Goal: Task Accomplishment & Management: Use online tool/utility

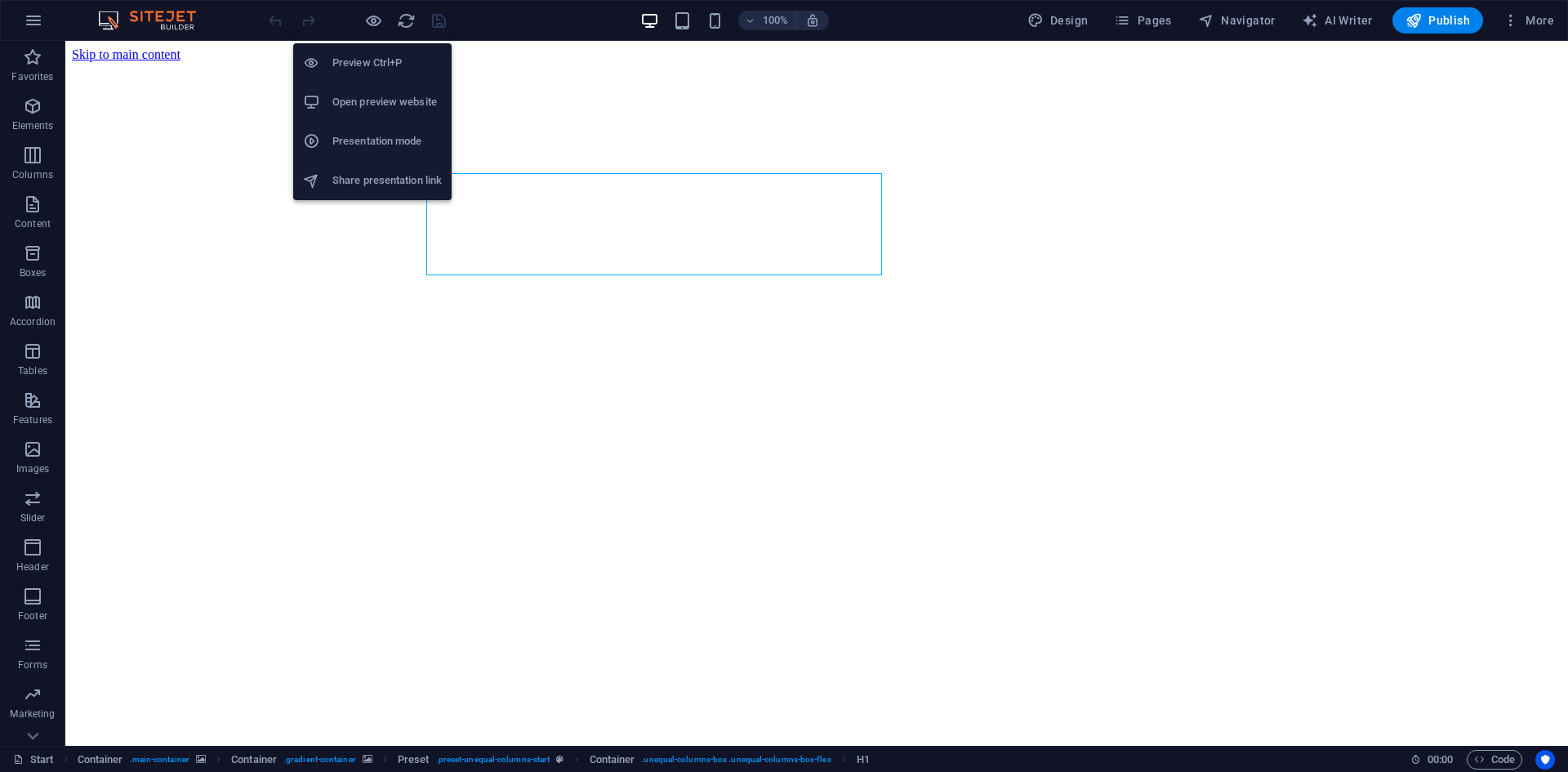
click at [365, 98] on h6 "Open preview website" at bounding box center [387, 102] width 109 height 20
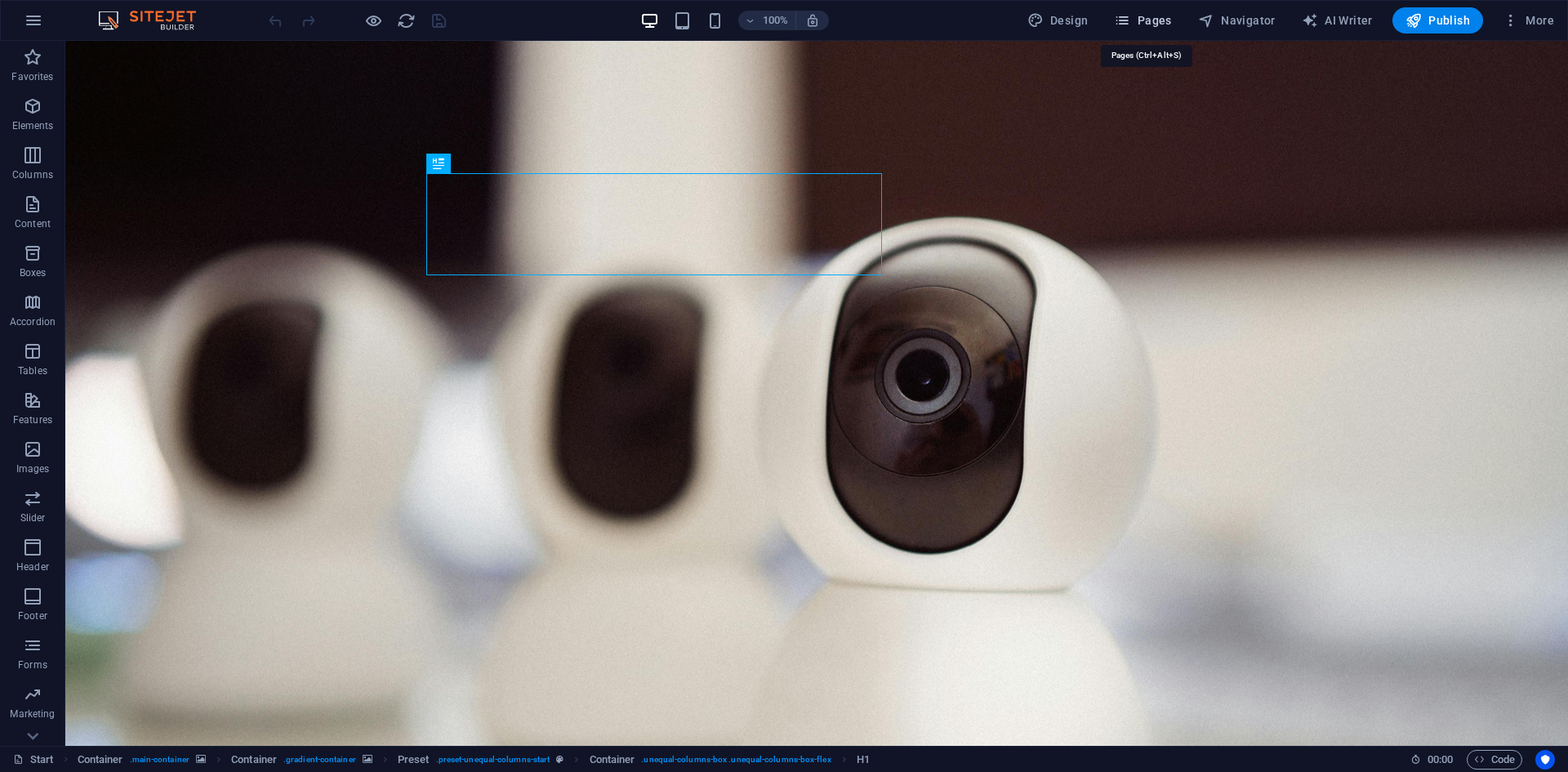
click at [1141, 16] on span "Pages" at bounding box center [1142, 21] width 57 height 17
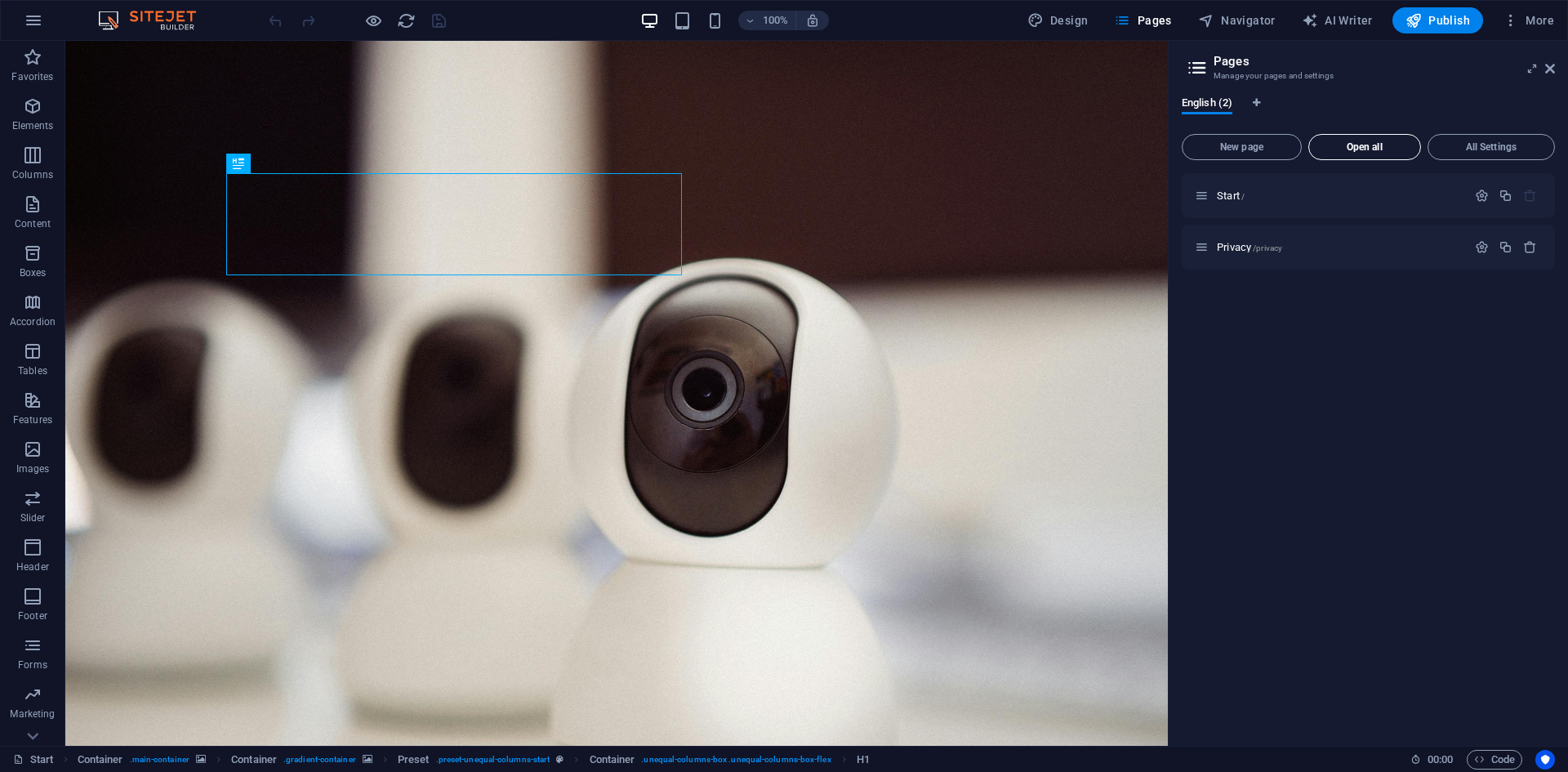
click at [1359, 145] on span "Open all" at bounding box center [1364, 147] width 98 height 10
click at [1359, 145] on div "New page Open all All Settings Start / Privacy /privacy" at bounding box center [1368, 430] width 374 height 606
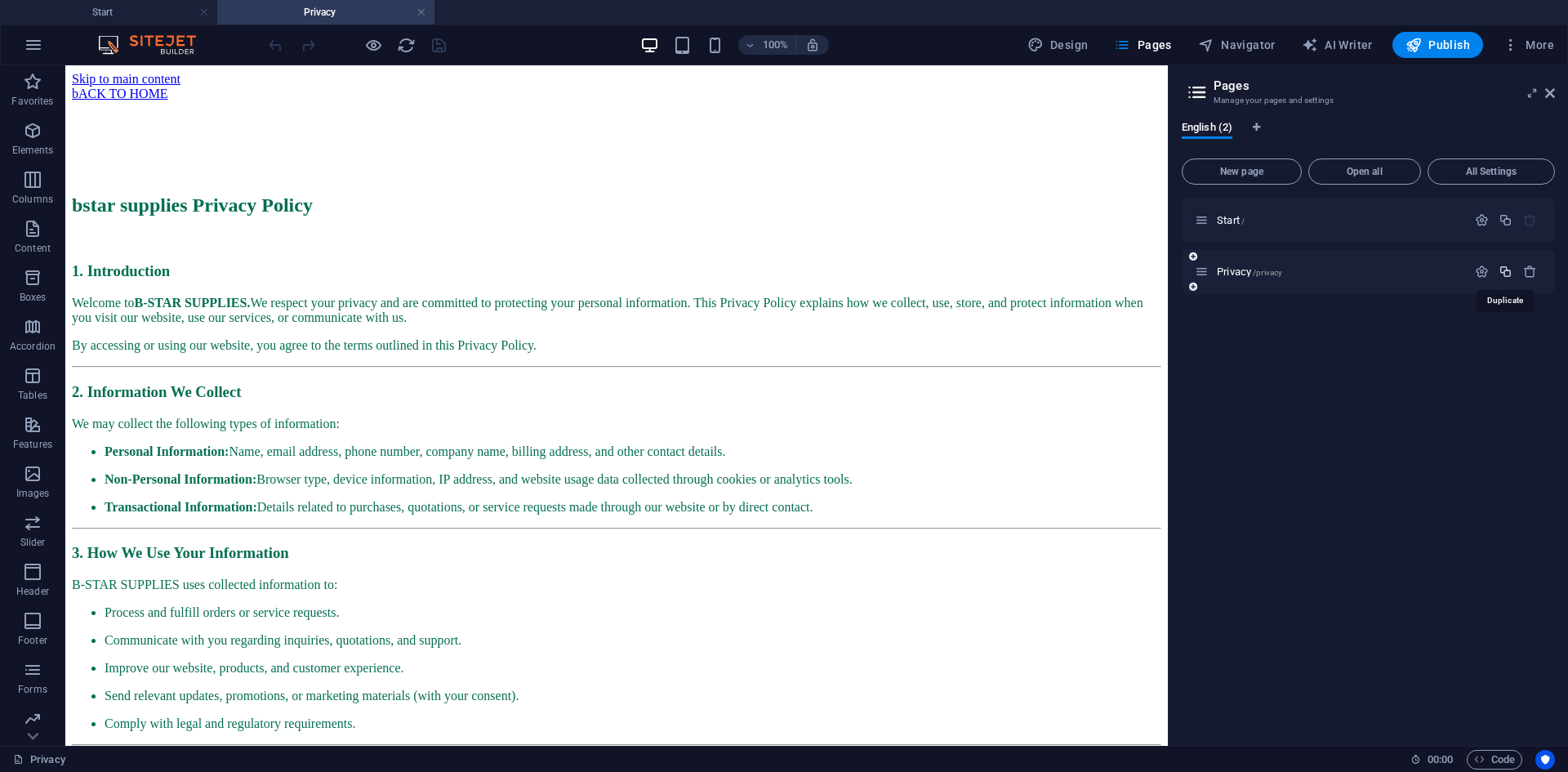
click at [1508, 267] on icon "button" at bounding box center [1505, 271] width 14 height 14
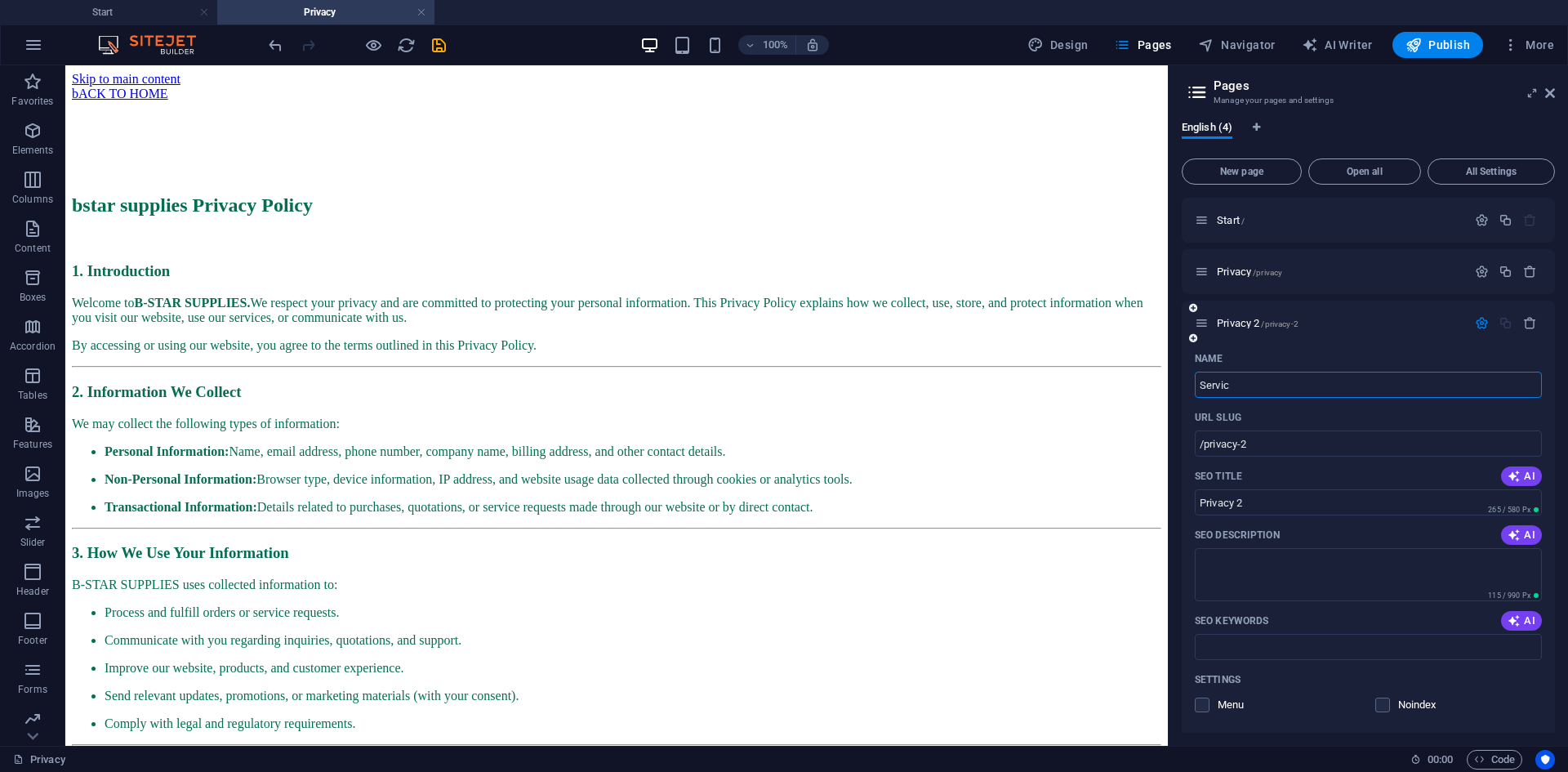
type input "Service"
type input "/ser"
type input "Ser"
type input "Services"
type input "/services"
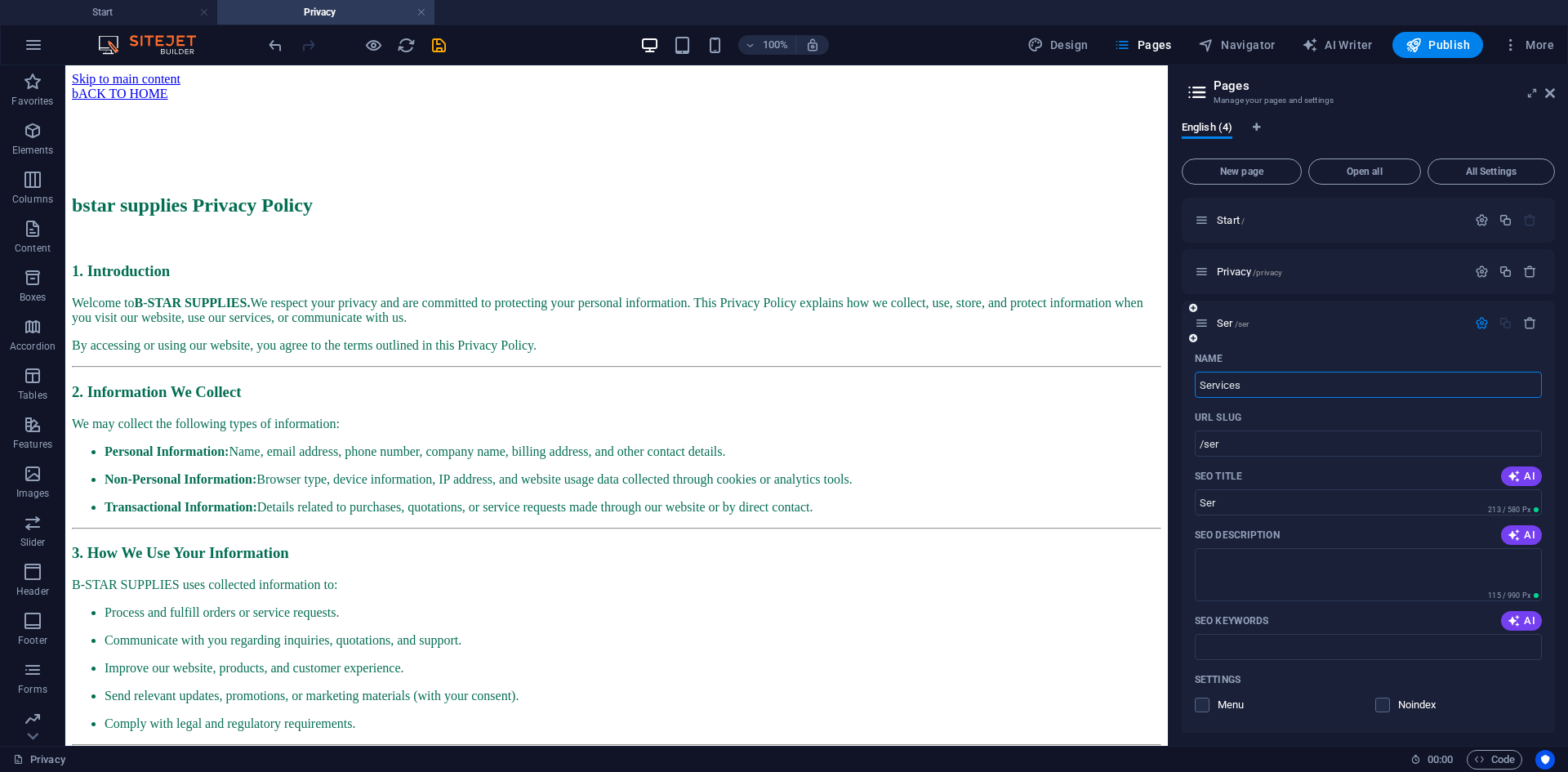
type input "Services"
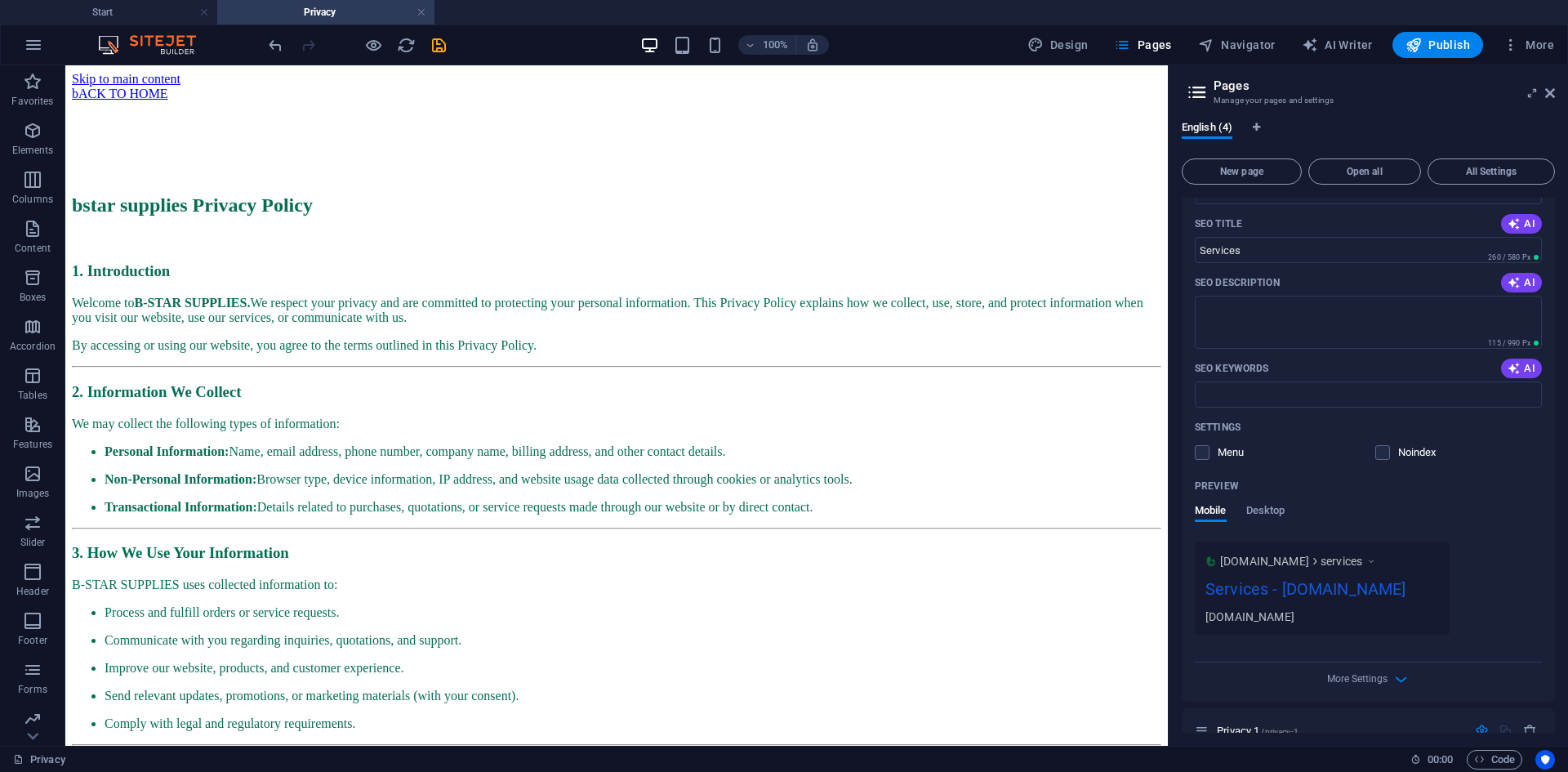
scroll to position [235, 0]
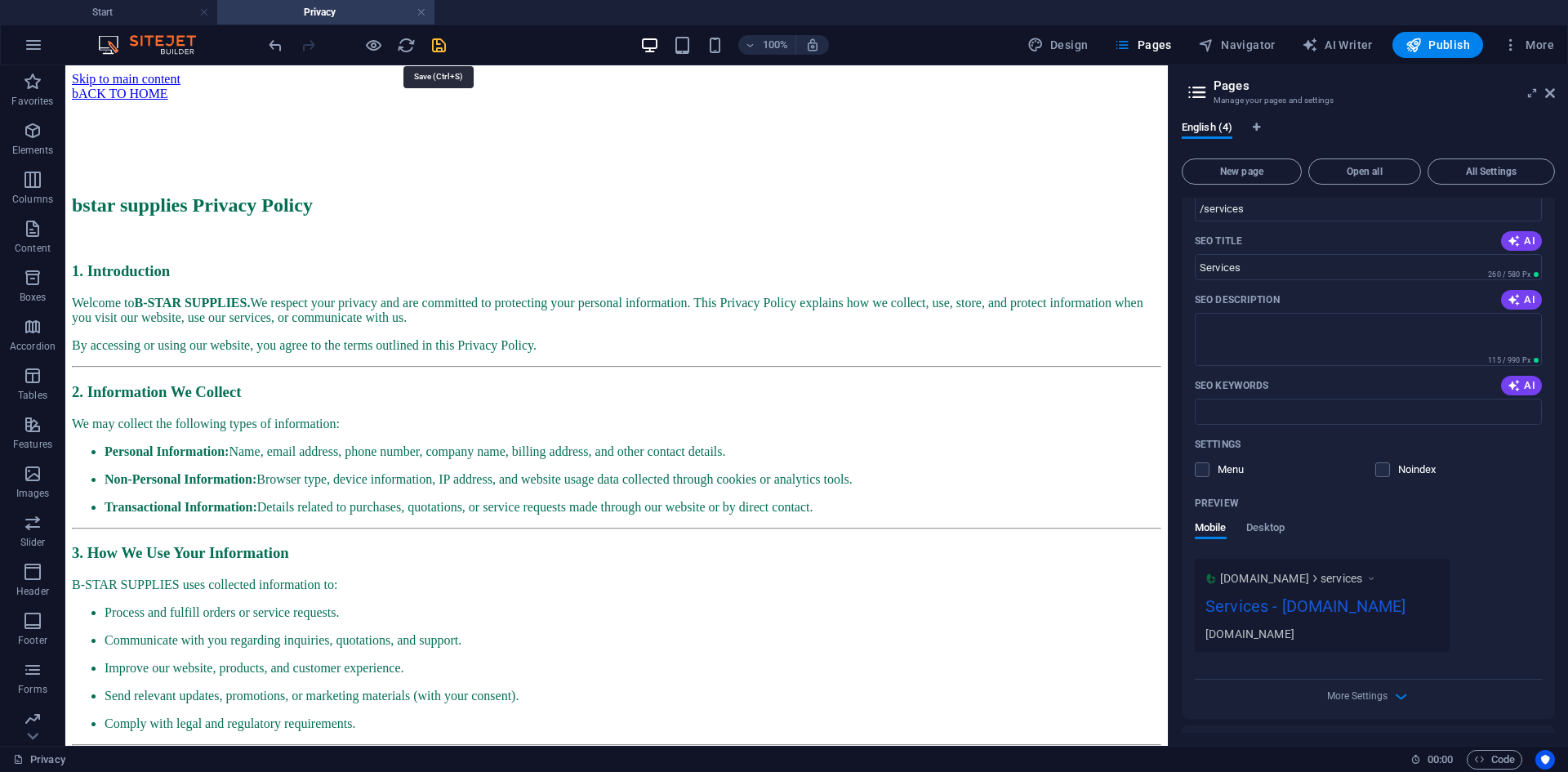
type input "Services"
click at [441, 41] on icon "save" at bounding box center [439, 45] width 19 height 19
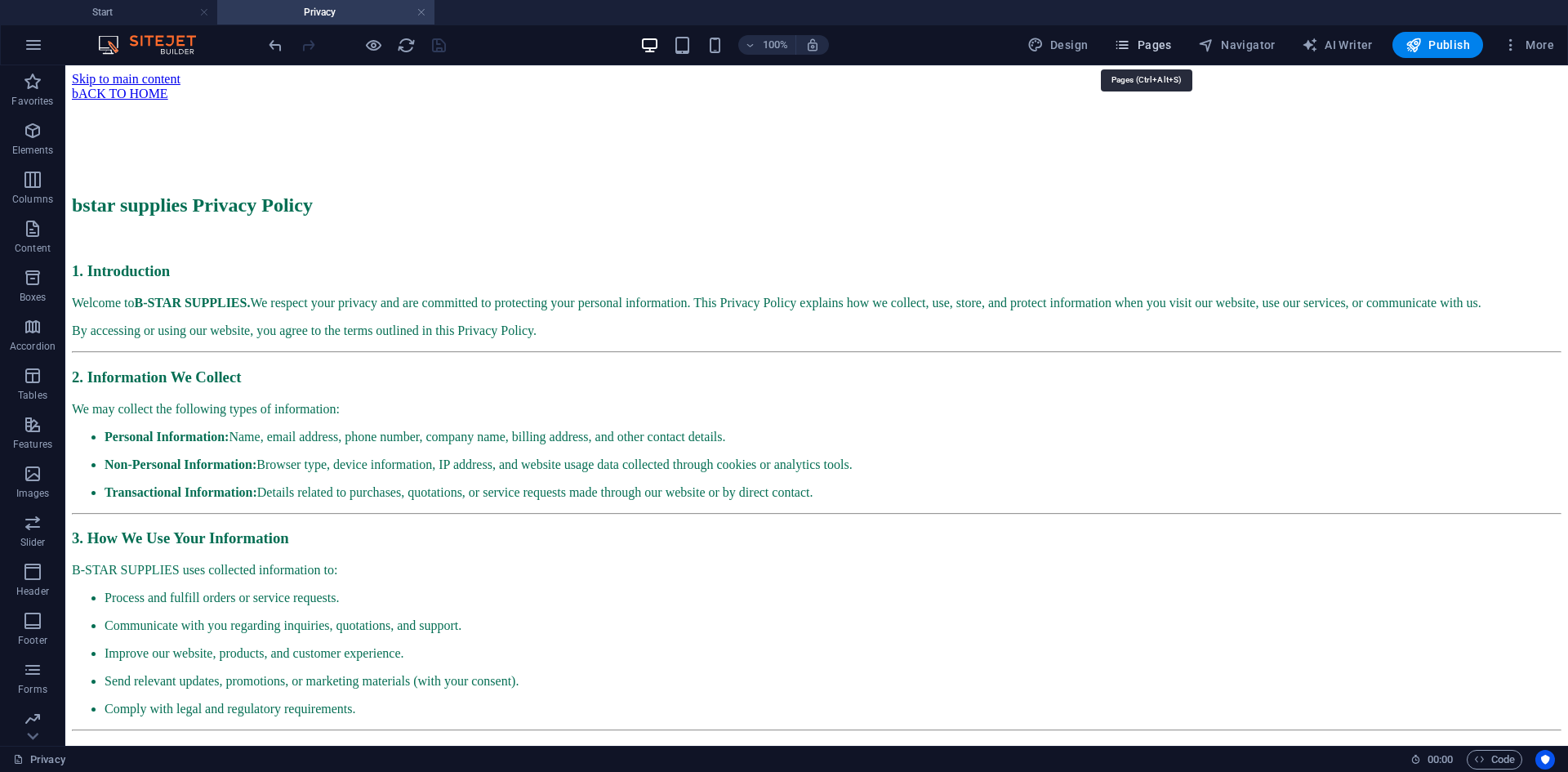
click at [1151, 41] on span "Pages" at bounding box center [1142, 45] width 57 height 17
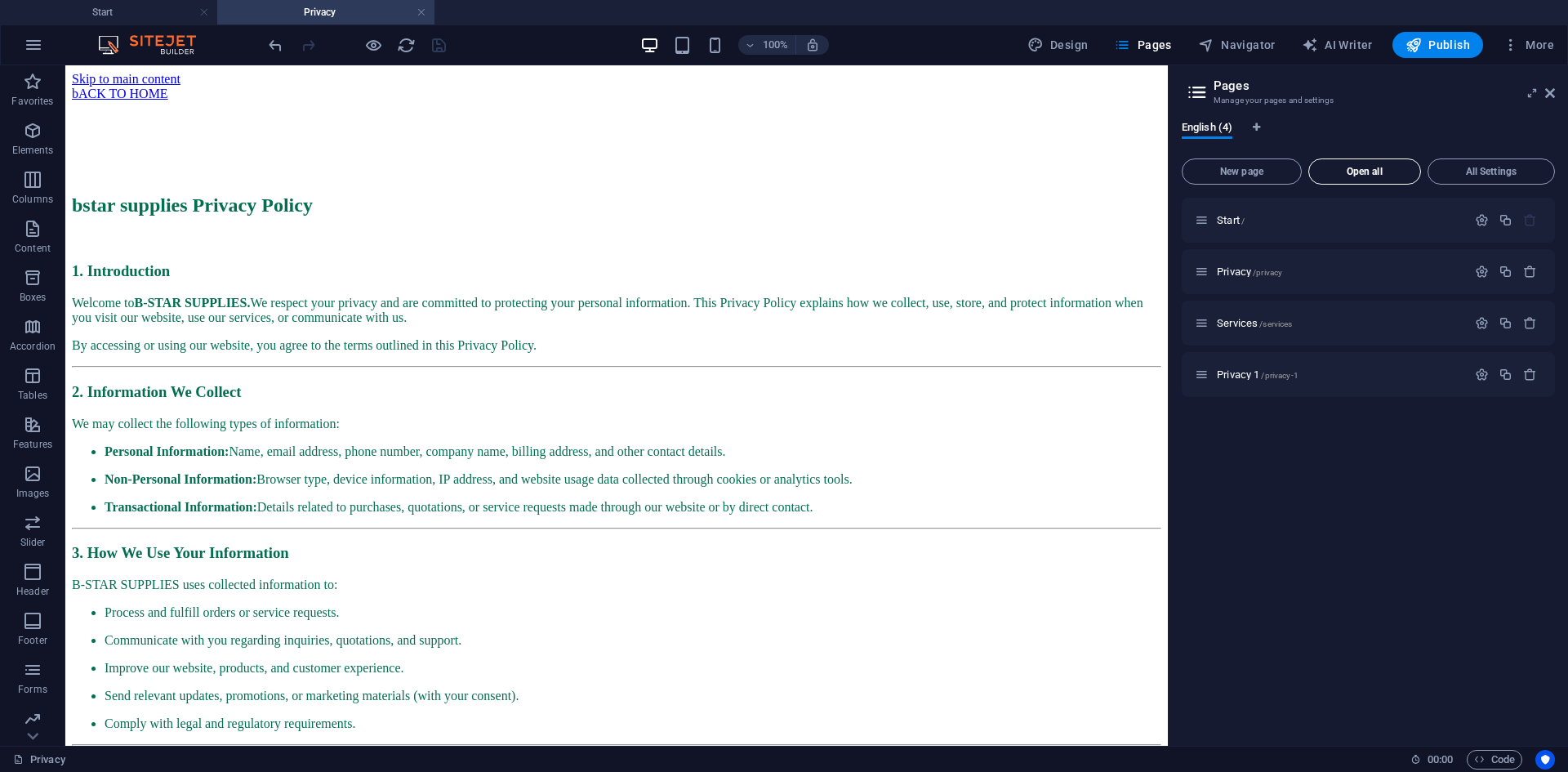
click at [1352, 164] on button "Open all" at bounding box center [1365, 171] width 113 height 27
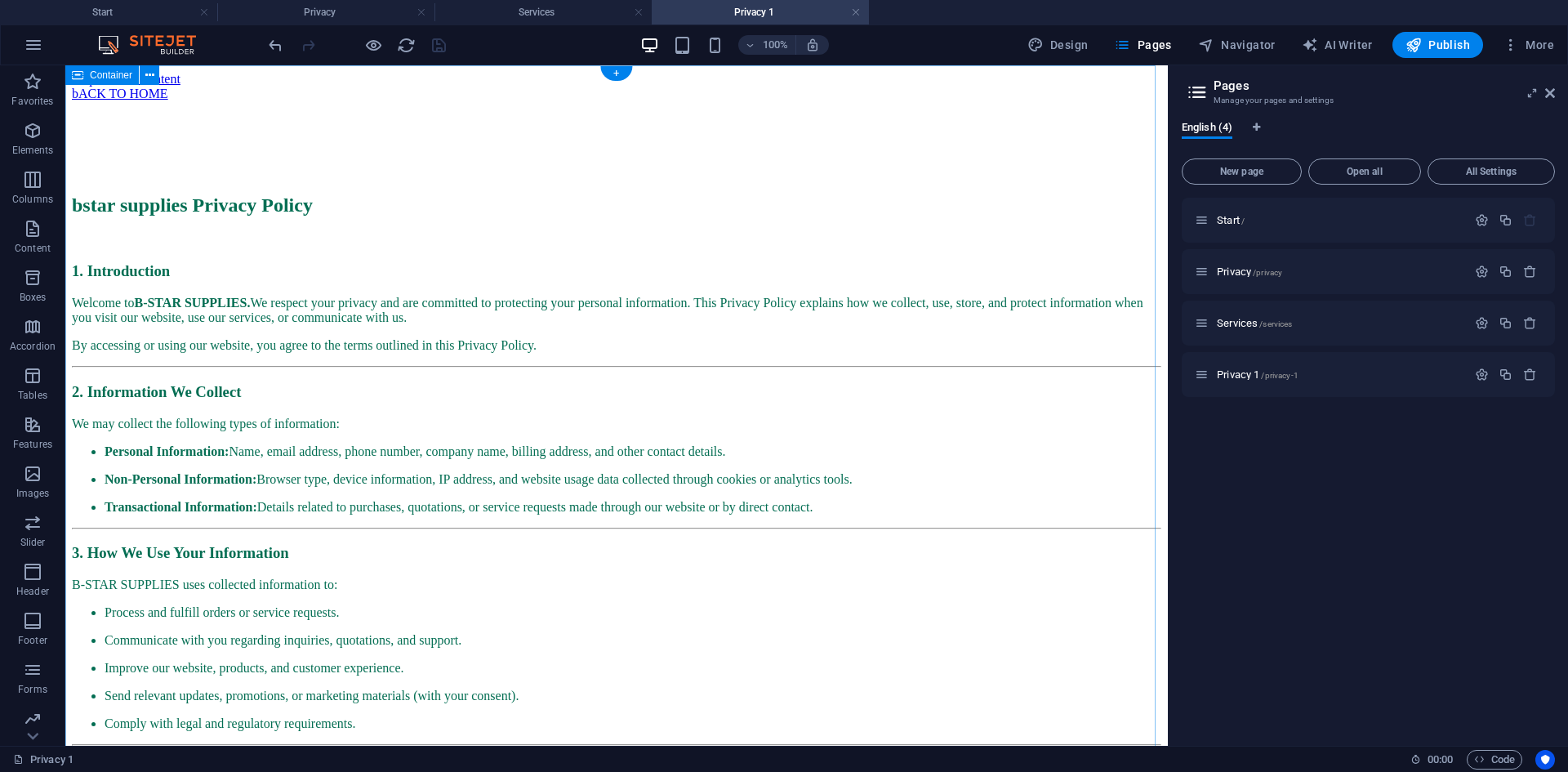
scroll to position [0, 0]
click at [548, 15] on h4 "Services" at bounding box center [543, 12] width 217 height 18
click at [745, 11] on h4 "Privacy 1" at bounding box center [760, 12] width 217 height 18
click at [1526, 369] on icon "button" at bounding box center [1530, 374] width 14 height 14
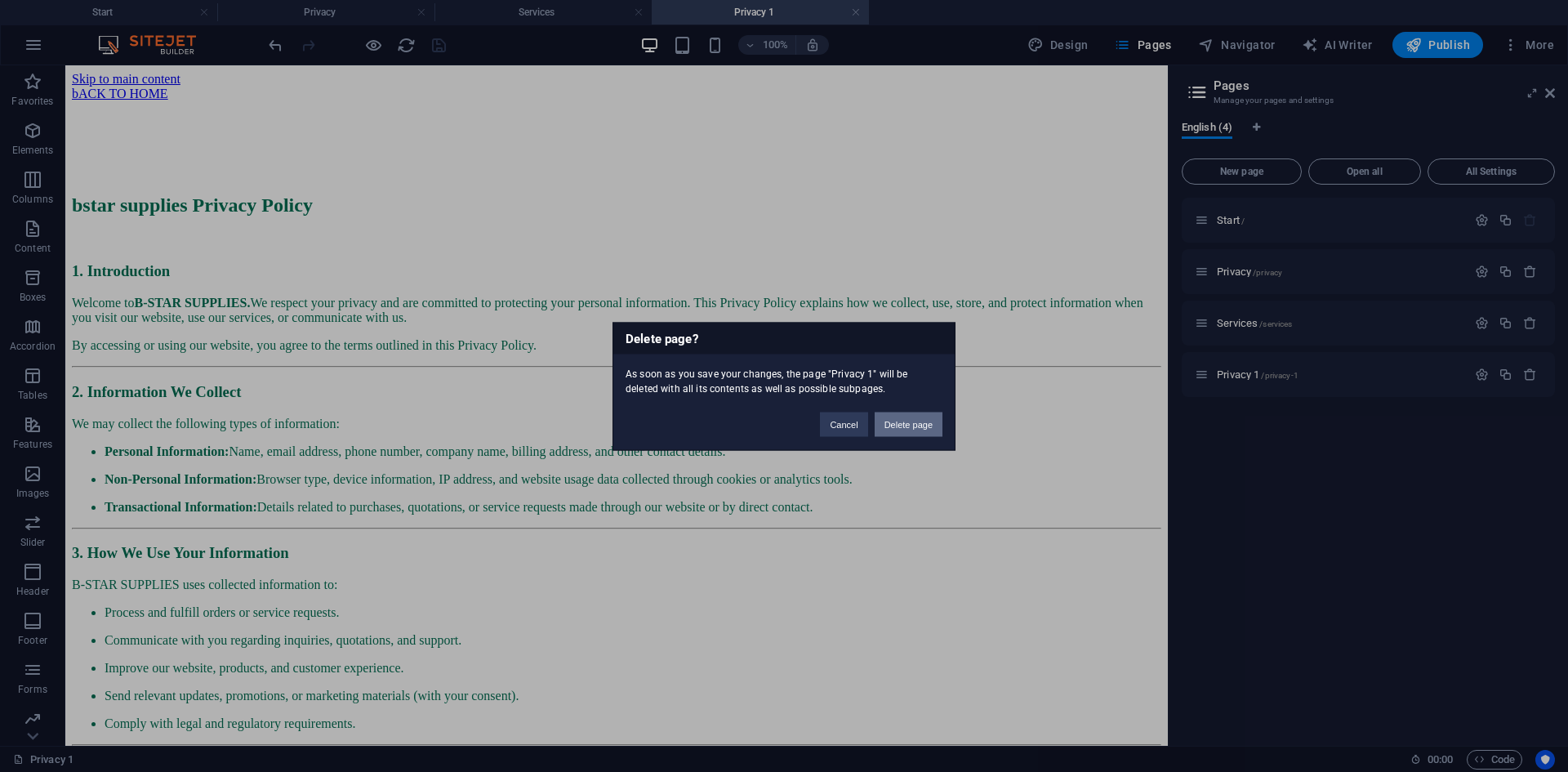
click at [925, 422] on button "Delete page" at bounding box center [909, 424] width 68 height 25
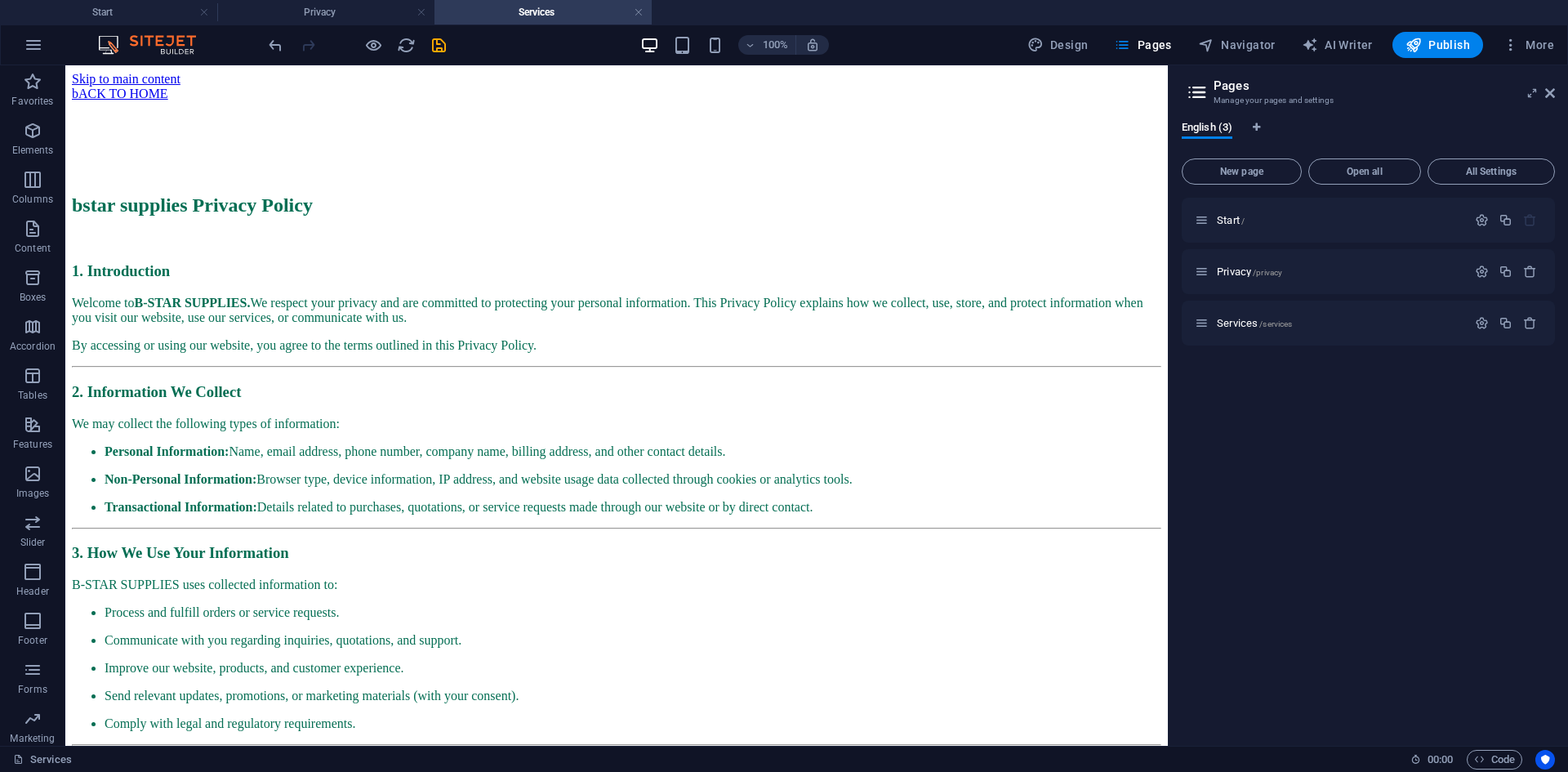
click at [527, 12] on h4 "Services" at bounding box center [543, 12] width 217 height 18
click at [294, 123] on icon at bounding box center [295, 121] width 9 height 17
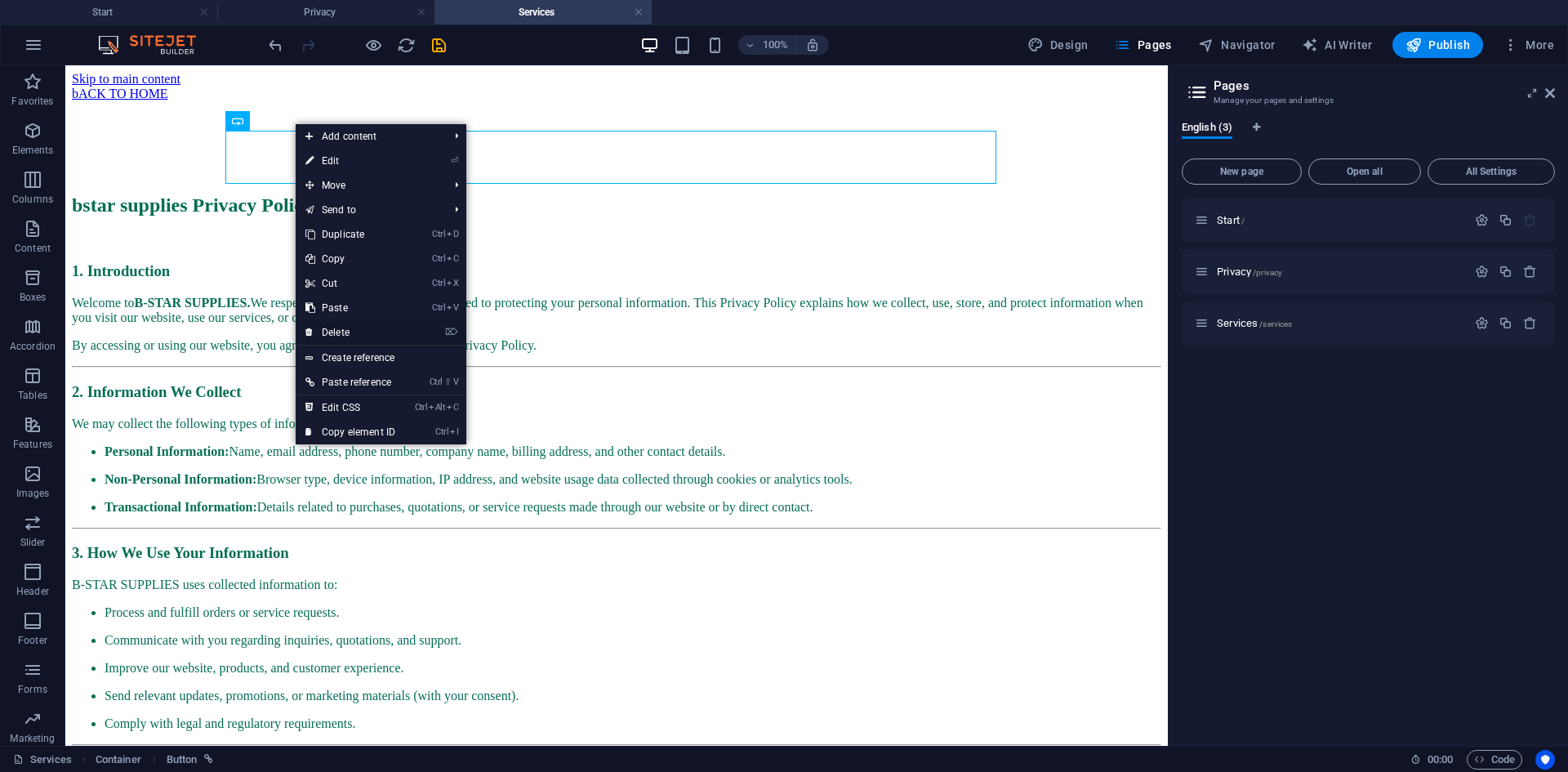
click at [354, 334] on link "⌦ Delete" at bounding box center [350, 333] width 109 height 25
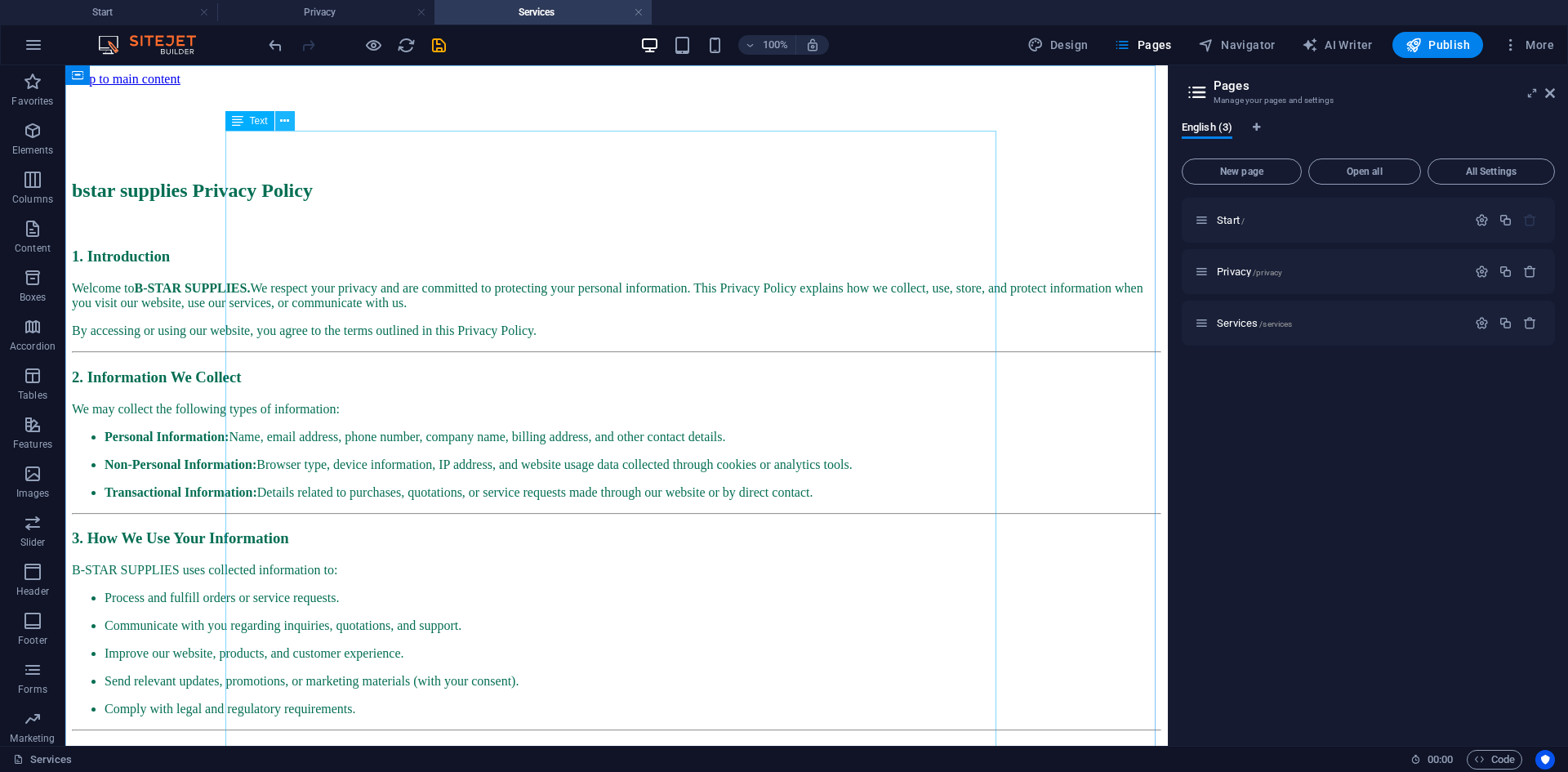
click at [289, 122] on icon at bounding box center [284, 121] width 9 height 17
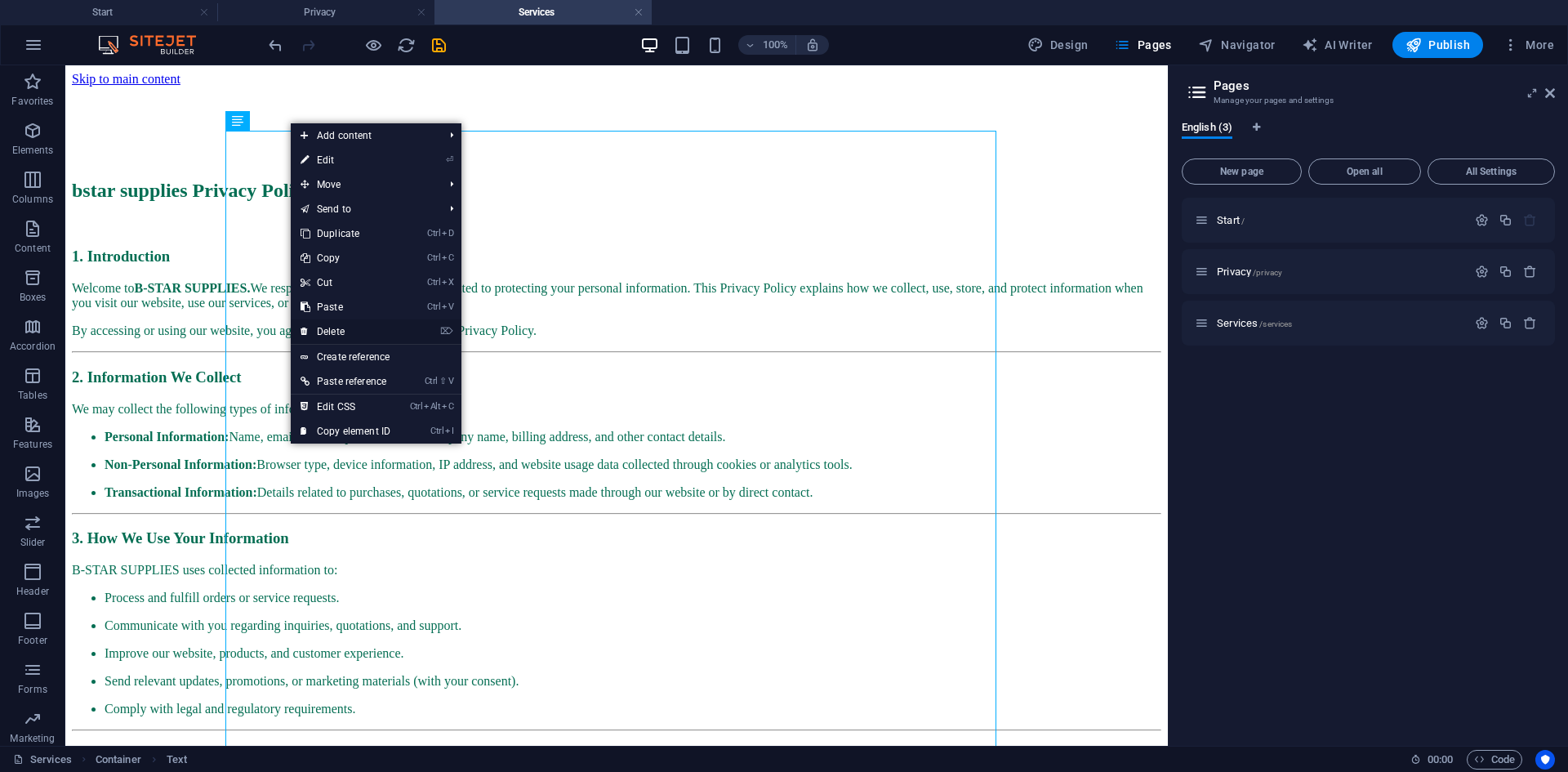
click at [332, 331] on link "⌦ Delete" at bounding box center [345, 332] width 109 height 25
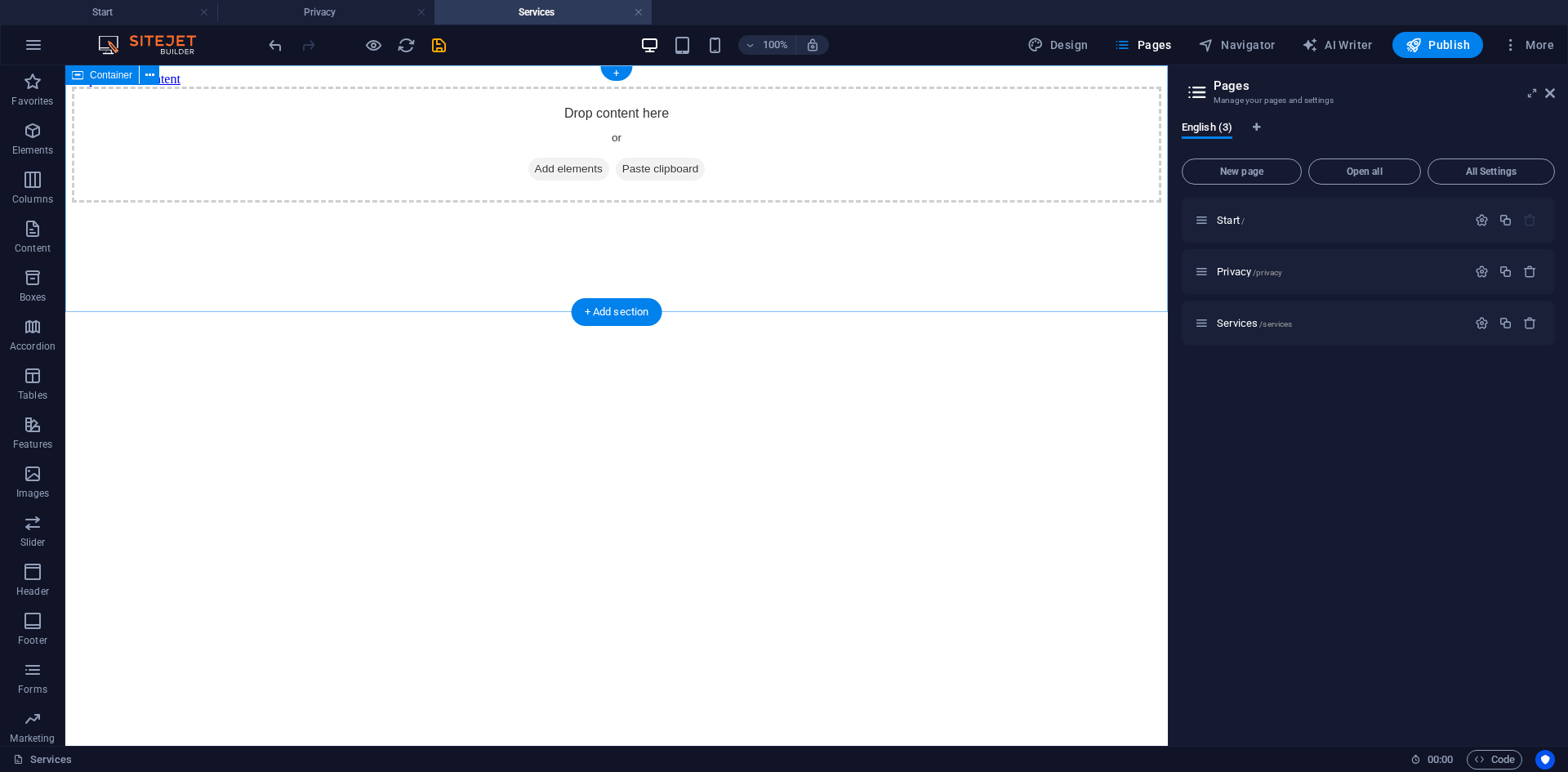
click at [566, 181] on span "Add elements" at bounding box center [569, 169] width 81 height 23
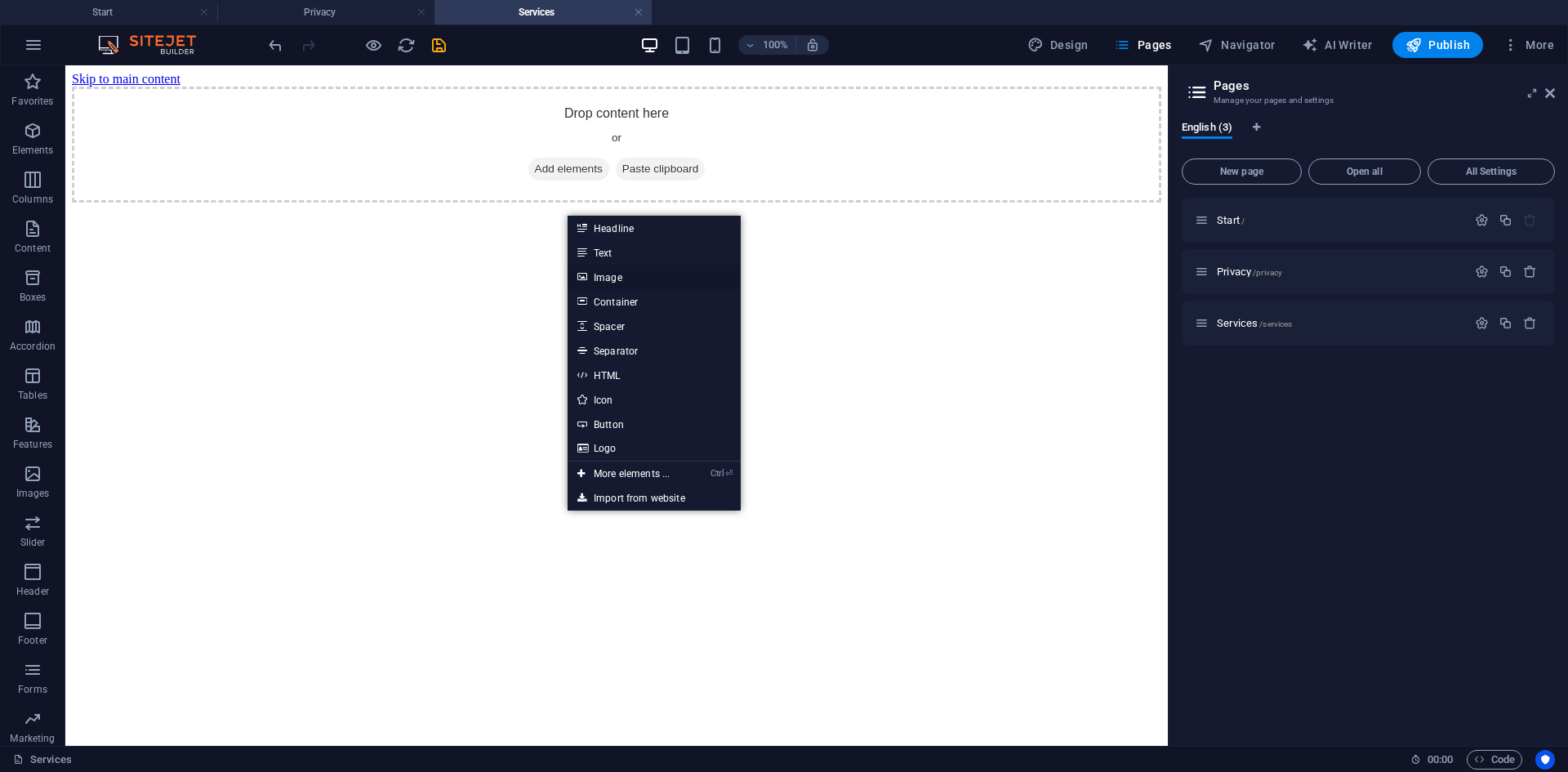
click at [630, 278] on link "Image" at bounding box center [654, 277] width 173 height 25
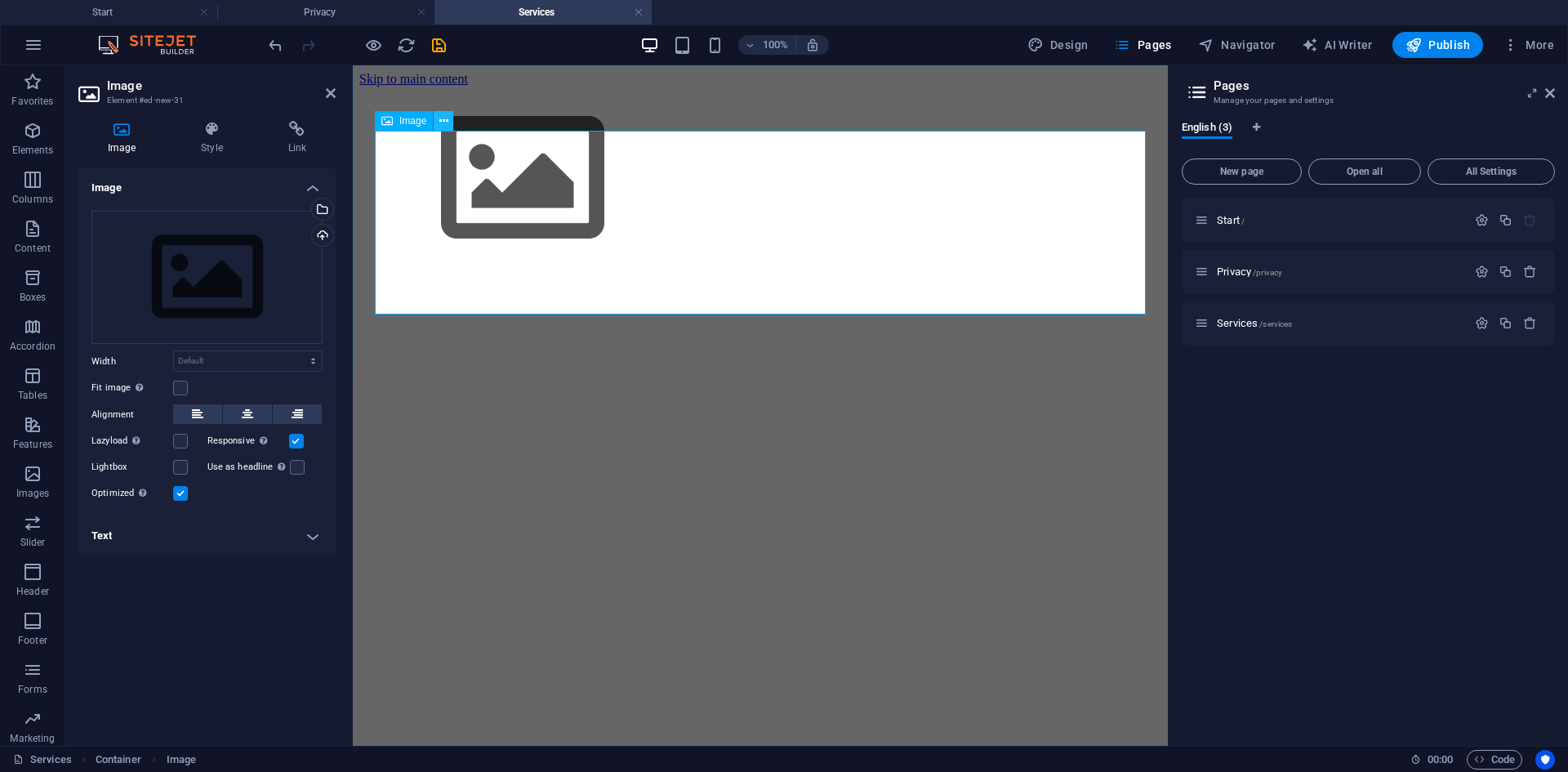
click at [443, 121] on icon at bounding box center [443, 121] width 9 height 17
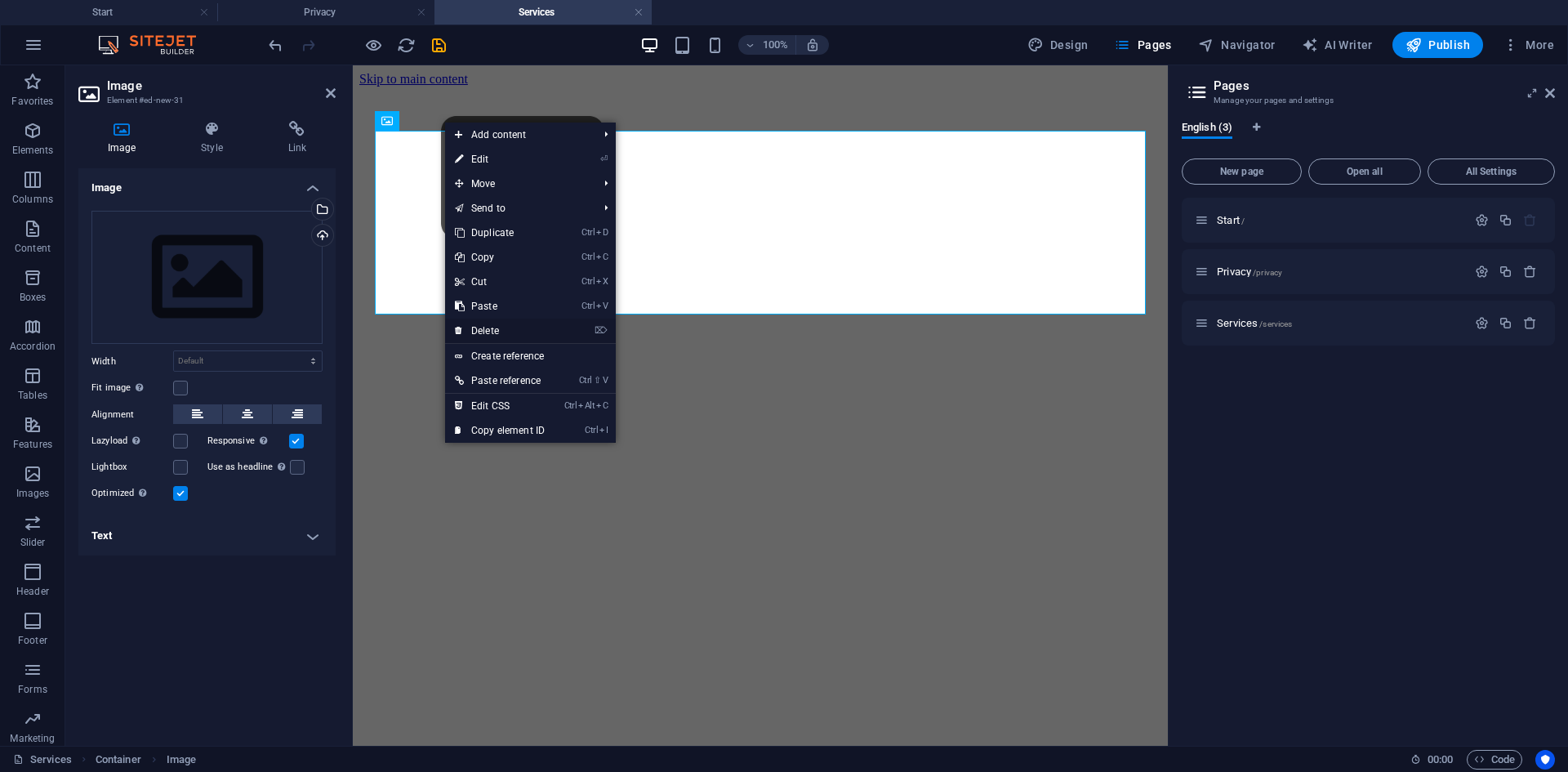
click at [495, 334] on link "⌦ Delete" at bounding box center [499, 331] width 109 height 25
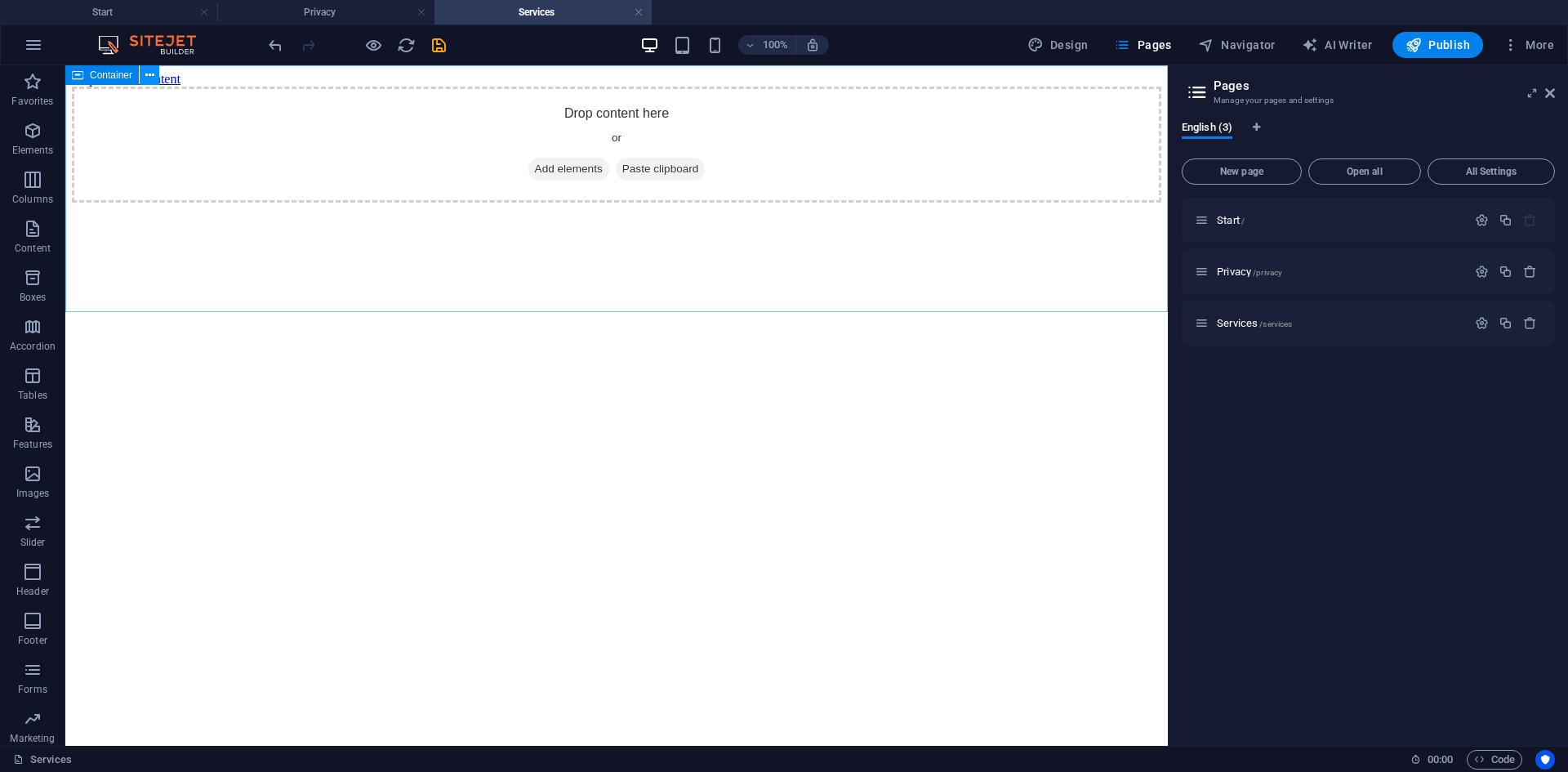
click at [157, 75] on button at bounding box center [150, 75] width 20 height 20
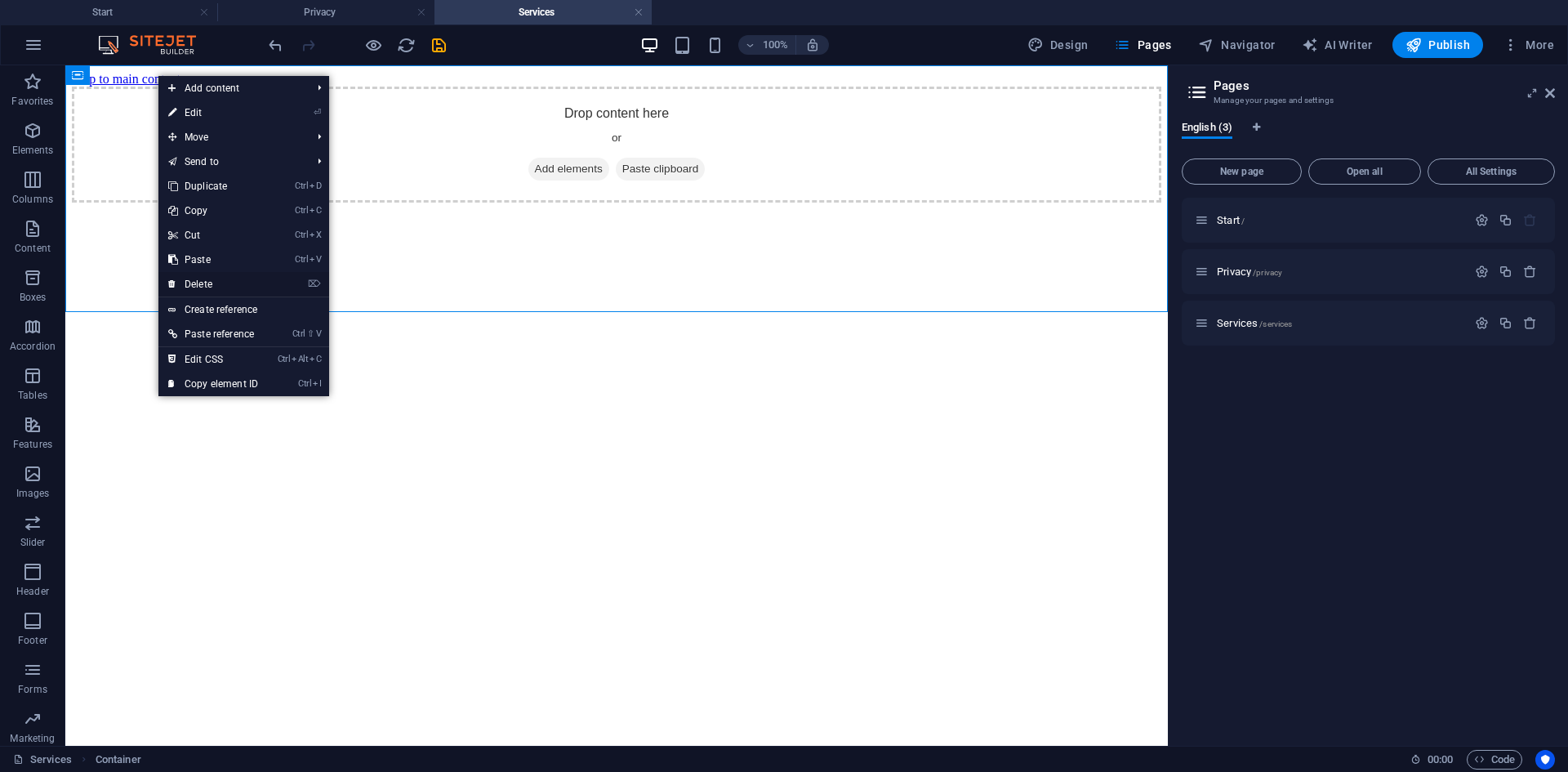
click at [218, 279] on link "⌦ Delete" at bounding box center [213, 284] width 109 height 25
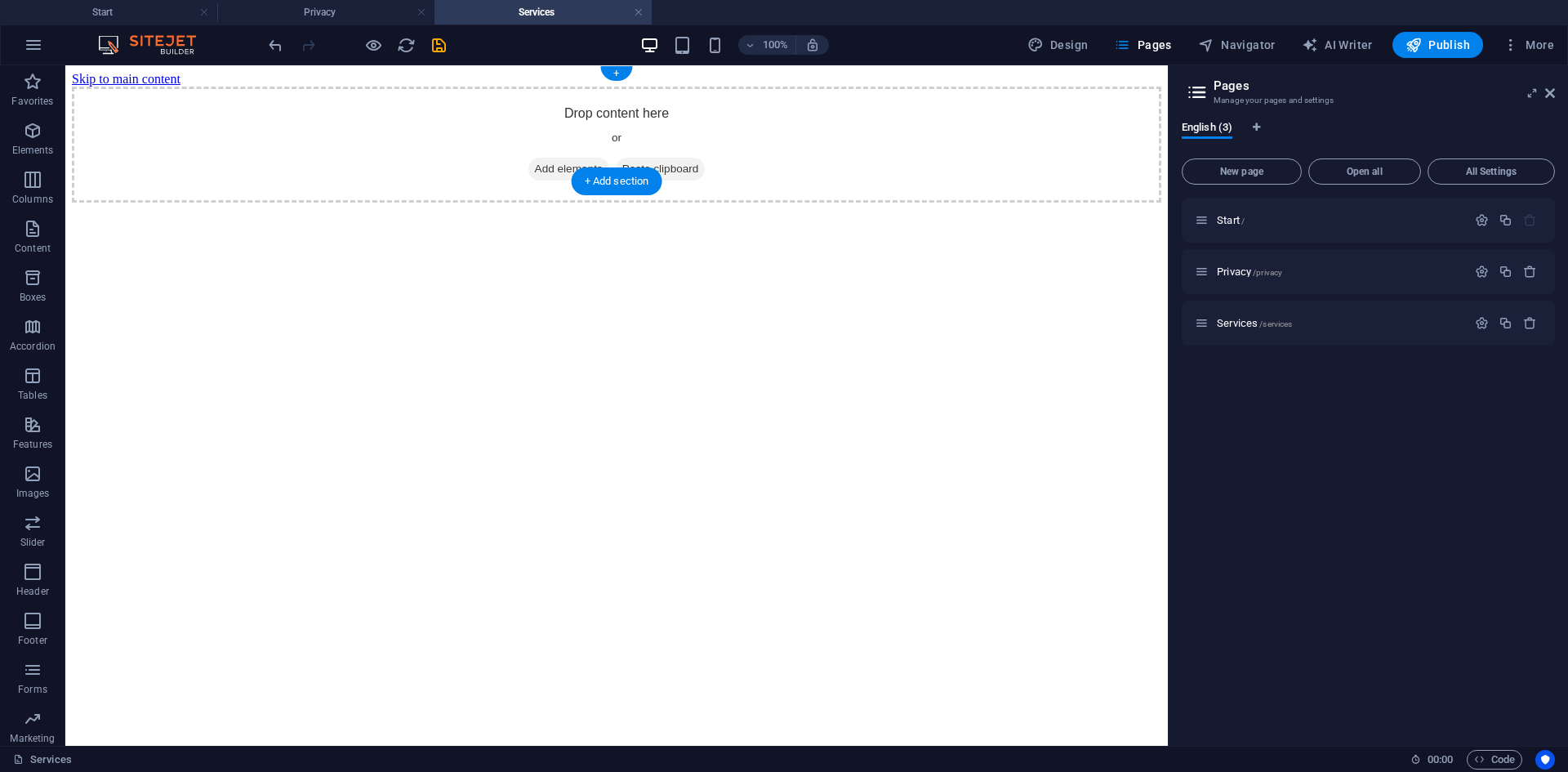
drag, startPoint x: 557, startPoint y: 148, endPoint x: 276, endPoint y: 148, distance: 281.0
click at [557, 157] on span "Add elements" at bounding box center [569, 169] width 81 height 23
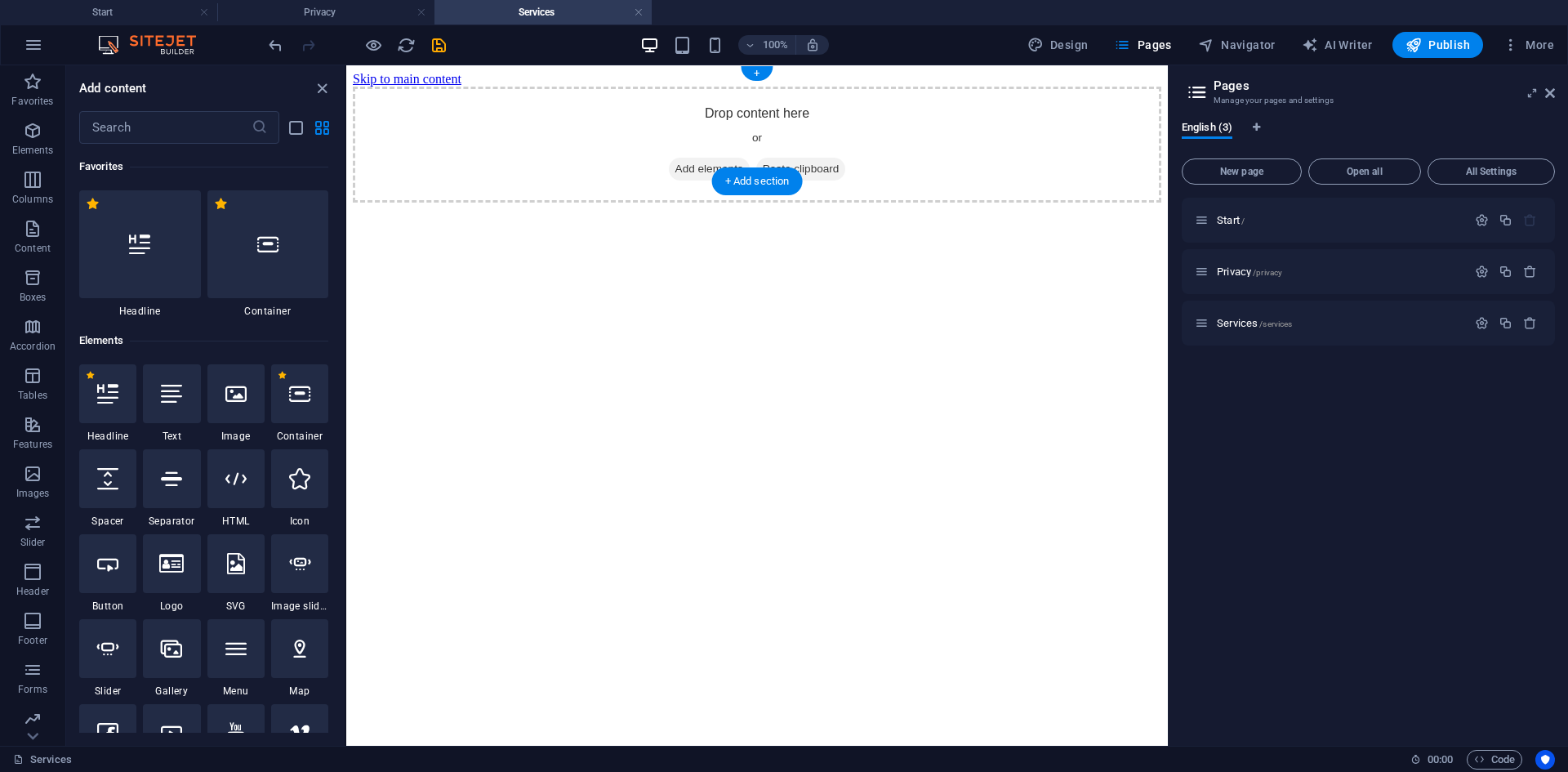
click at [490, 132] on div "Drop content here or Add elements Paste clipboard" at bounding box center [757, 145] width 808 height 116
click at [317, 87] on icon "close panel" at bounding box center [322, 89] width 19 height 19
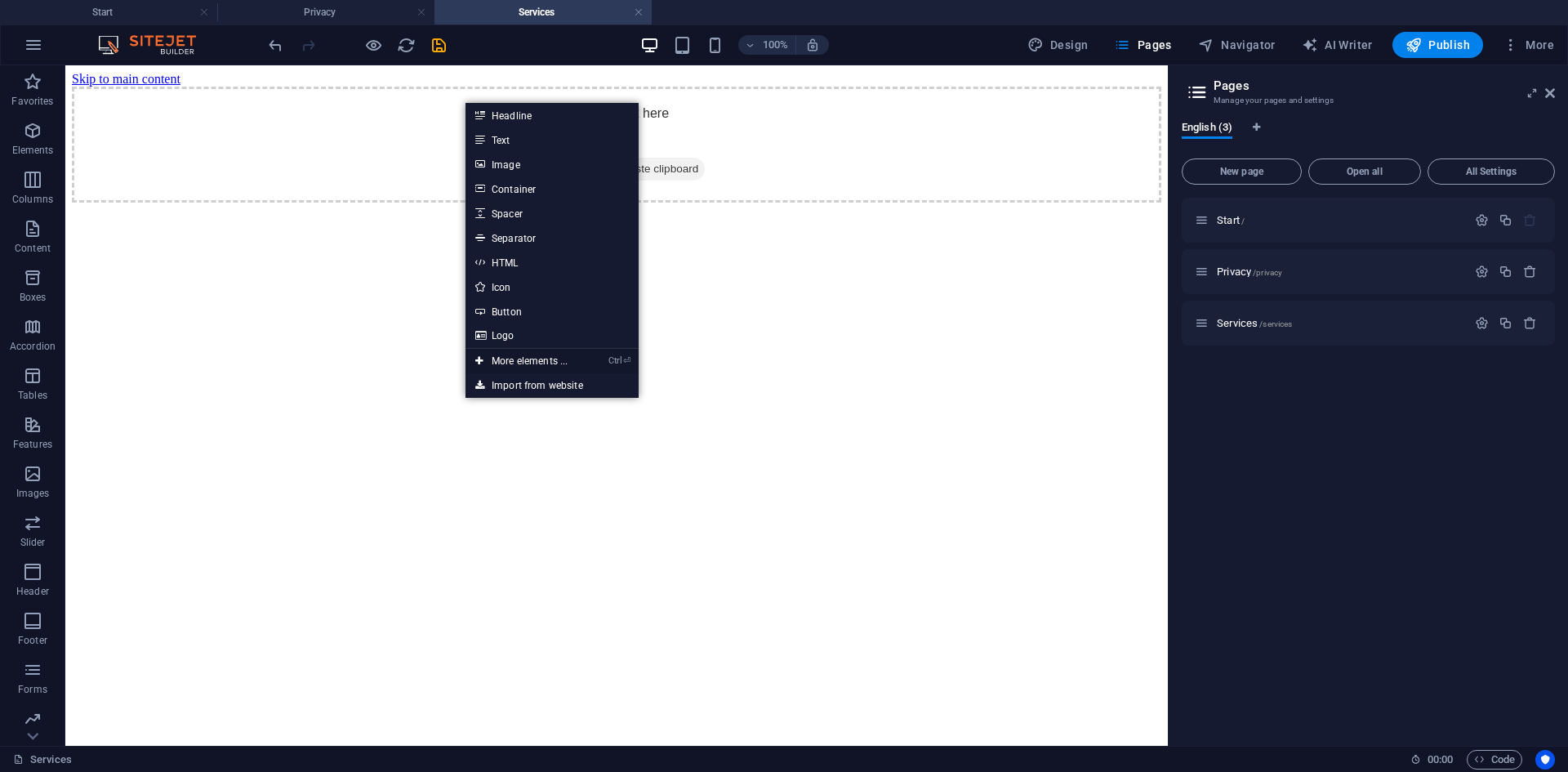
click at [558, 358] on link "Ctrl ⏎ More elements ..." at bounding box center [521, 361] width 112 height 25
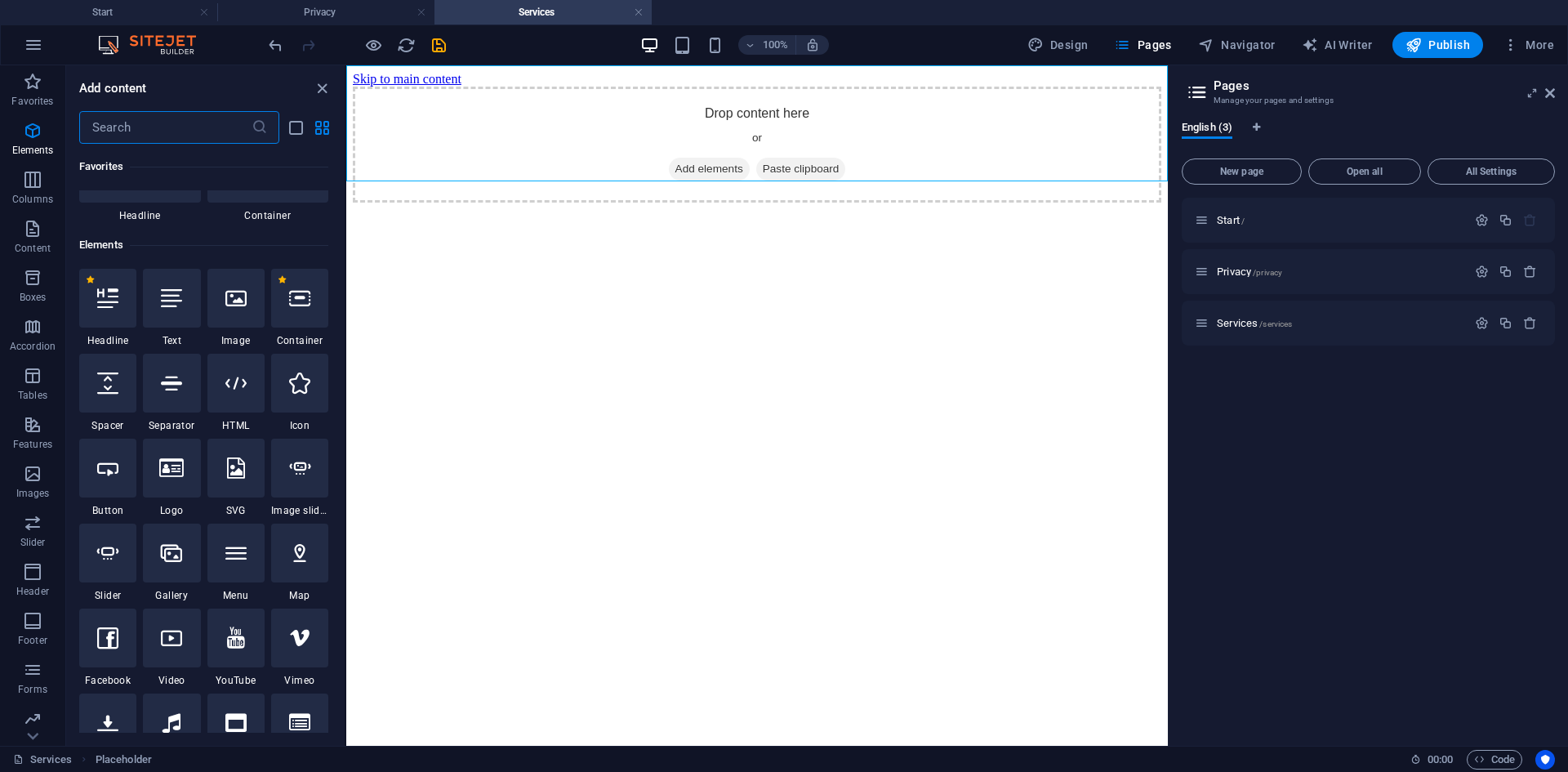
scroll to position [174, 0]
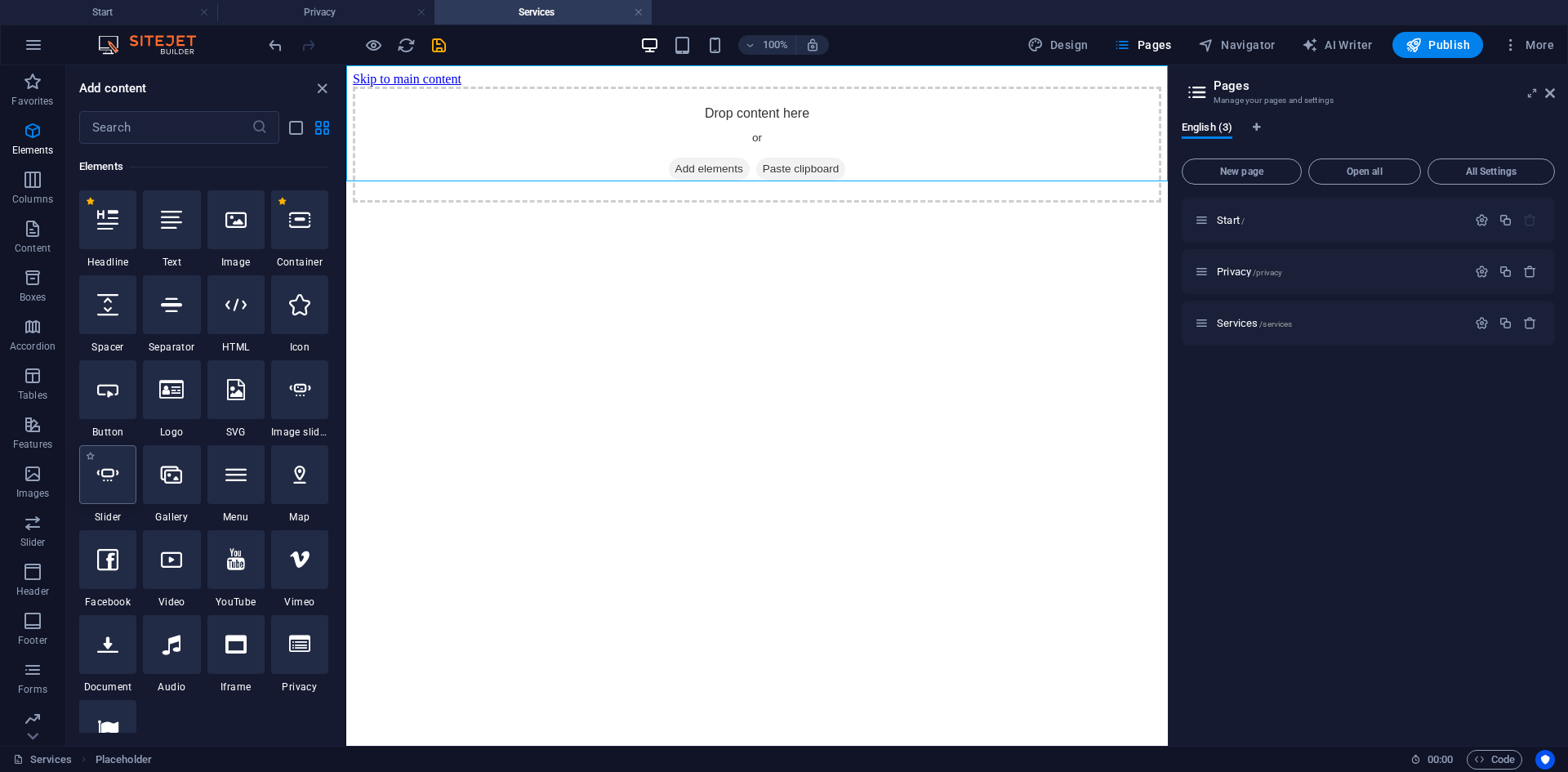
click at [117, 483] on icon at bounding box center [108, 475] width 22 height 22
select select "ms"
select select "s"
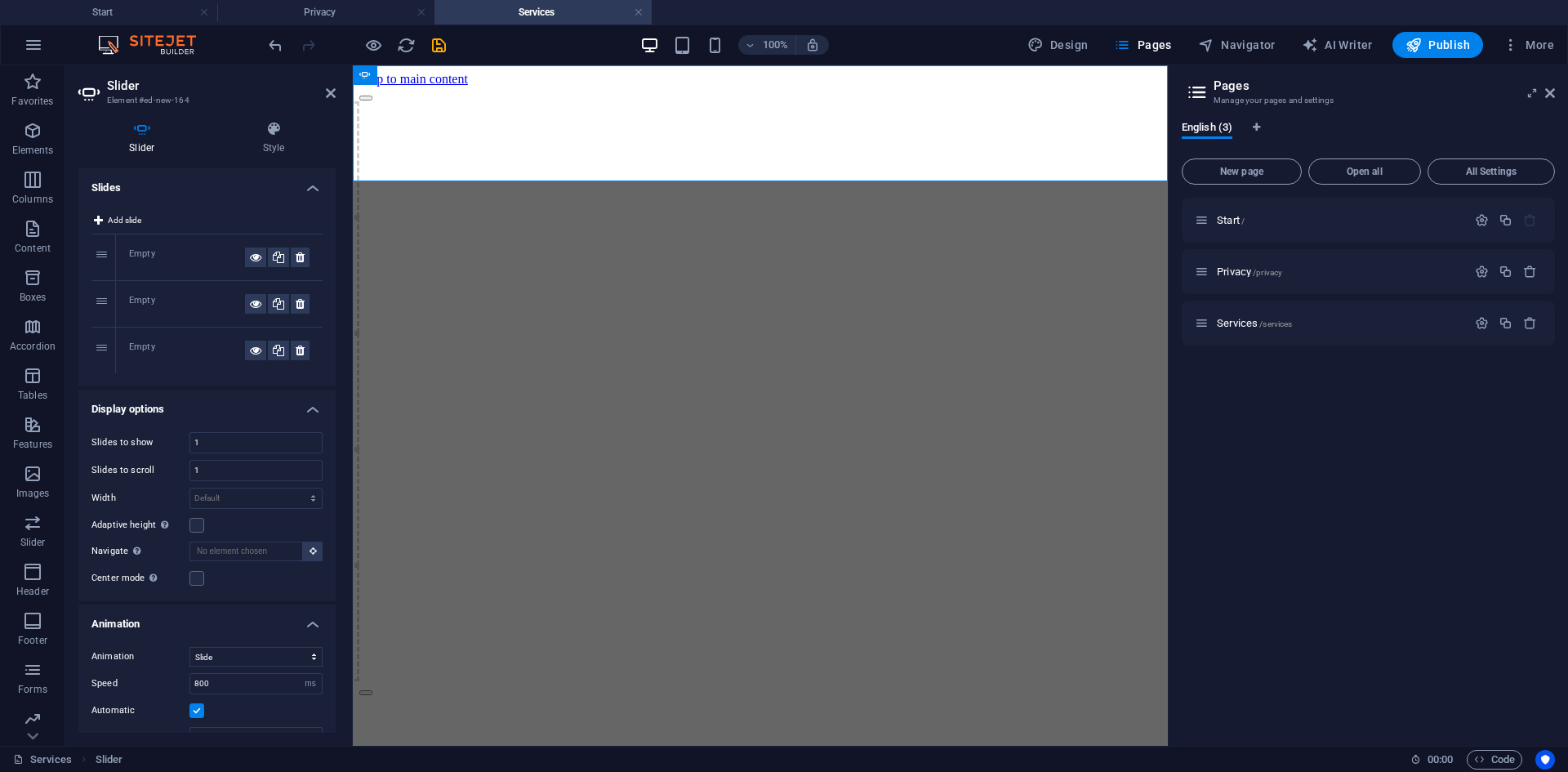
click at [147, 140] on h4 "Slider" at bounding box center [146, 138] width 134 height 34
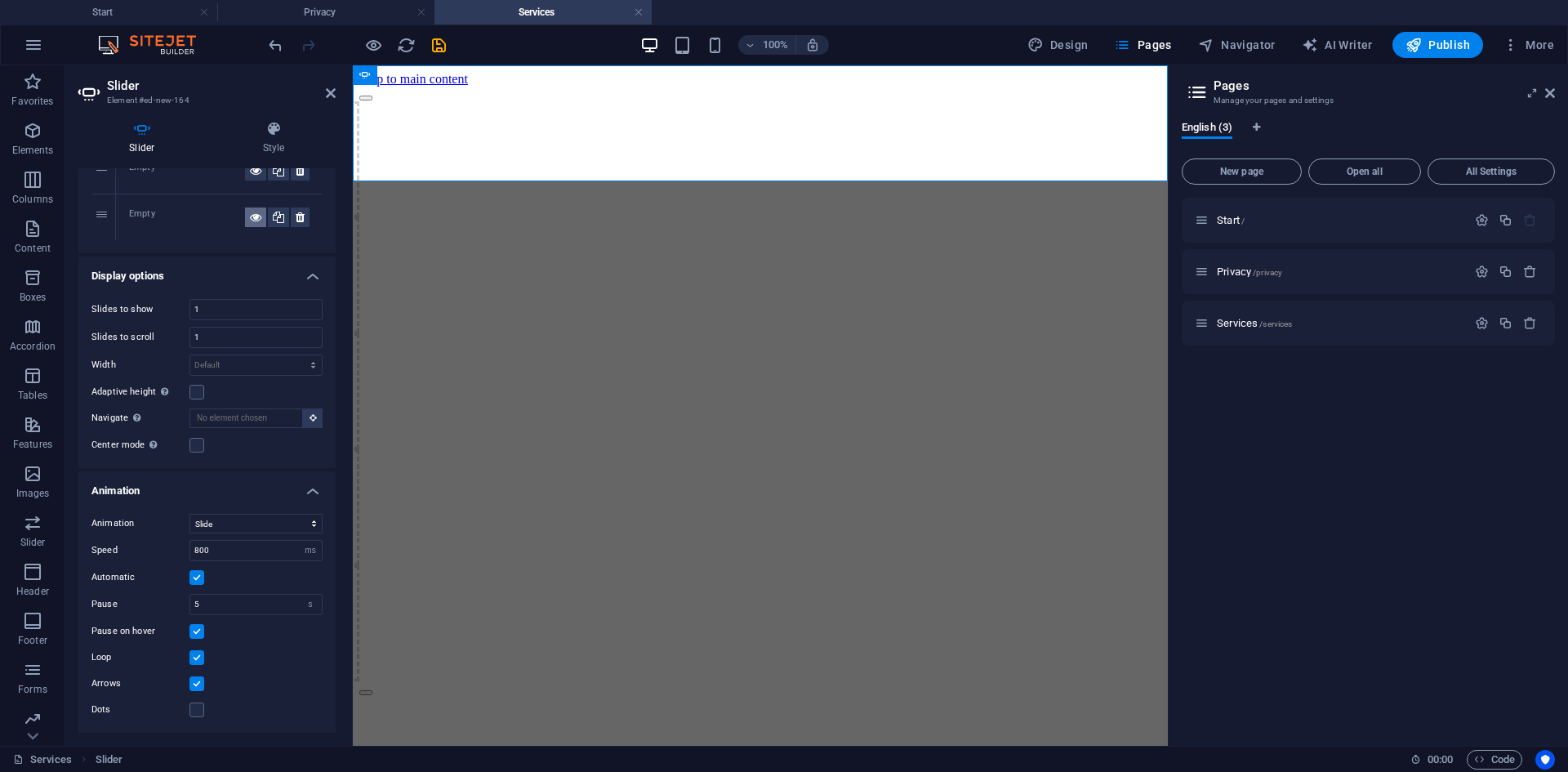
scroll to position [0, 0]
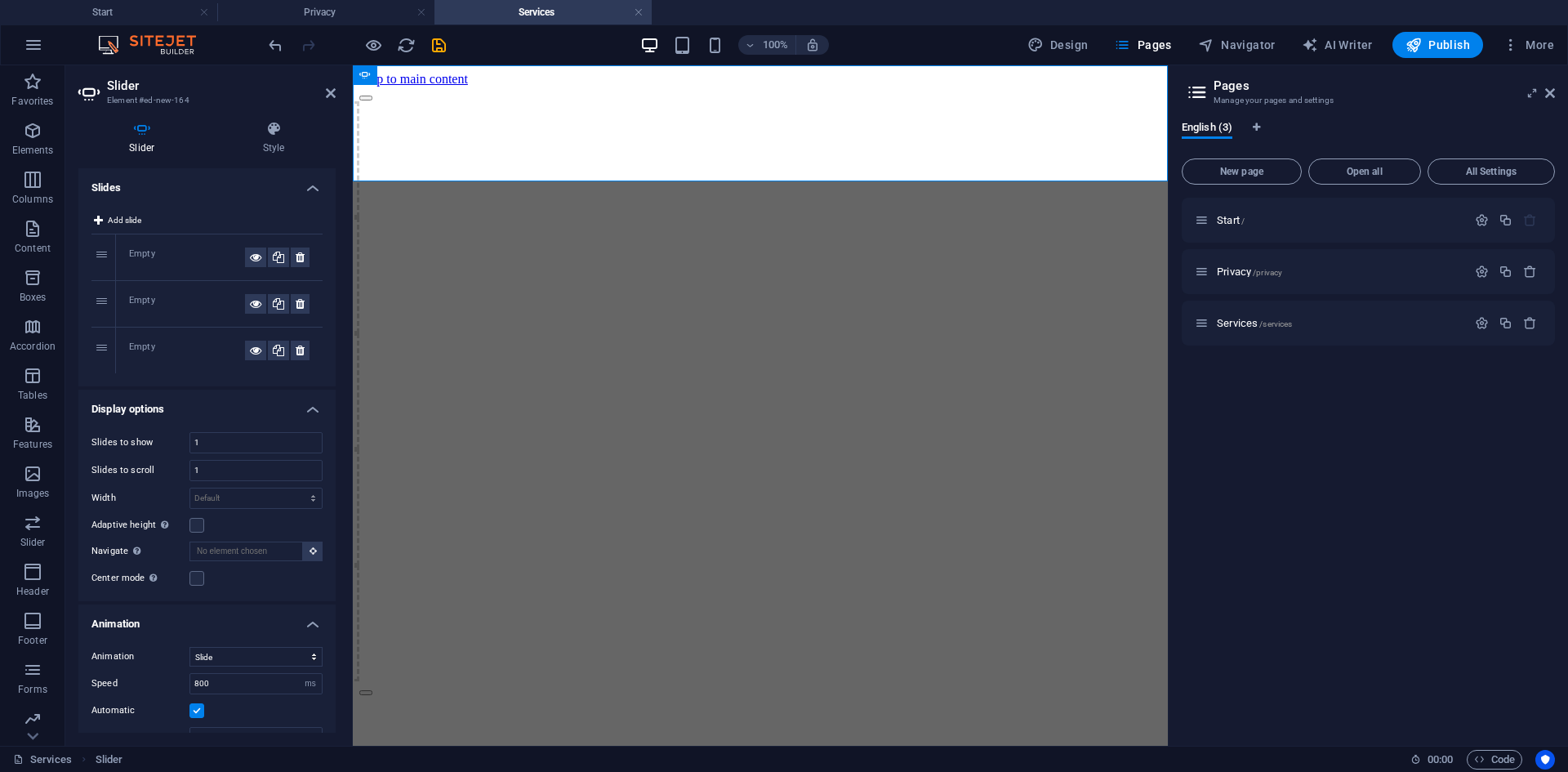
click at [102, 256] on div "1" at bounding box center [104, 257] width 25 height 46
click at [307, 185] on h4 "Slides" at bounding box center [207, 182] width 258 height 29
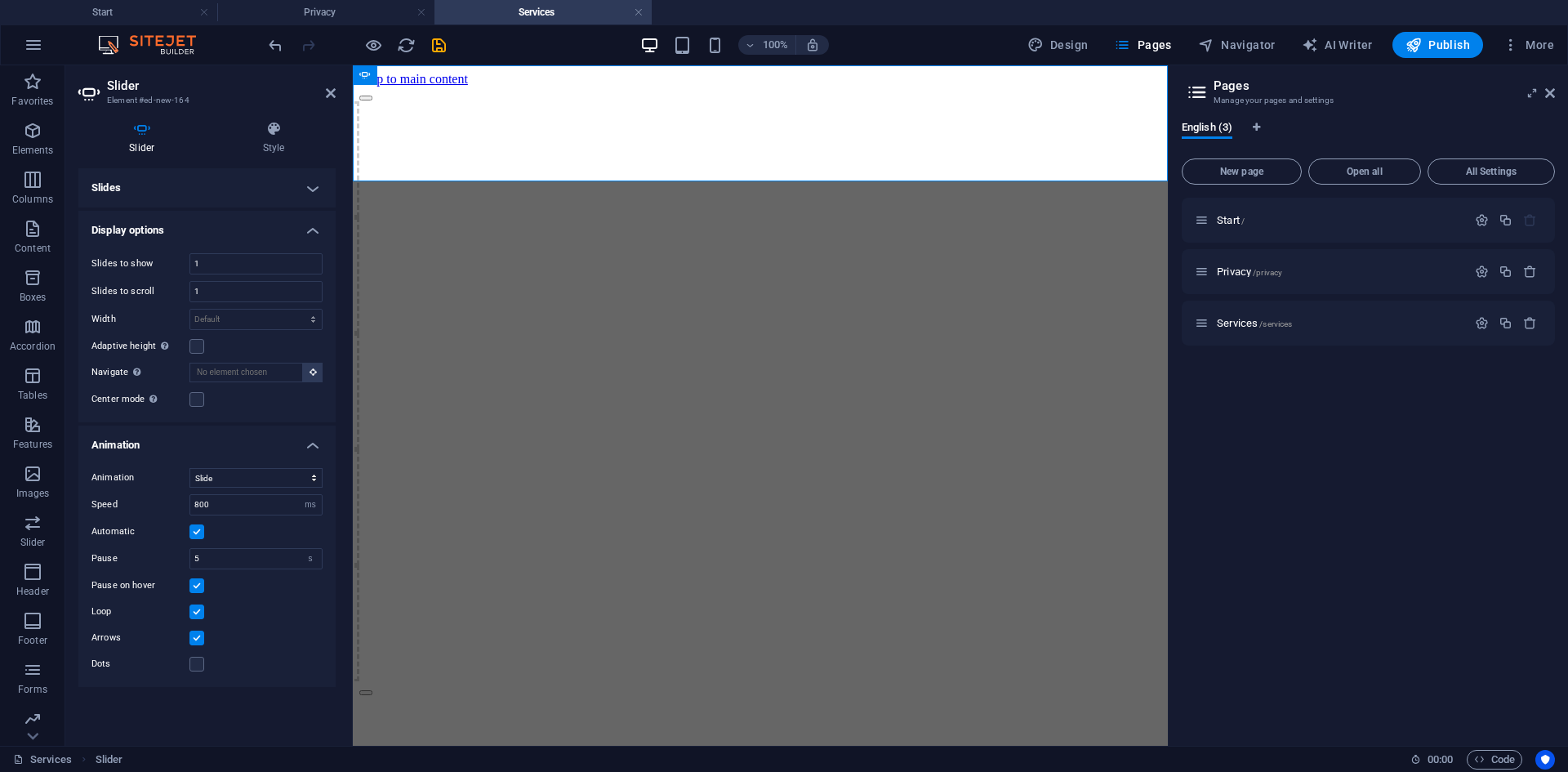
click at [313, 229] on h4 "Display options" at bounding box center [207, 224] width 258 height 29
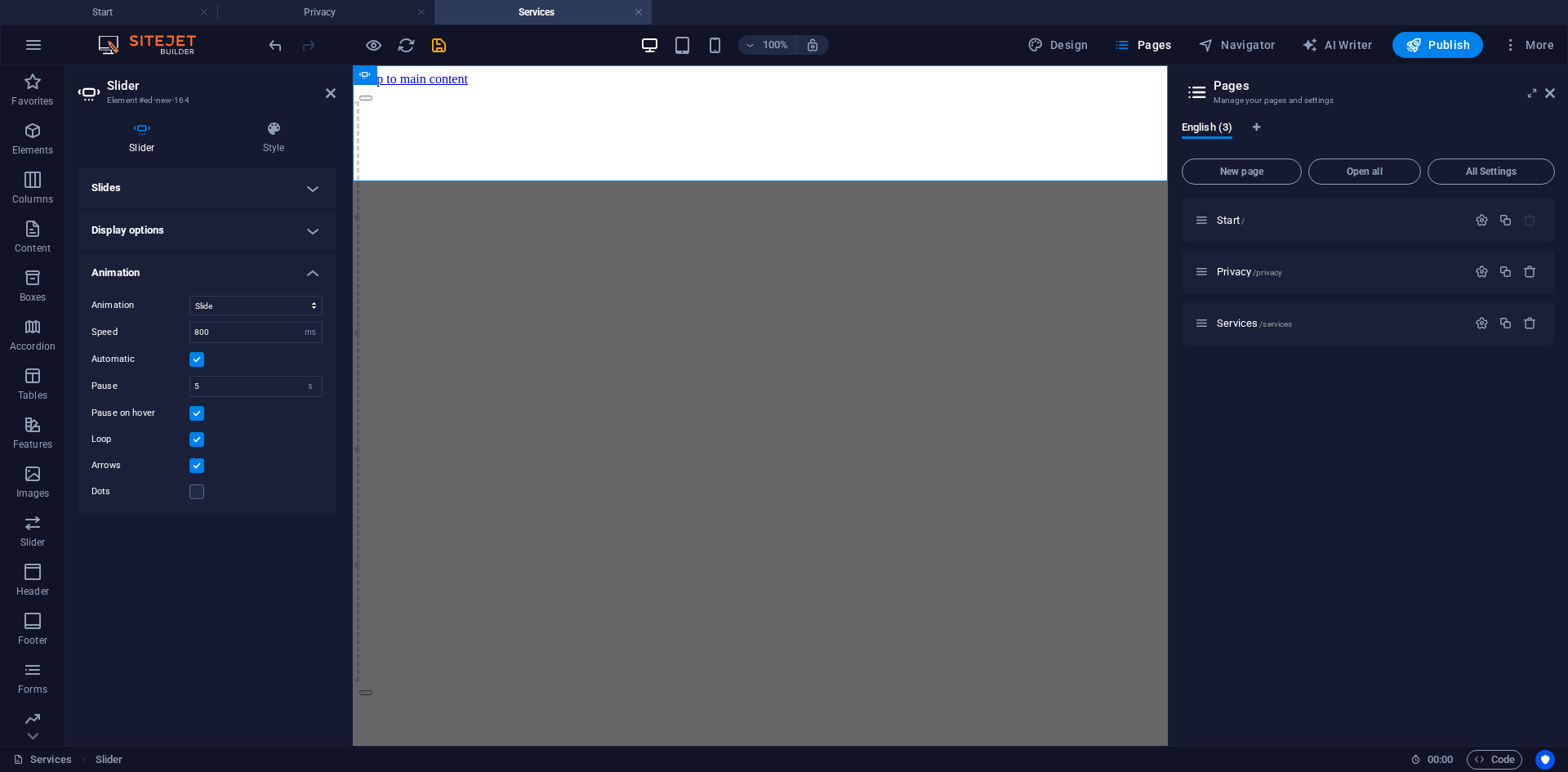
click at [1012, 303] on html "Skip to main content Drop content here or Add elements Paste clipboard Drop con…" at bounding box center [760, 384] width 815 height 637
click at [577, 260] on html "Skip to main content Drop content here or Add elements Paste clipboard Drop con…" at bounding box center [760, 384] width 815 height 637
click at [864, 442] on html "Skip to main content Drop content here or Add elements Paste clipboard Drop con…" at bounding box center [760, 384] width 815 height 637
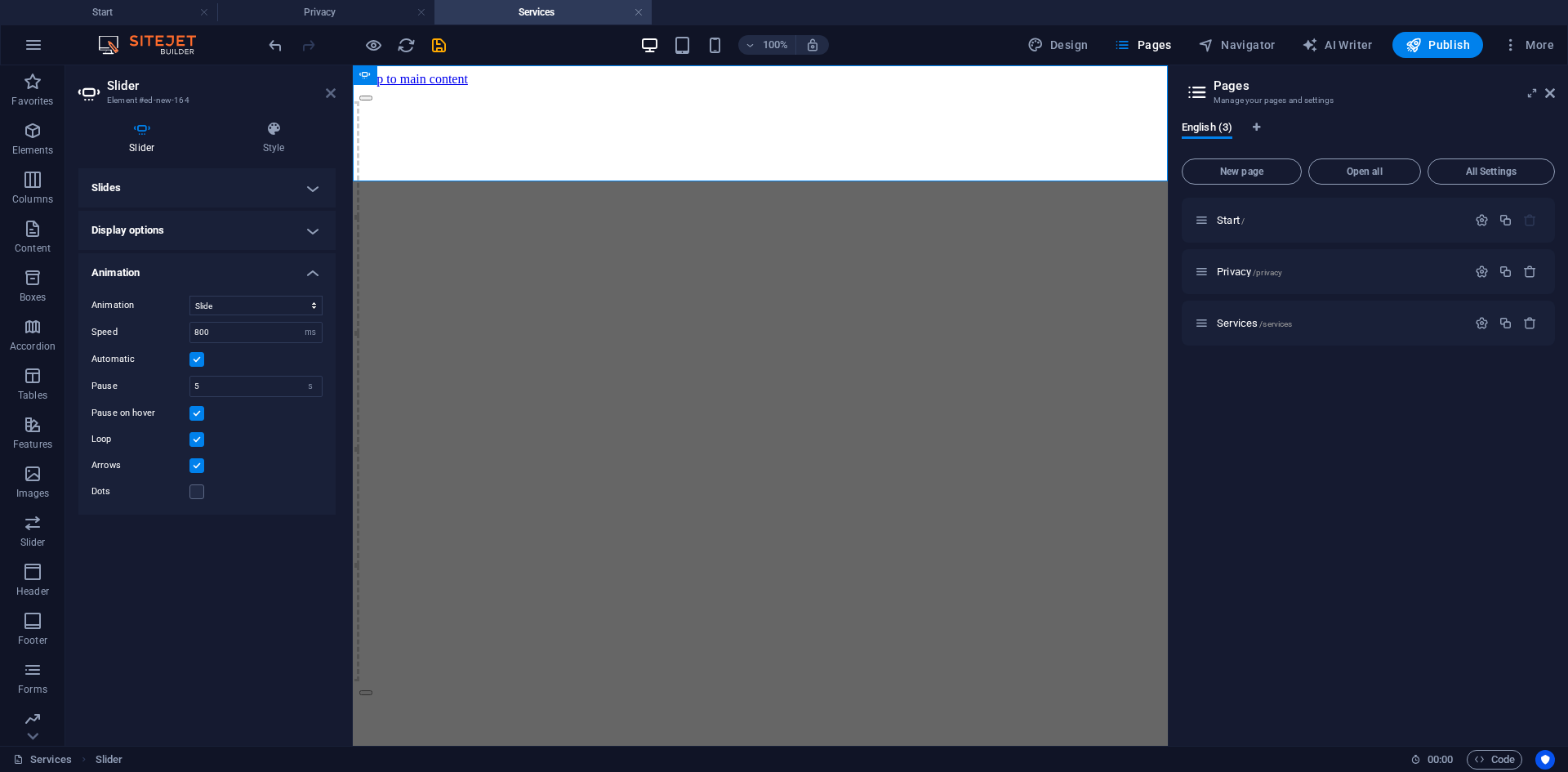
click at [329, 95] on icon at bounding box center [330, 94] width 10 height 13
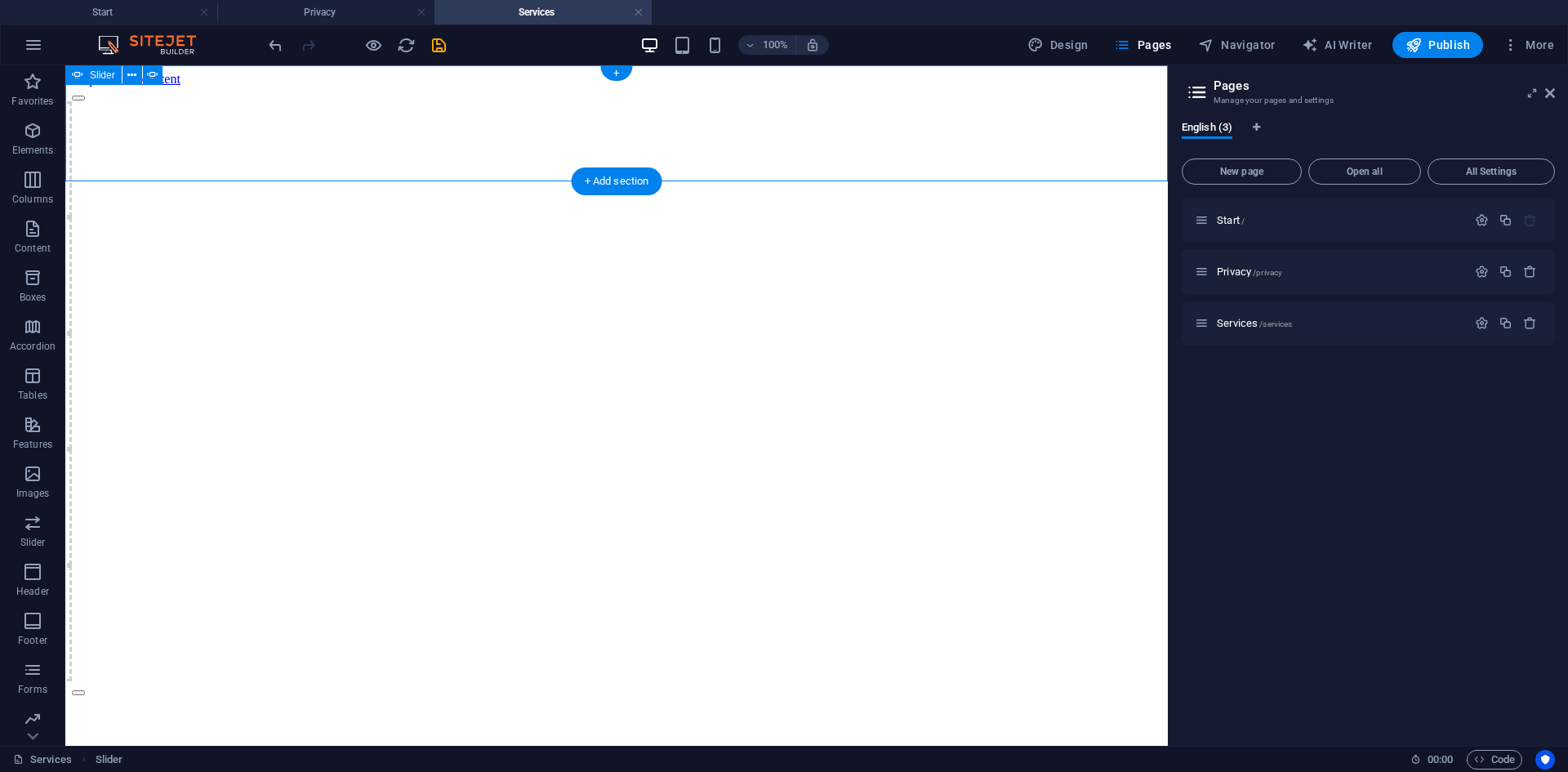
select select "ms"
select select "s"
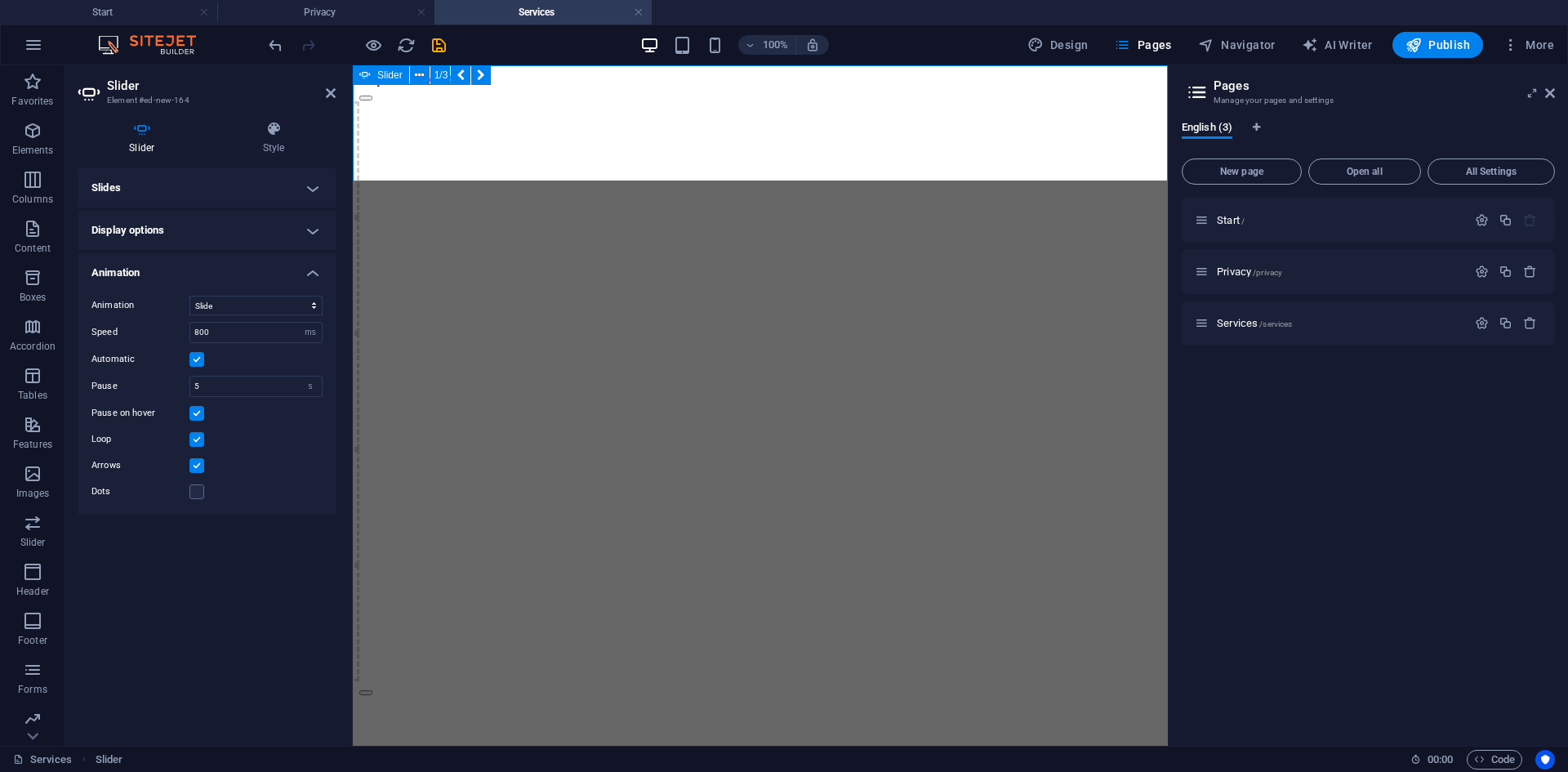
click at [281, 133] on icon at bounding box center [273, 129] width 123 height 17
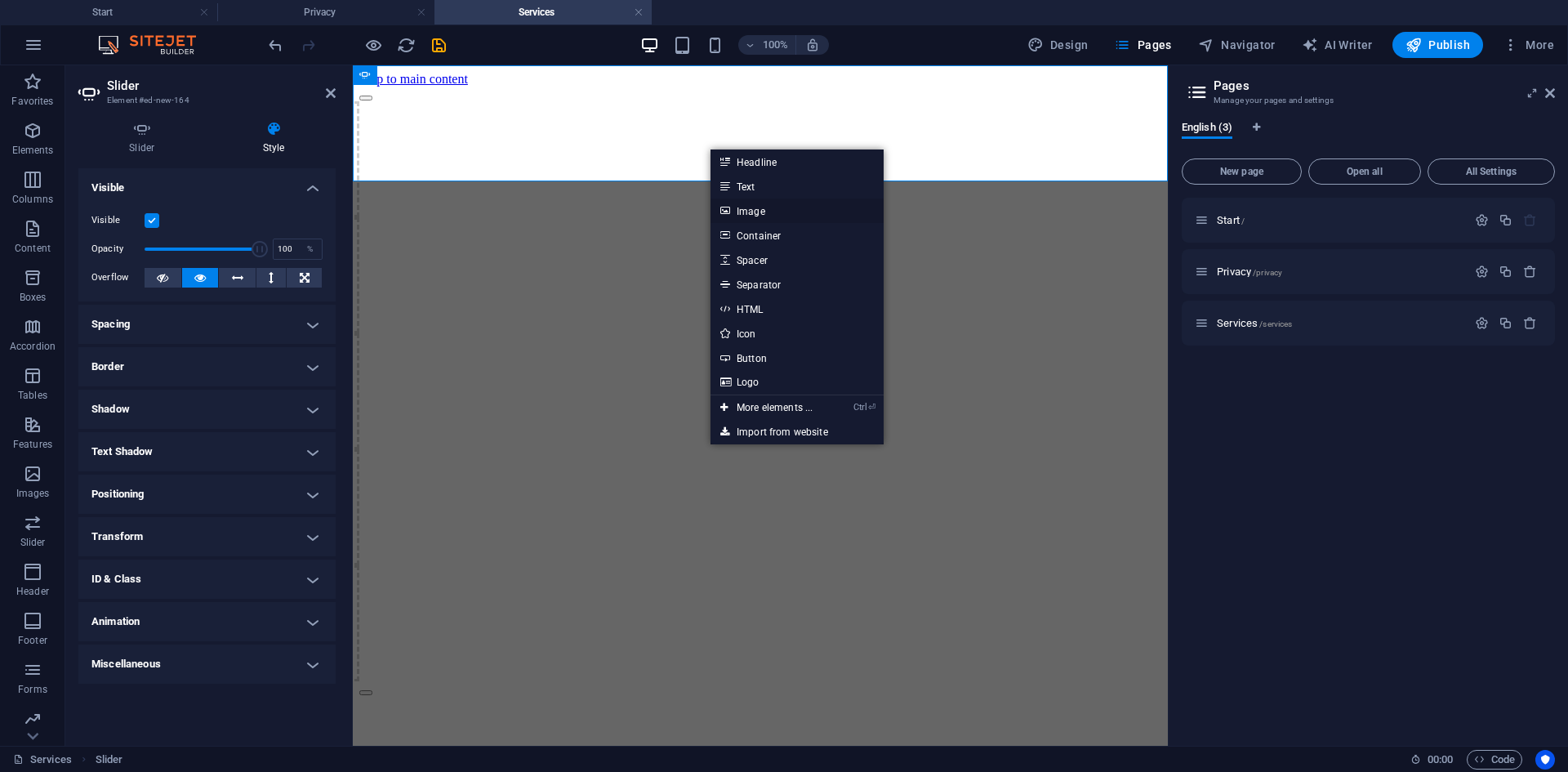
click at [754, 205] on link "Image" at bounding box center [797, 211] width 173 height 25
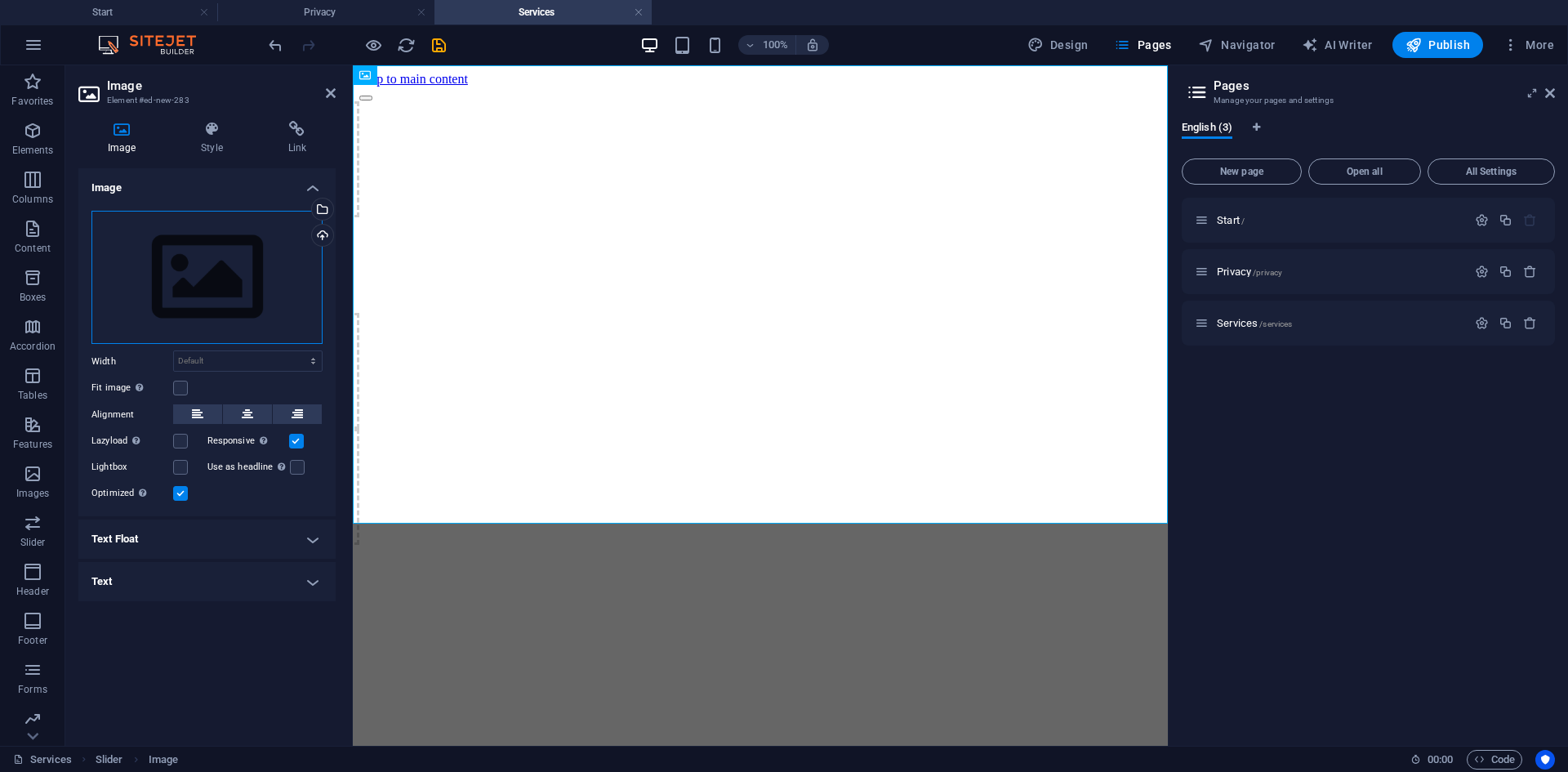
click at [174, 283] on div "Drag files here, click to choose files or select files from Files or our free s…" at bounding box center [206, 277] width 231 height 134
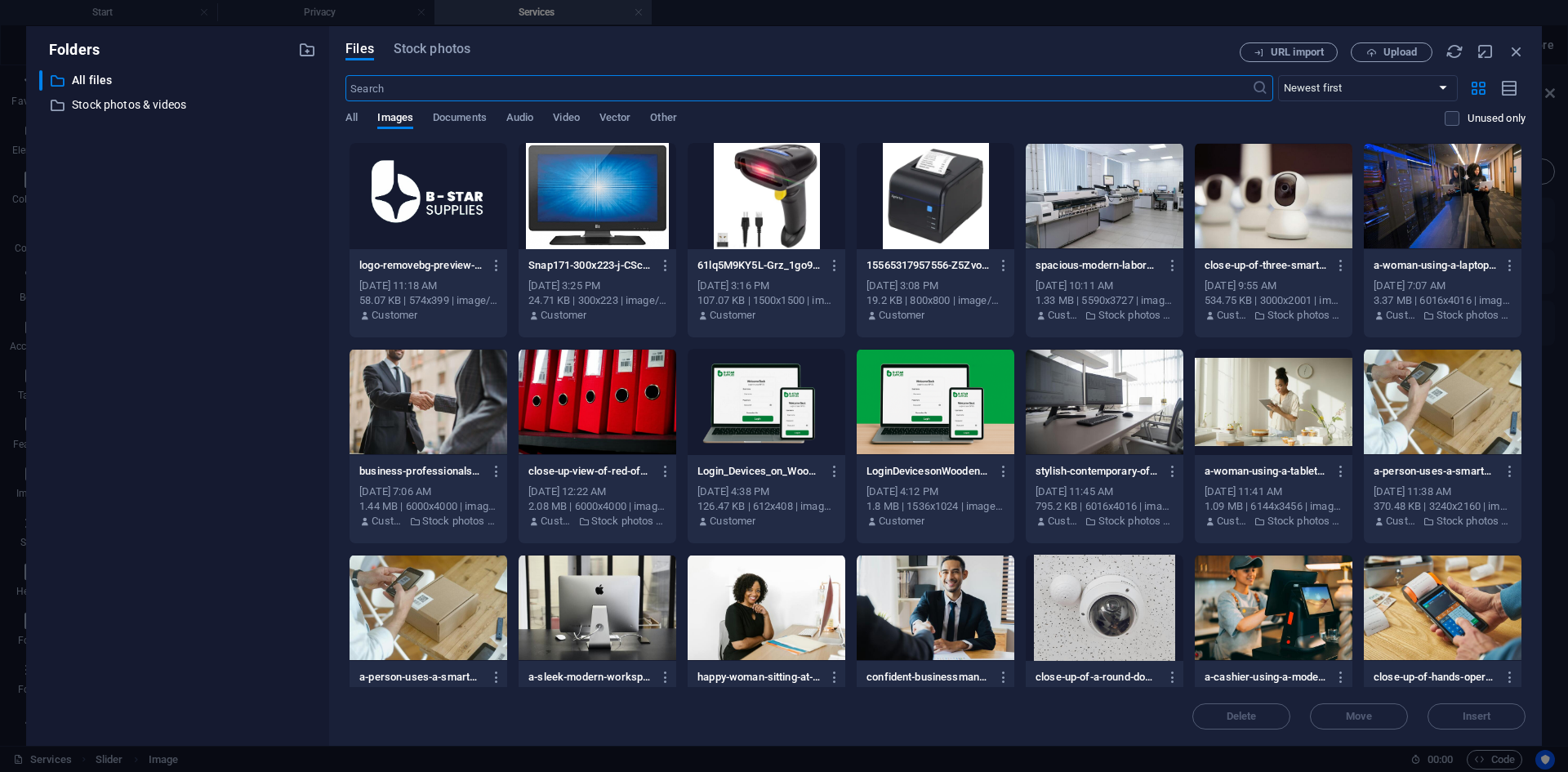
click at [1293, 195] on div at bounding box center [1273, 196] width 157 height 106
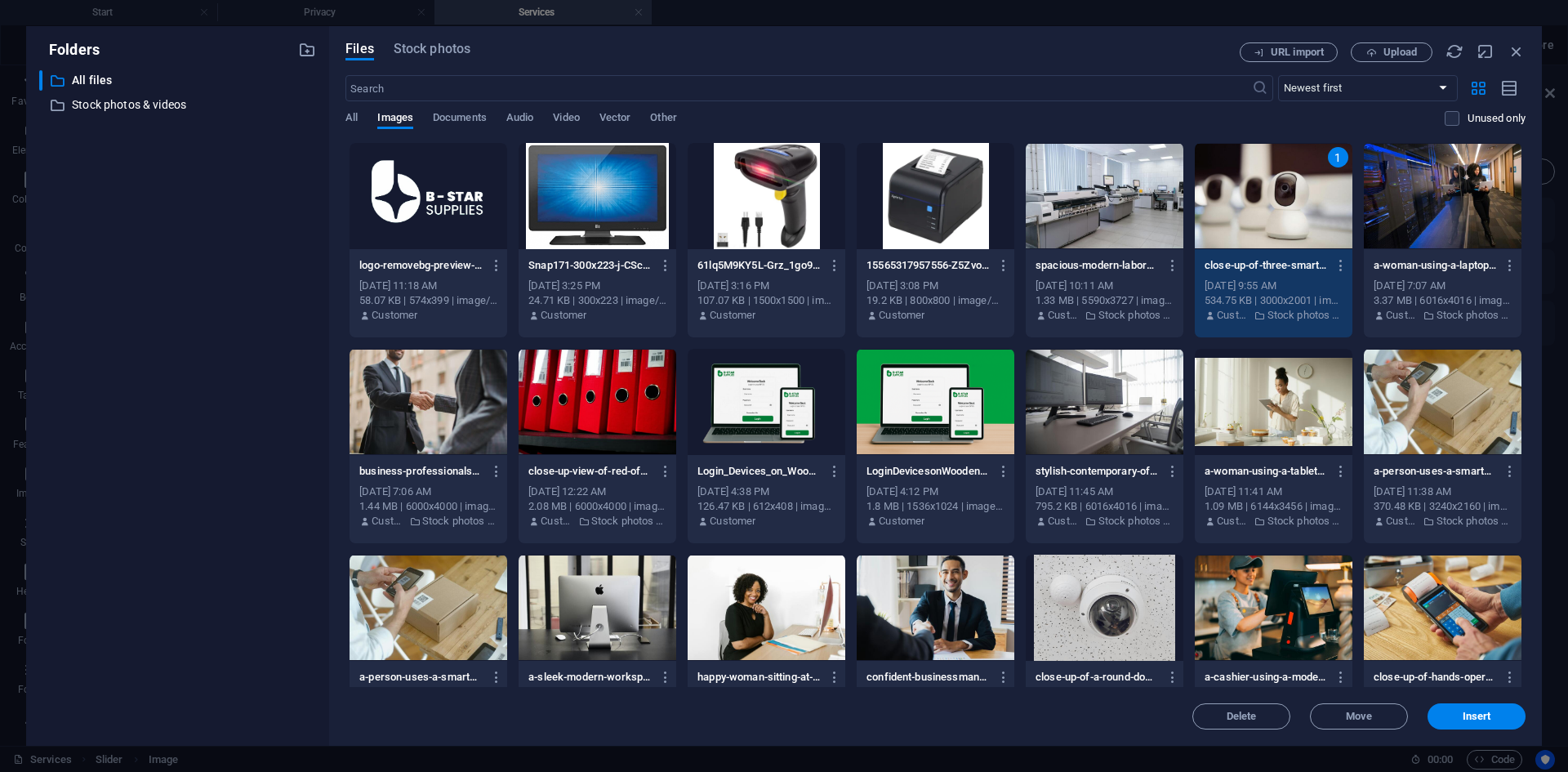
click at [1293, 195] on div "1" at bounding box center [1273, 196] width 157 height 106
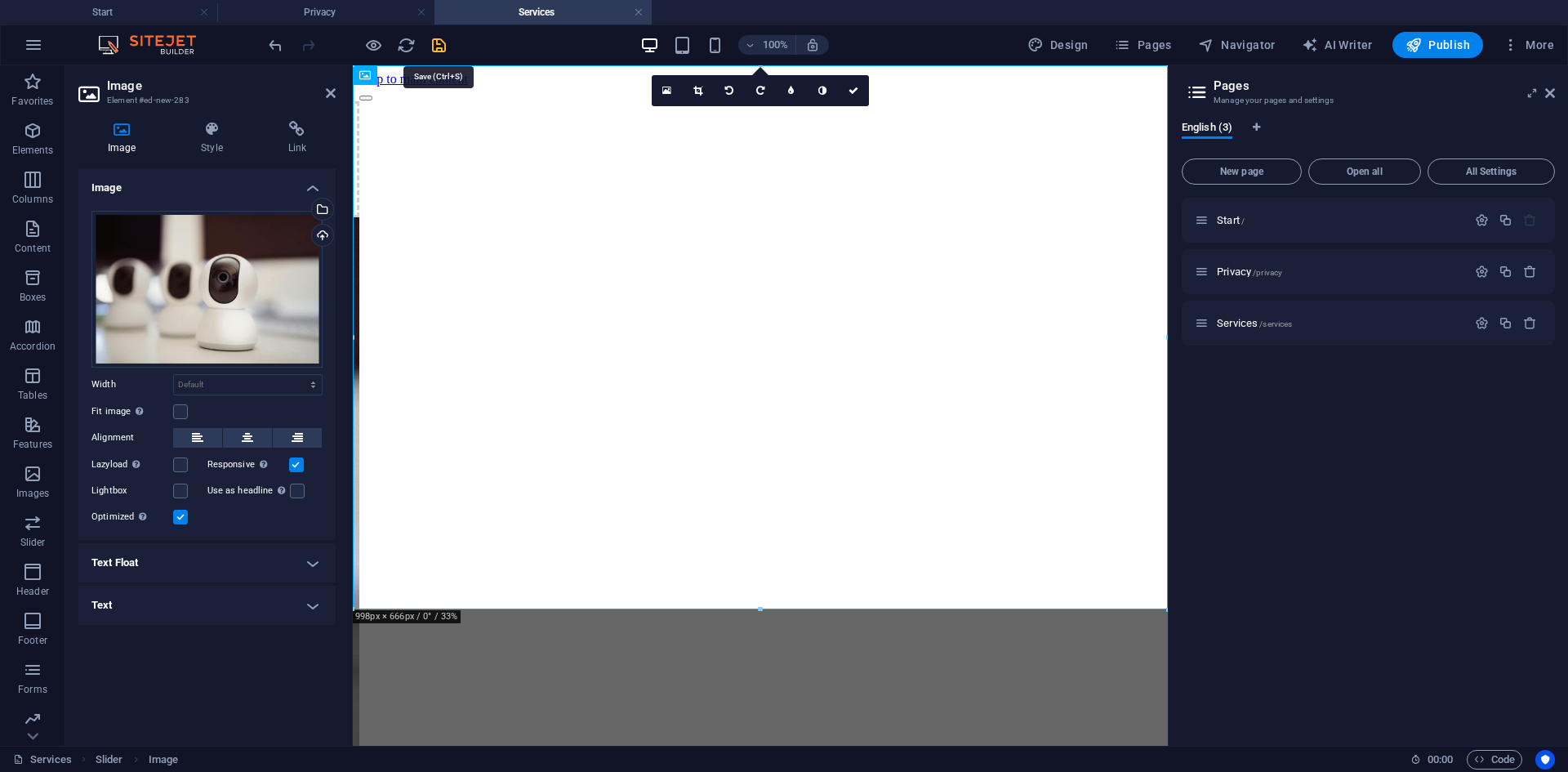
click at [439, 47] on icon "save" at bounding box center [439, 45] width 19 height 19
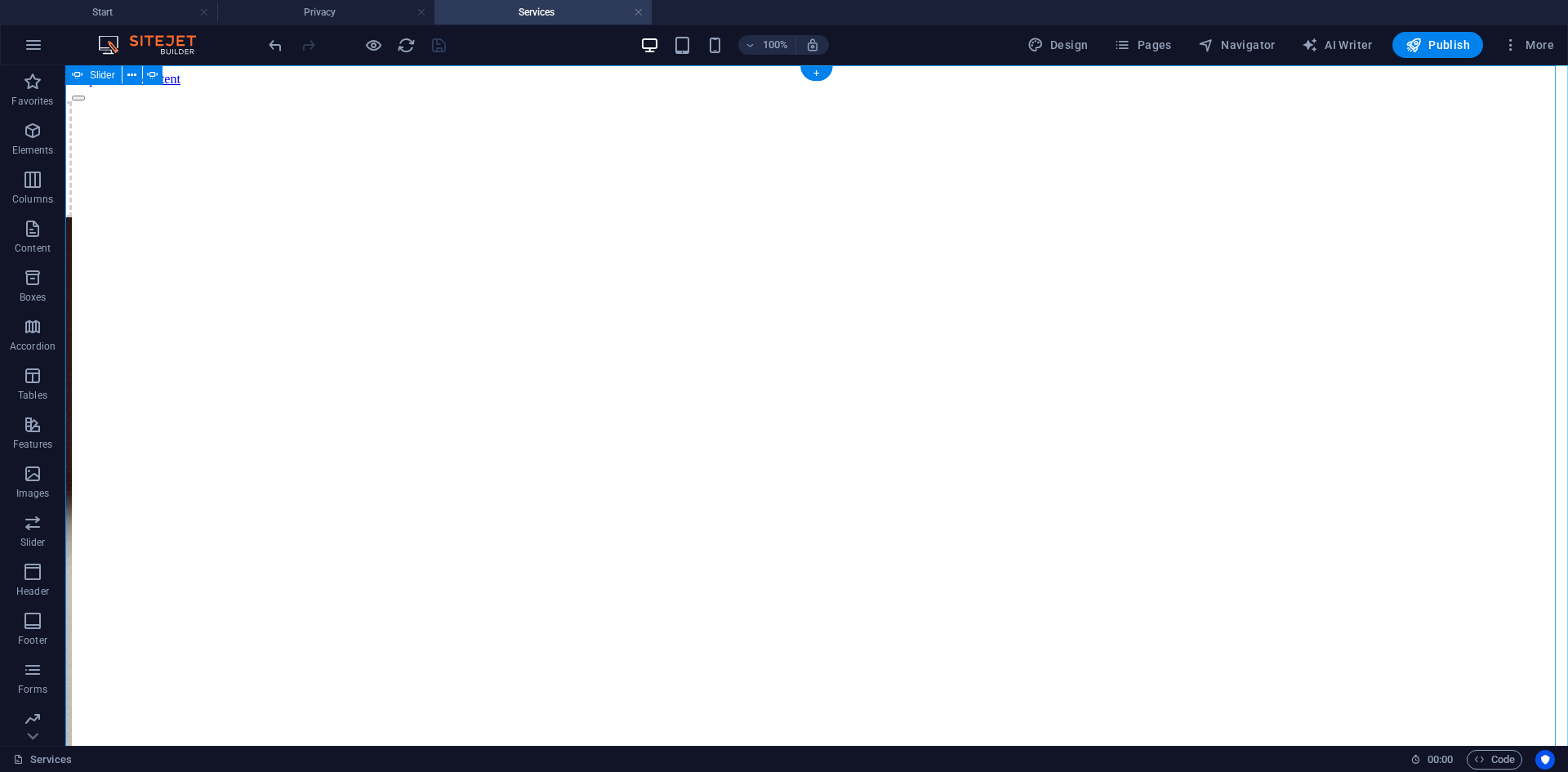
click at [85, 100] on button "button" at bounding box center [79, 98] width 13 height 5
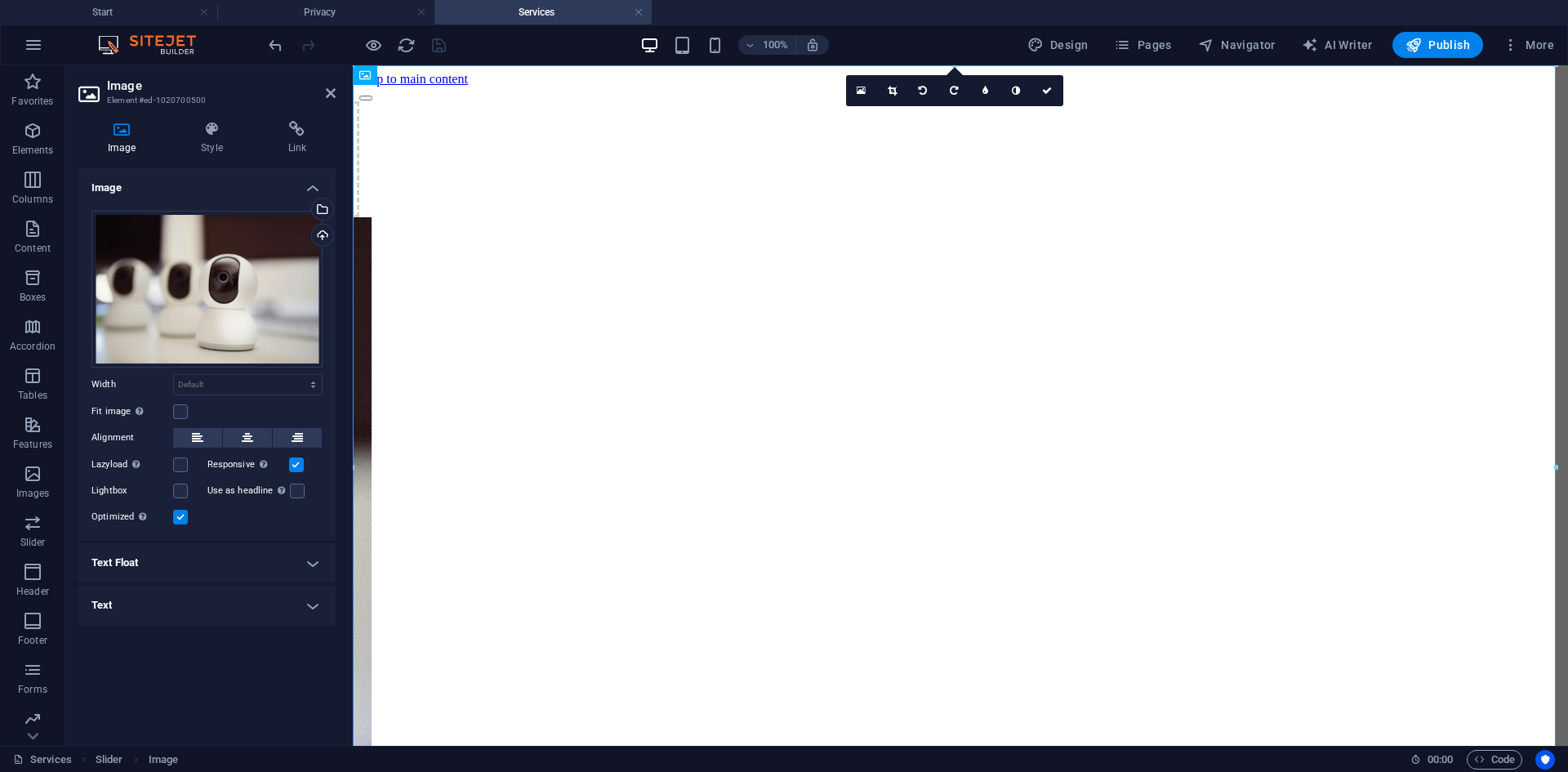
click at [300, 562] on h4 "Text Float" at bounding box center [207, 562] width 258 height 39
click at [300, 562] on h4 "Text Float" at bounding box center [207, 557] width 258 height 29
click at [300, 591] on h4 "Text" at bounding box center [207, 605] width 258 height 39
click at [311, 596] on h4 "Text" at bounding box center [207, 600] width 258 height 29
click at [853, 94] on link at bounding box center [861, 90] width 31 height 31
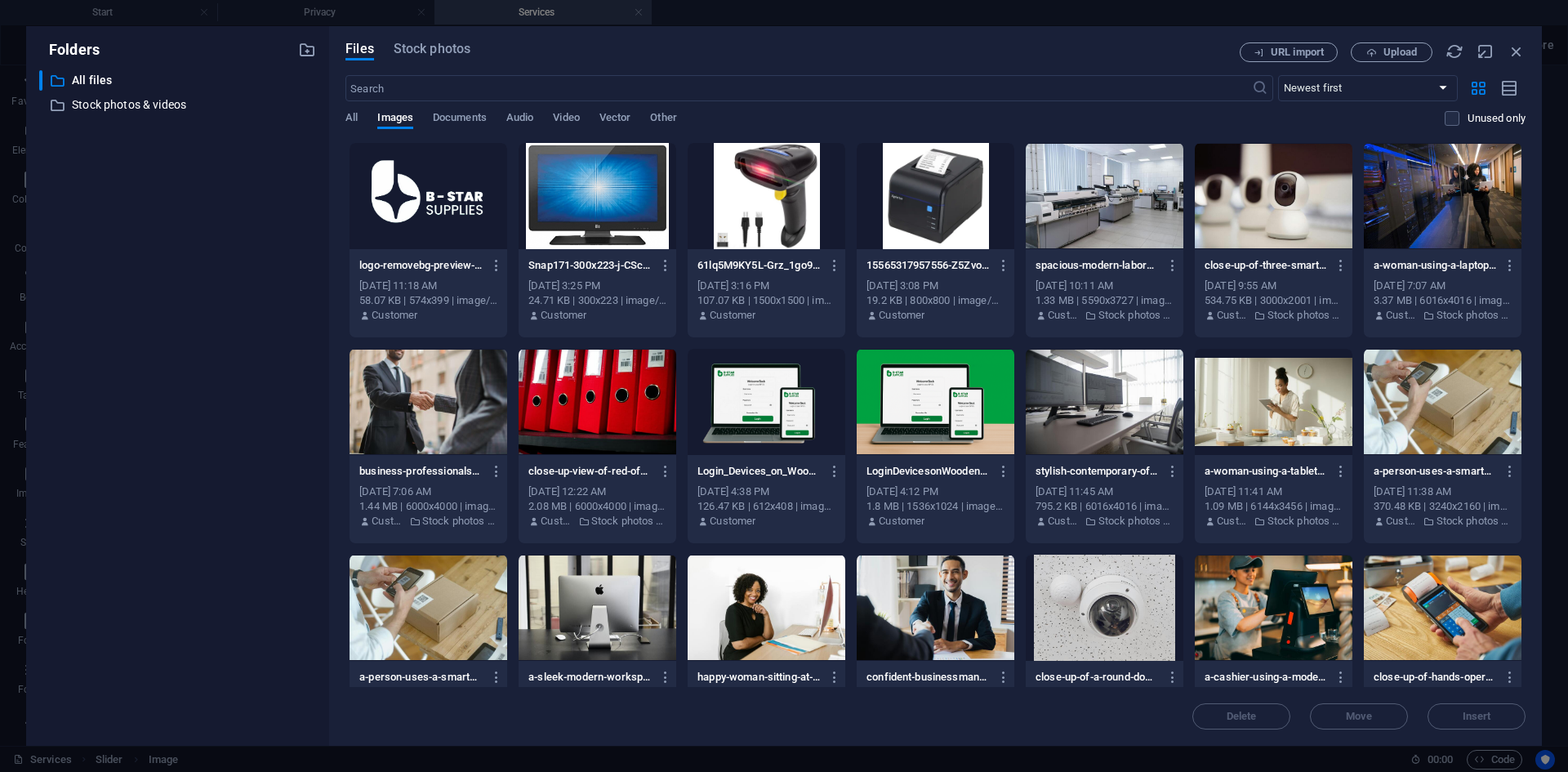
click at [1104, 219] on div at bounding box center [1104, 196] width 157 height 106
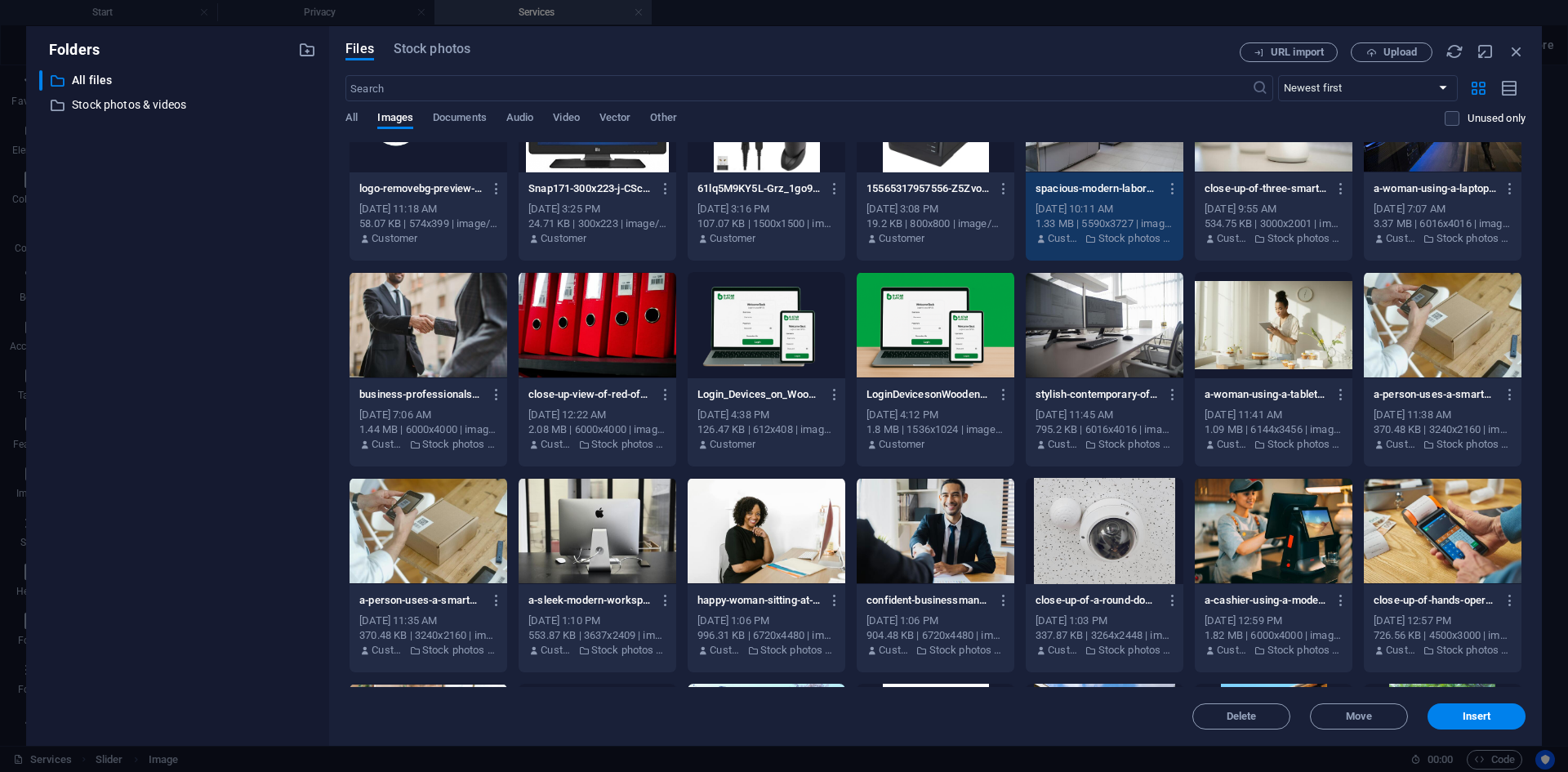
scroll to position [163, 0]
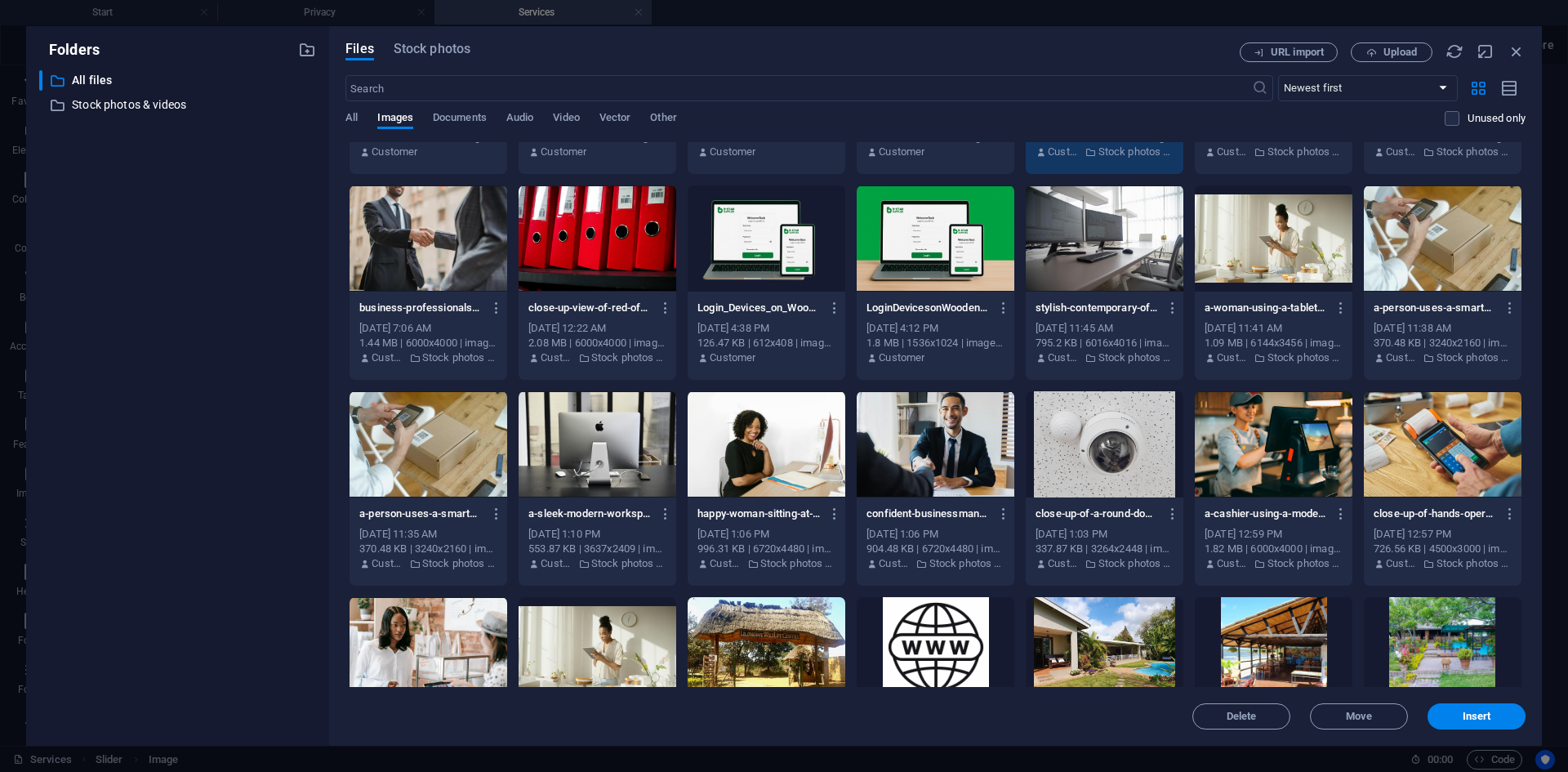
click at [481, 450] on div at bounding box center [428, 444] width 157 height 106
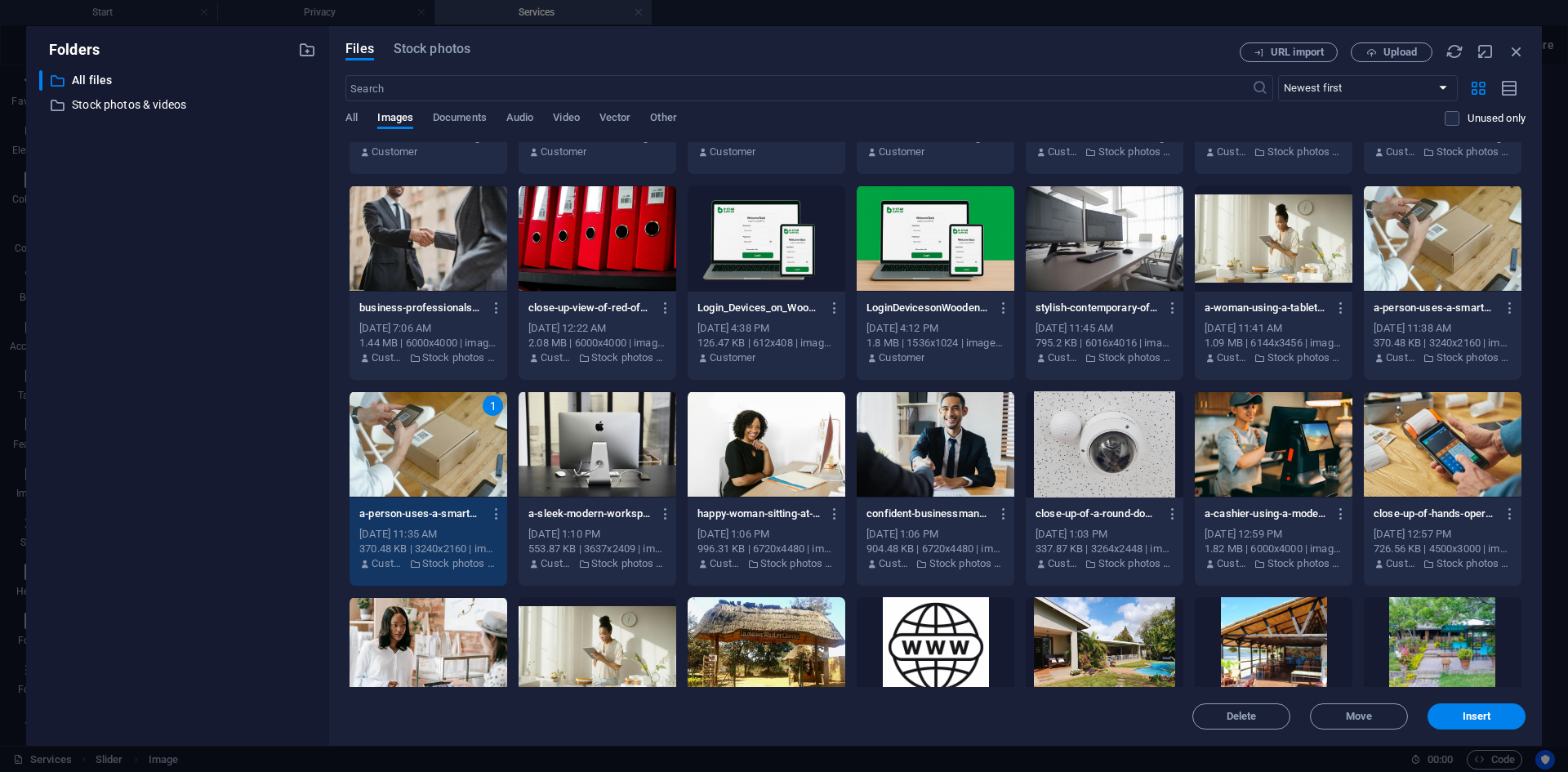
click at [1258, 457] on div at bounding box center [1273, 444] width 157 height 106
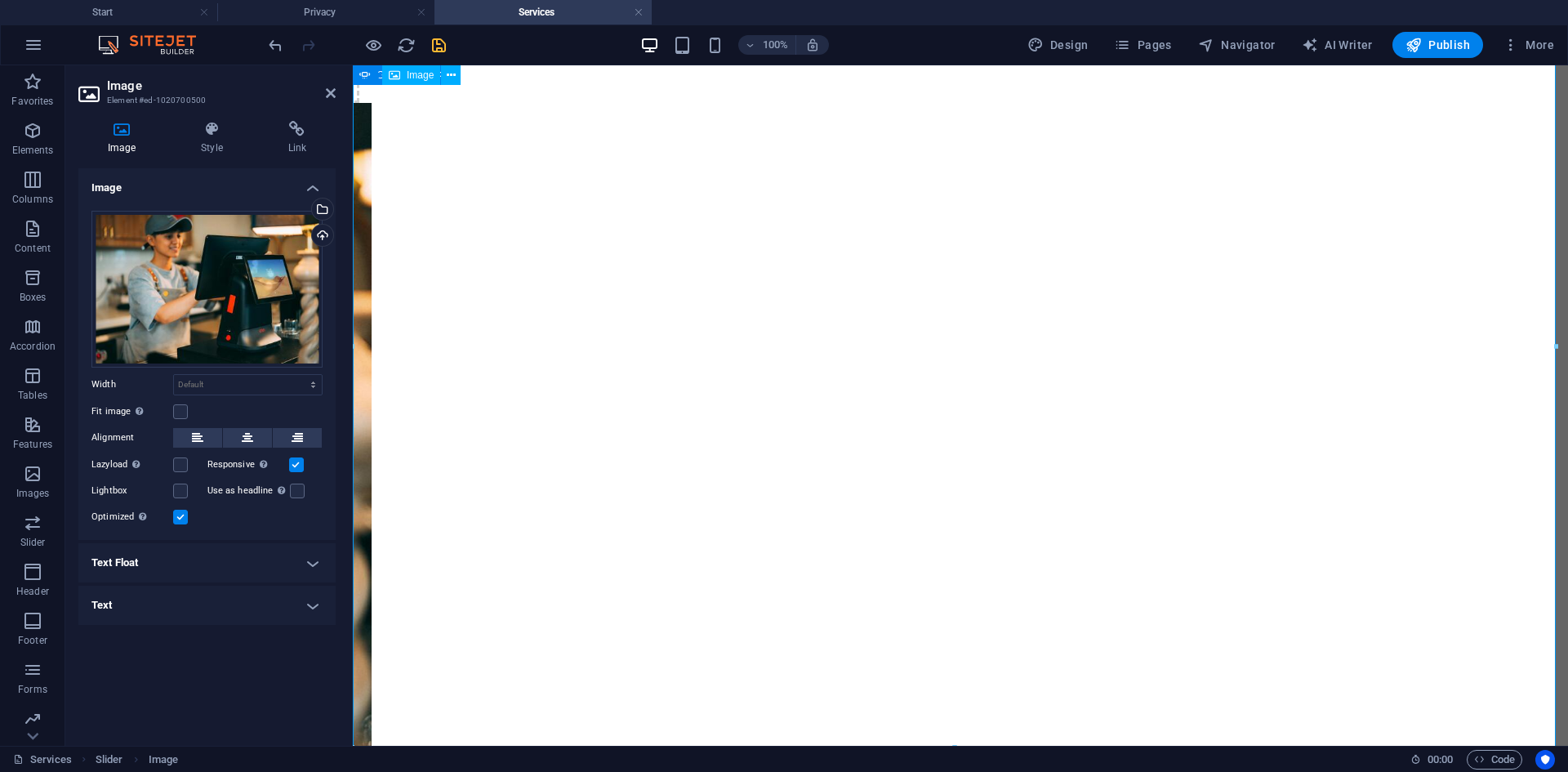
scroll to position [123, 0]
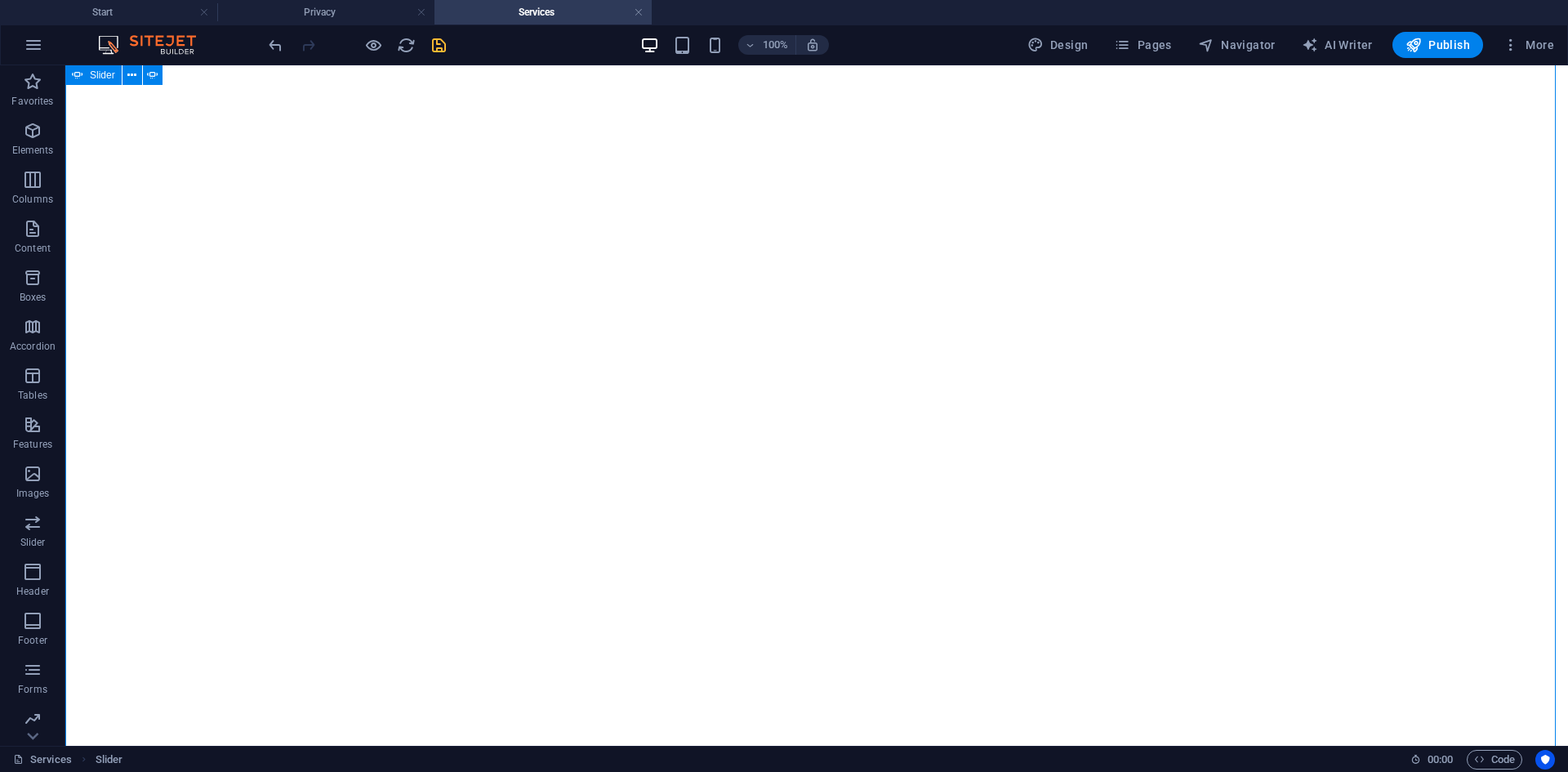
scroll to position [218, 0]
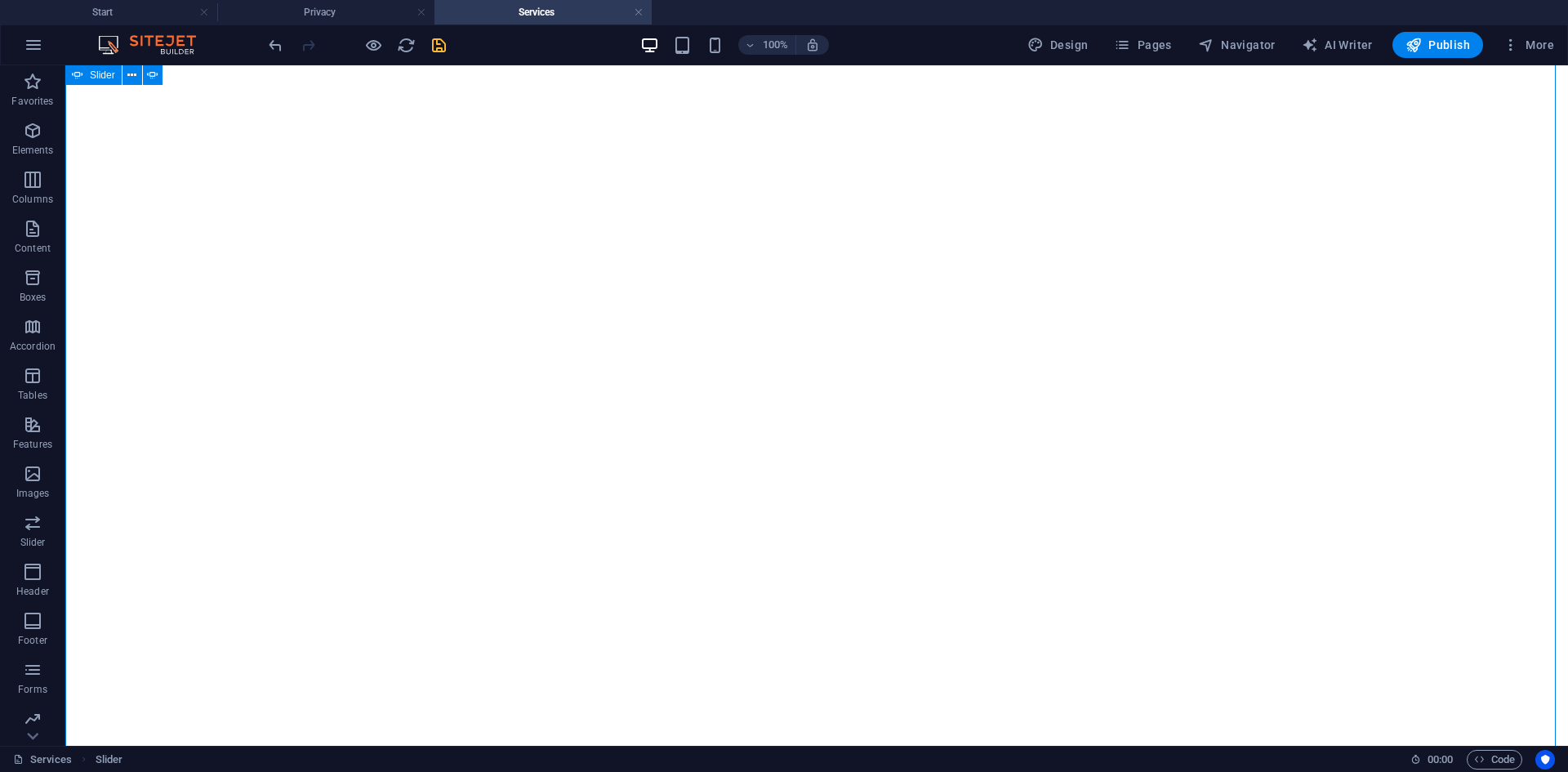
click at [437, 51] on icon "save" at bounding box center [439, 45] width 19 height 19
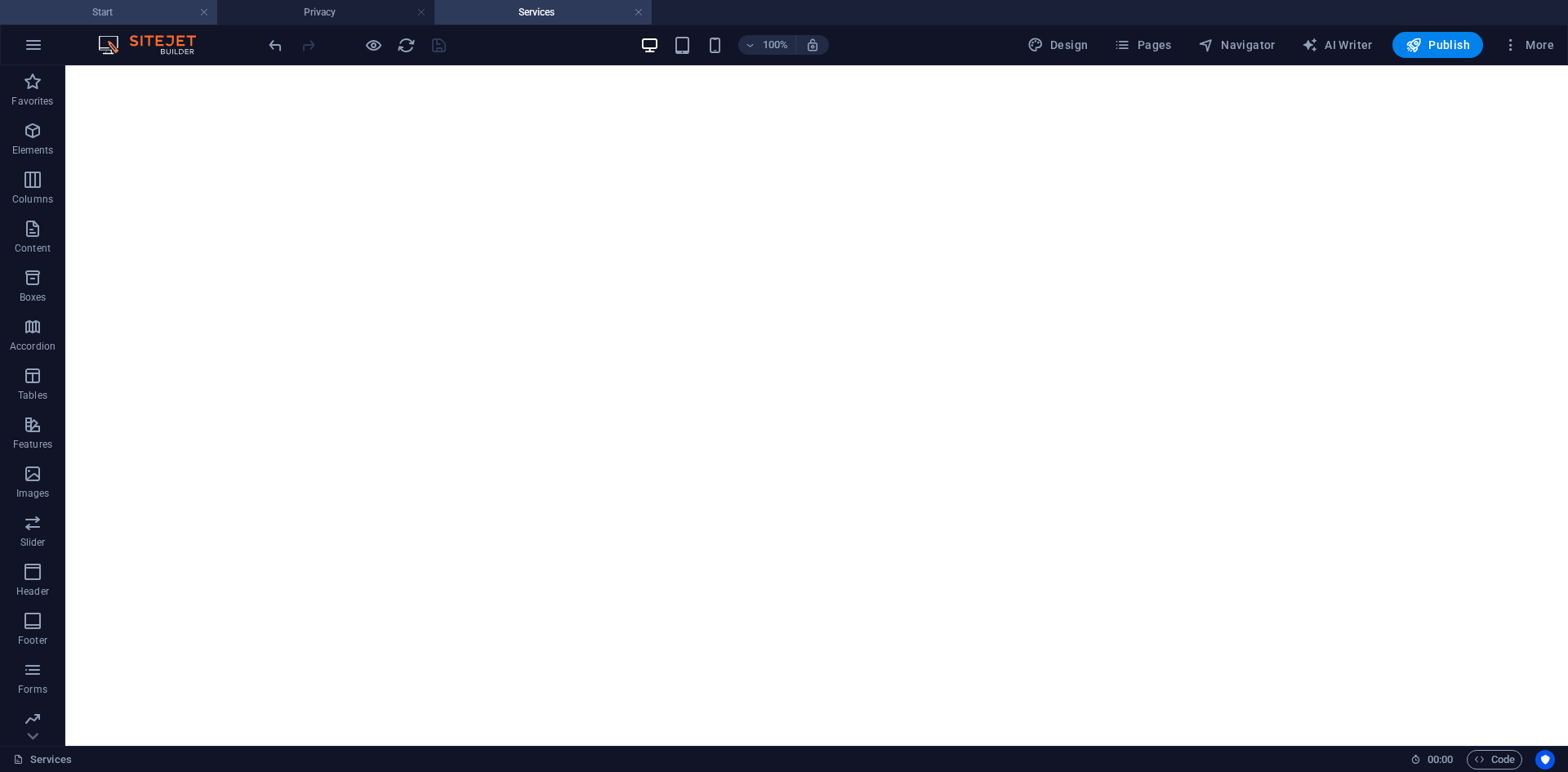
click at [141, 17] on h4 "Start" at bounding box center [109, 12] width 217 height 18
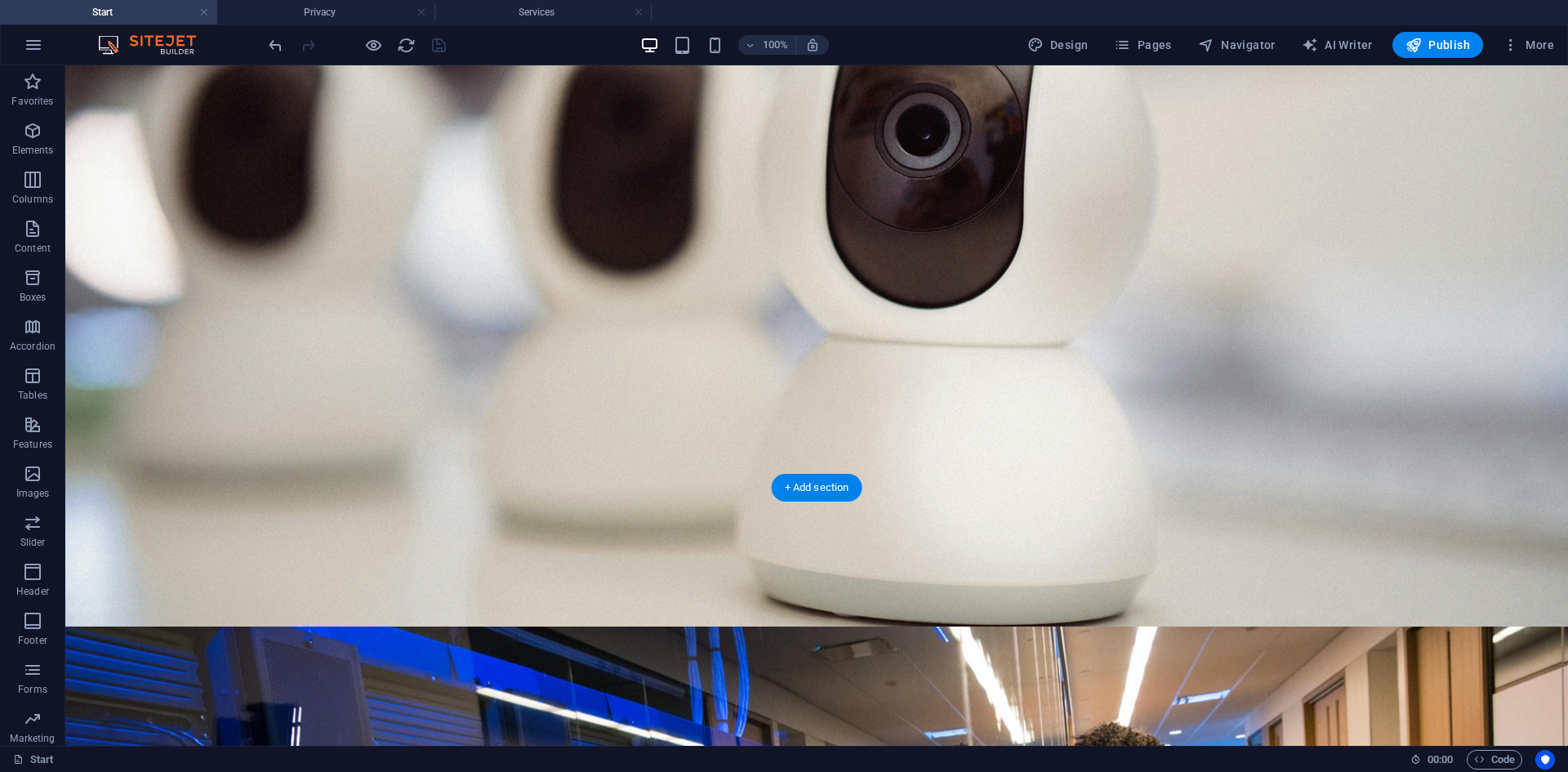
scroll to position [408, 0]
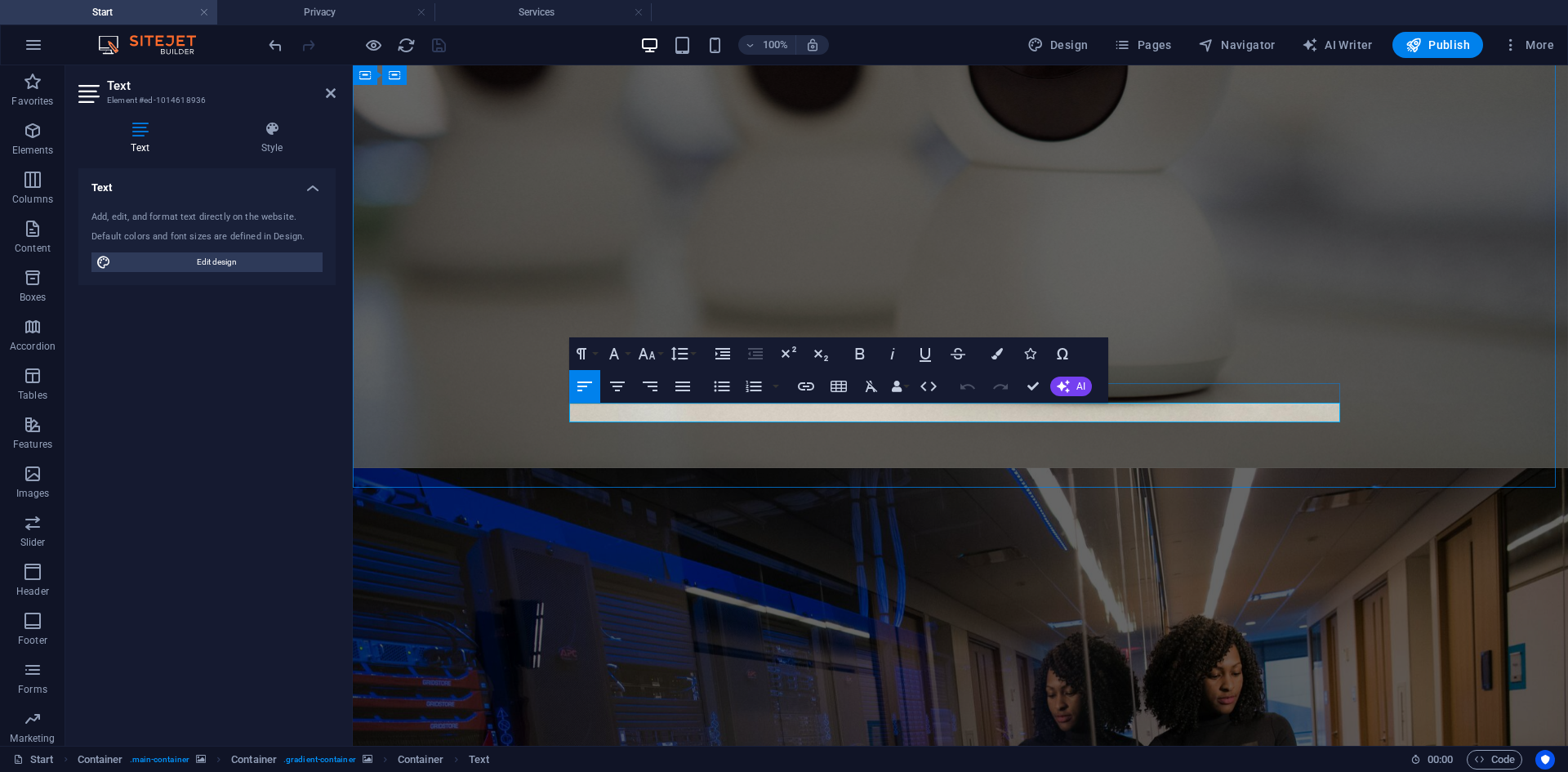
drag, startPoint x: 729, startPoint y: 410, endPoint x: 676, endPoint y: 413, distance: 53.1
click at [808, 385] on icon "button" at bounding box center [806, 386] width 17 height 8
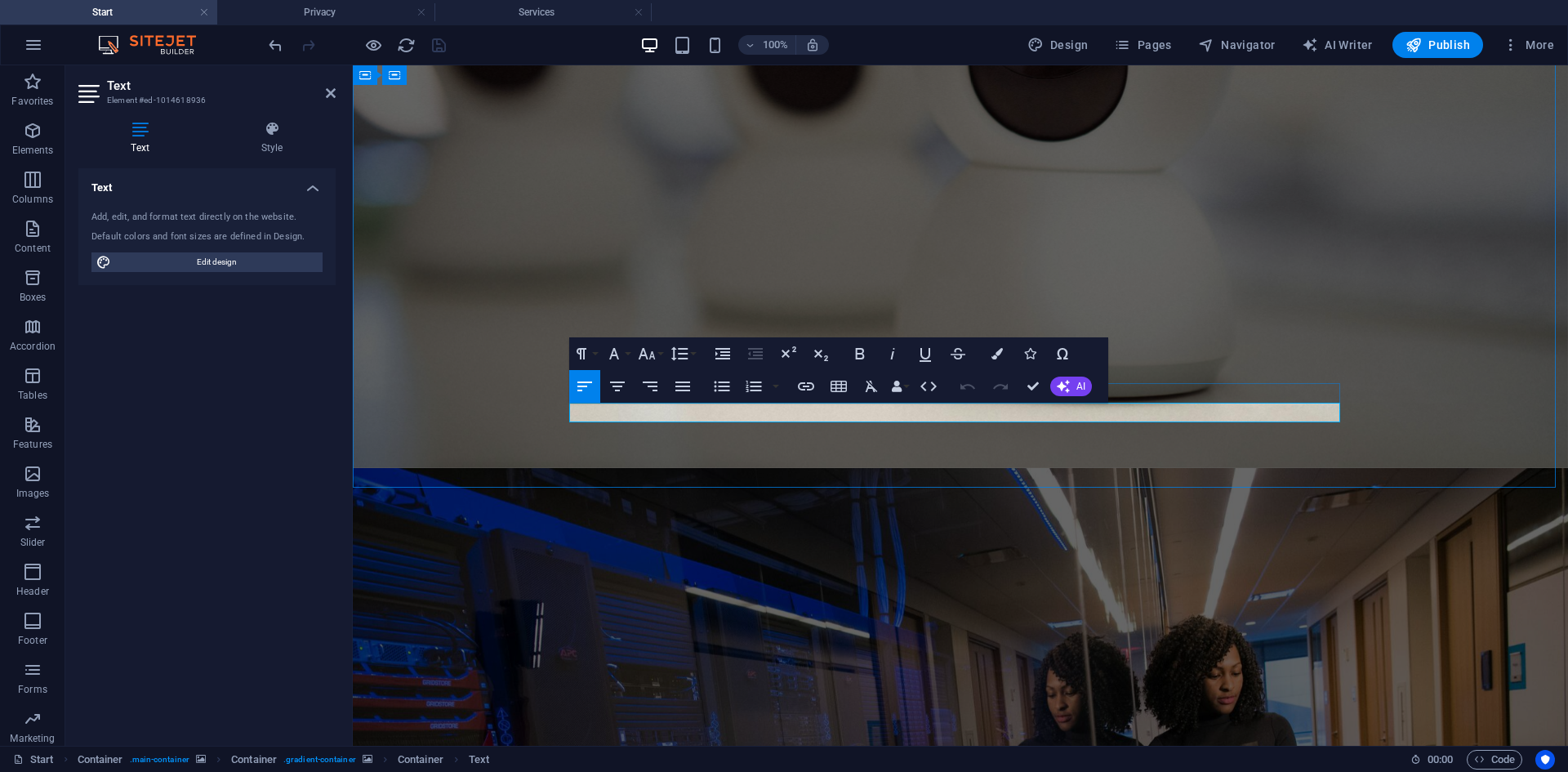
drag, startPoint x: 728, startPoint y: 413, endPoint x: 673, endPoint y: 408, distance: 55.2
click at [801, 383] on icon "button" at bounding box center [806, 386] width 17 height 8
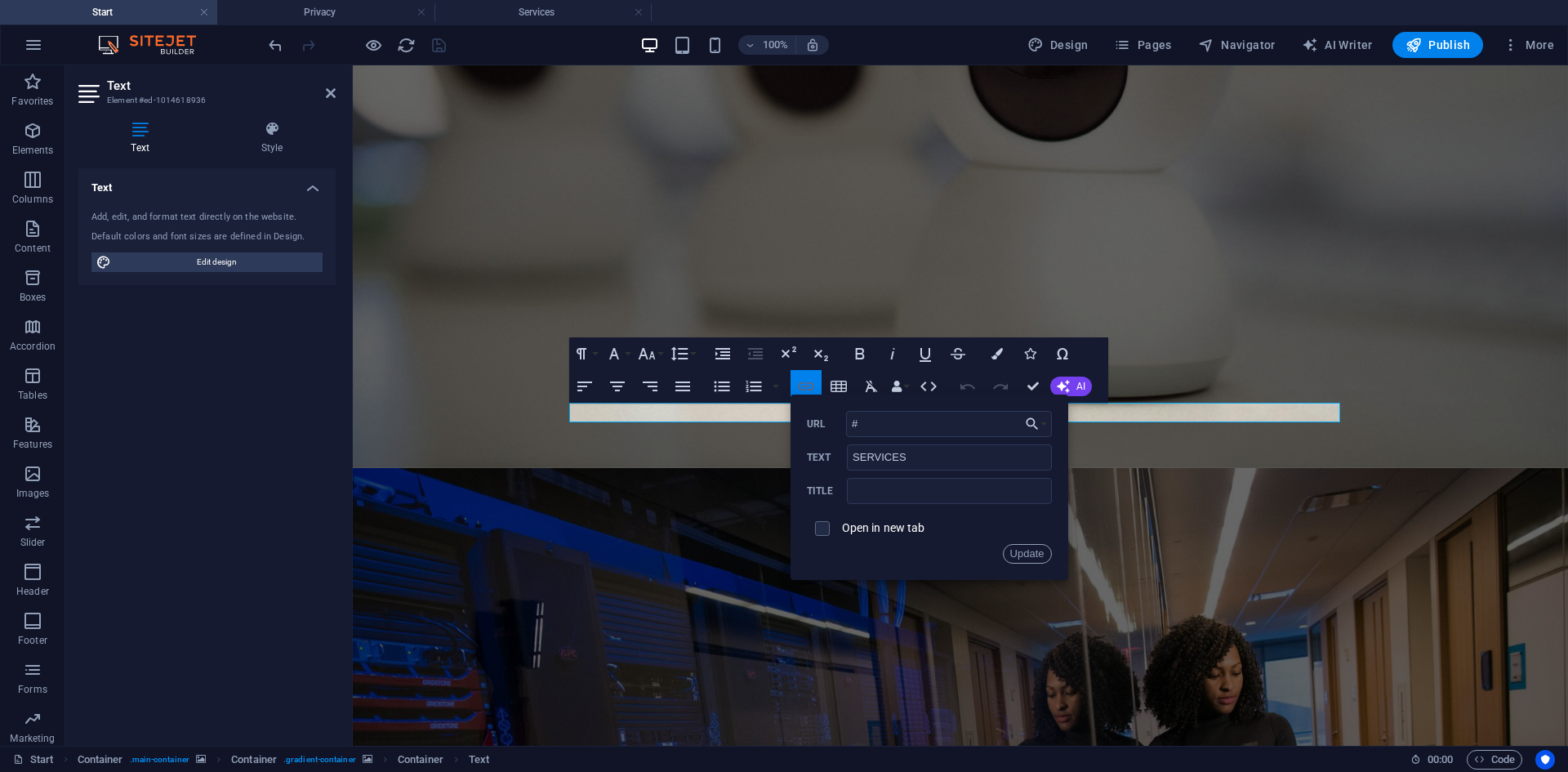
click at [803, 380] on icon "button" at bounding box center [806, 387] width 20 height 20
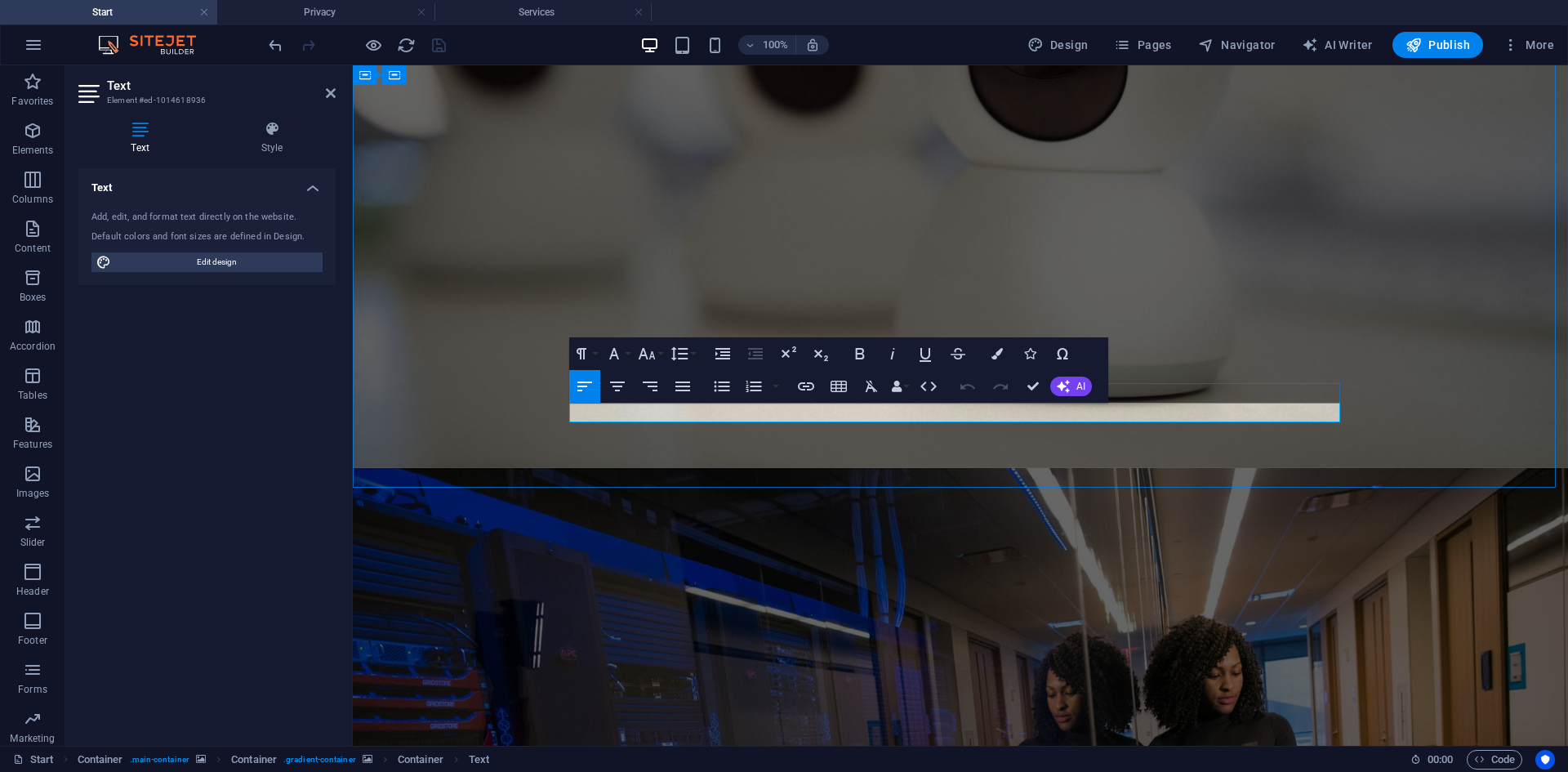
drag, startPoint x: 730, startPoint y: 410, endPoint x: 672, endPoint y: 413, distance: 58.1
click at [803, 386] on icon "button" at bounding box center [806, 386] width 17 height 8
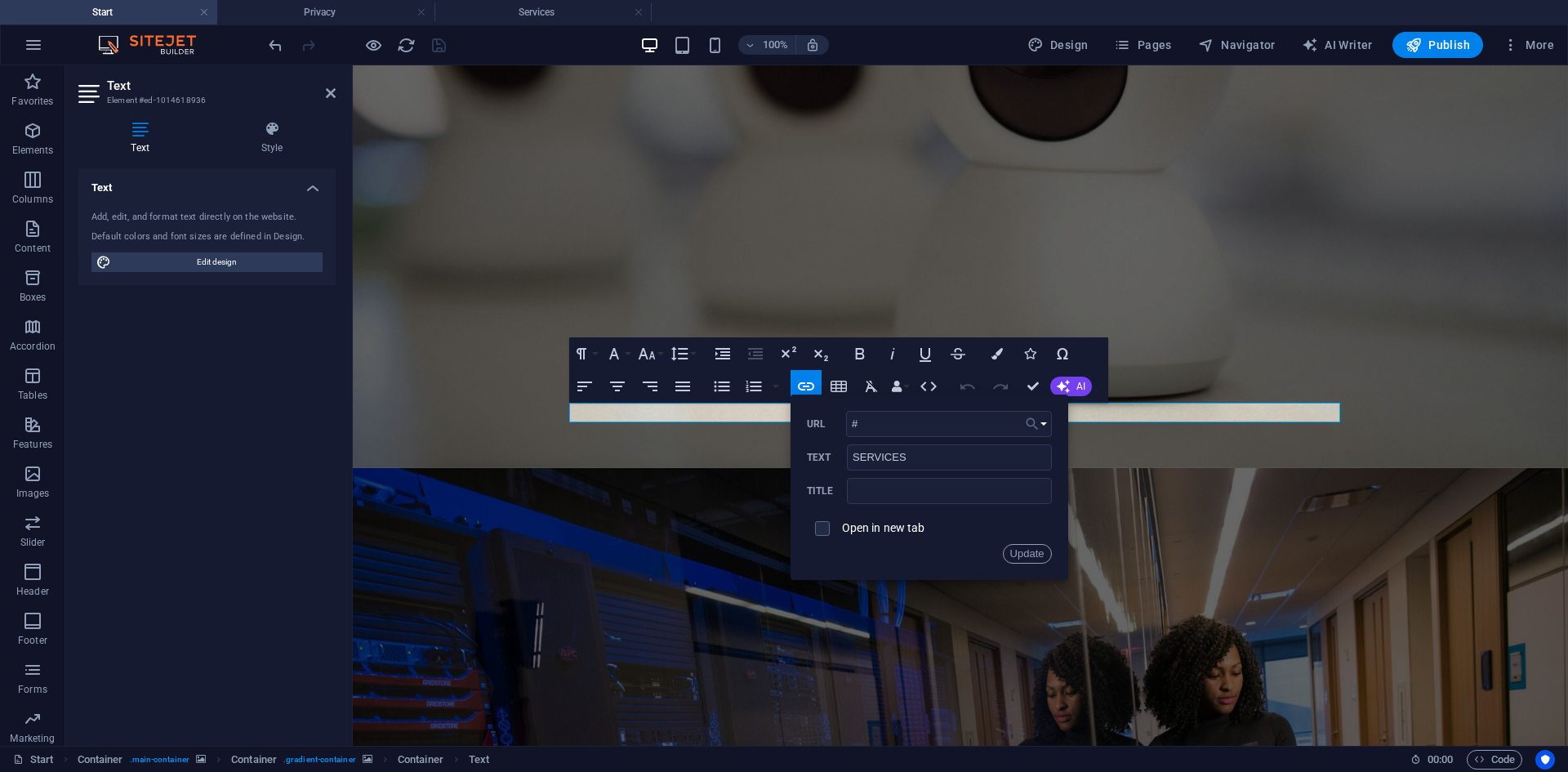
click at [1027, 419] on icon "button" at bounding box center [1031, 423] width 12 height 12
click at [969, 496] on p "Services" at bounding box center [972, 503] width 64 height 25
click at [1027, 548] on button "Update" at bounding box center [1027, 554] width 49 height 20
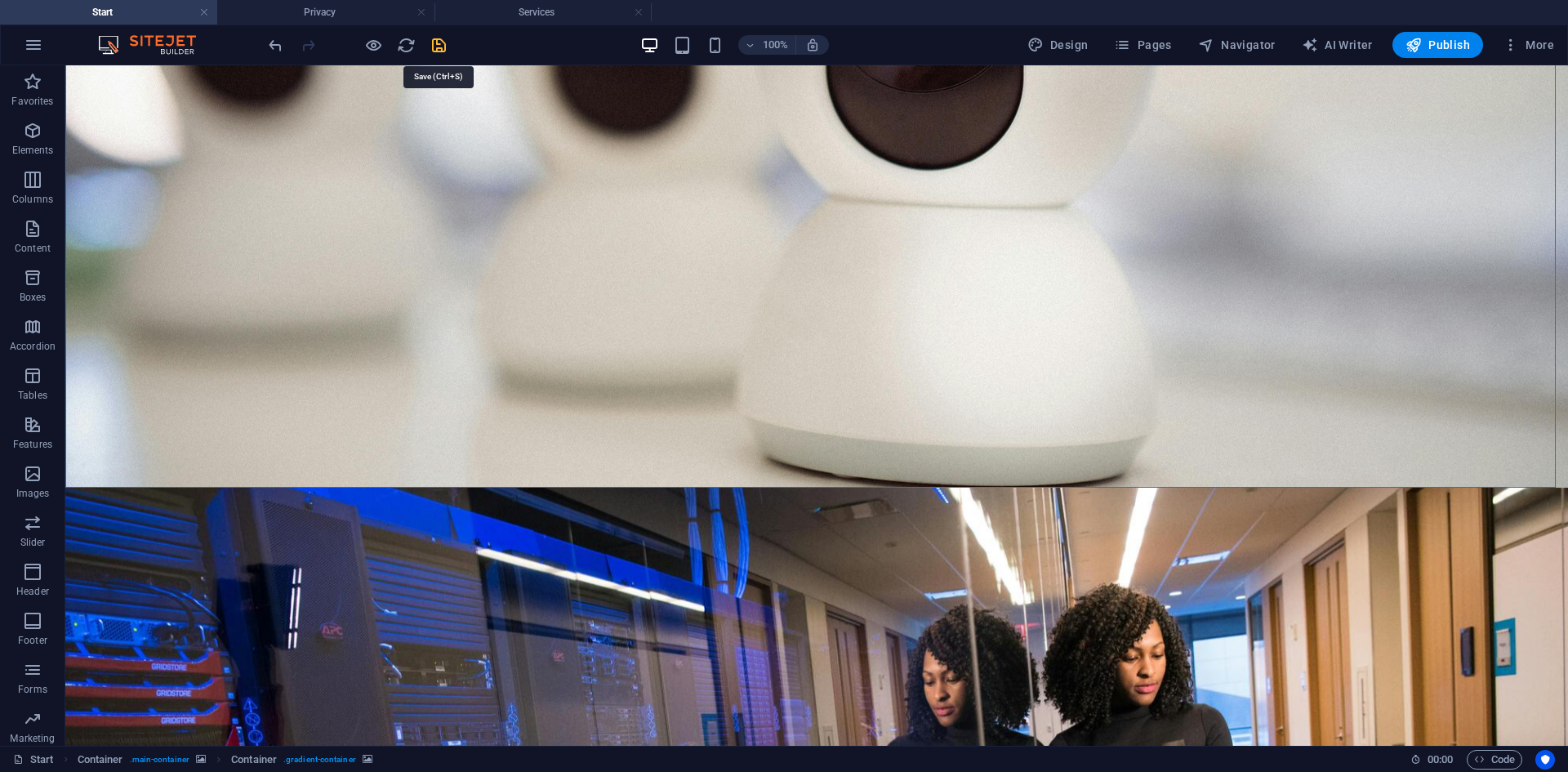
click at [439, 48] on icon "save" at bounding box center [439, 45] width 19 height 19
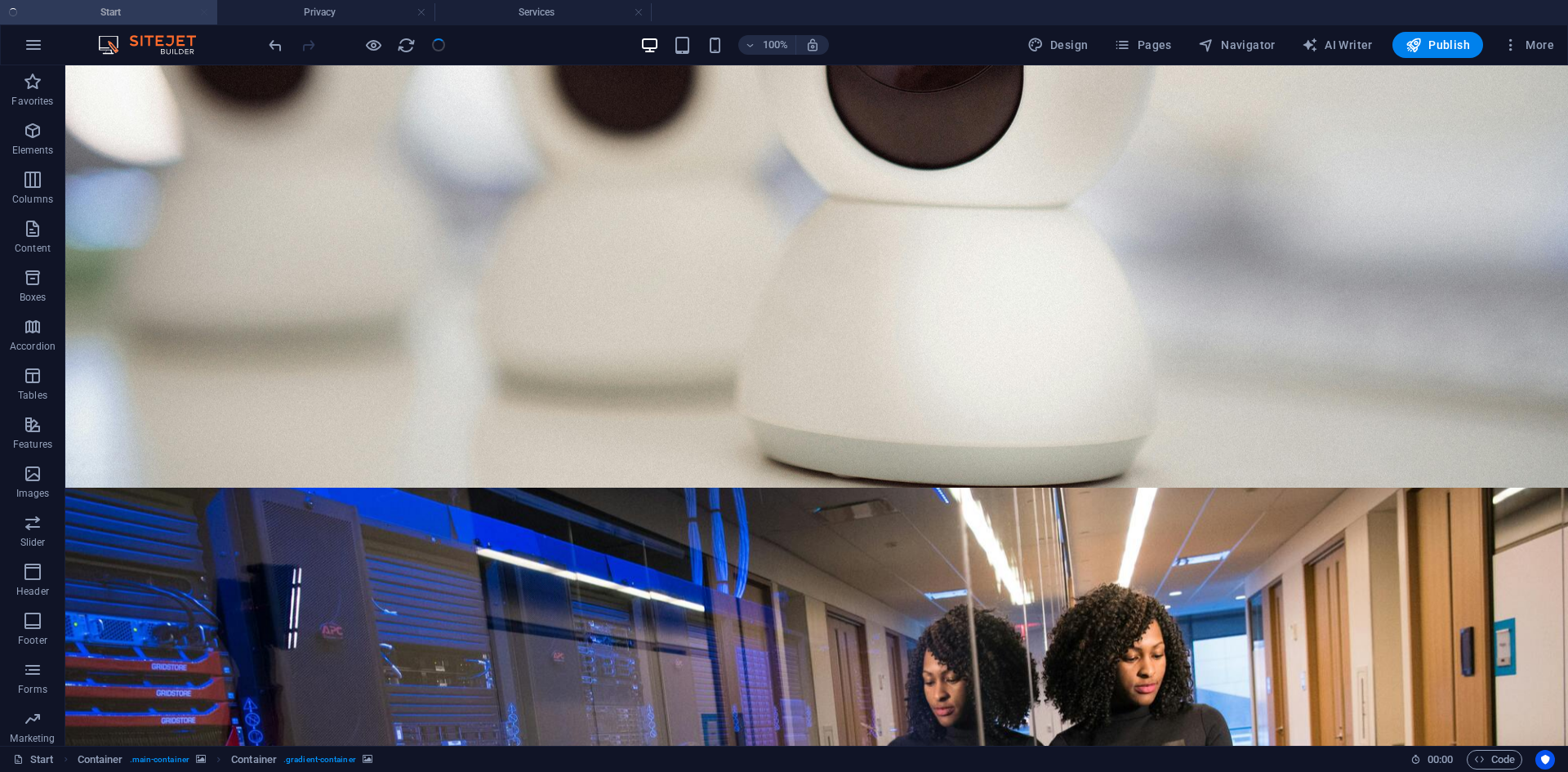
checkbox input "false"
click at [530, 17] on h4 "Services" at bounding box center [543, 12] width 217 height 18
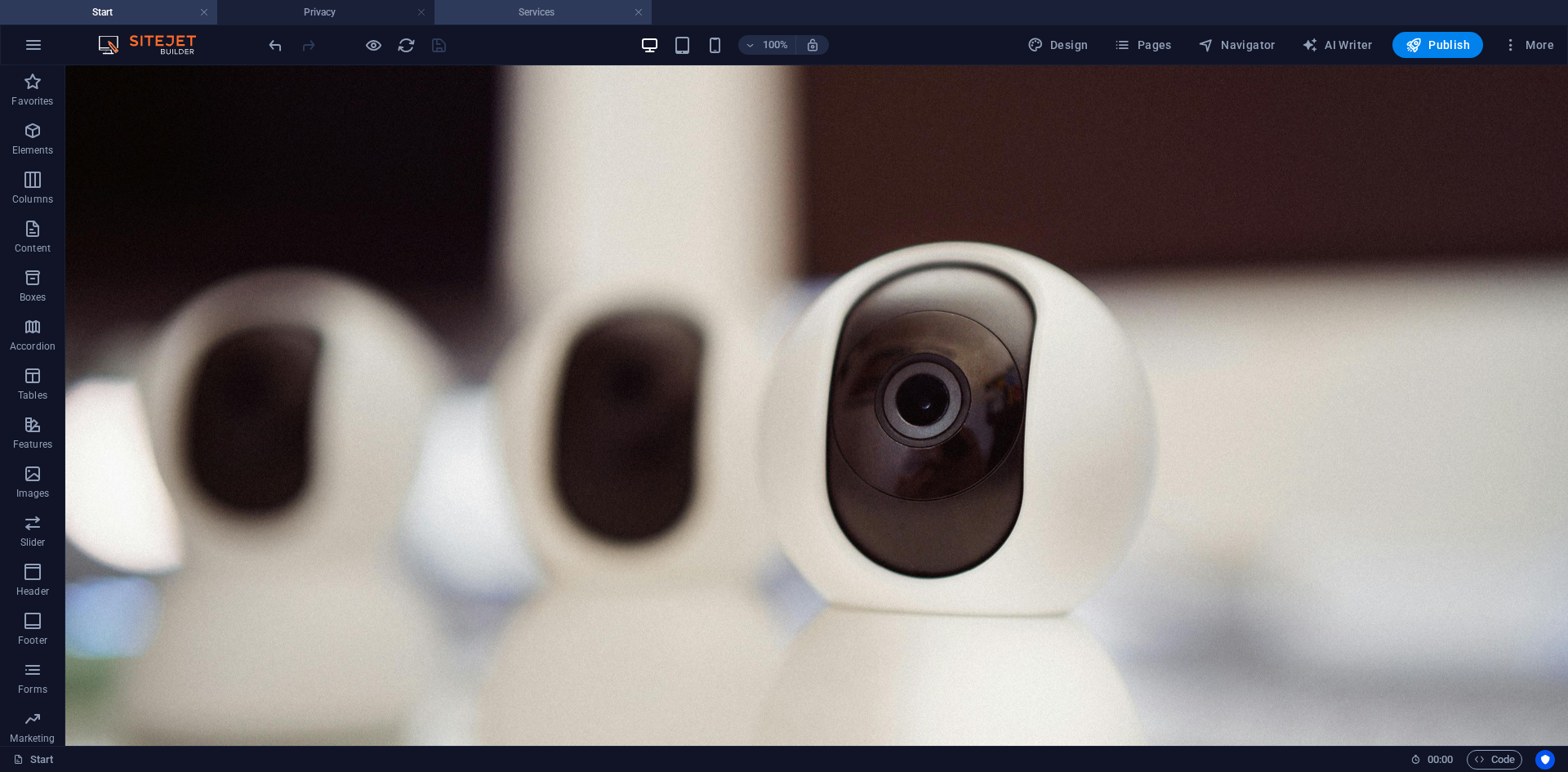
scroll to position [218, 0]
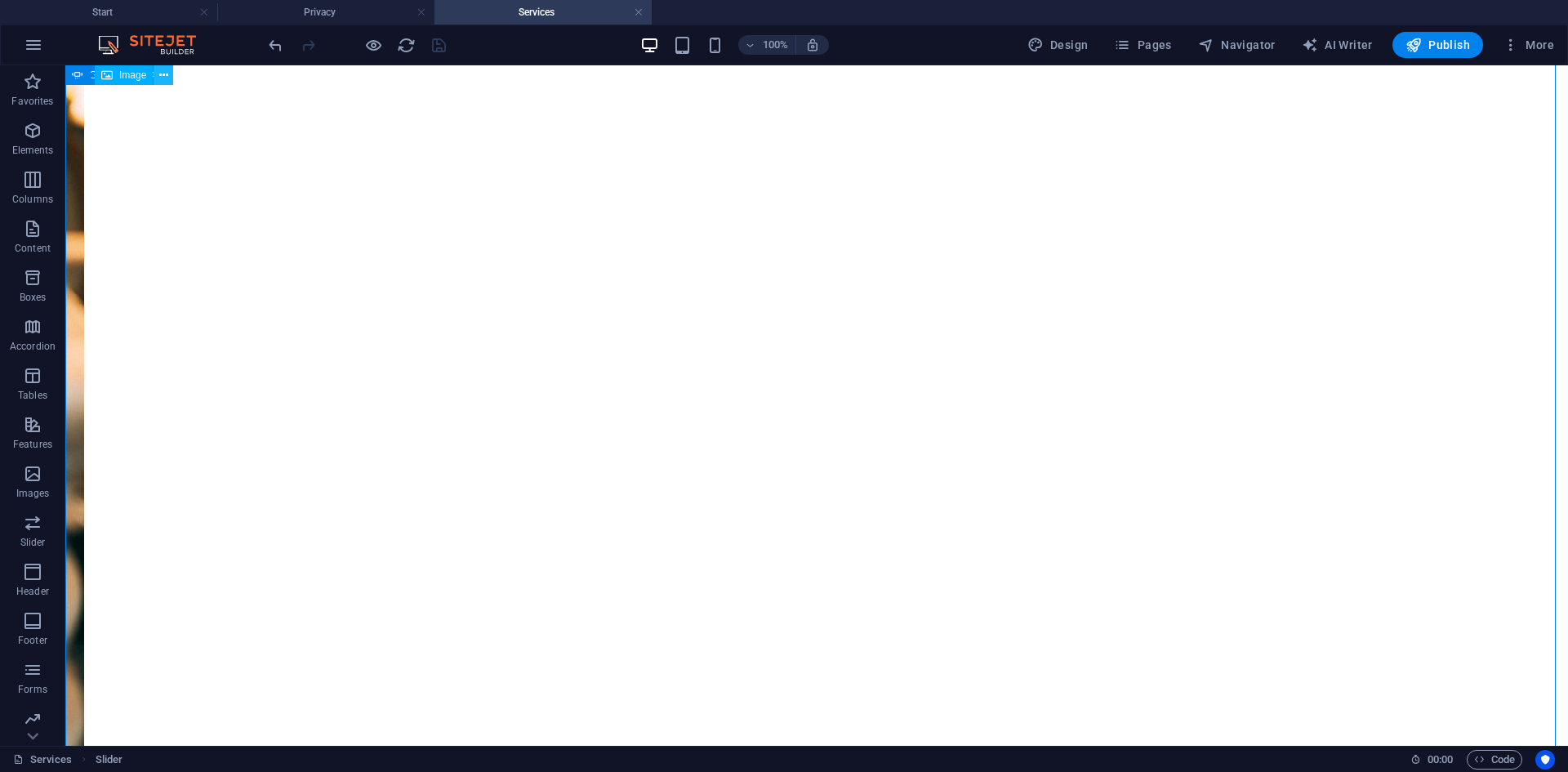
click at [157, 71] on button at bounding box center [163, 75] width 20 height 20
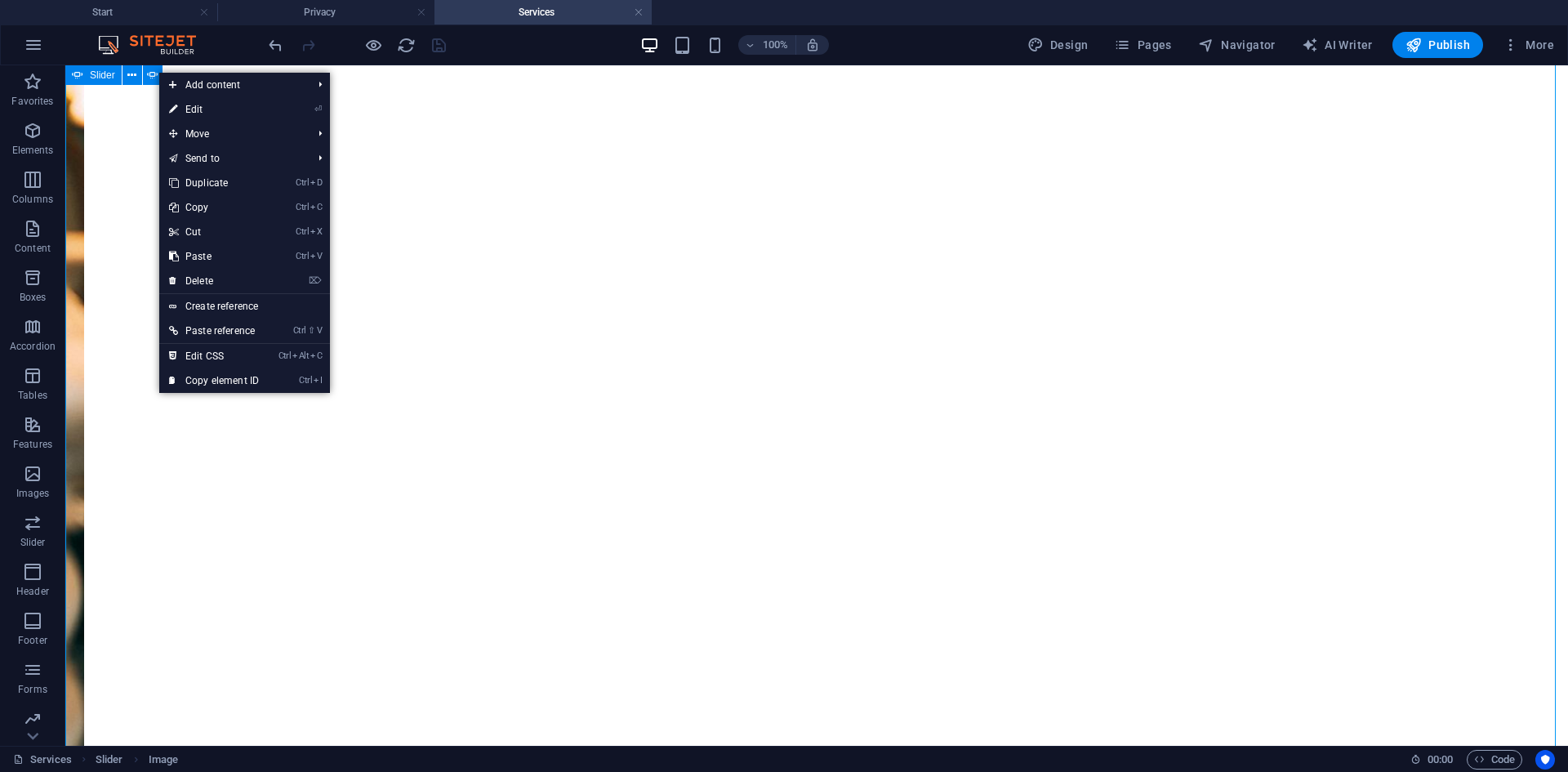
click at [81, 75] on icon at bounding box center [78, 75] width 12 height 20
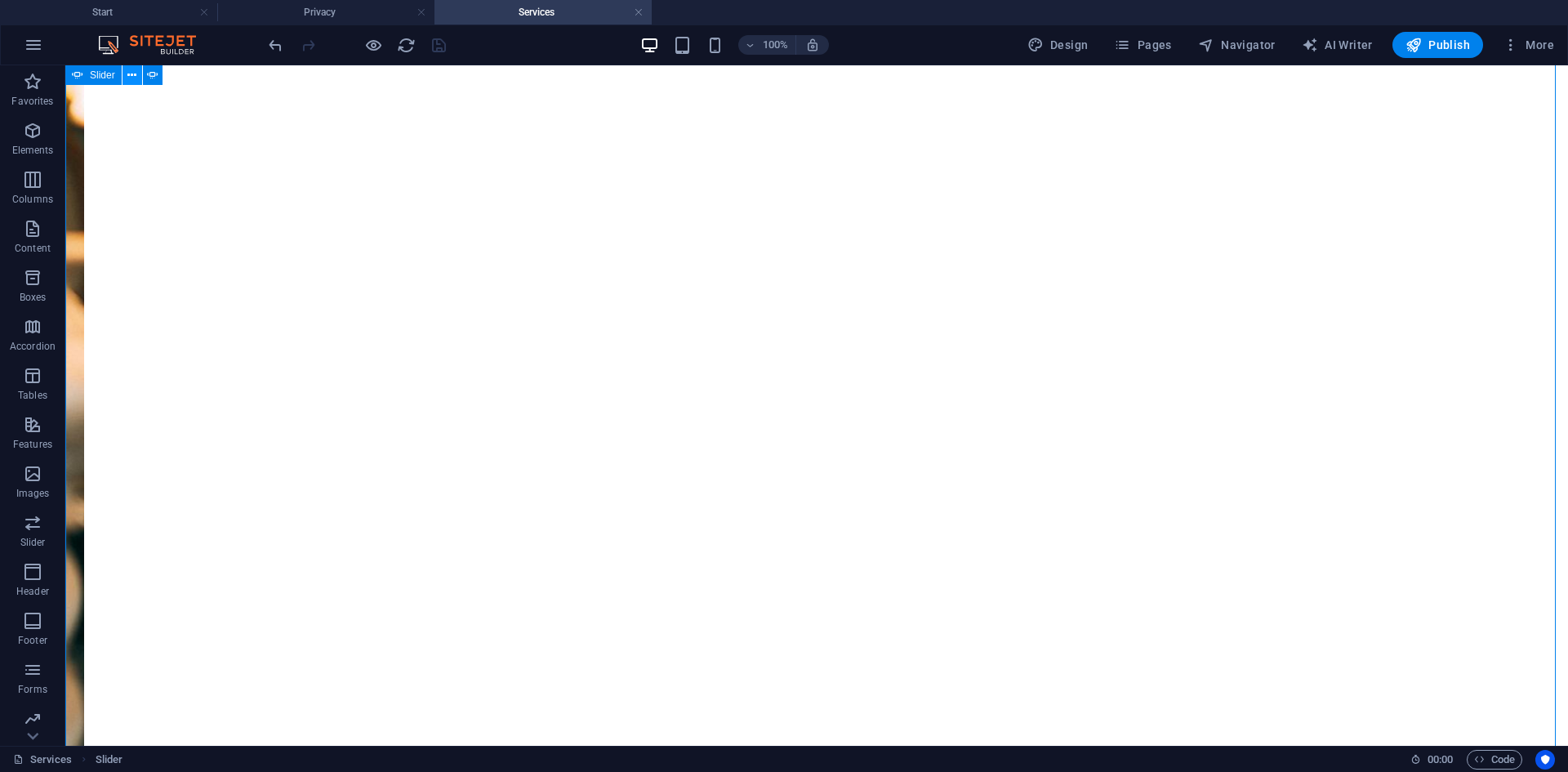
click at [135, 75] on icon at bounding box center [132, 75] width 9 height 17
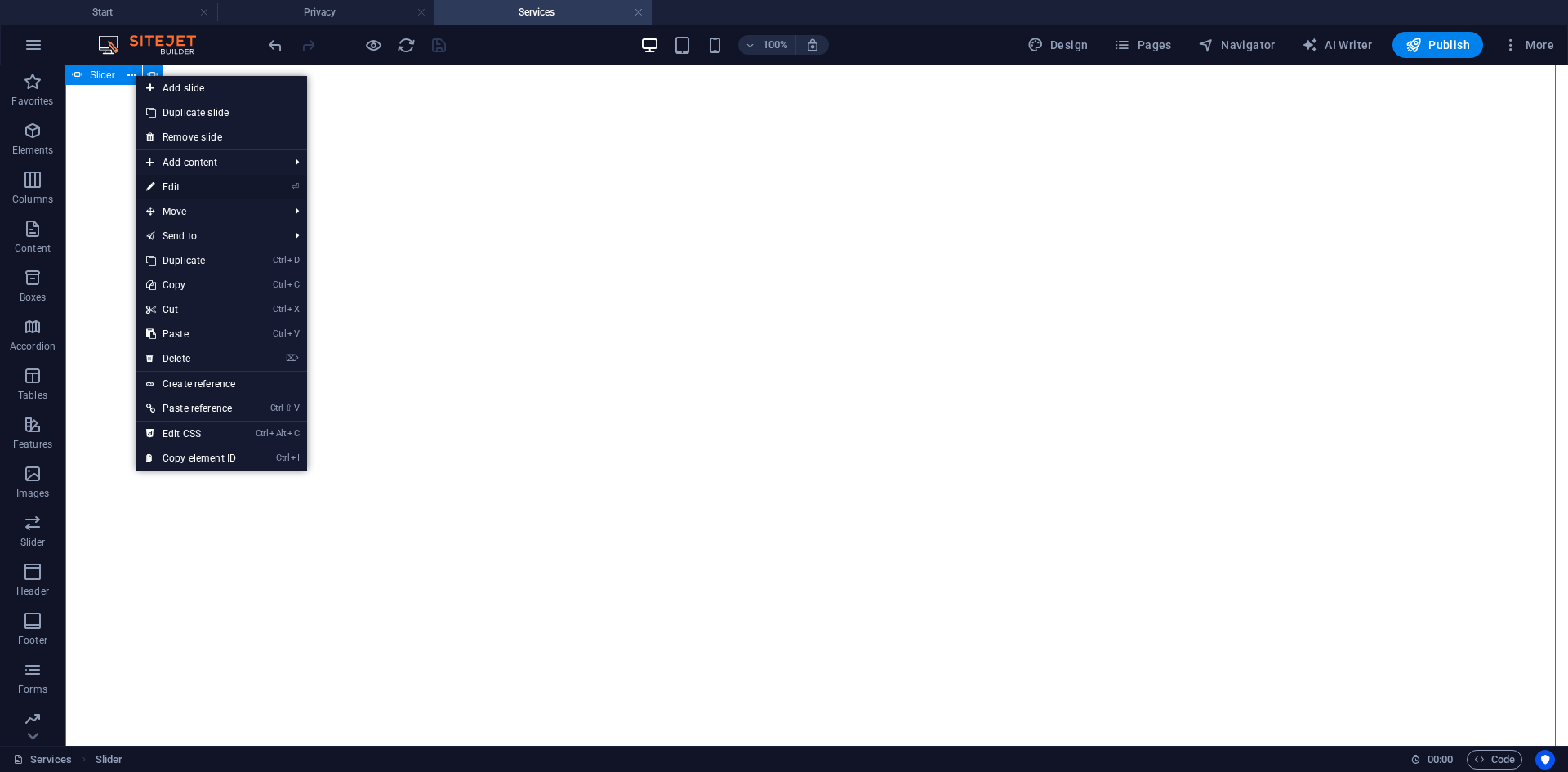
click at [207, 181] on link "⏎ Edit" at bounding box center [191, 187] width 109 height 25
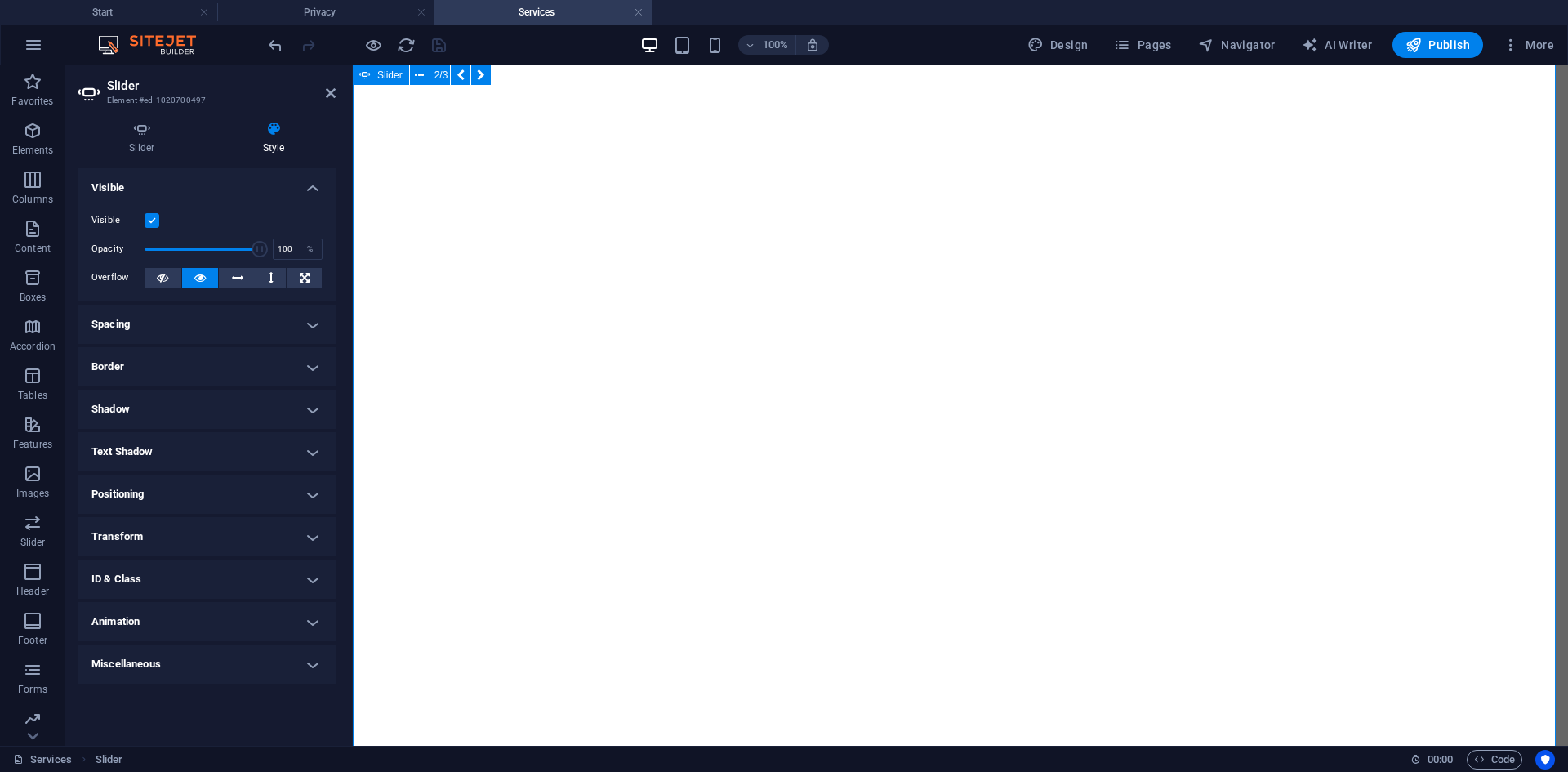
scroll to position [122, 0]
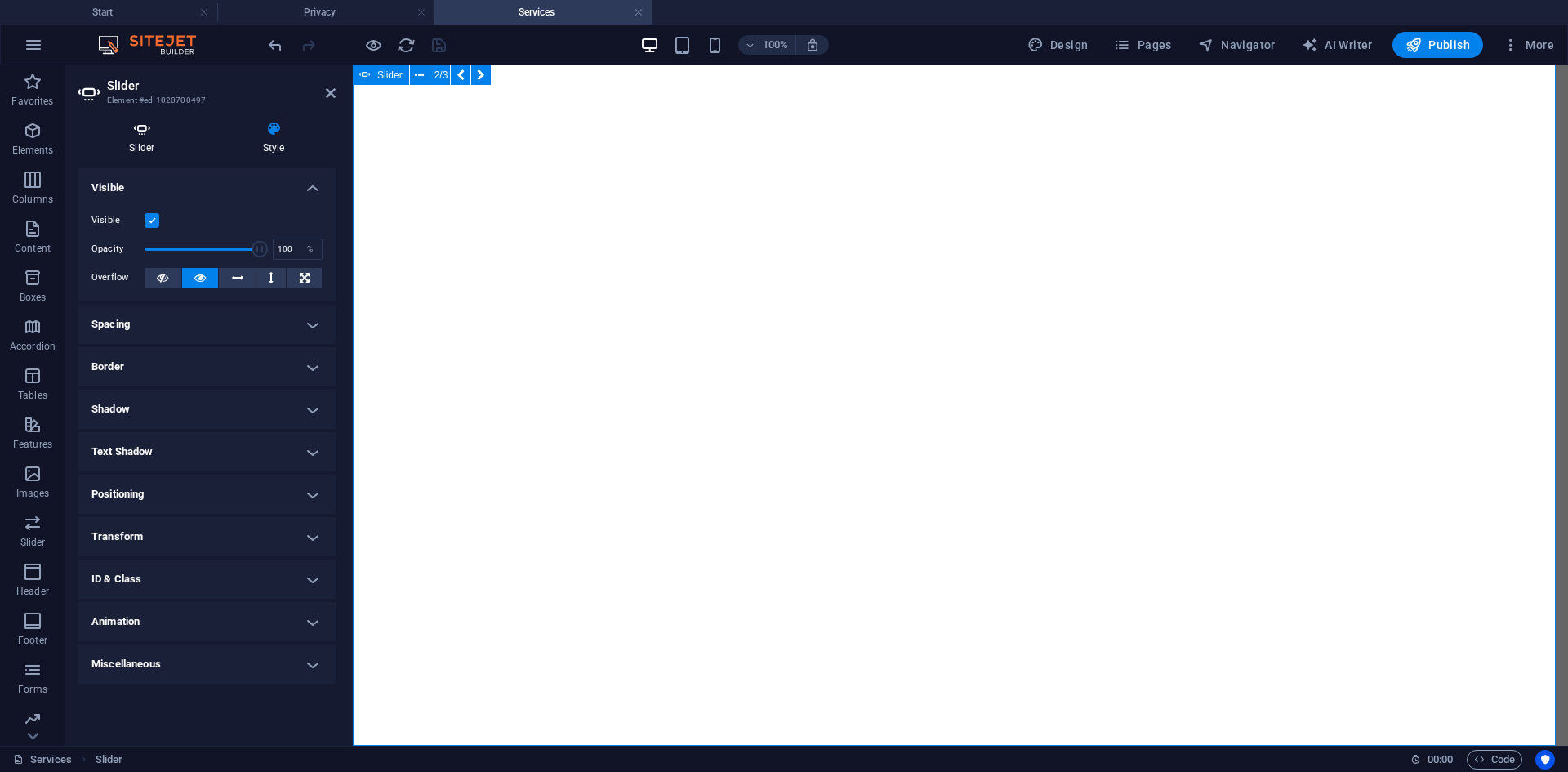
click at [147, 138] on h4 "Slider" at bounding box center [146, 138] width 134 height 34
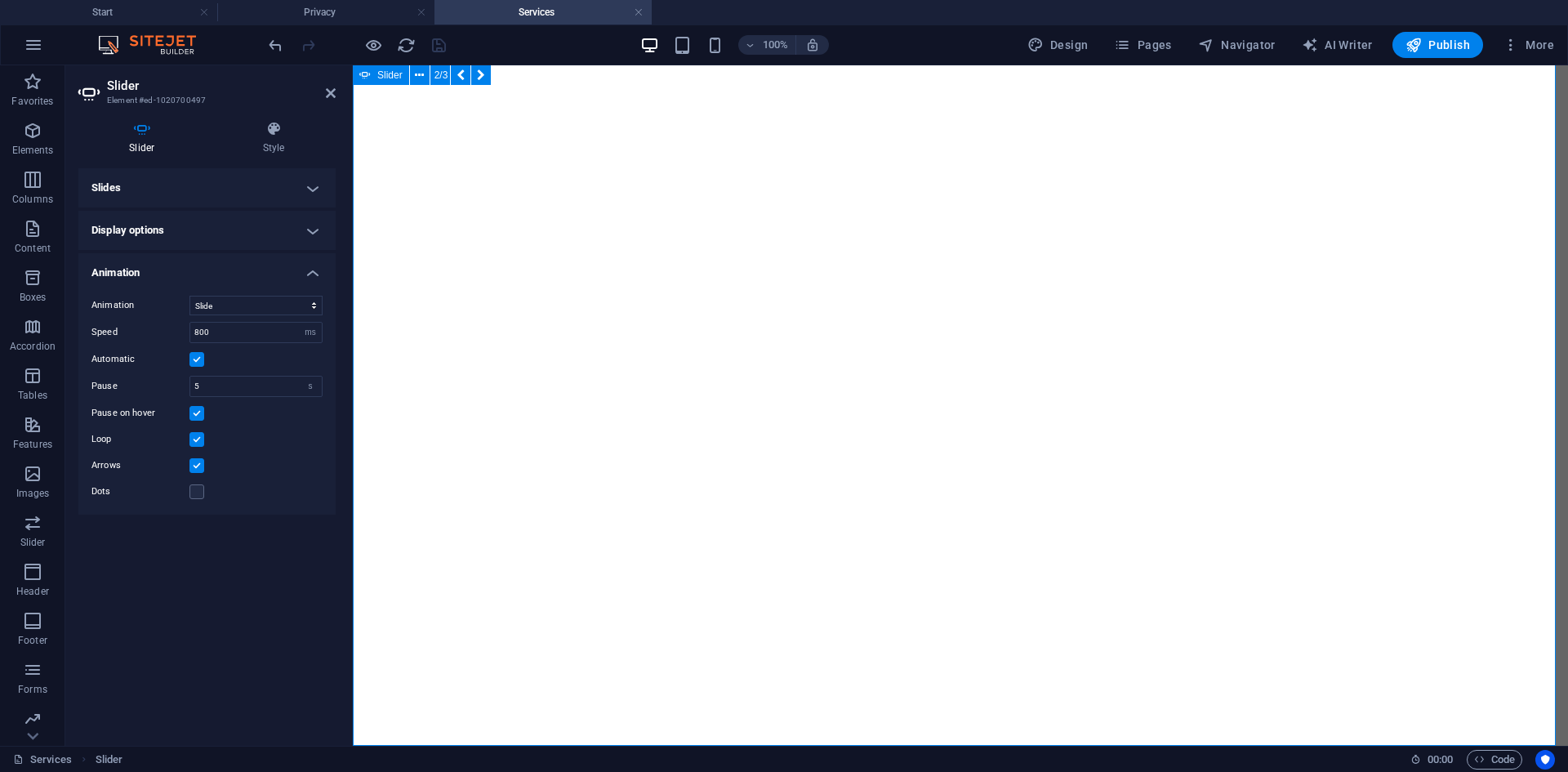
click at [299, 189] on h4 "Slides" at bounding box center [207, 187] width 258 height 39
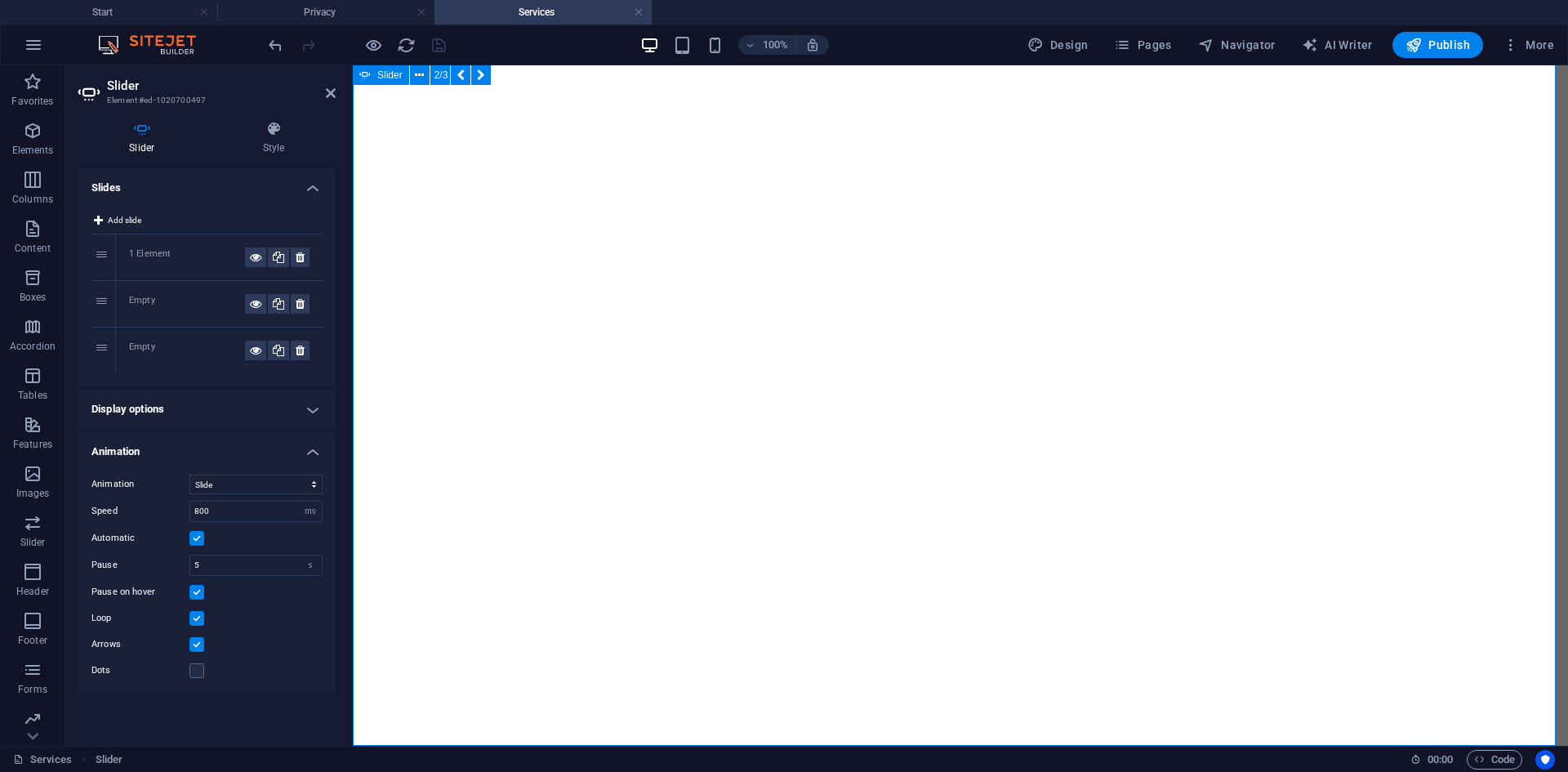
click at [299, 189] on h4 "Slides" at bounding box center [207, 182] width 258 height 29
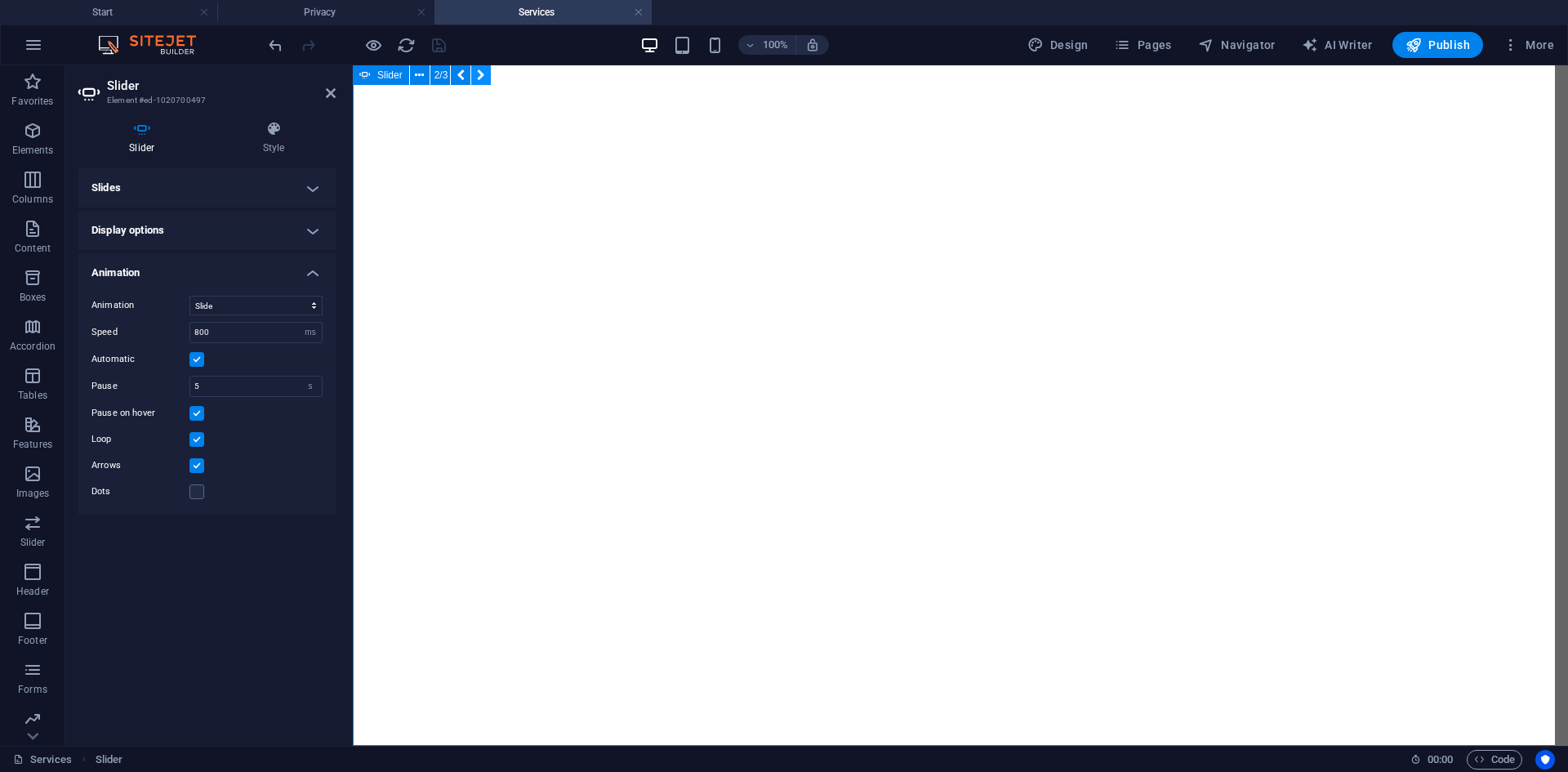
click at [480, 75] on icon at bounding box center [481, 75] width 8 height 17
click at [455, 72] on button at bounding box center [461, 75] width 20 height 20
click at [463, 78] on icon at bounding box center [461, 75] width 8 height 17
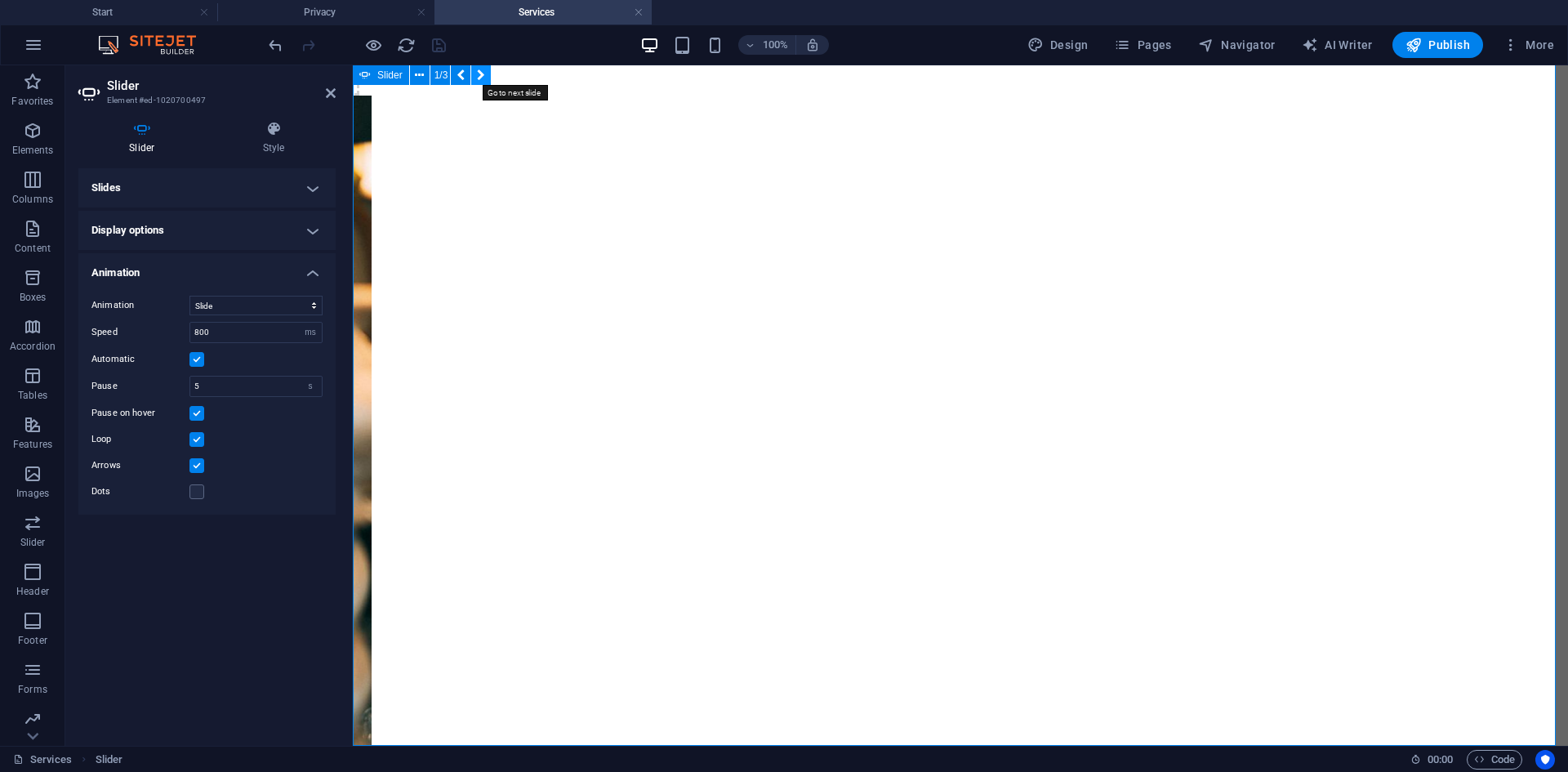
click at [480, 77] on icon at bounding box center [481, 75] width 8 height 17
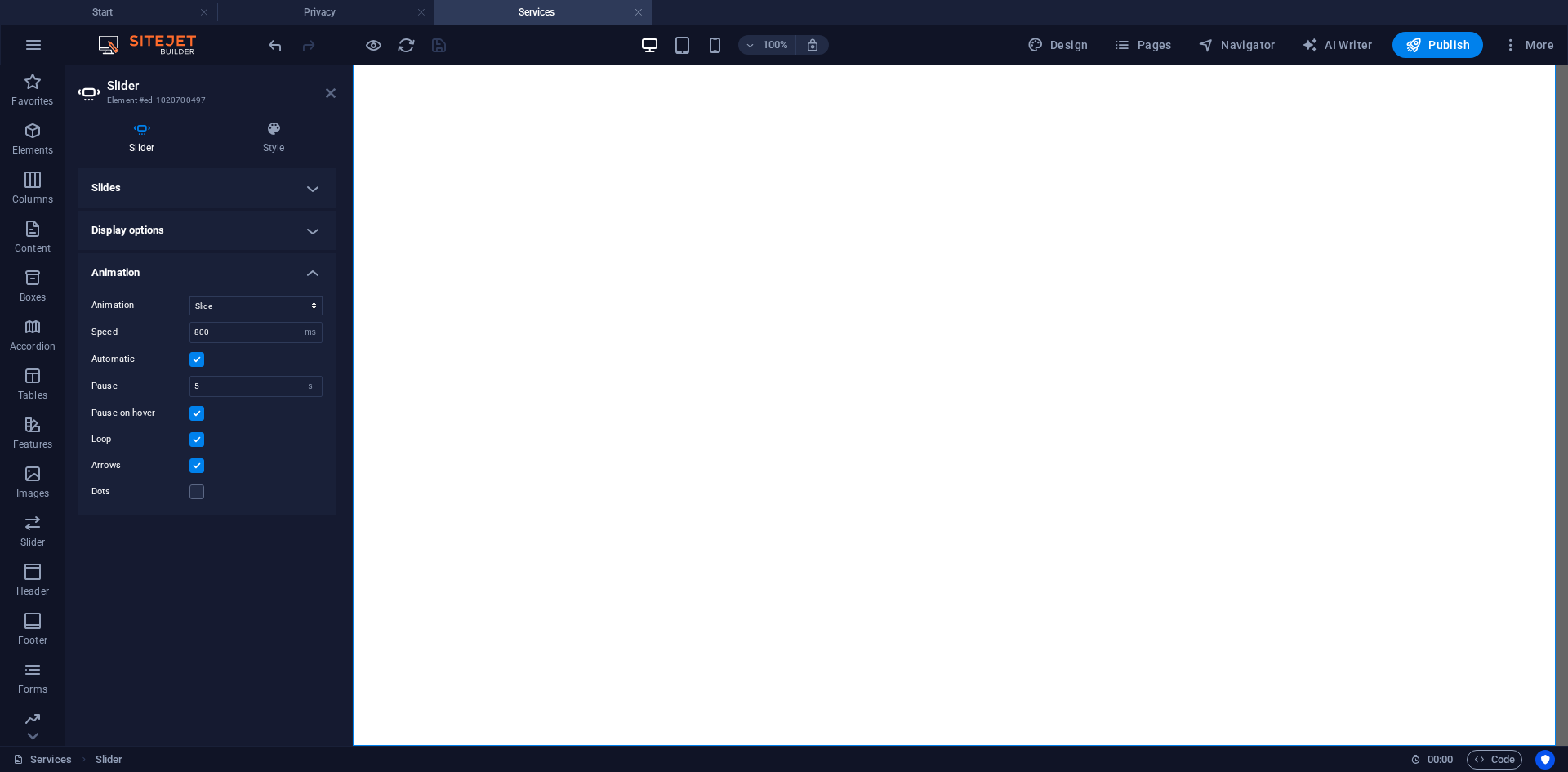
click at [327, 91] on icon at bounding box center [330, 94] width 10 height 13
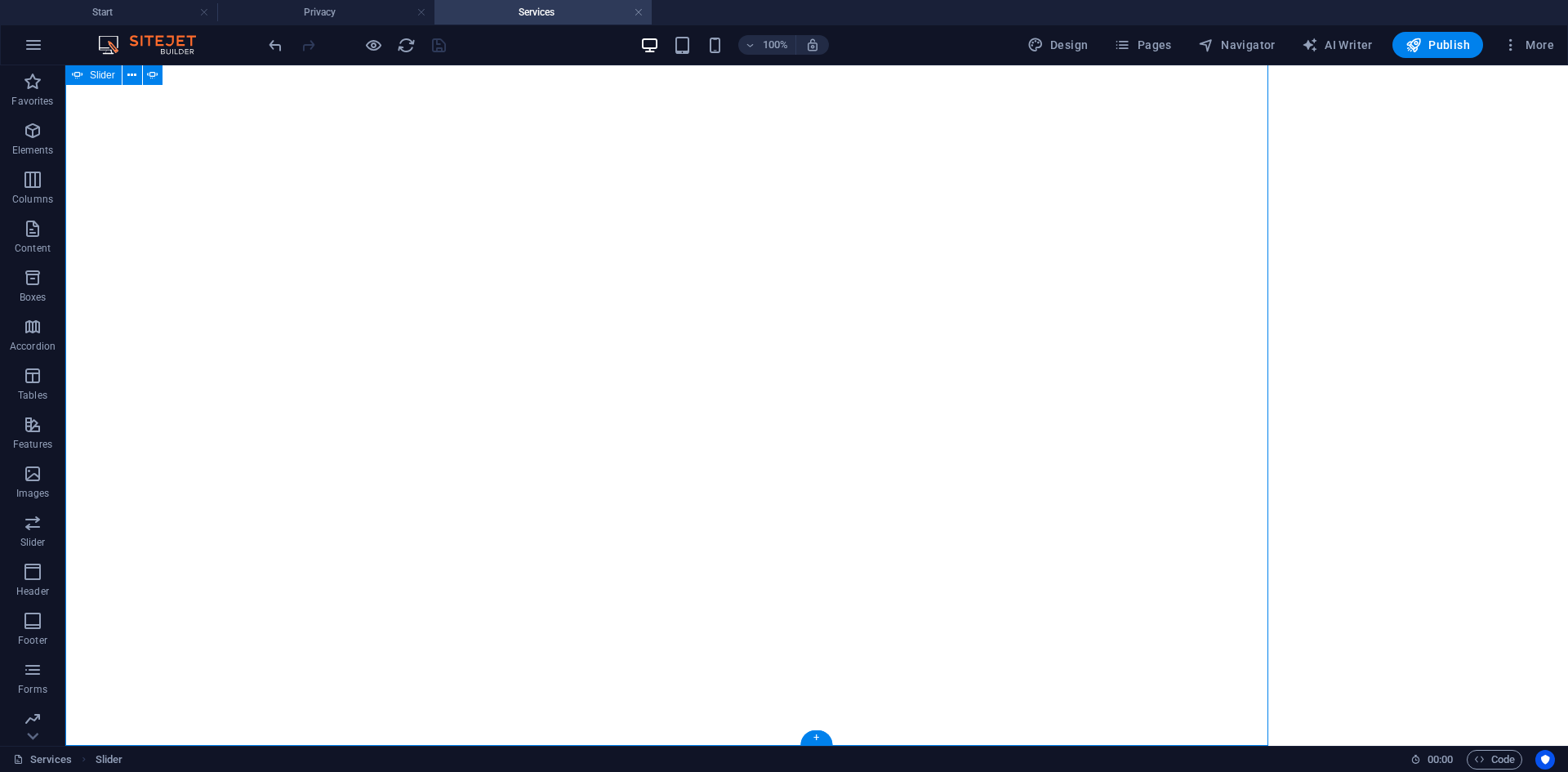
scroll to position [218, 0]
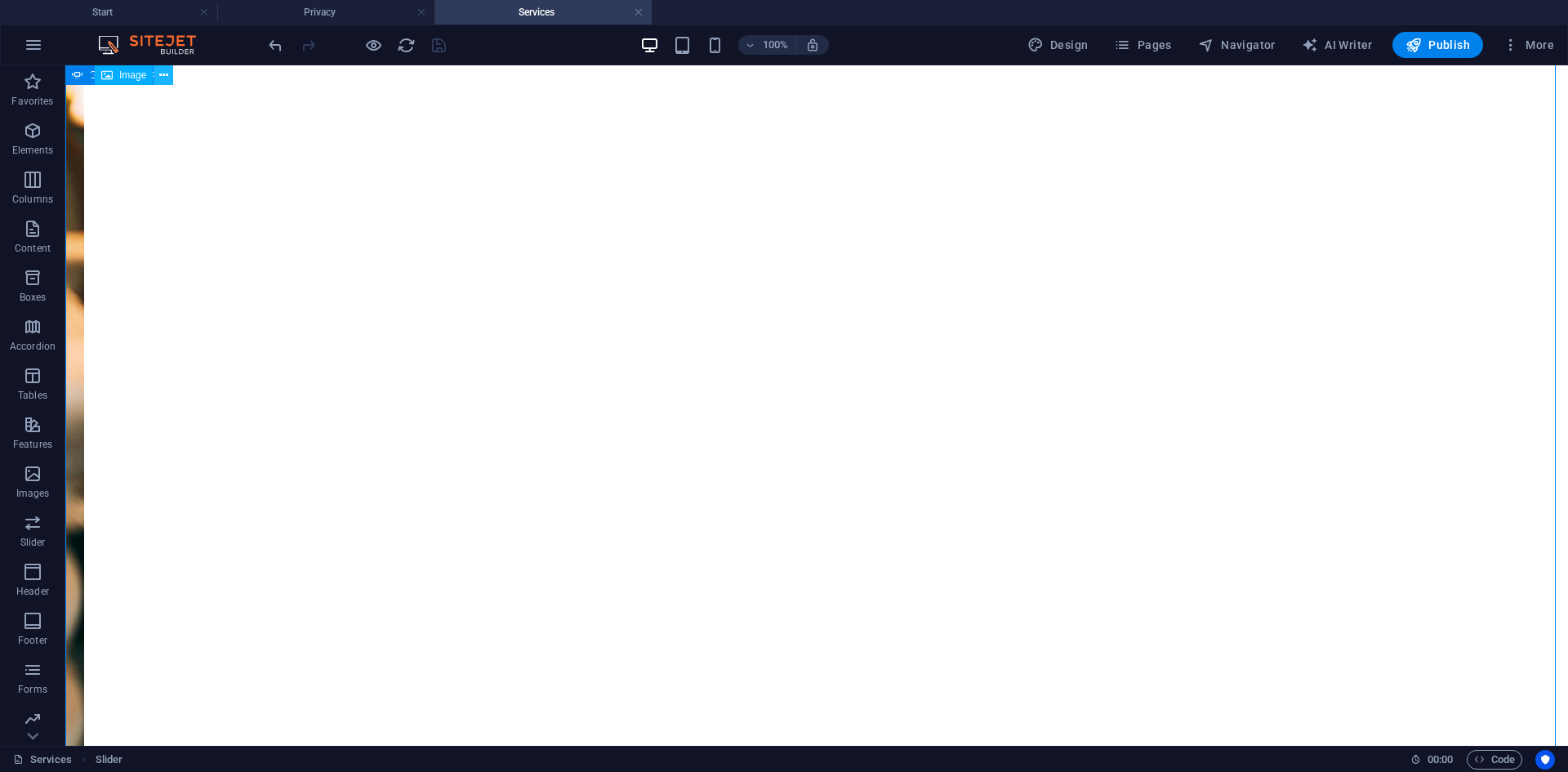
click at [162, 72] on icon at bounding box center [163, 75] width 9 height 17
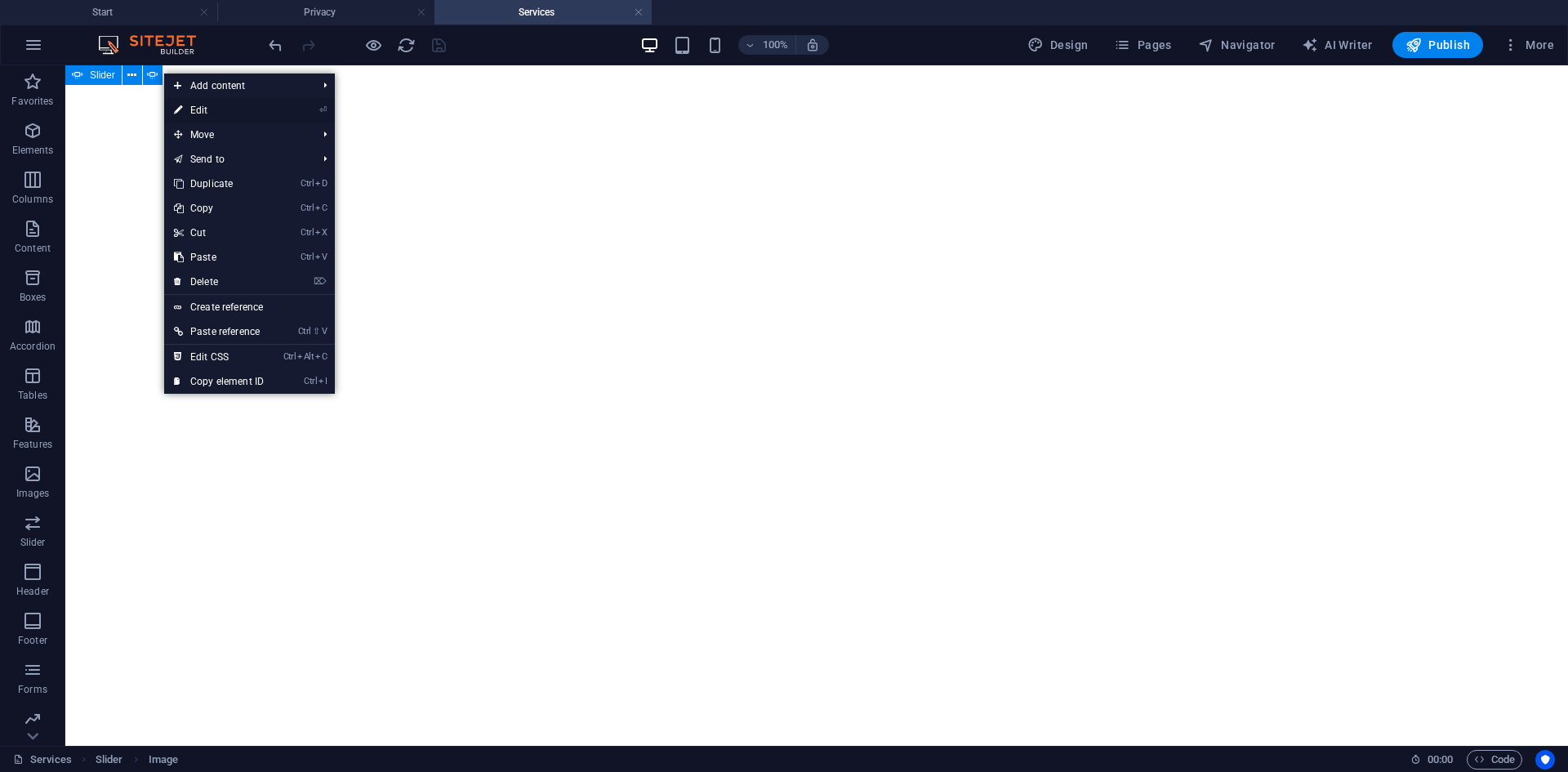
click at [203, 109] on link "⏎ Edit" at bounding box center [219, 110] width 109 height 25
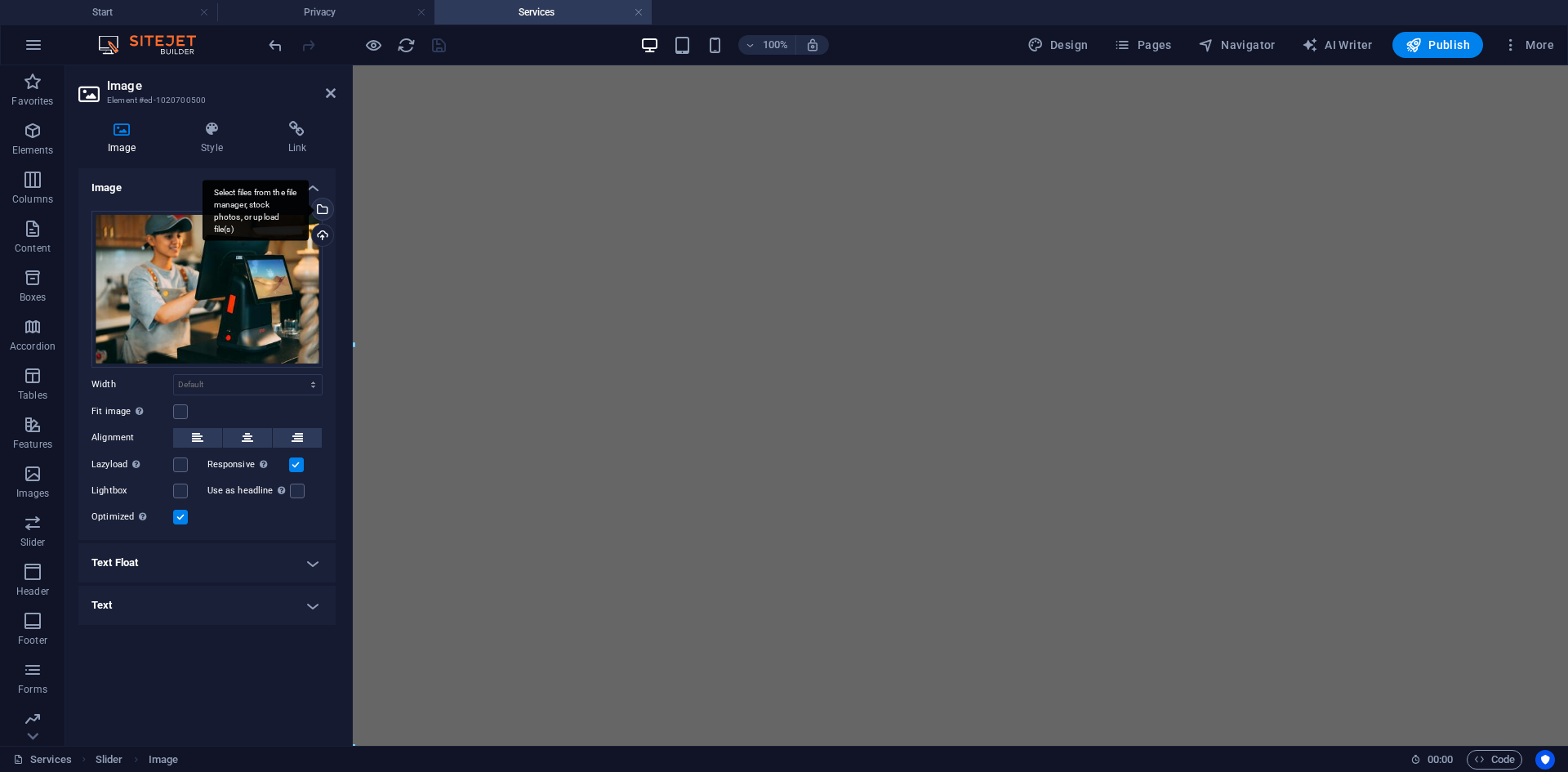
click at [321, 208] on div "Select files from the file manager, stock photos, or upload file(s)" at bounding box center [321, 211] width 25 height 25
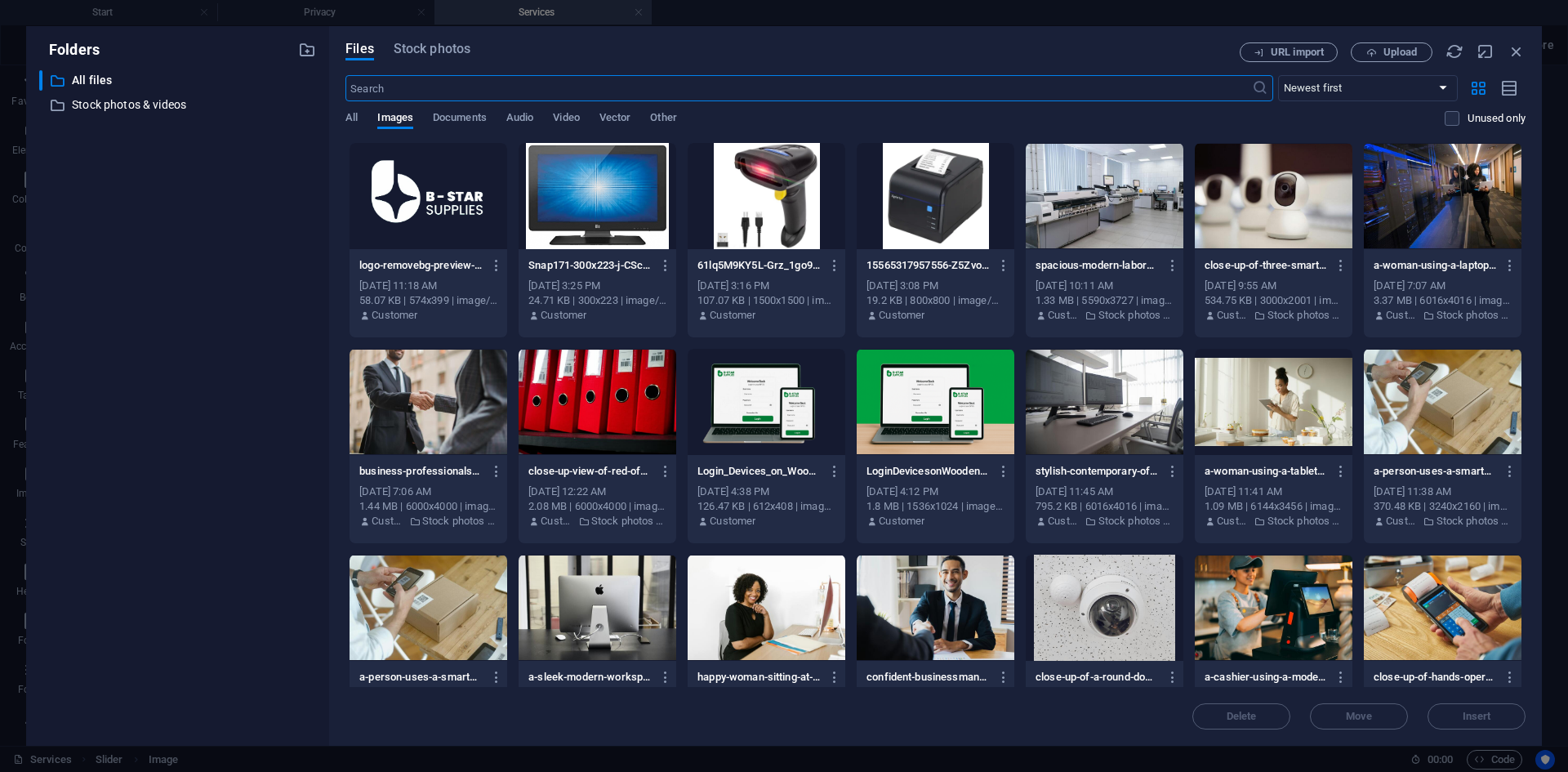
scroll to position [0, 0]
click at [1329, 167] on div at bounding box center [1273, 196] width 157 height 106
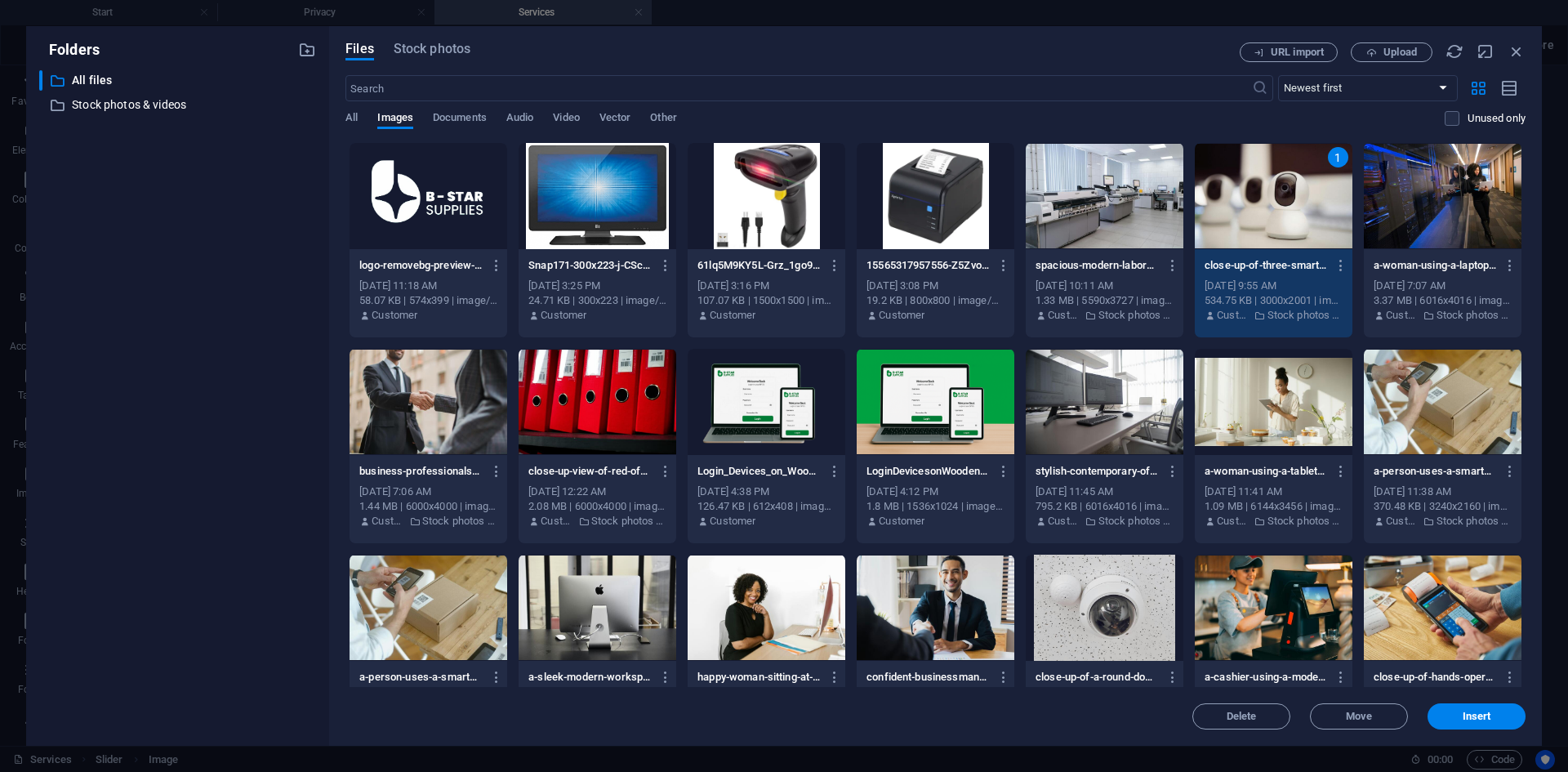
click at [1439, 612] on div at bounding box center [1443, 607] width 157 height 106
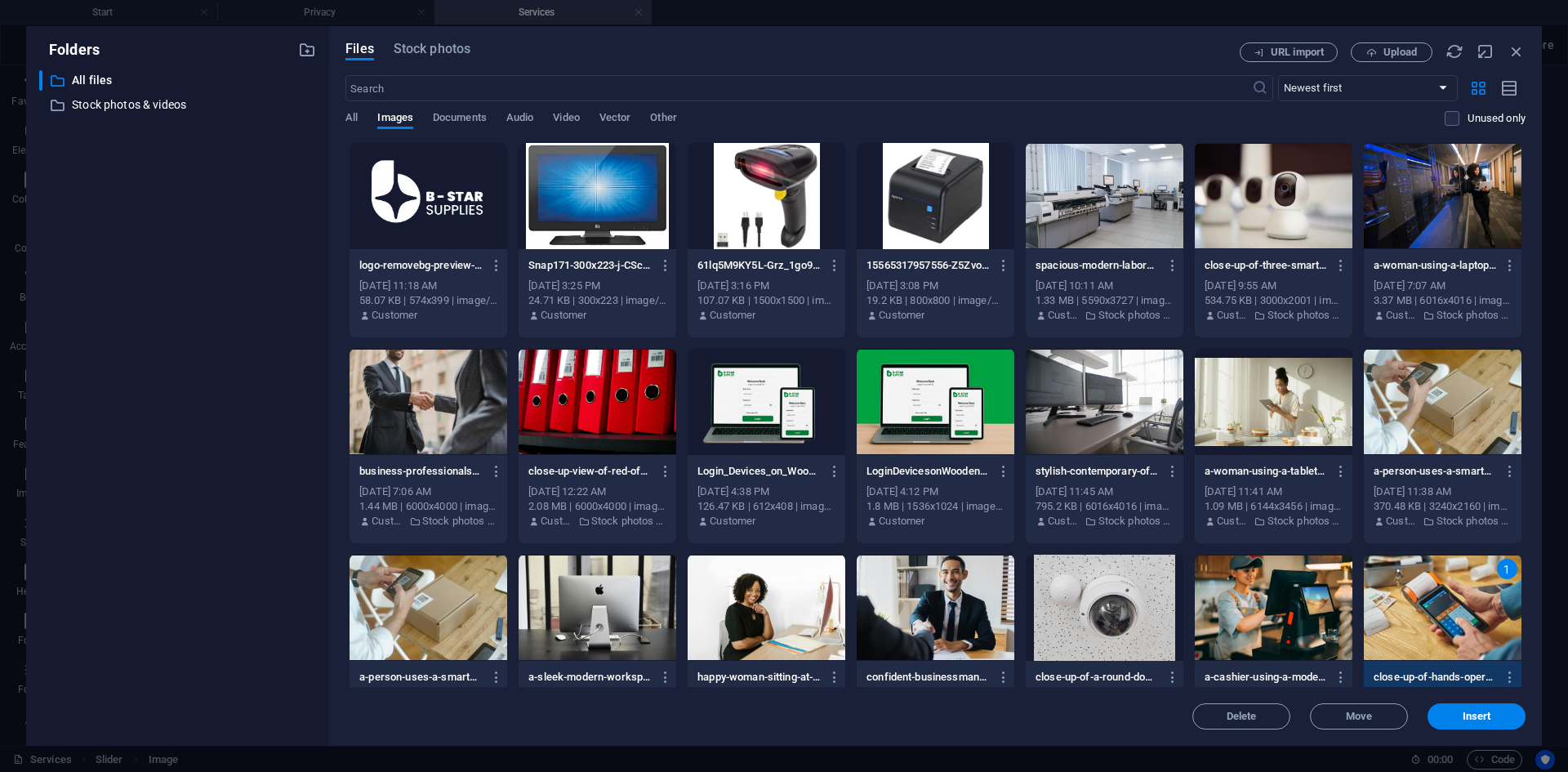
click at [1256, 226] on div at bounding box center [1273, 196] width 157 height 106
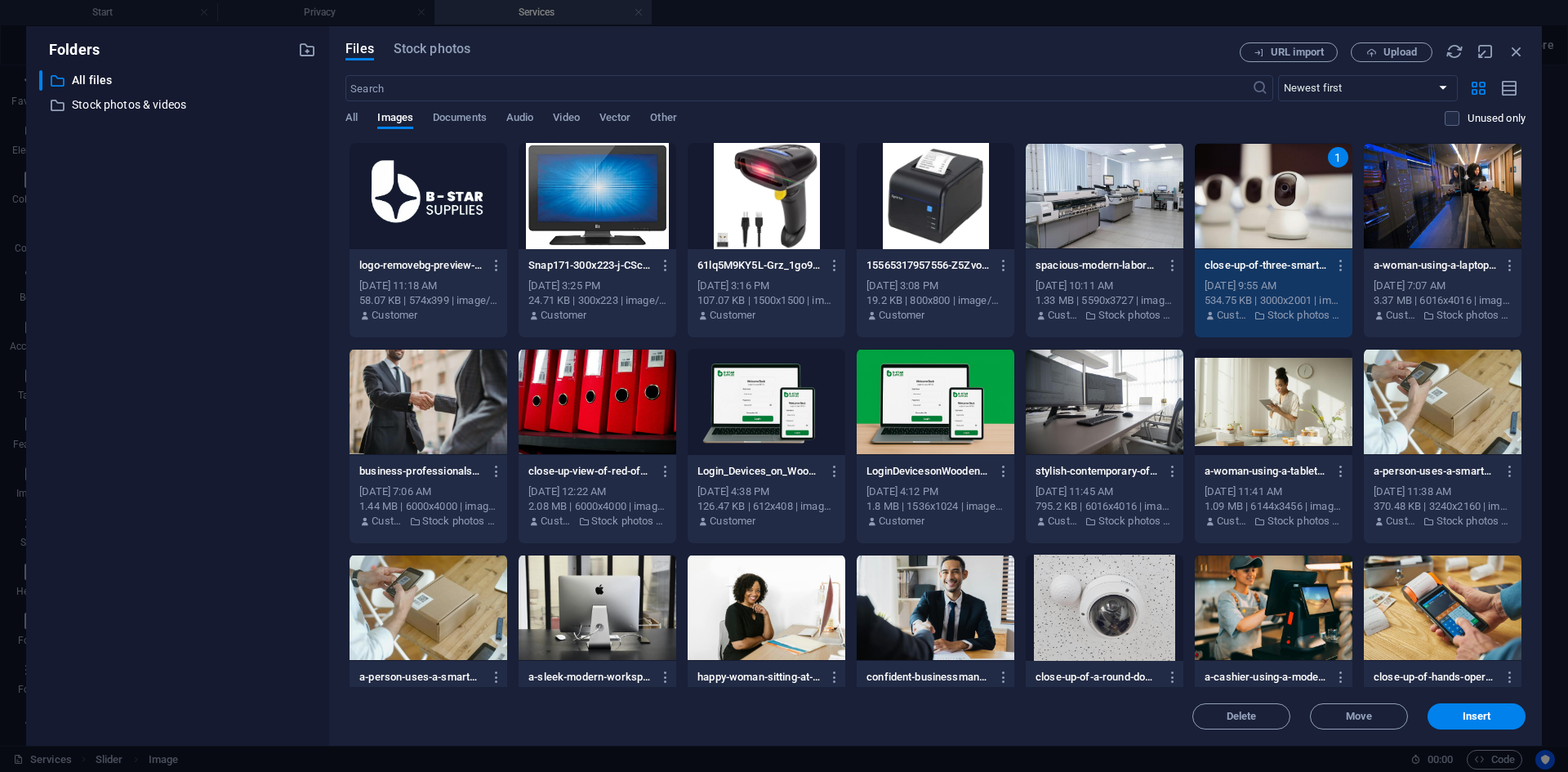
click at [1426, 582] on div at bounding box center [1443, 607] width 157 height 106
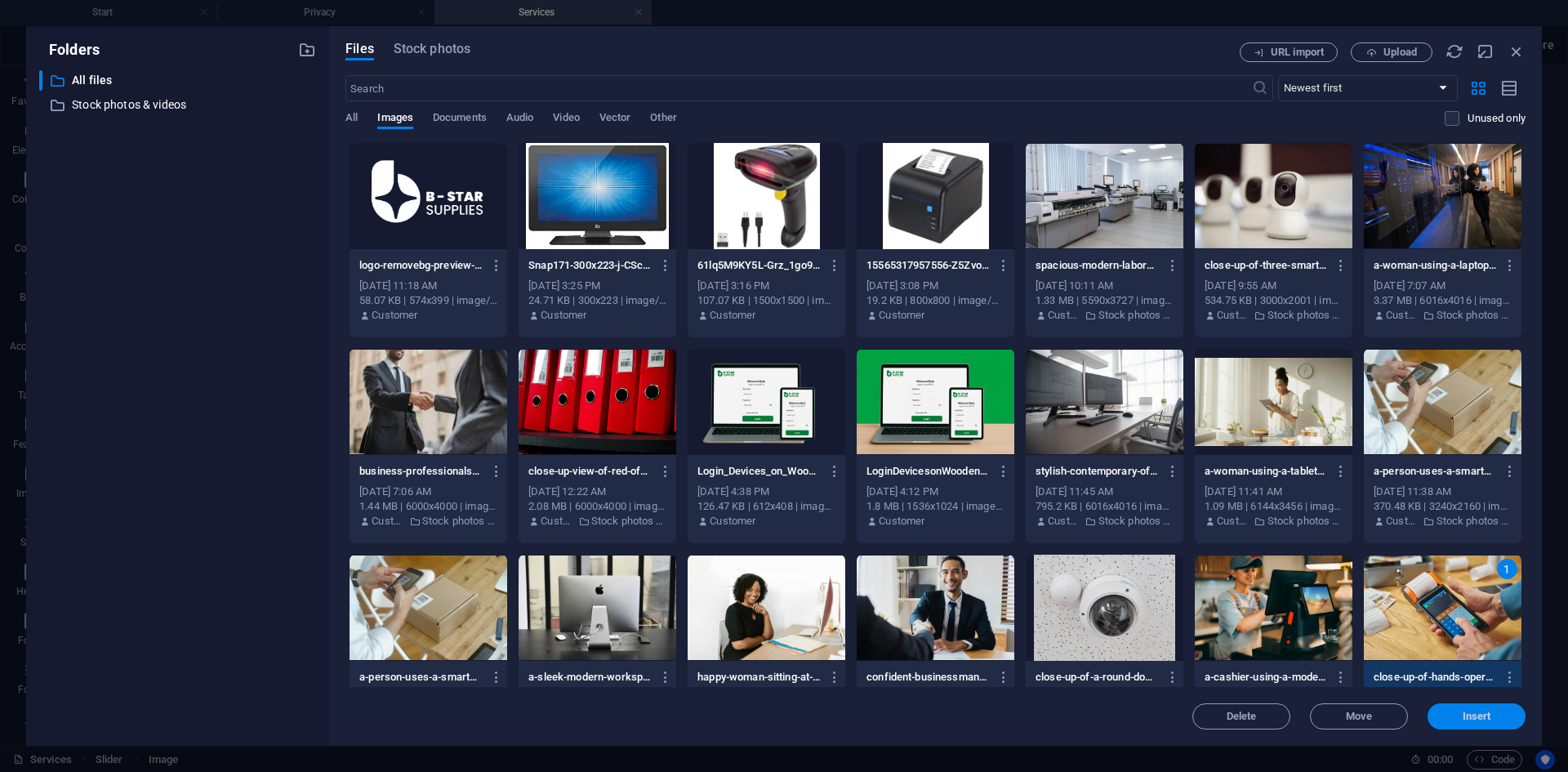
click at [1450, 717] on span "Insert" at bounding box center [1476, 717] width 85 height 10
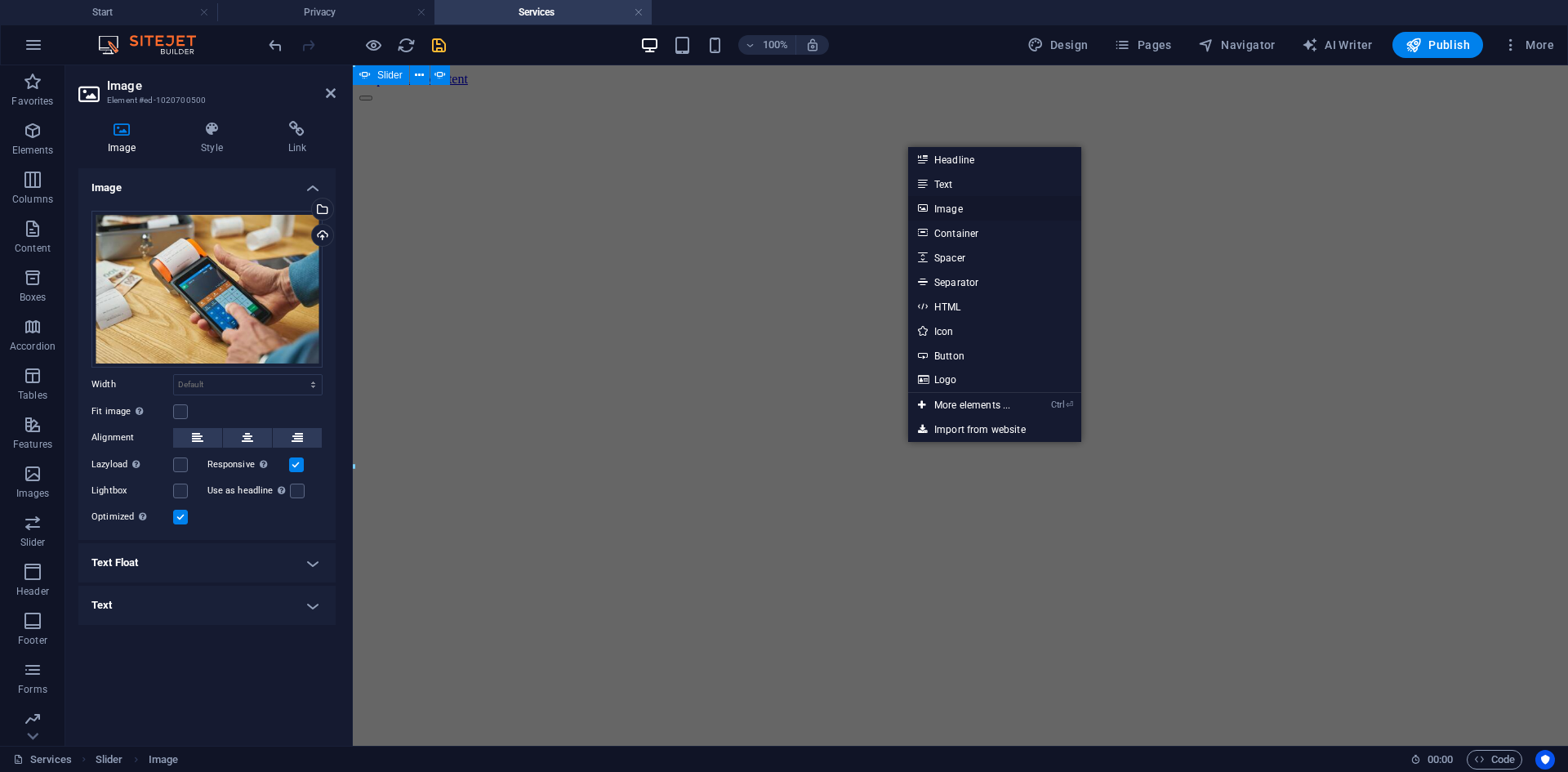
click at [937, 205] on link "Image" at bounding box center [994, 209] width 173 height 25
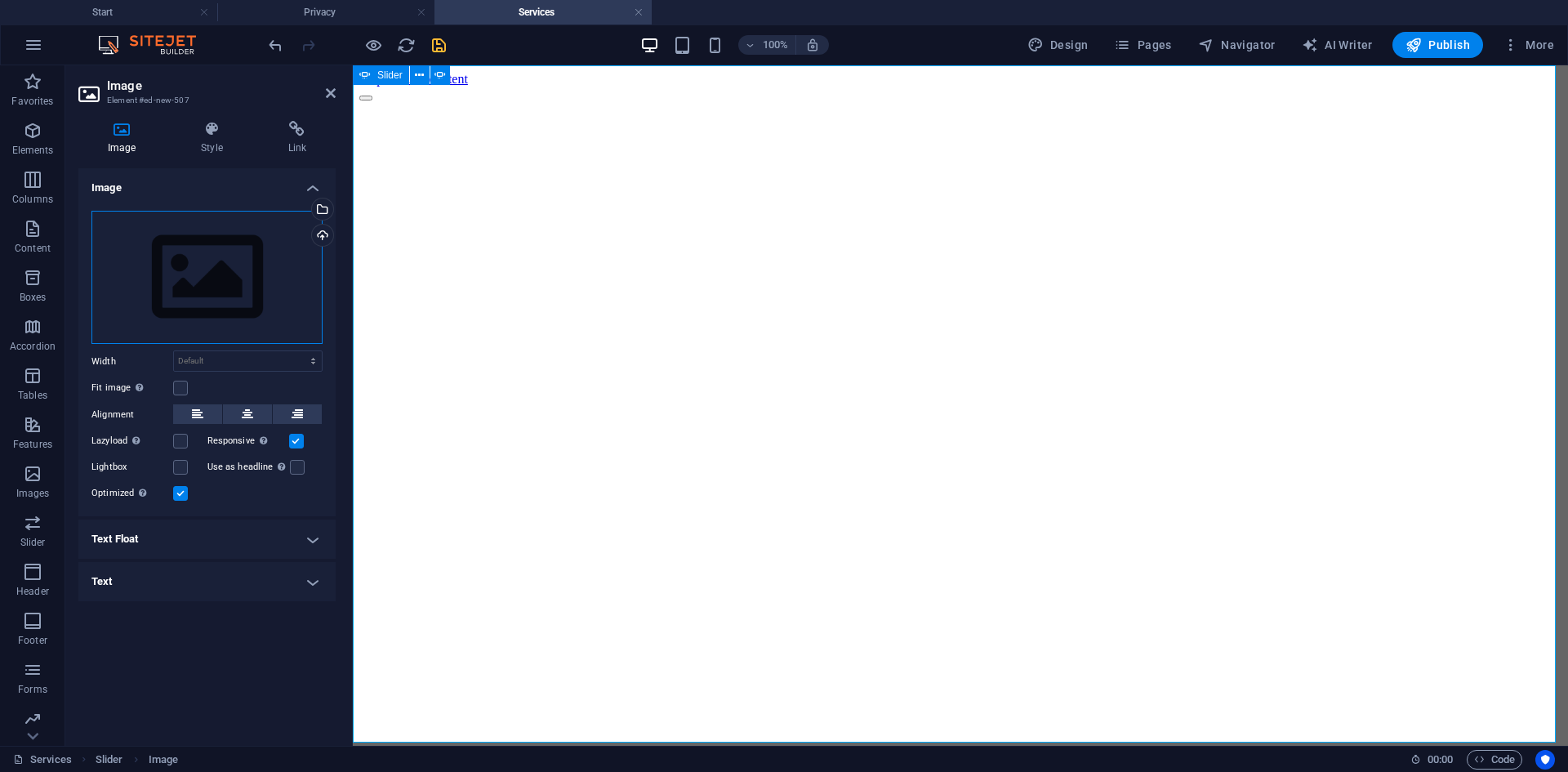
click at [212, 279] on div "Drag files here, click to choose files or select files from Files or our free s…" at bounding box center [206, 277] width 231 height 134
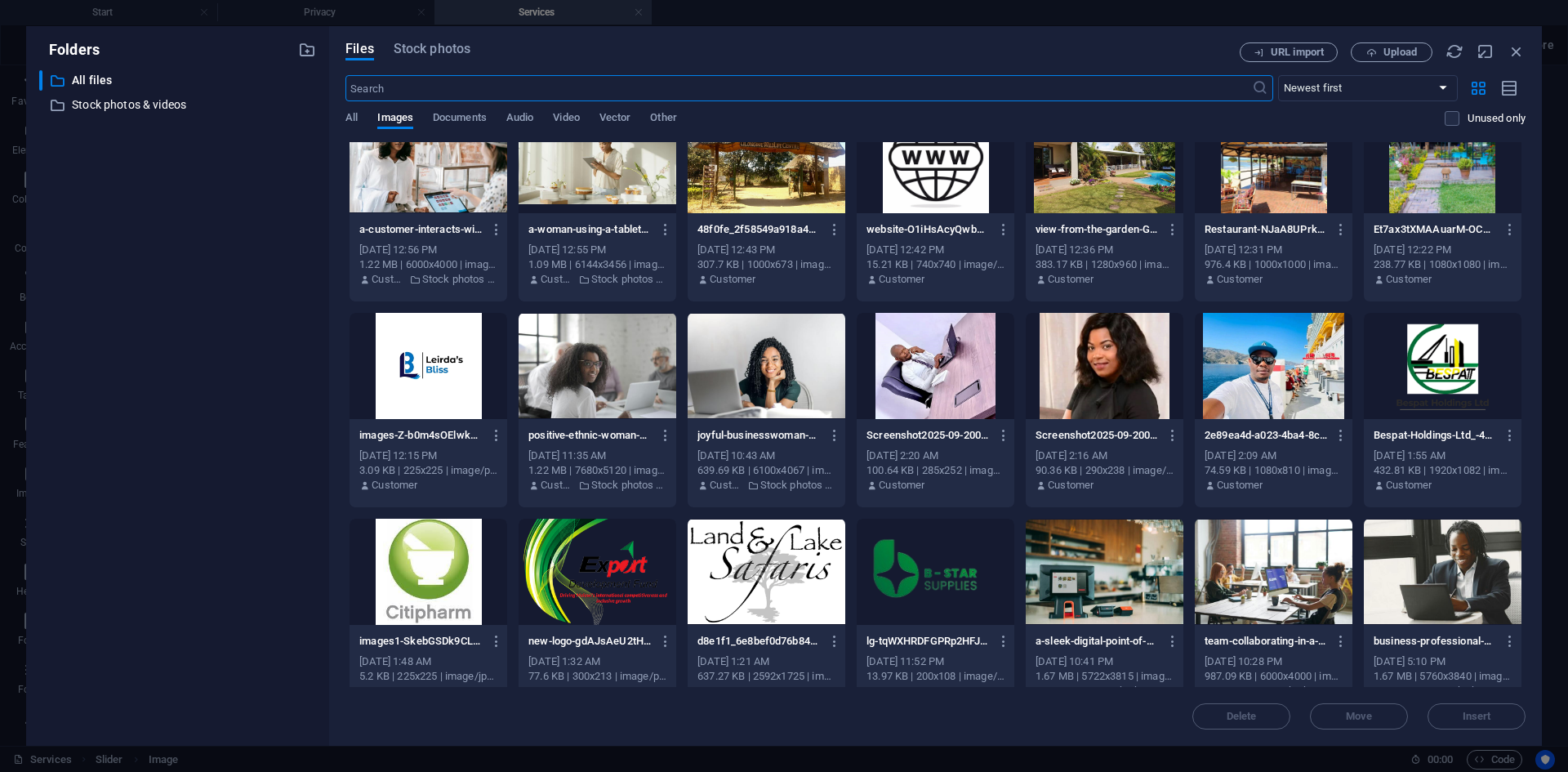
scroll to position [735, 0]
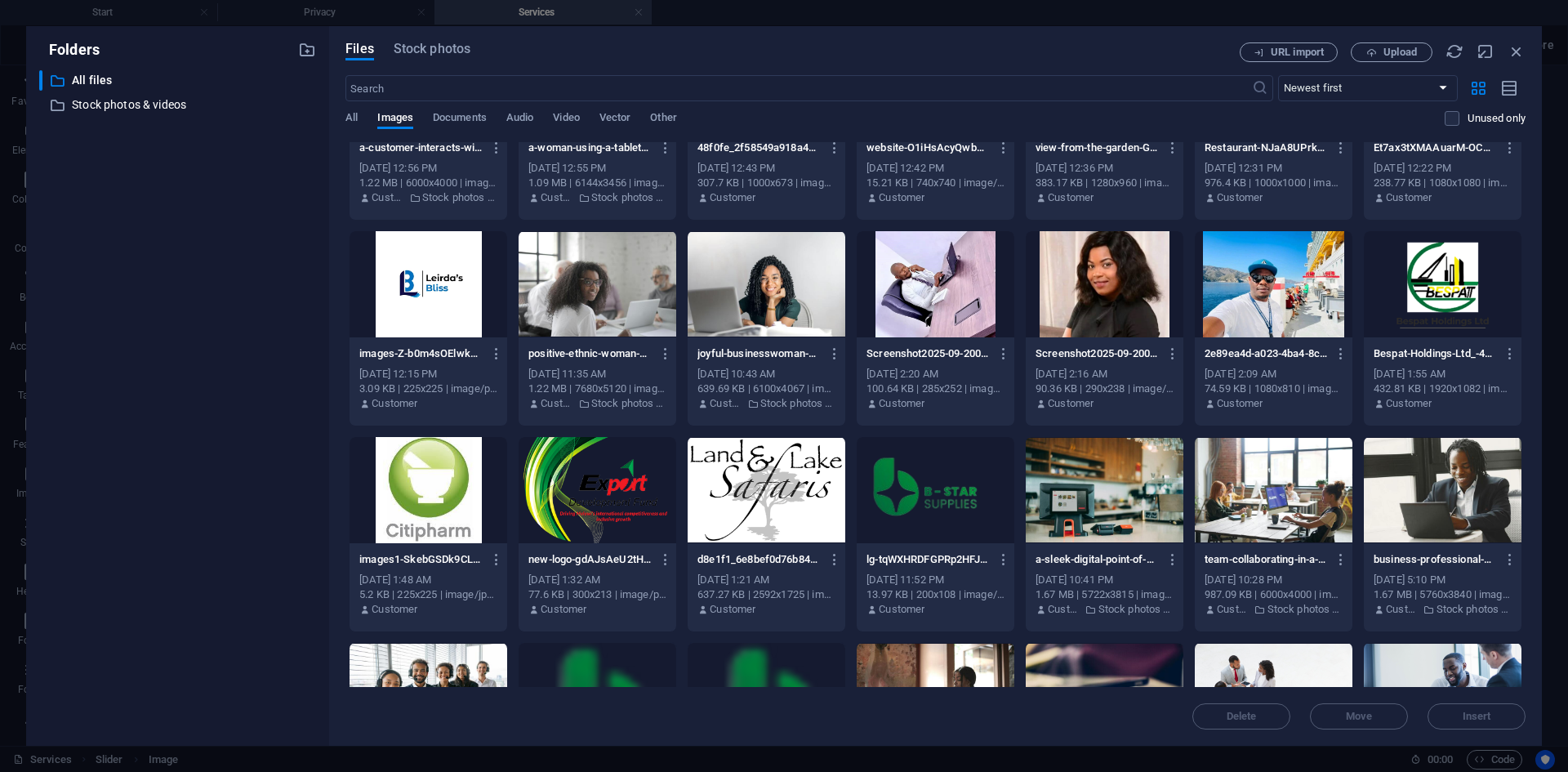
click at [586, 305] on div at bounding box center [597, 284] width 157 height 106
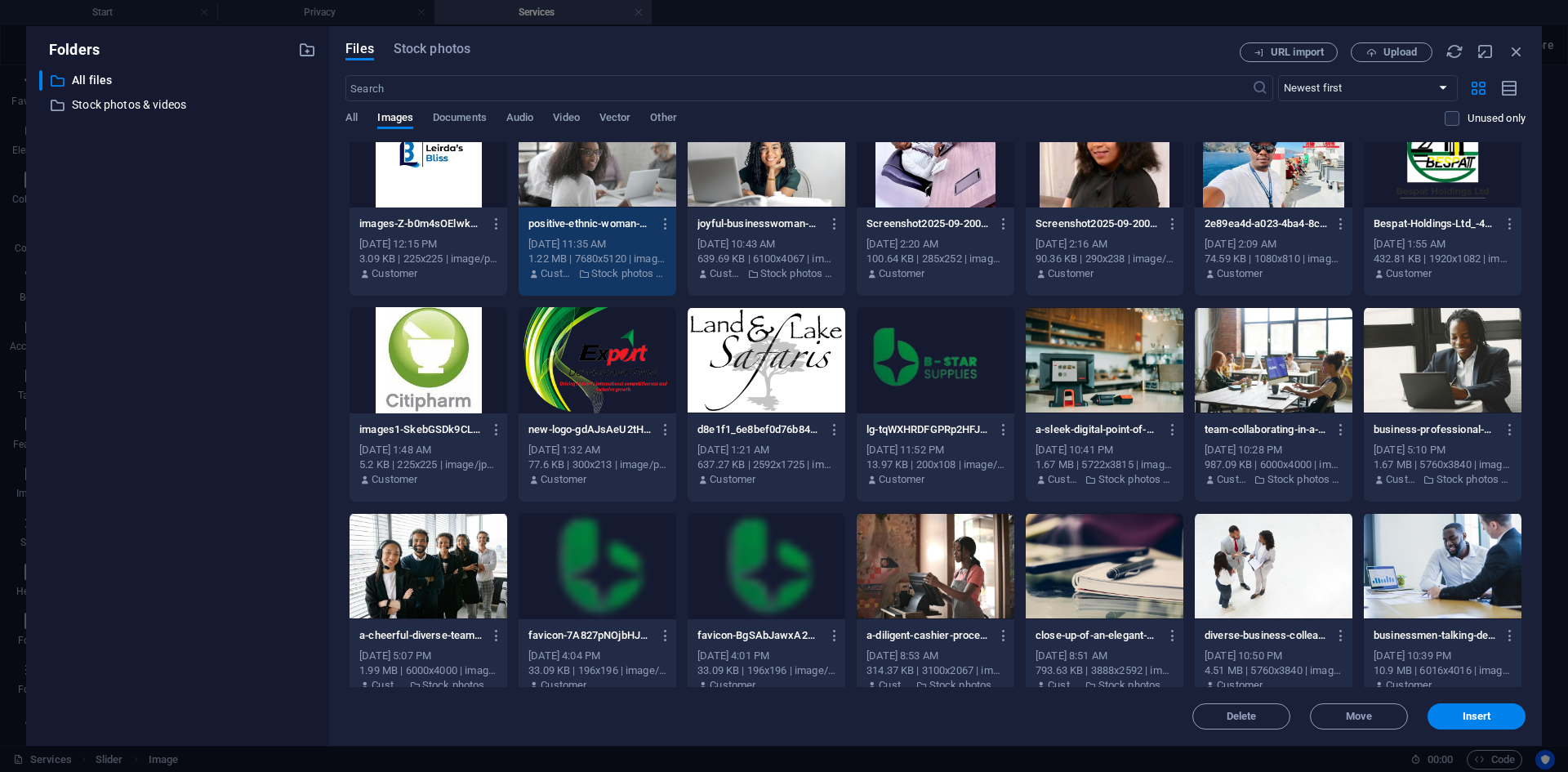
scroll to position [899, 0]
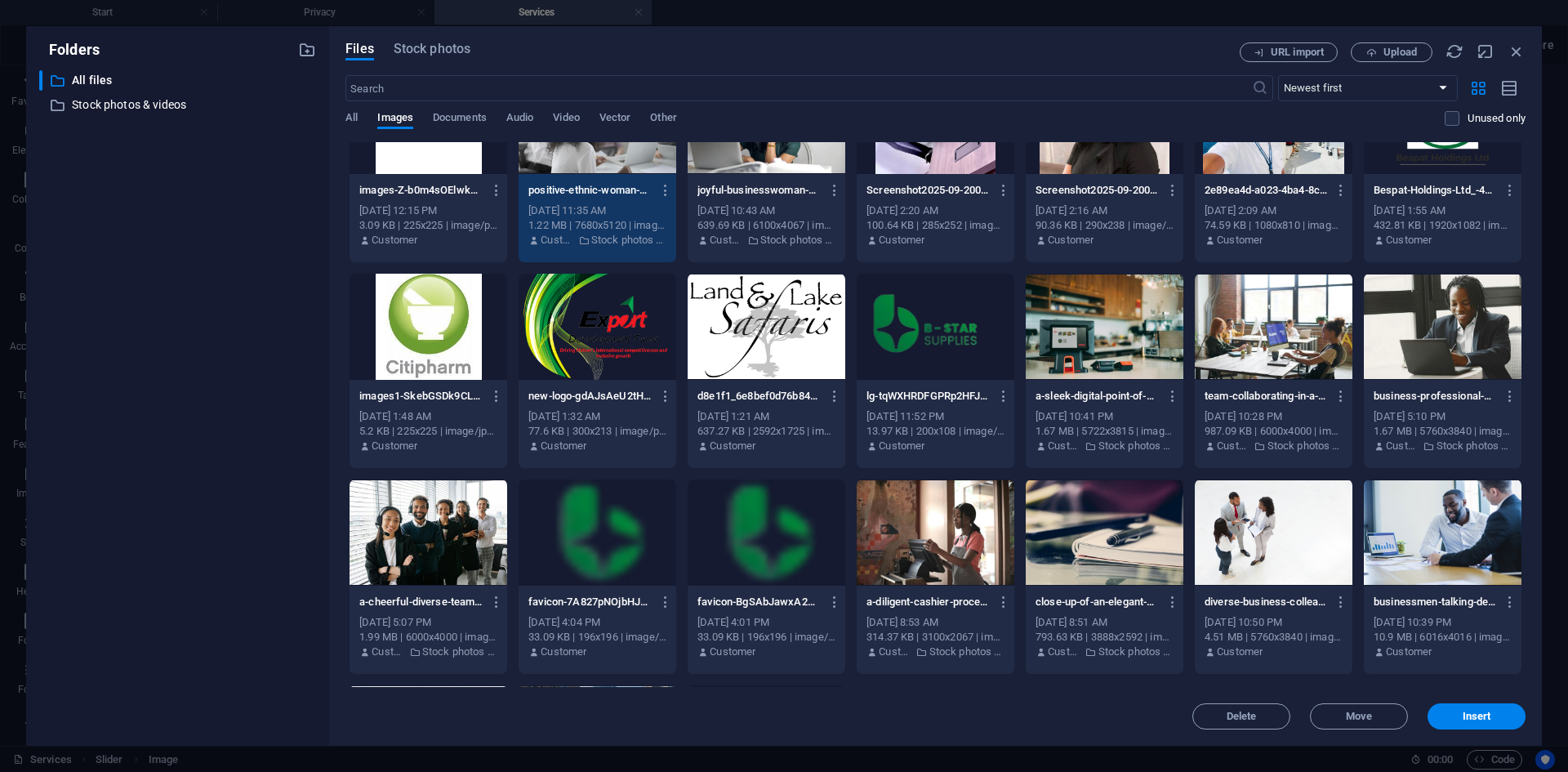
click at [1470, 535] on div at bounding box center [1443, 533] width 157 height 106
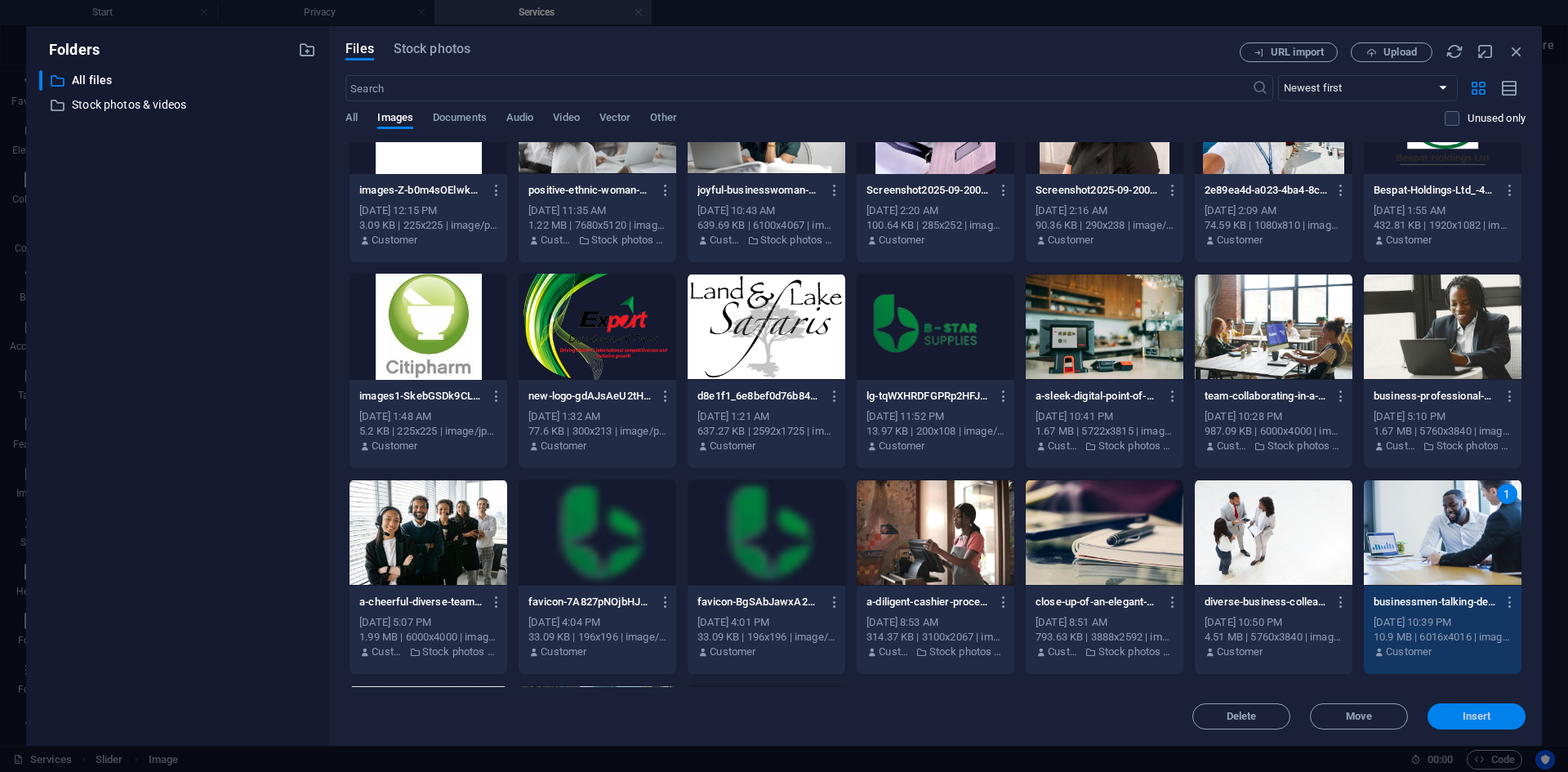
click at [1474, 706] on button "Insert" at bounding box center [1476, 717] width 98 height 27
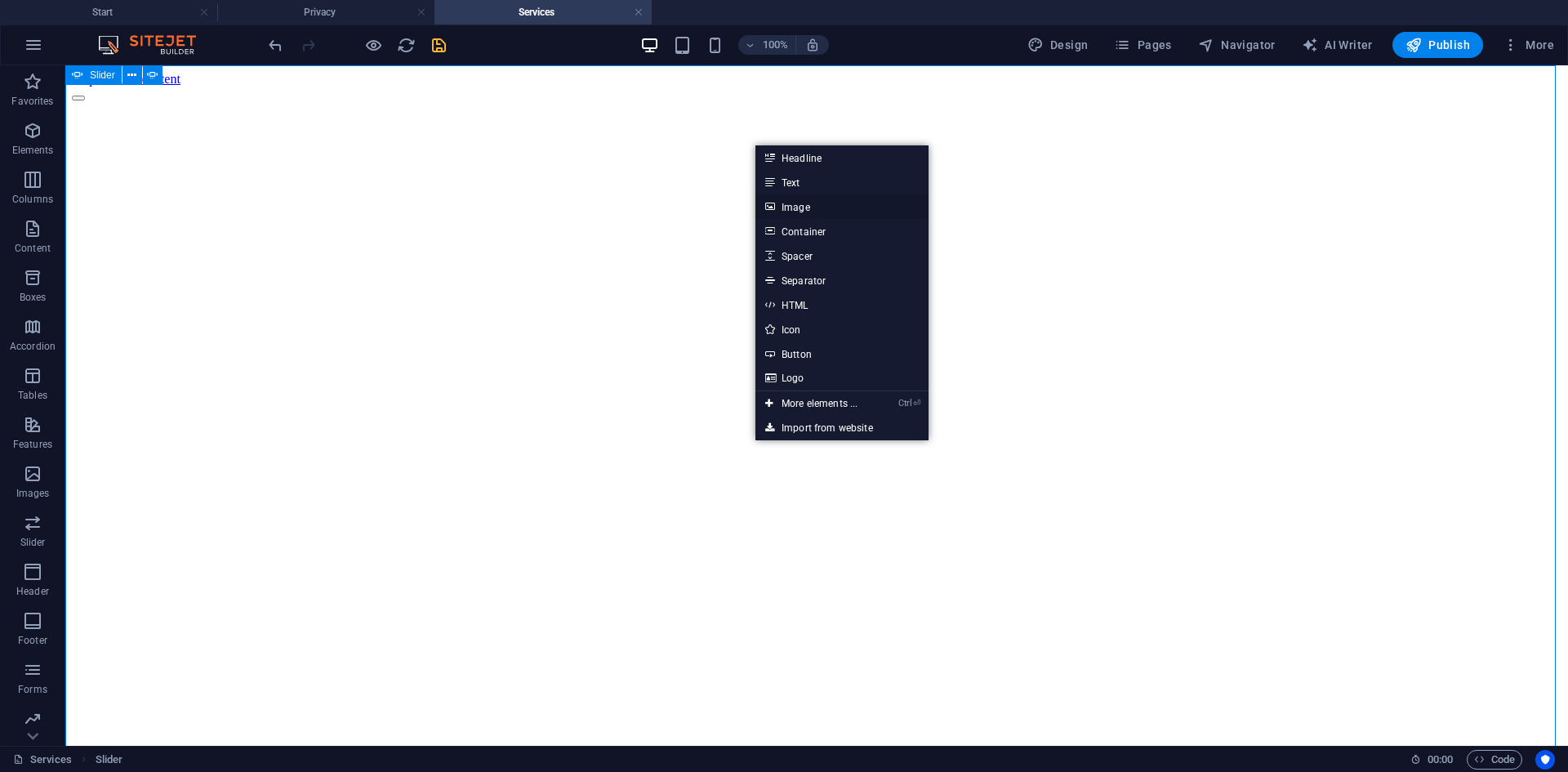
click at [800, 206] on link "Image" at bounding box center [842, 207] width 173 height 25
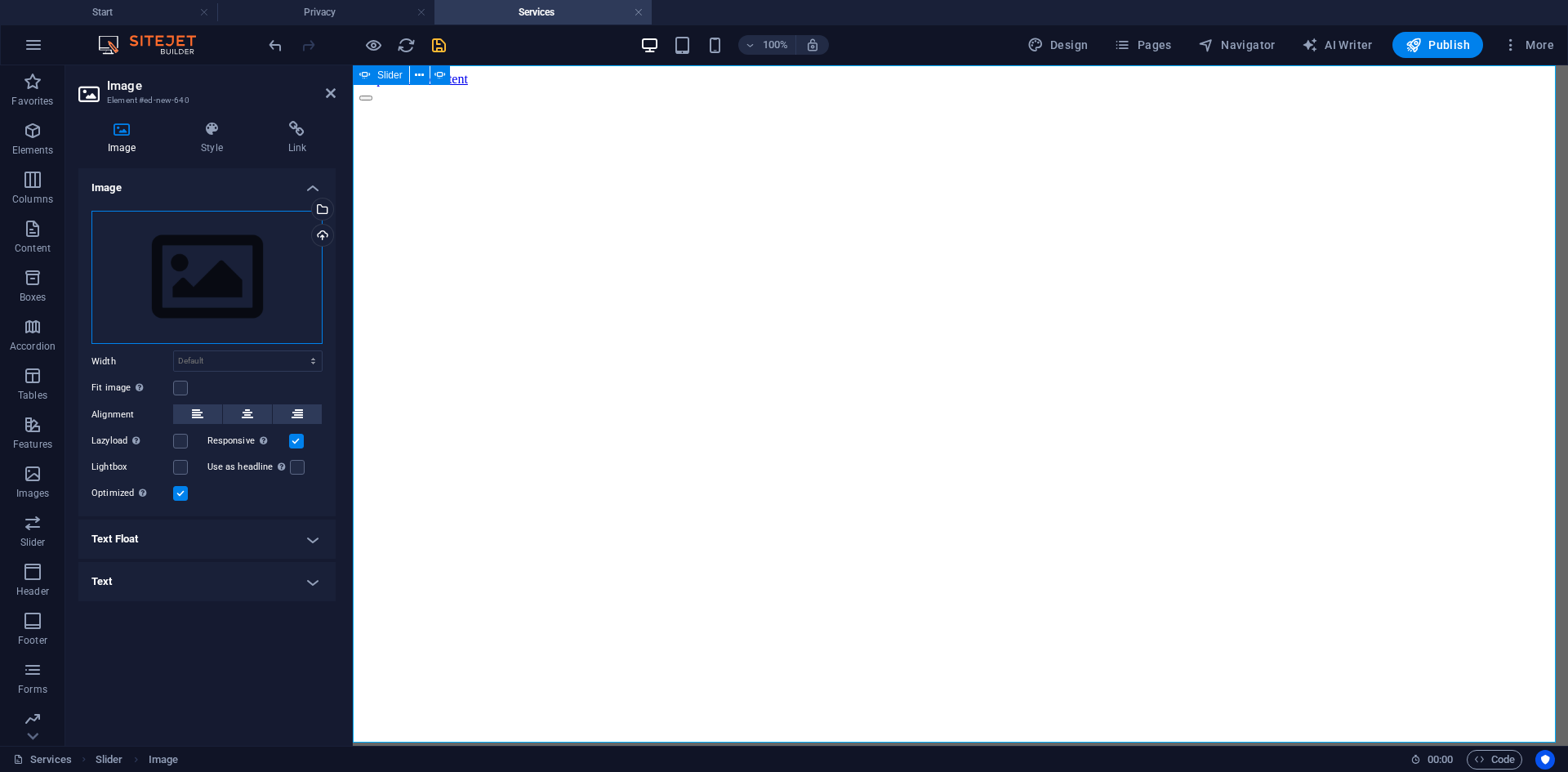
click at [224, 297] on div "Drag files here, click to choose files or select files from Files or our free s…" at bounding box center [206, 277] width 231 height 134
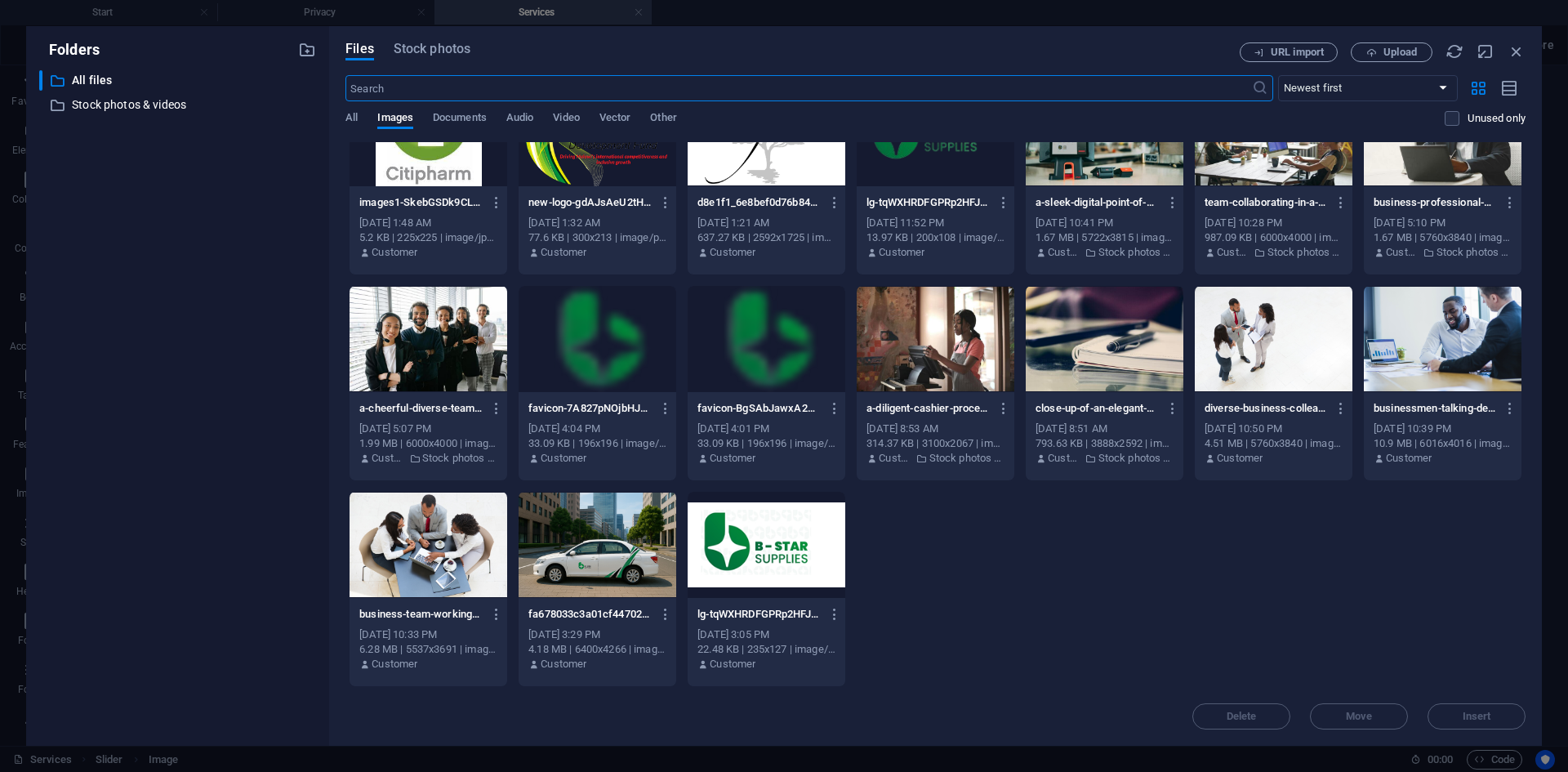
scroll to position [929, 0]
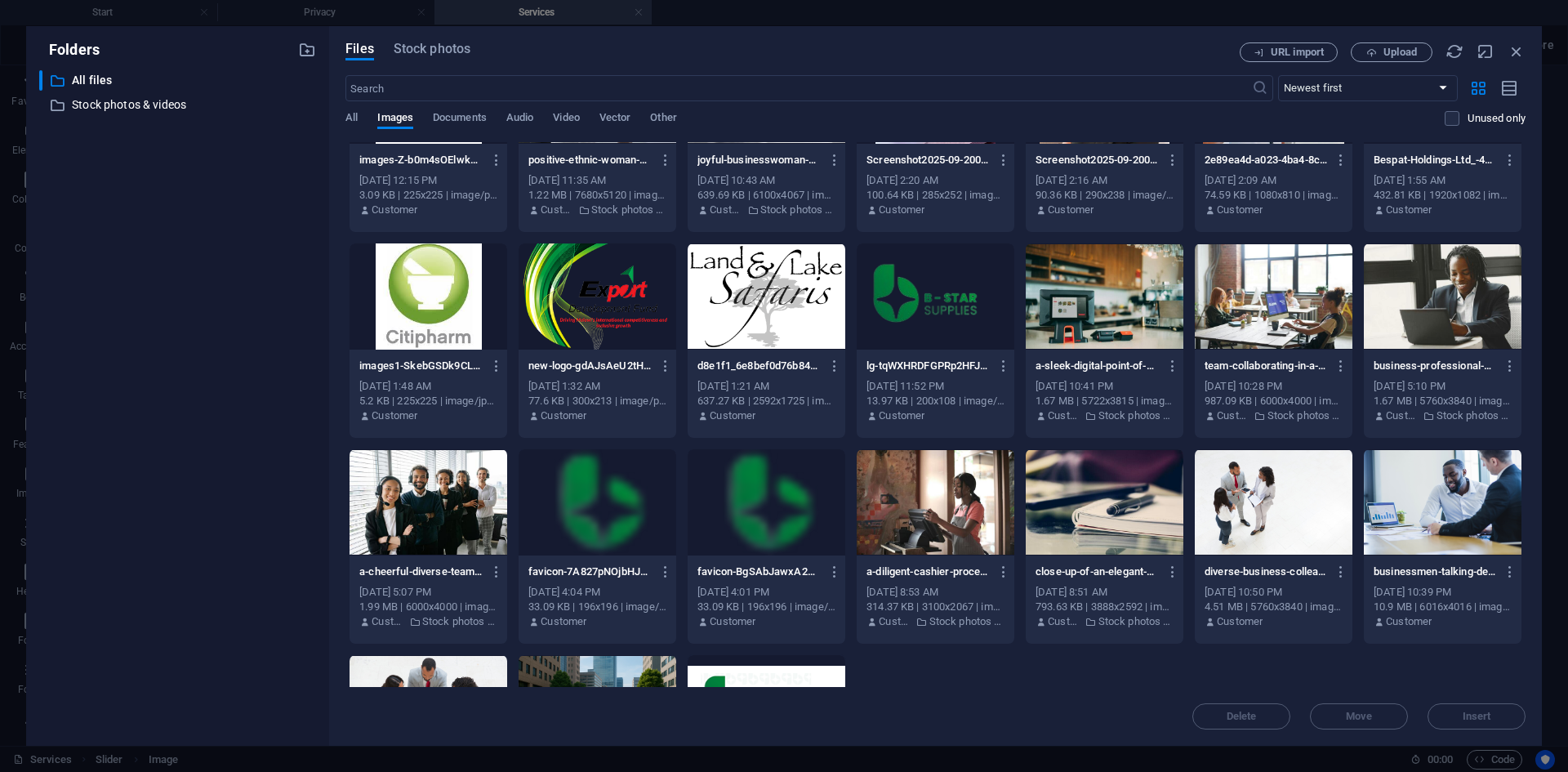
click at [1112, 320] on div at bounding box center [1104, 297] width 157 height 106
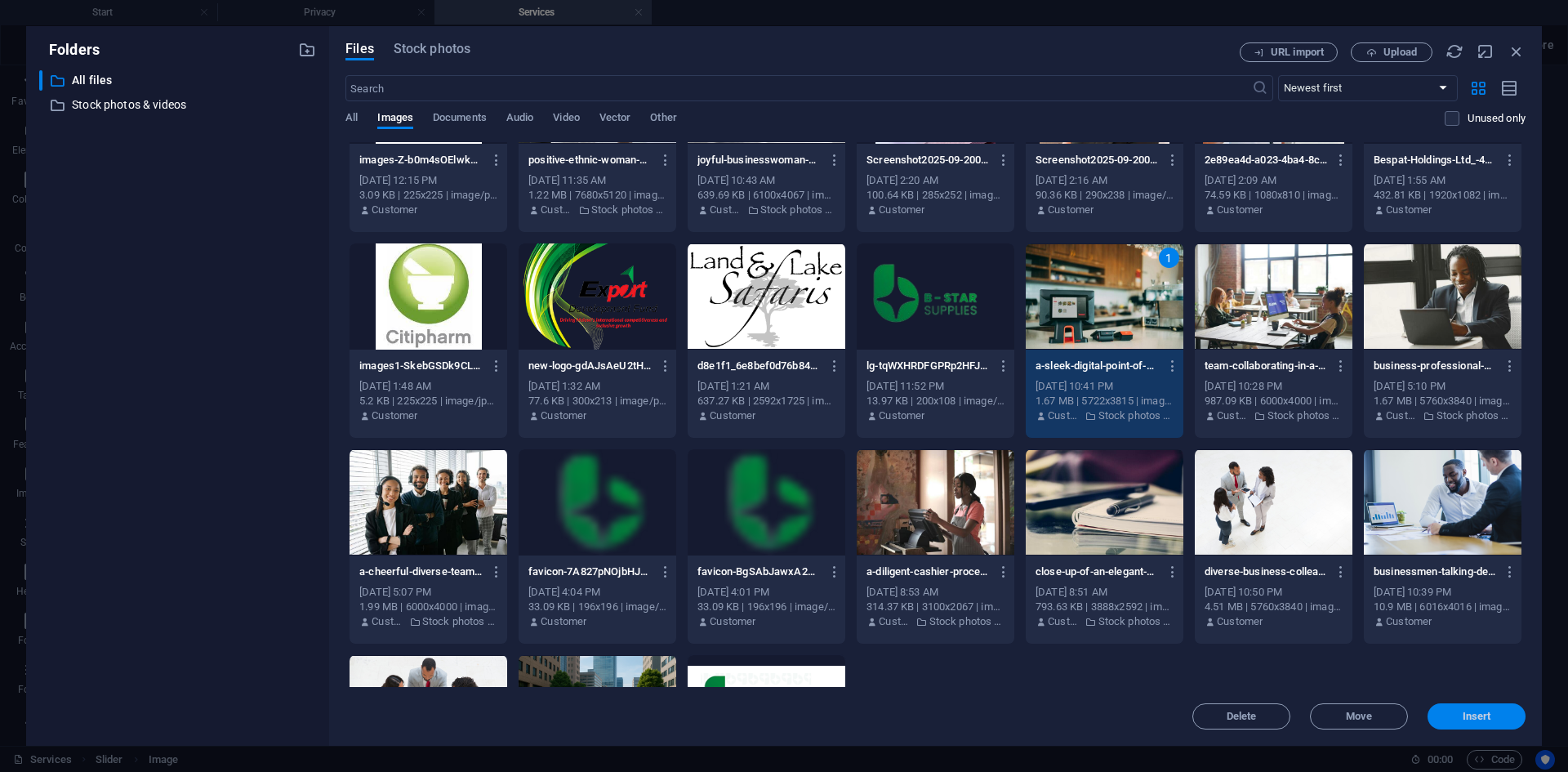
click at [1473, 712] on span "Insert" at bounding box center [1477, 717] width 29 height 10
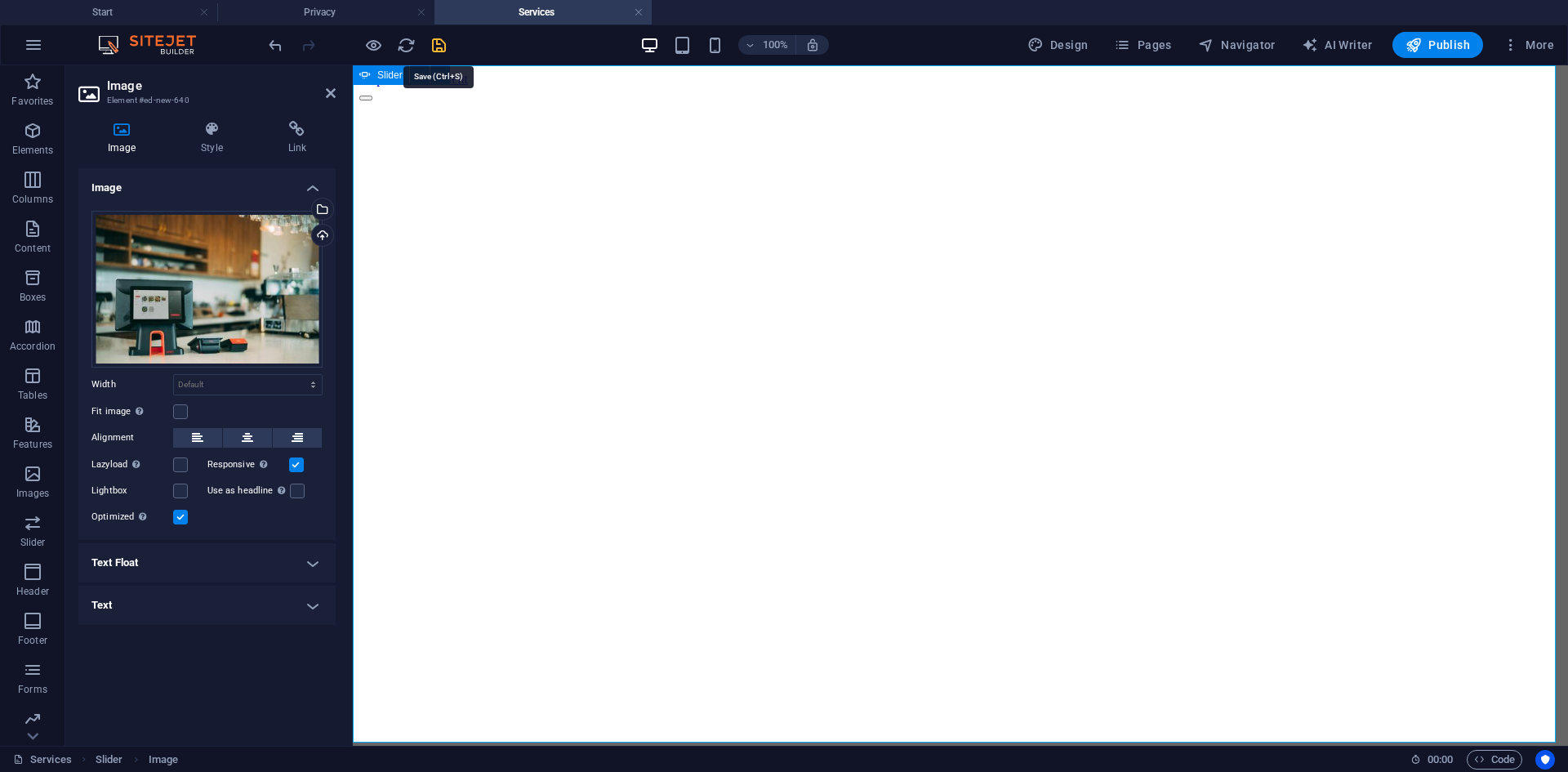
click at [444, 47] on icon "save" at bounding box center [439, 45] width 19 height 19
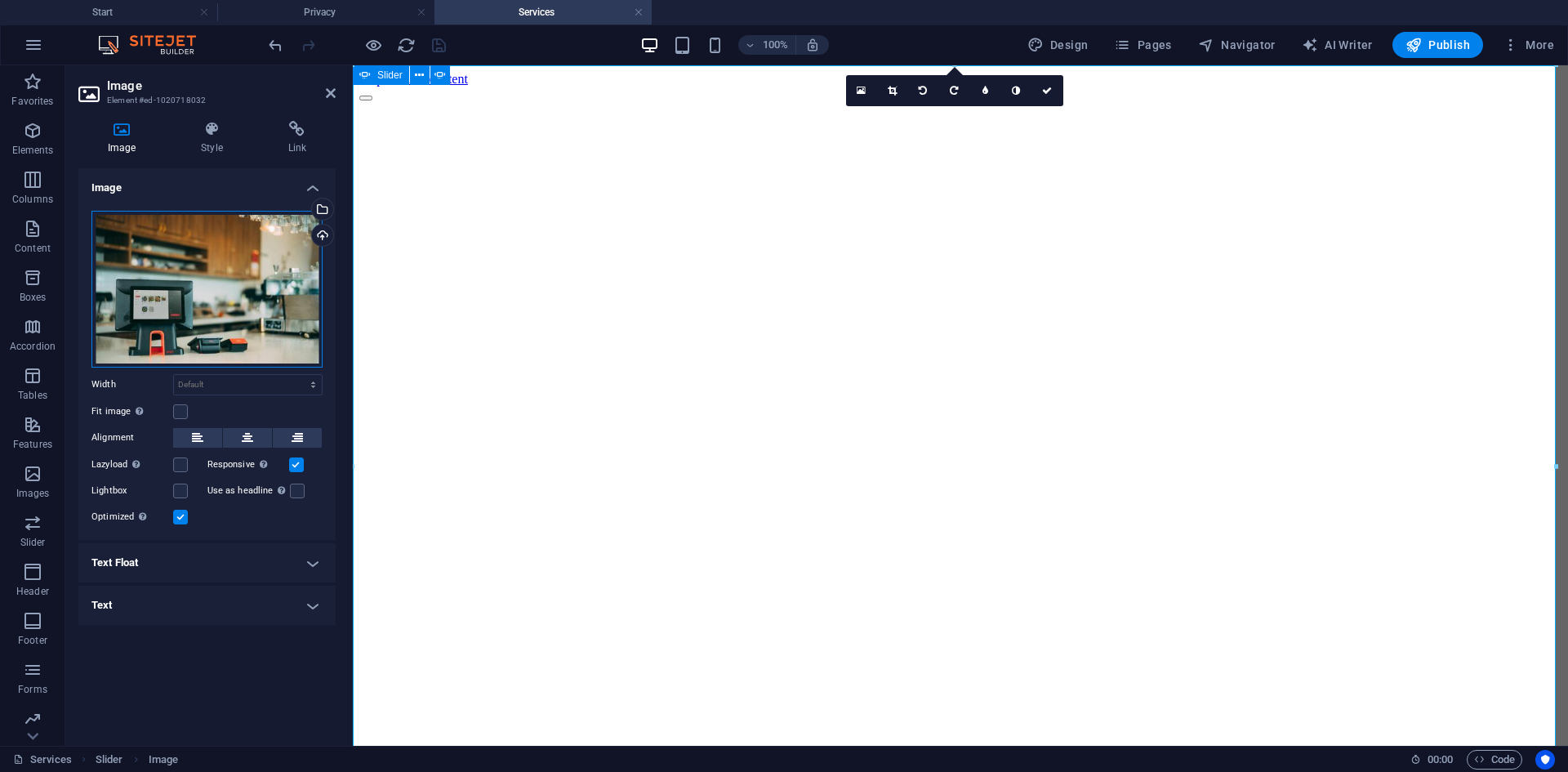
click at [269, 282] on div "Drag files here, click to choose files or select files from Files or our free s…" at bounding box center [206, 288] width 231 height 157
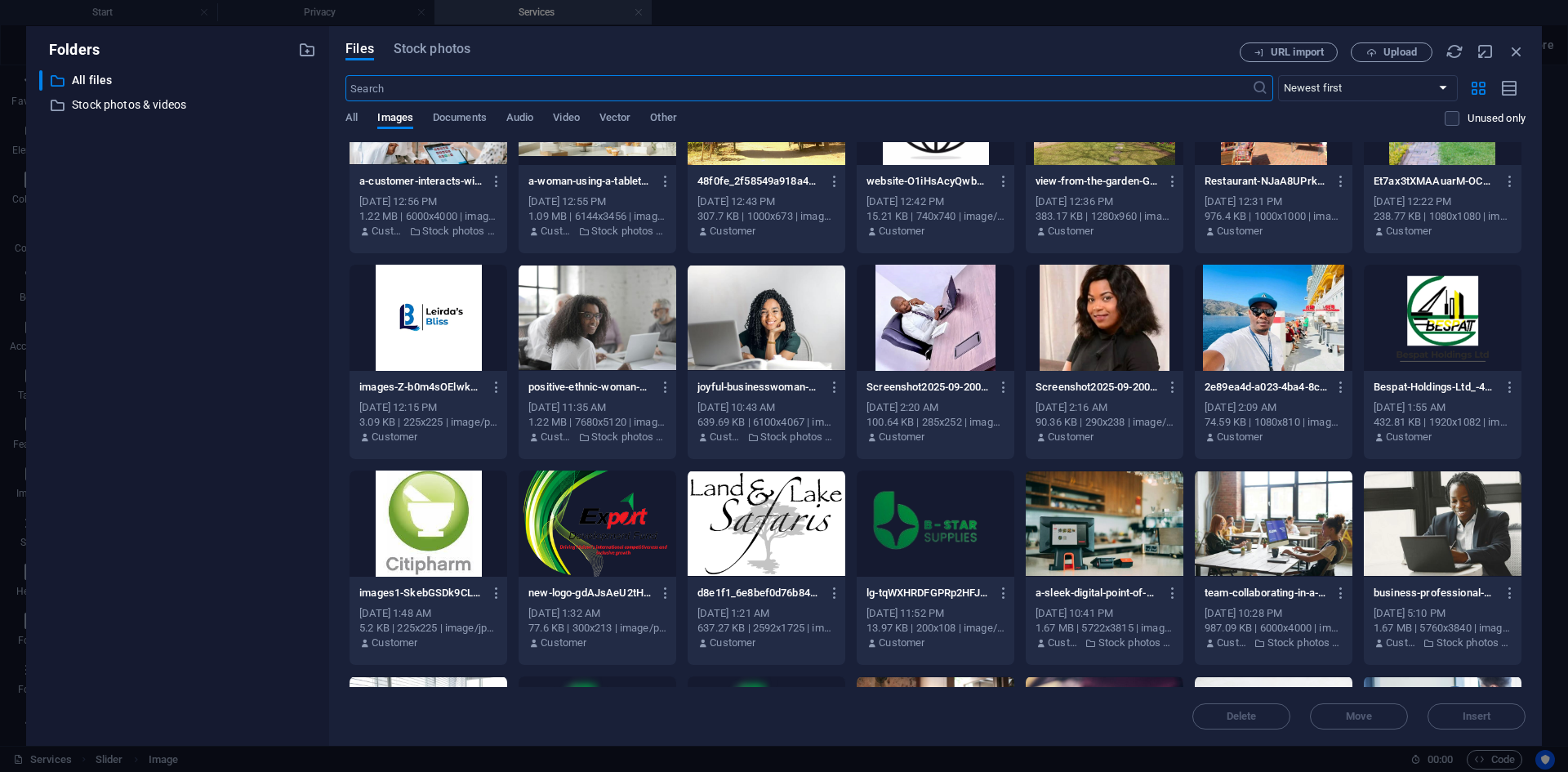
scroll to position [735, 0]
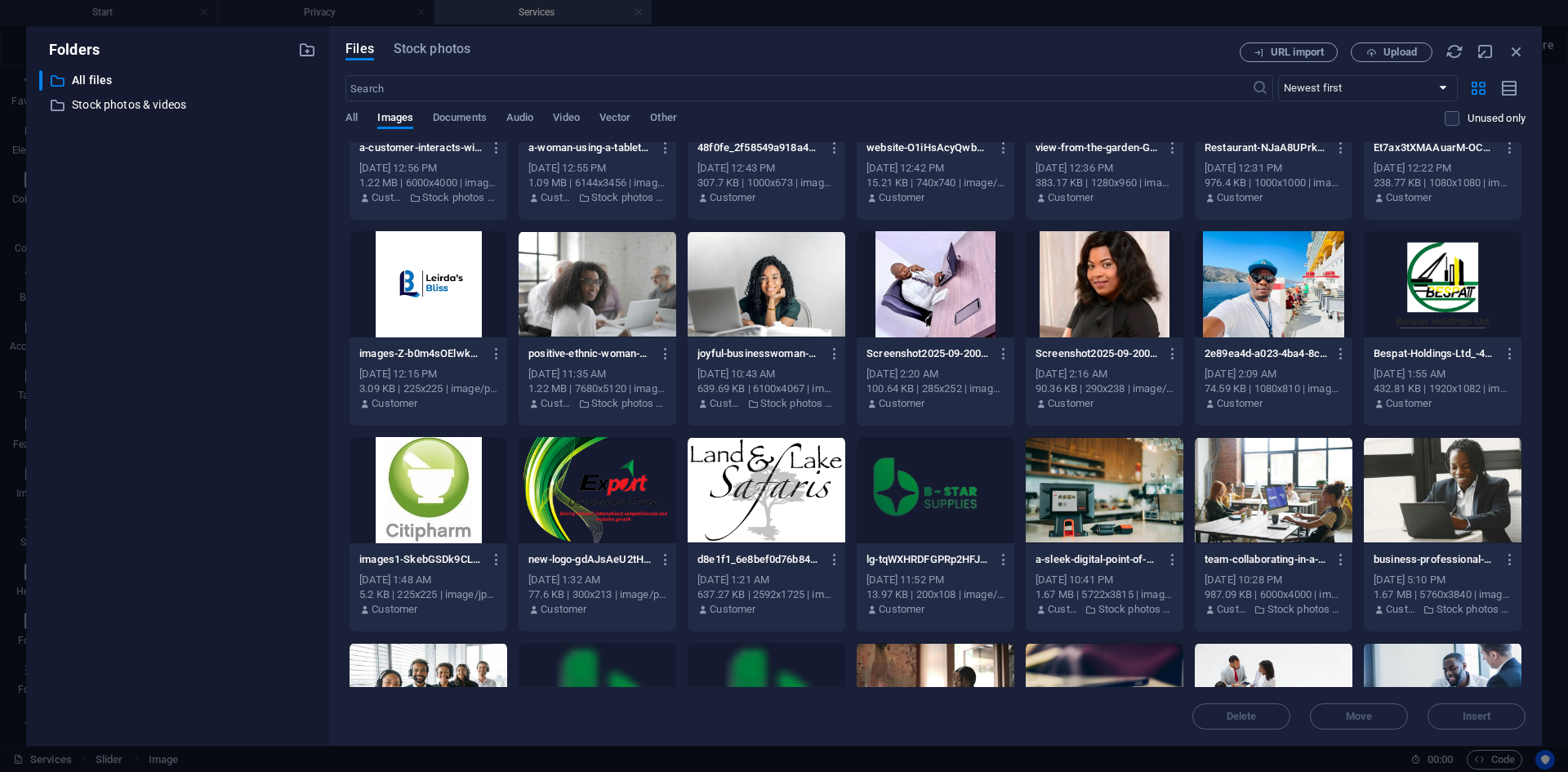
click at [761, 279] on div at bounding box center [766, 284] width 157 height 106
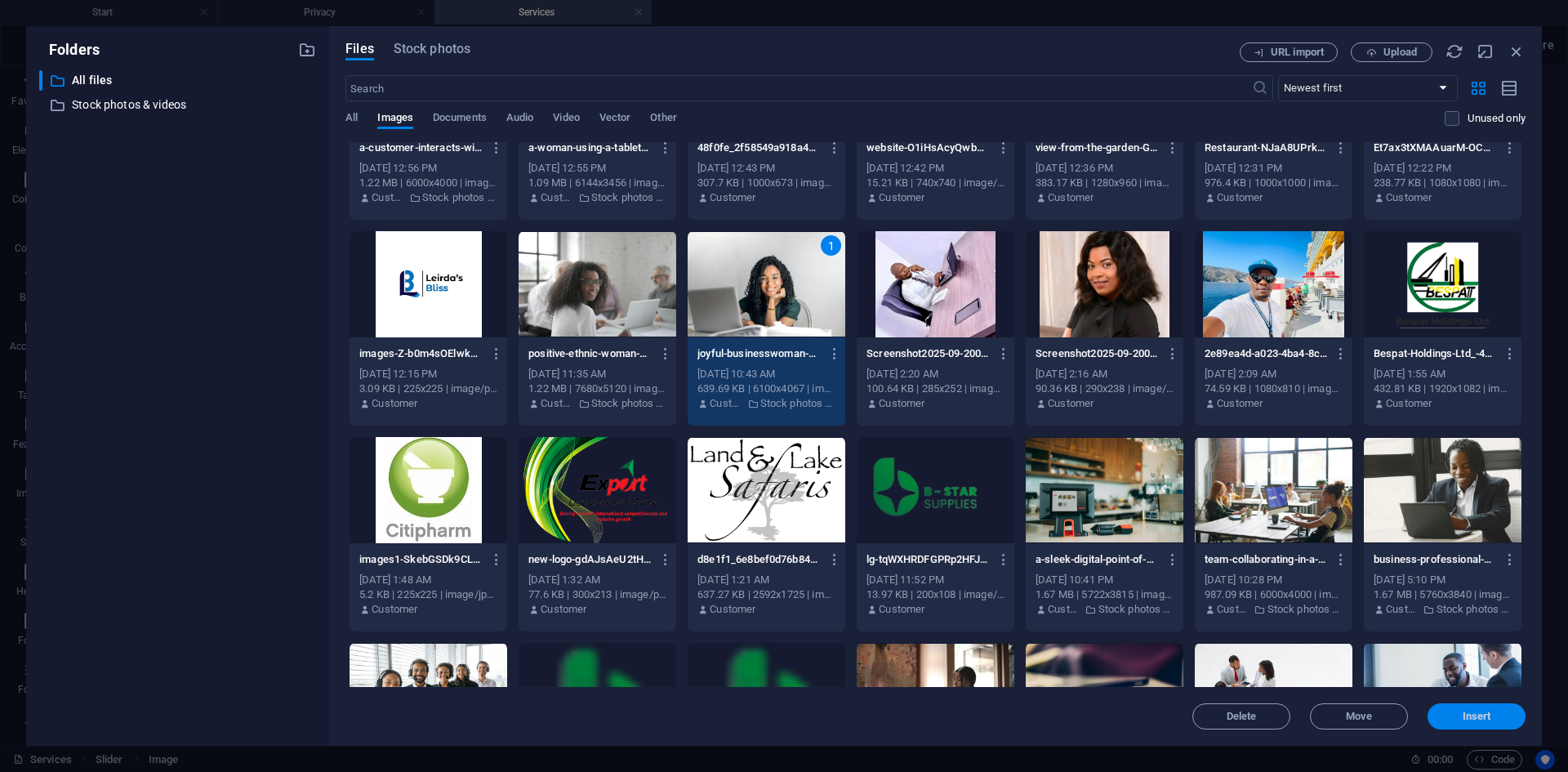
click at [1459, 710] on button "Insert" at bounding box center [1476, 717] width 98 height 27
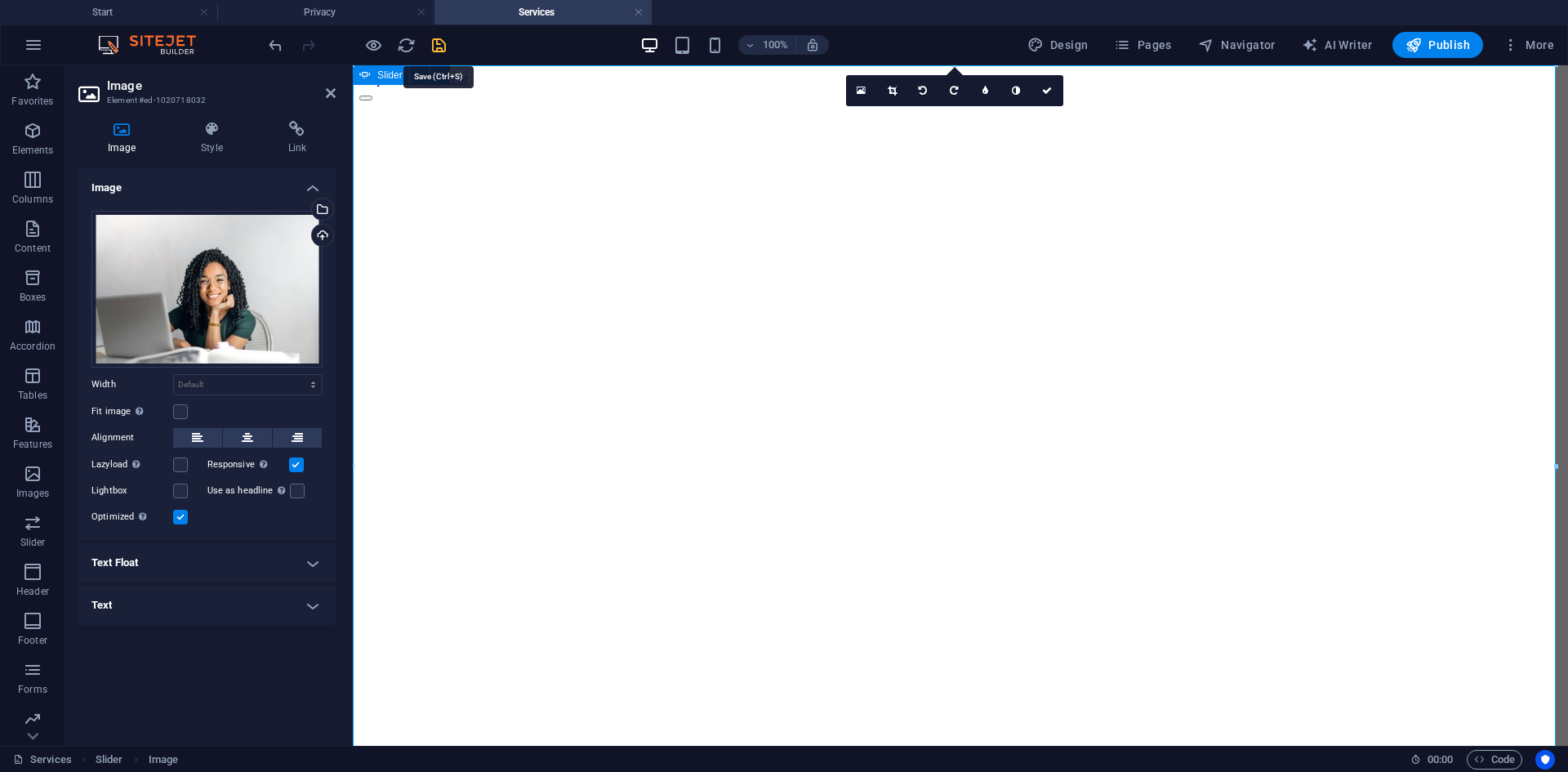
click at [436, 44] on icon "save" at bounding box center [439, 45] width 19 height 19
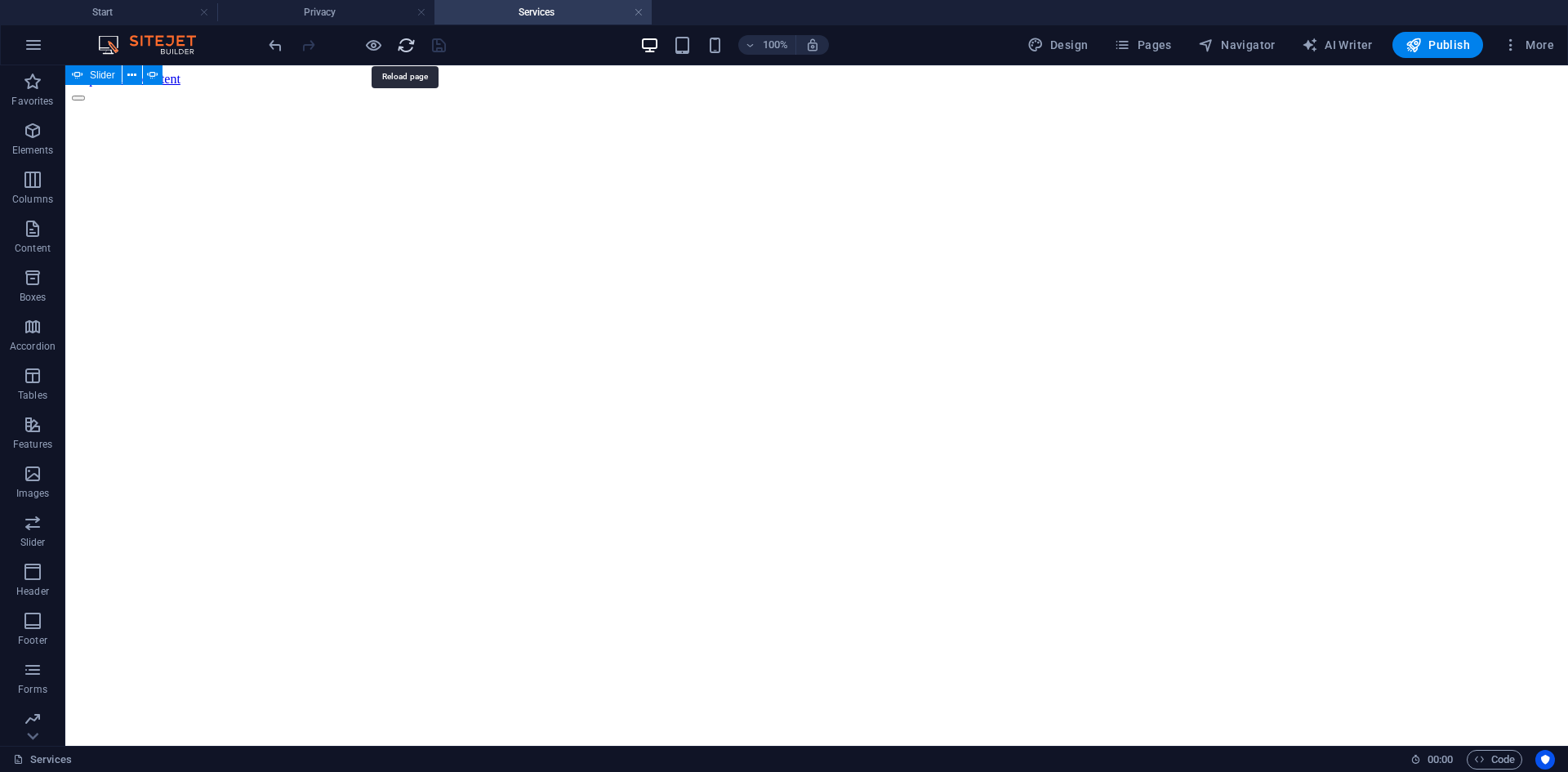
click at [402, 40] on icon "reload" at bounding box center [406, 45] width 19 height 19
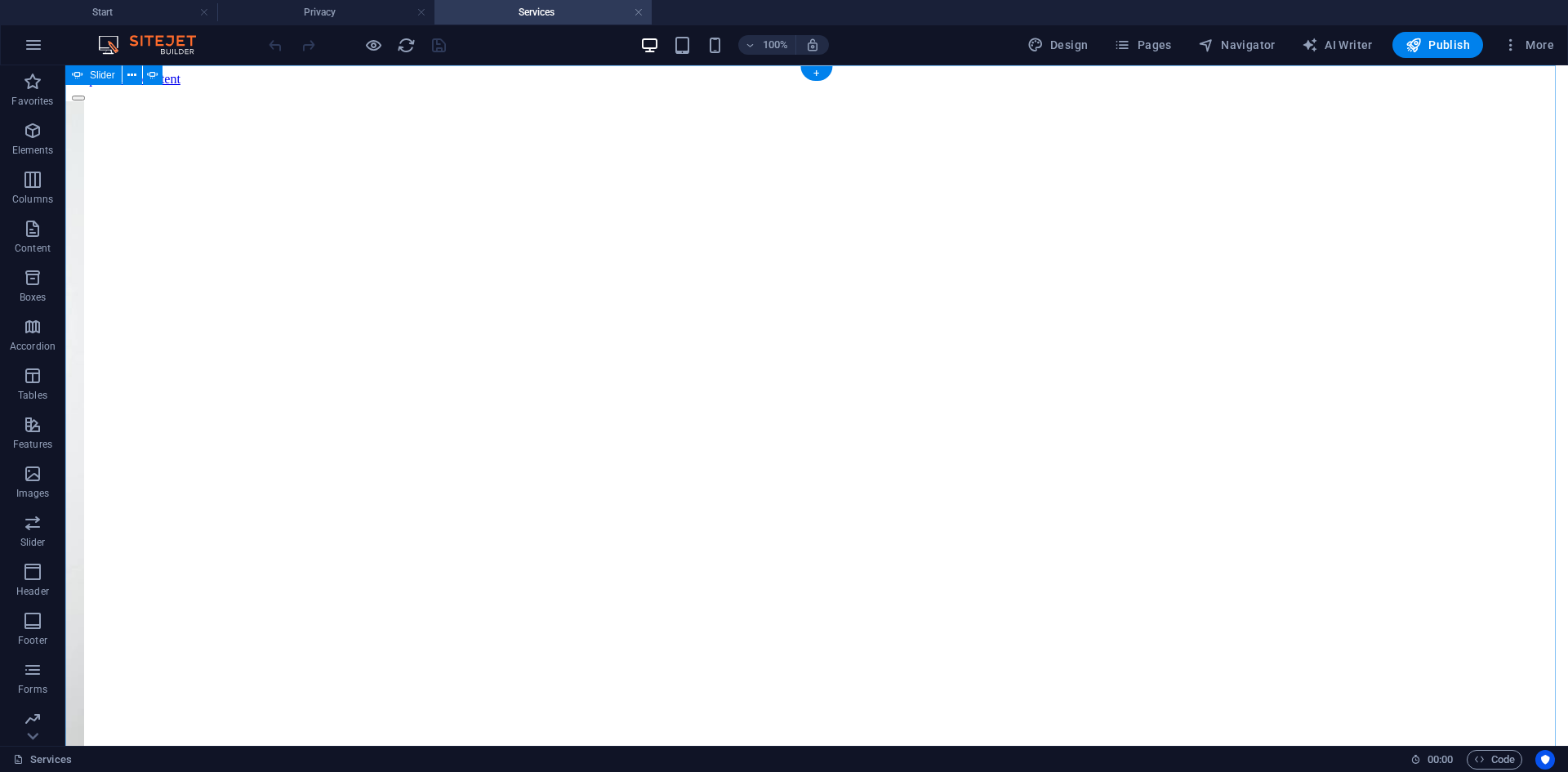
select select "ms"
select select "s"
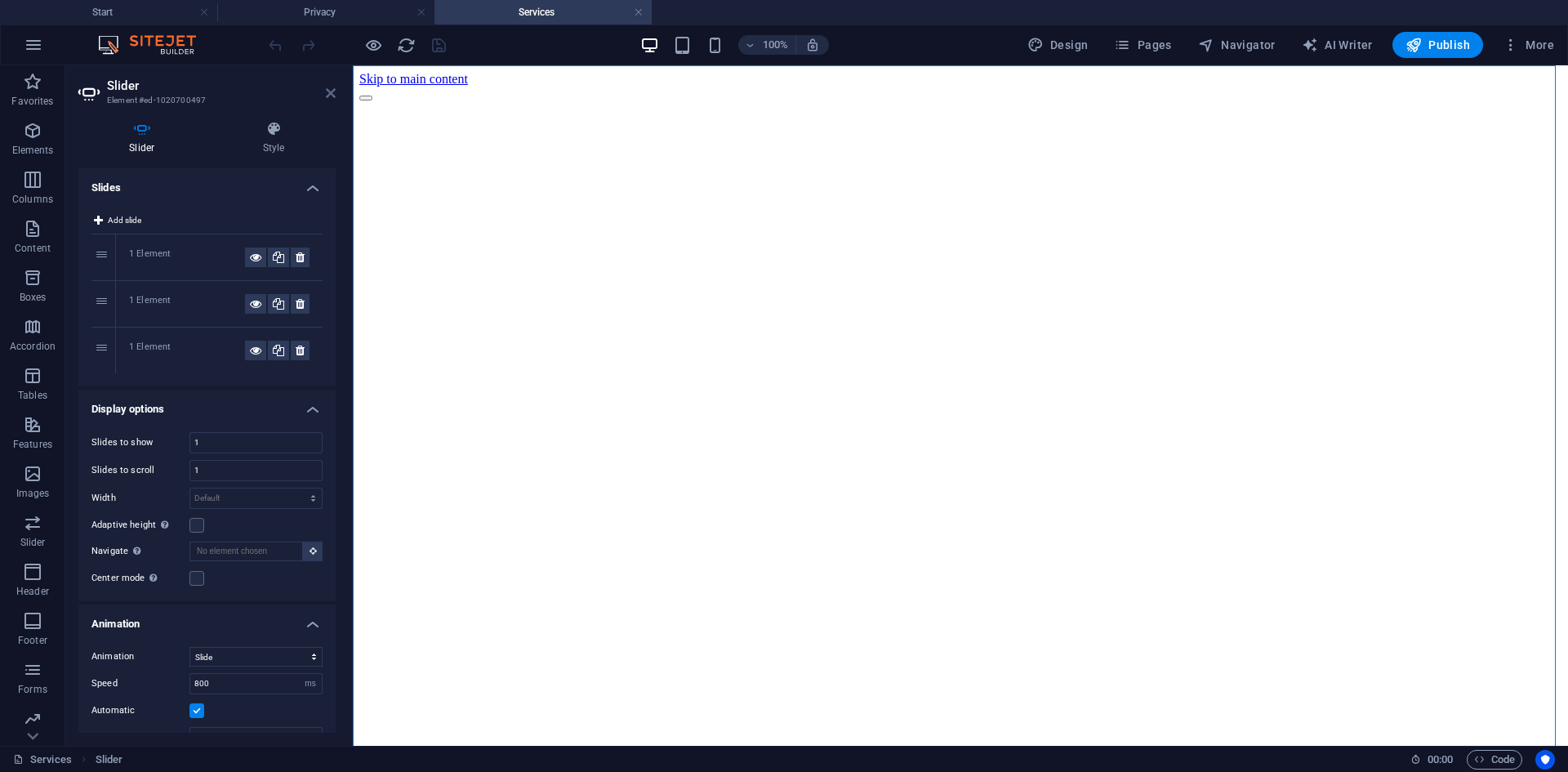
click at [331, 91] on icon at bounding box center [330, 94] width 10 height 13
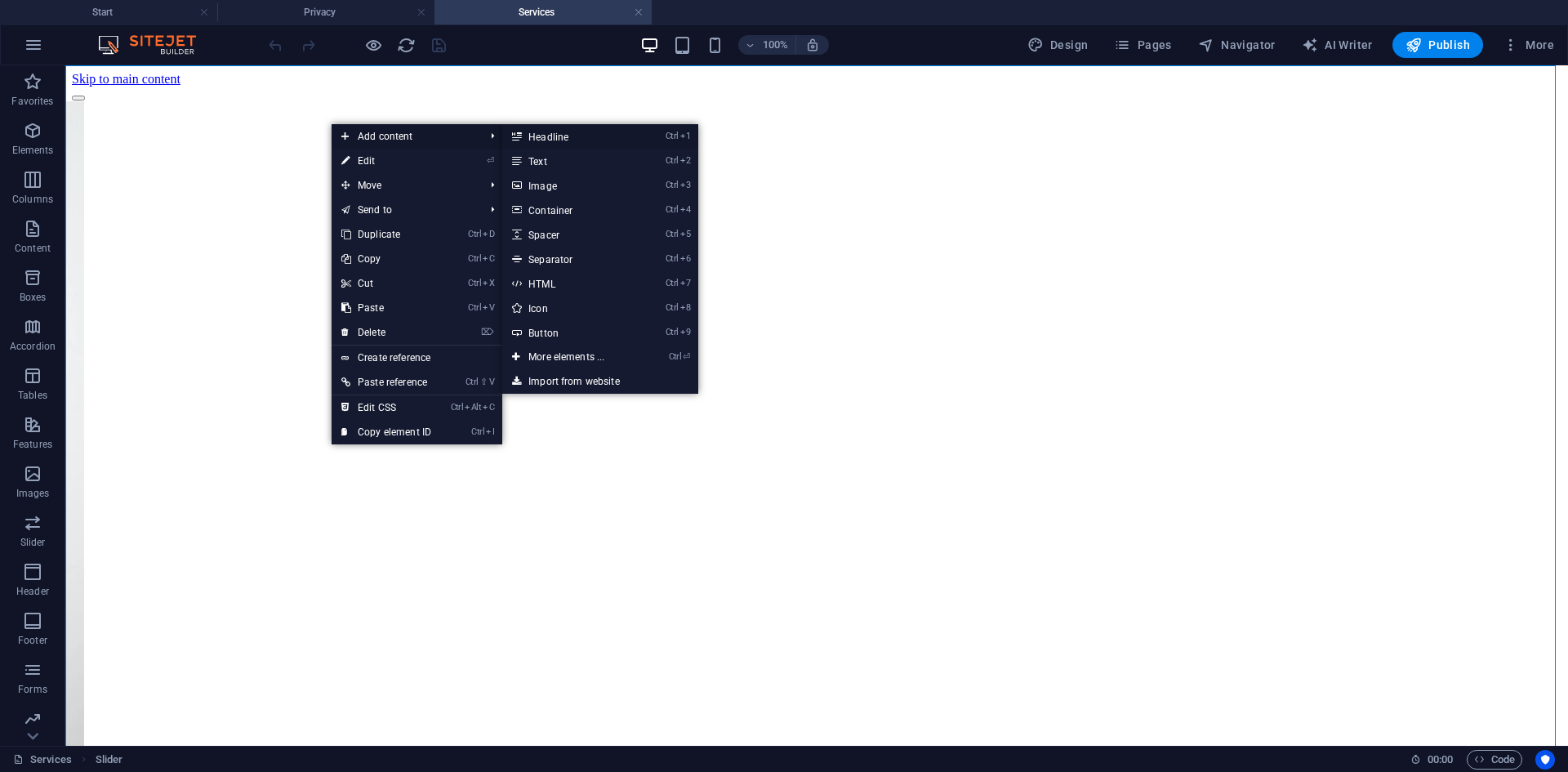
click at [565, 145] on link "Ctrl 1 Headline" at bounding box center [569, 137] width 135 height 25
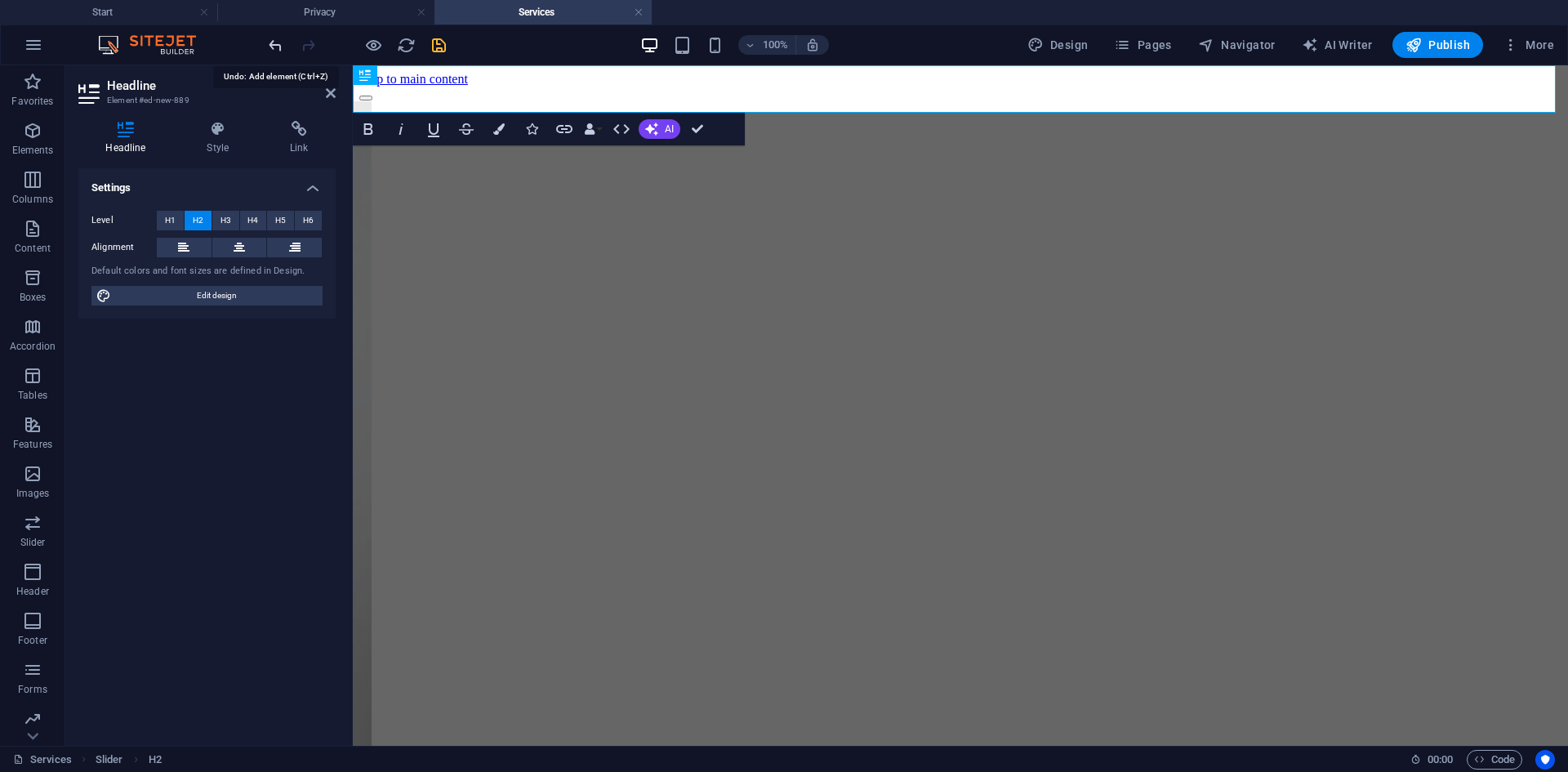
click at [275, 44] on icon "undo" at bounding box center [275, 45] width 19 height 19
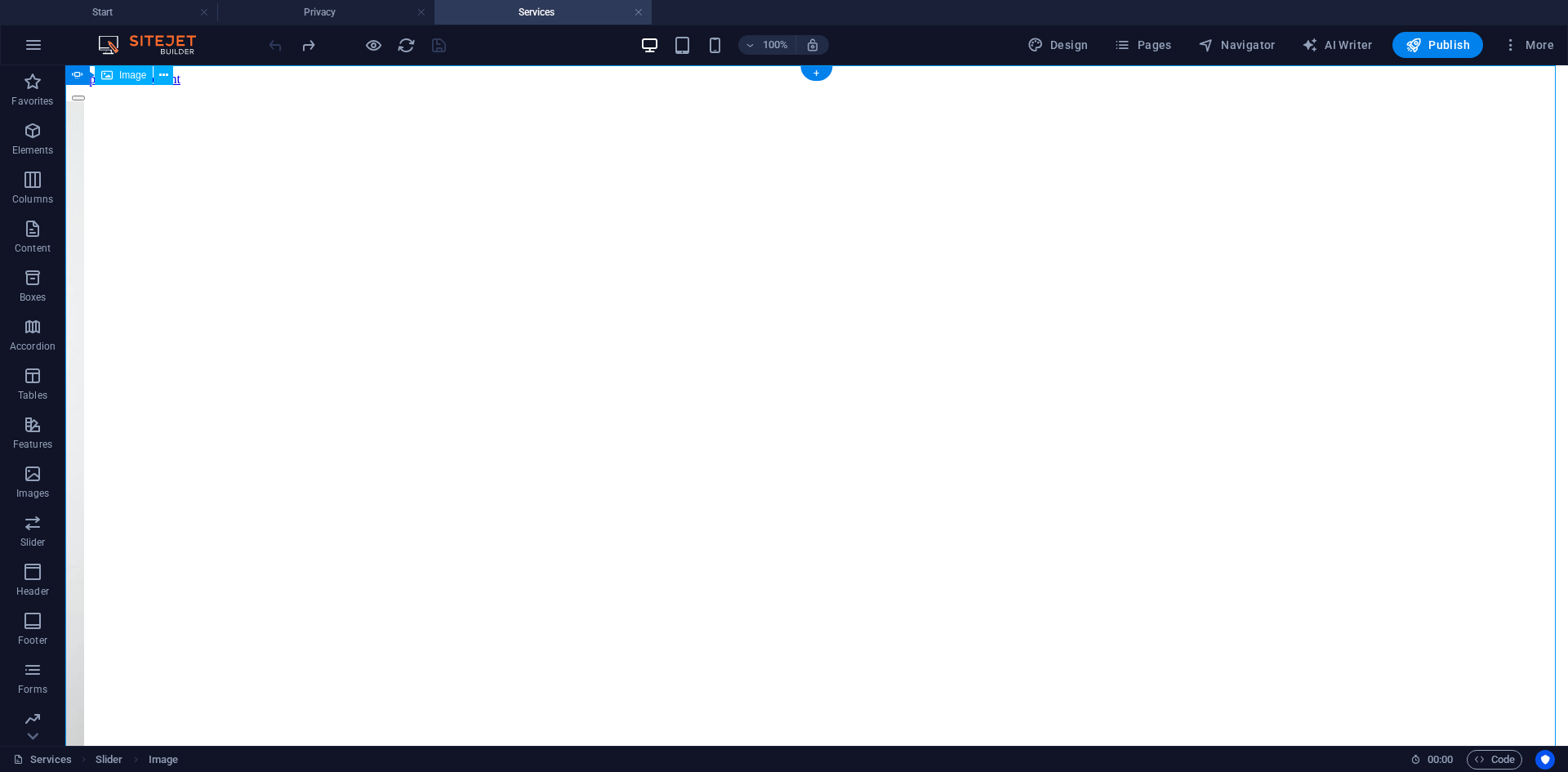
click at [127, 77] on span "Image" at bounding box center [133, 75] width 27 height 10
click at [162, 77] on icon at bounding box center [163, 75] width 9 height 17
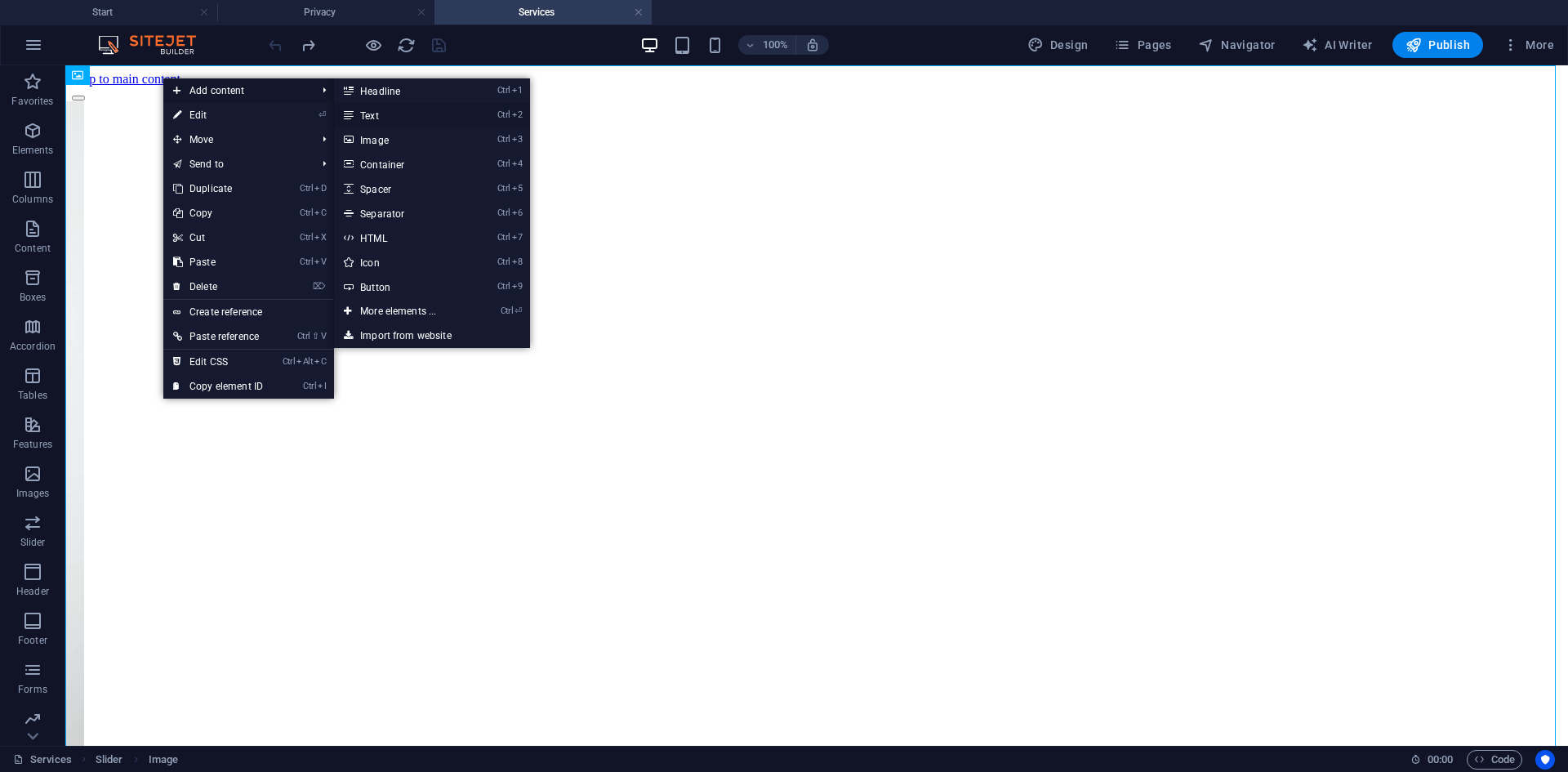
click at [418, 115] on link "Ctrl 2 Text" at bounding box center [401, 115] width 135 height 25
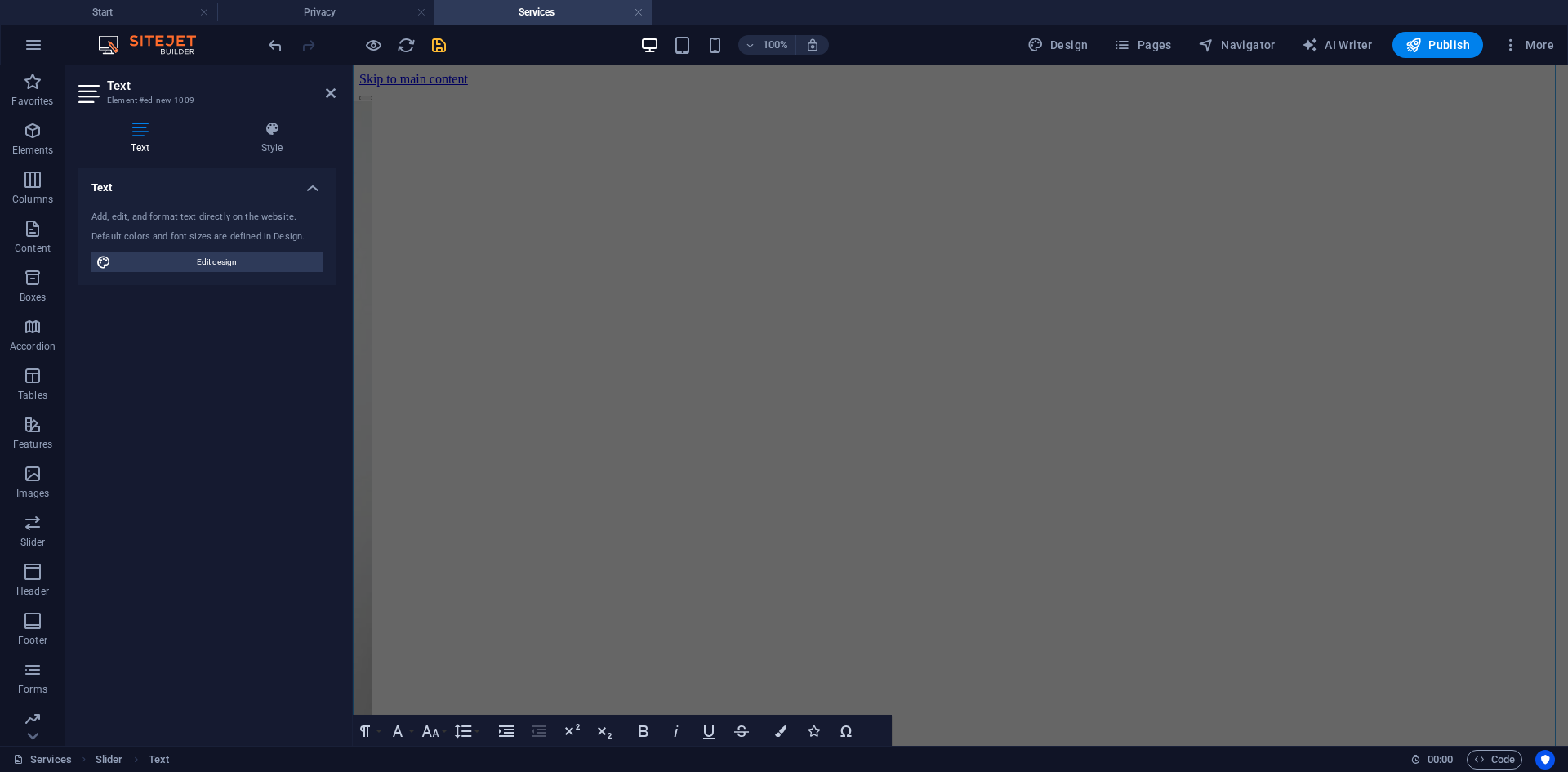
scroll to position [142, 0]
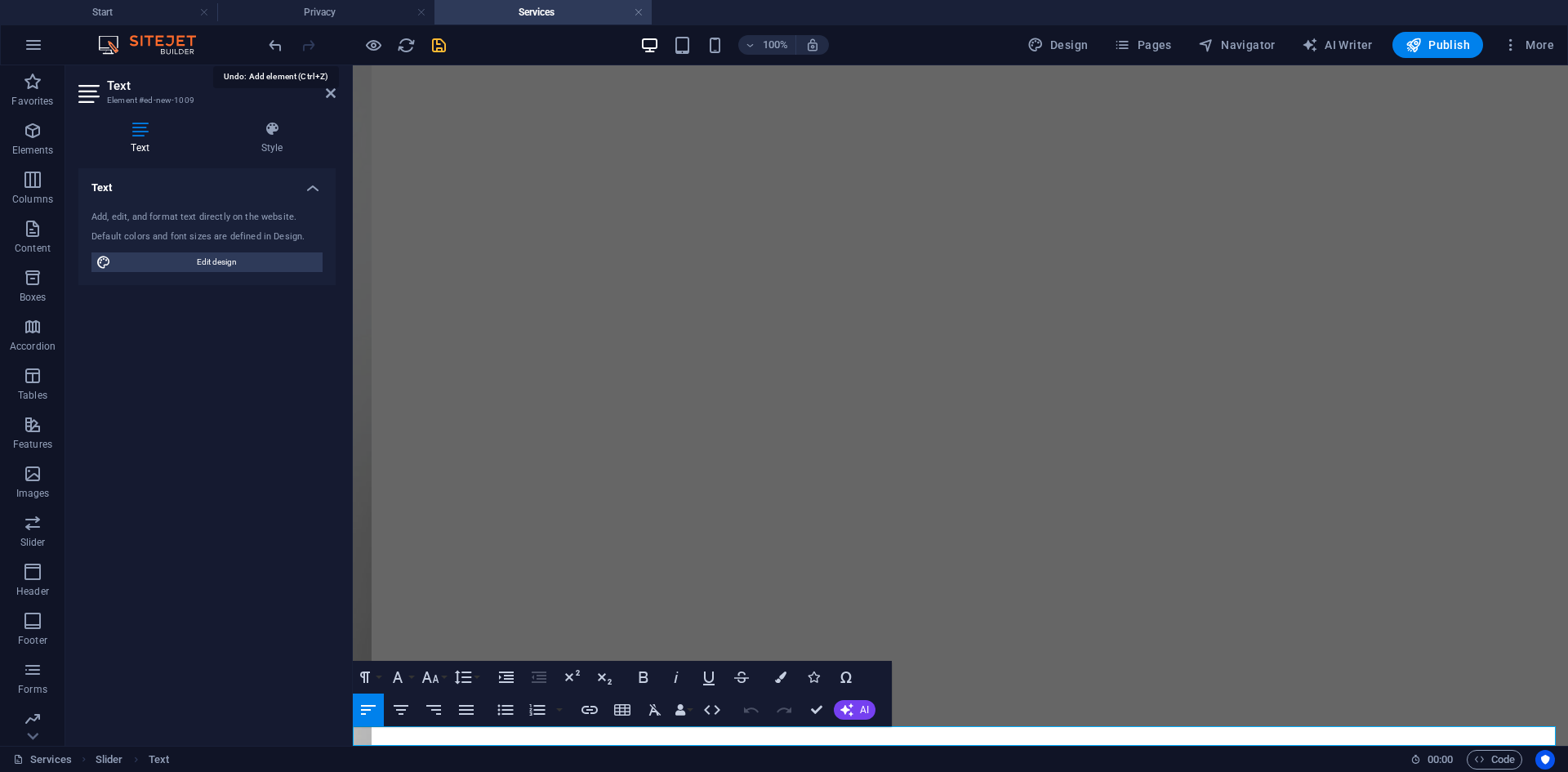
click at [267, 46] on icon "undo" at bounding box center [275, 45] width 19 height 19
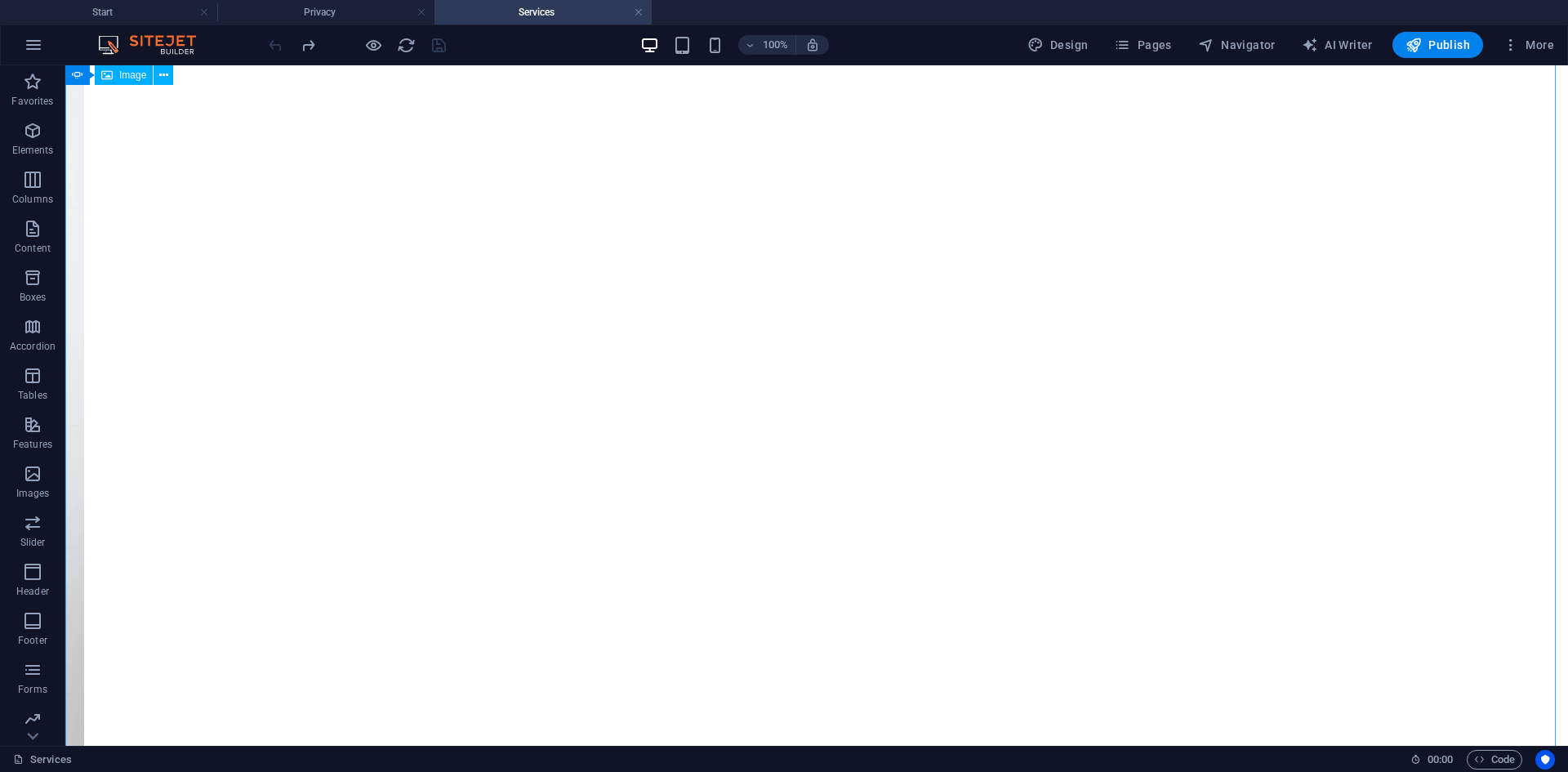
click at [121, 78] on span "Image" at bounding box center [133, 75] width 27 height 10
click at [76, 75] on icon at bounding box center [78, 75] width 12 height 20
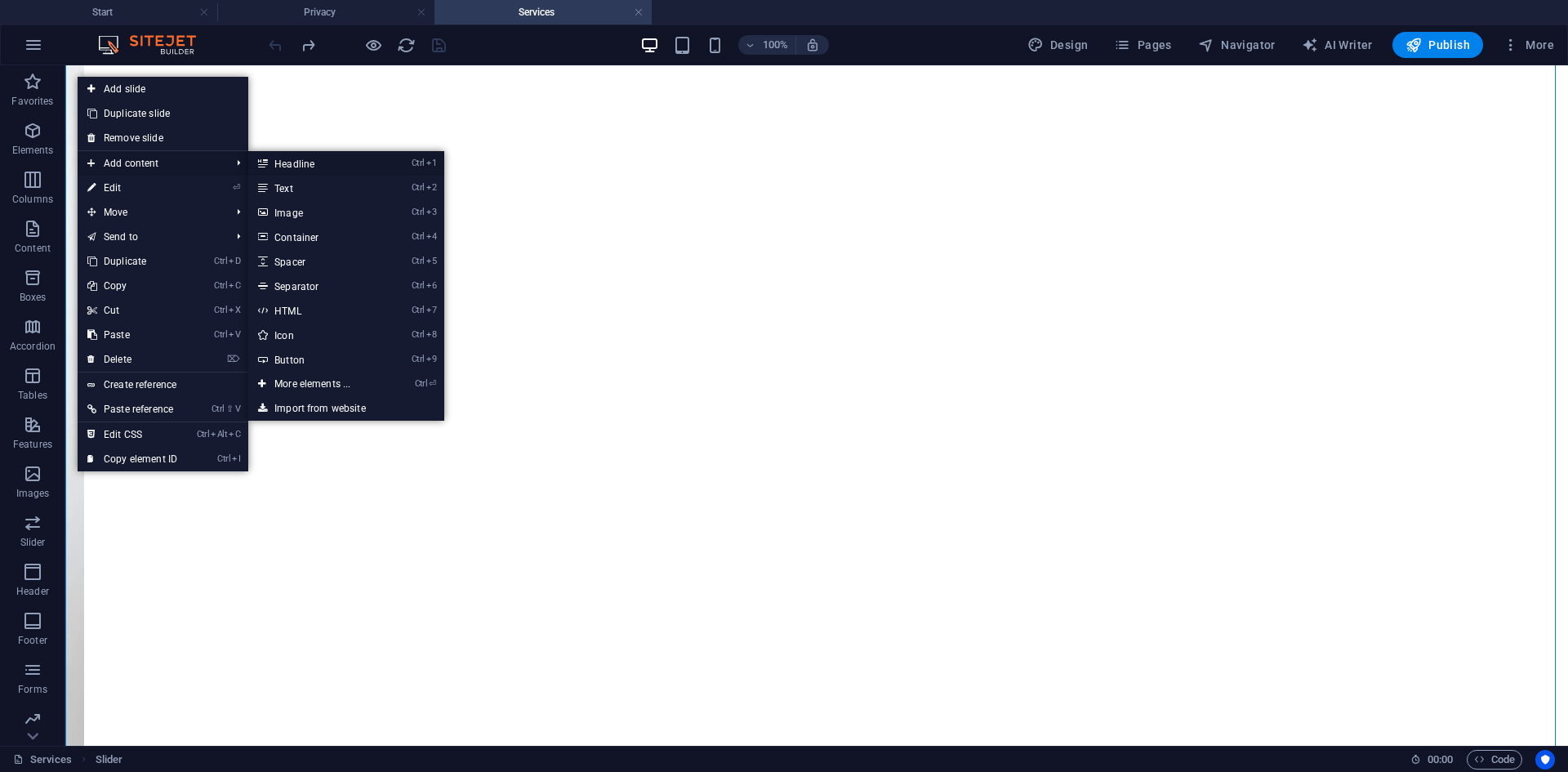
click at [316, 166] on link "Ctrl 1 Headline" at bounding box center [316, 163] width 135 height 25
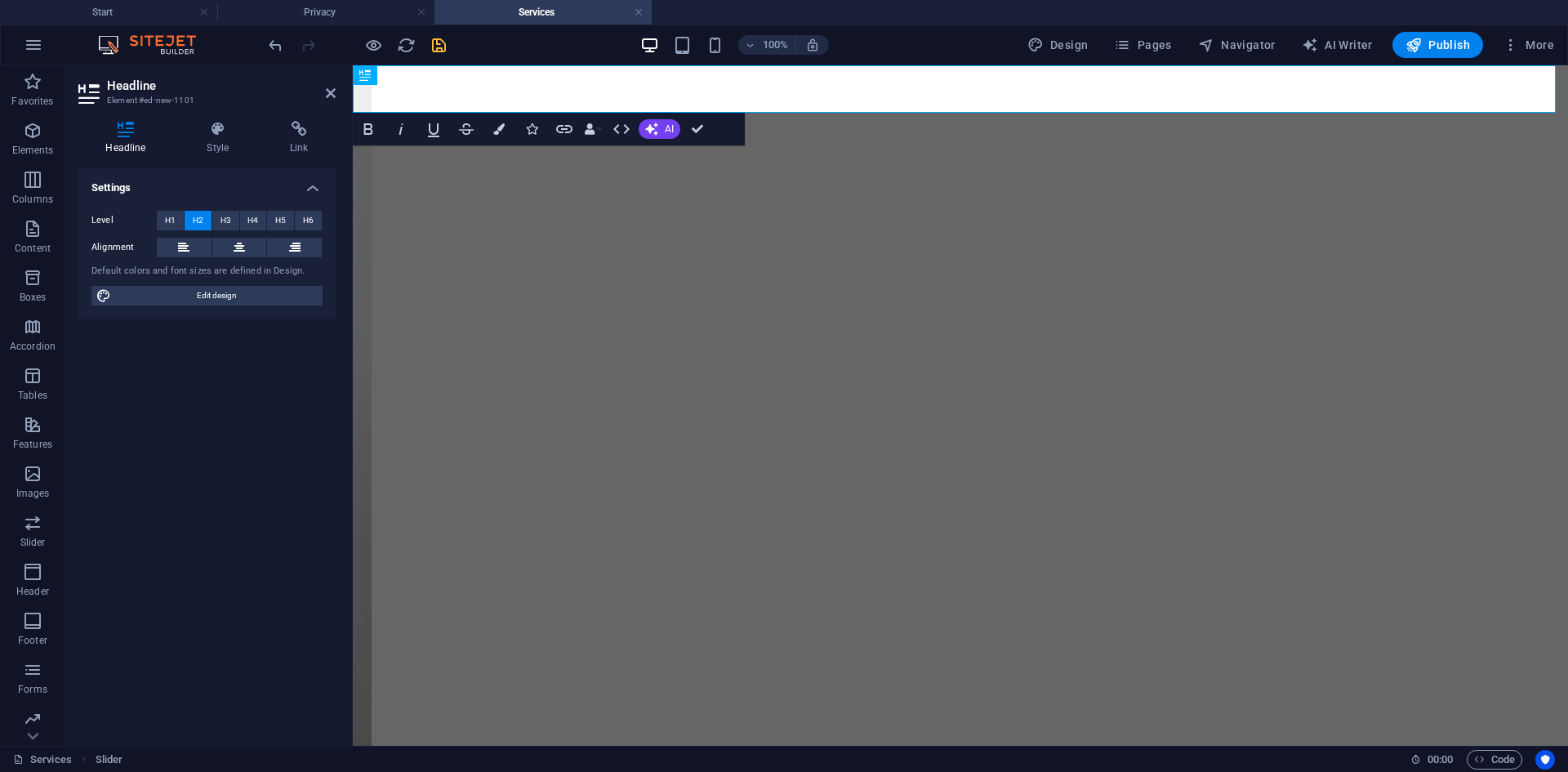
scroll to position [0, 0]
drag, startPoint x: 726, startPoint y: 142, endPoint x: 434, endPoint y: 263, distance: 316.1
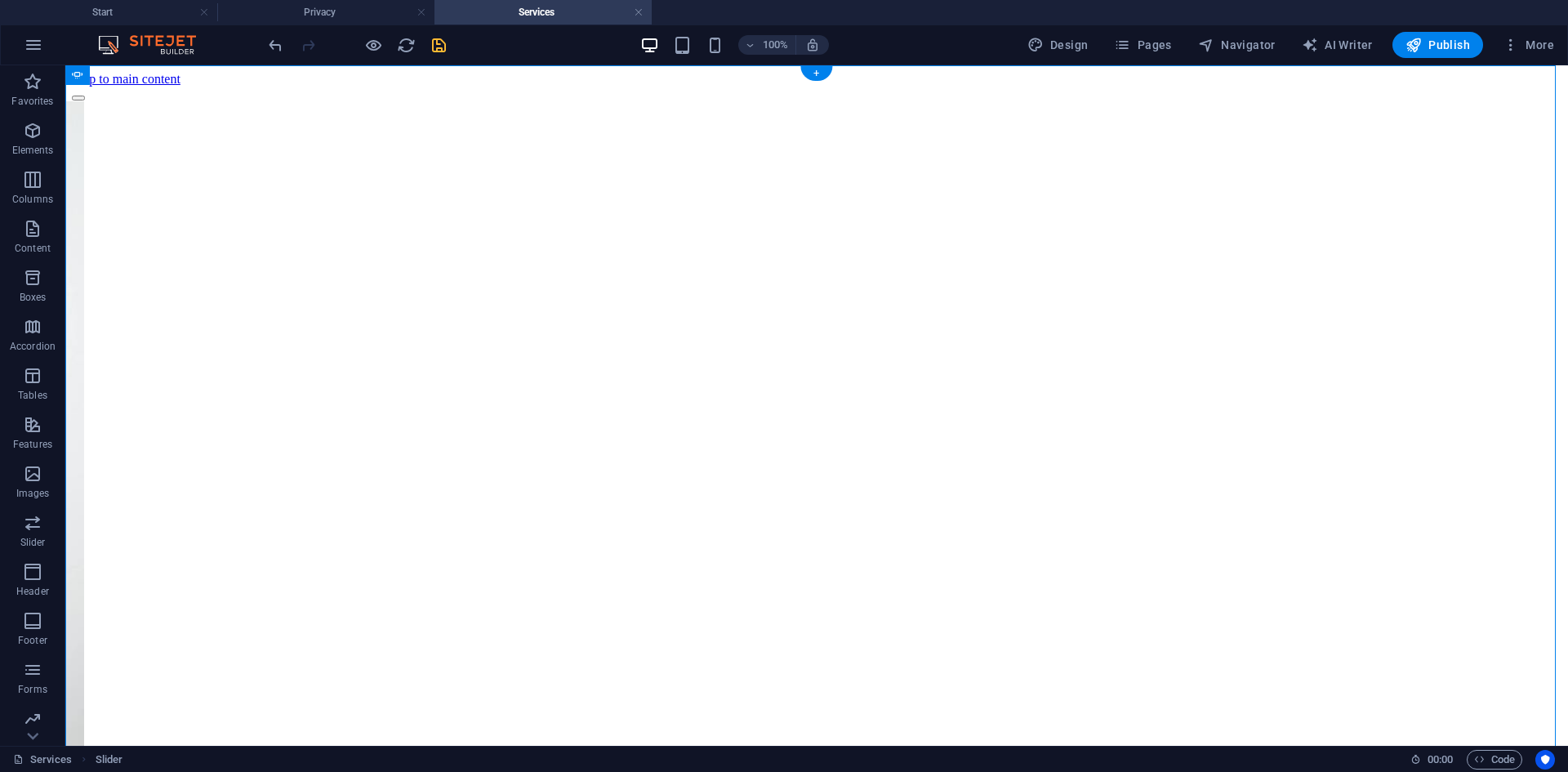
drag, startPoint x: 430, startPoint y: 142, endPoint x: 425, endPoint y: 229, distance: 87.1
click at [278, 45] on icon "undo" at bounding box center [275, 45] width 19 height 19
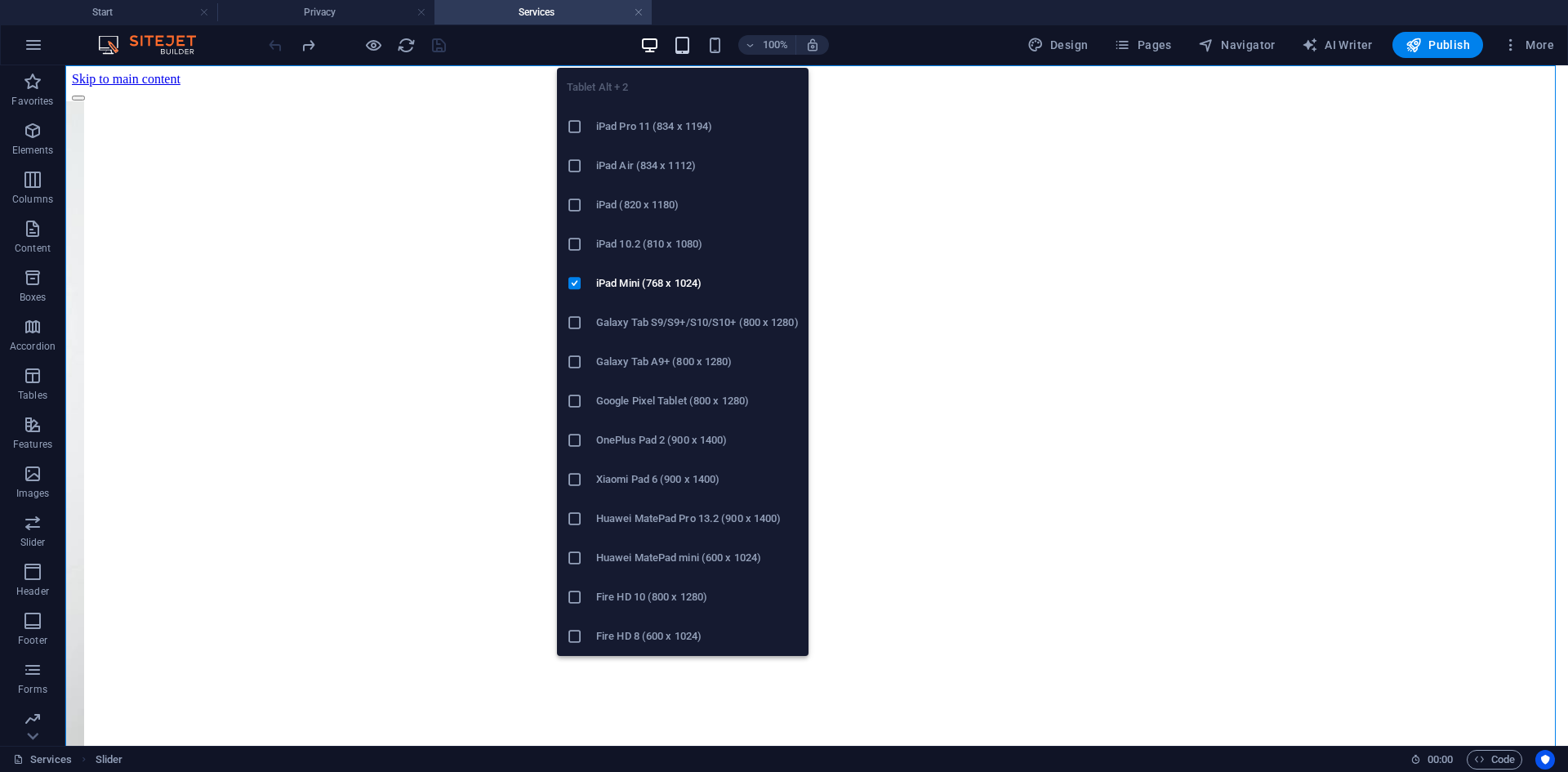
click at [678, 47] on icon "button" at bounding box center [682, 45] width 19 height 19
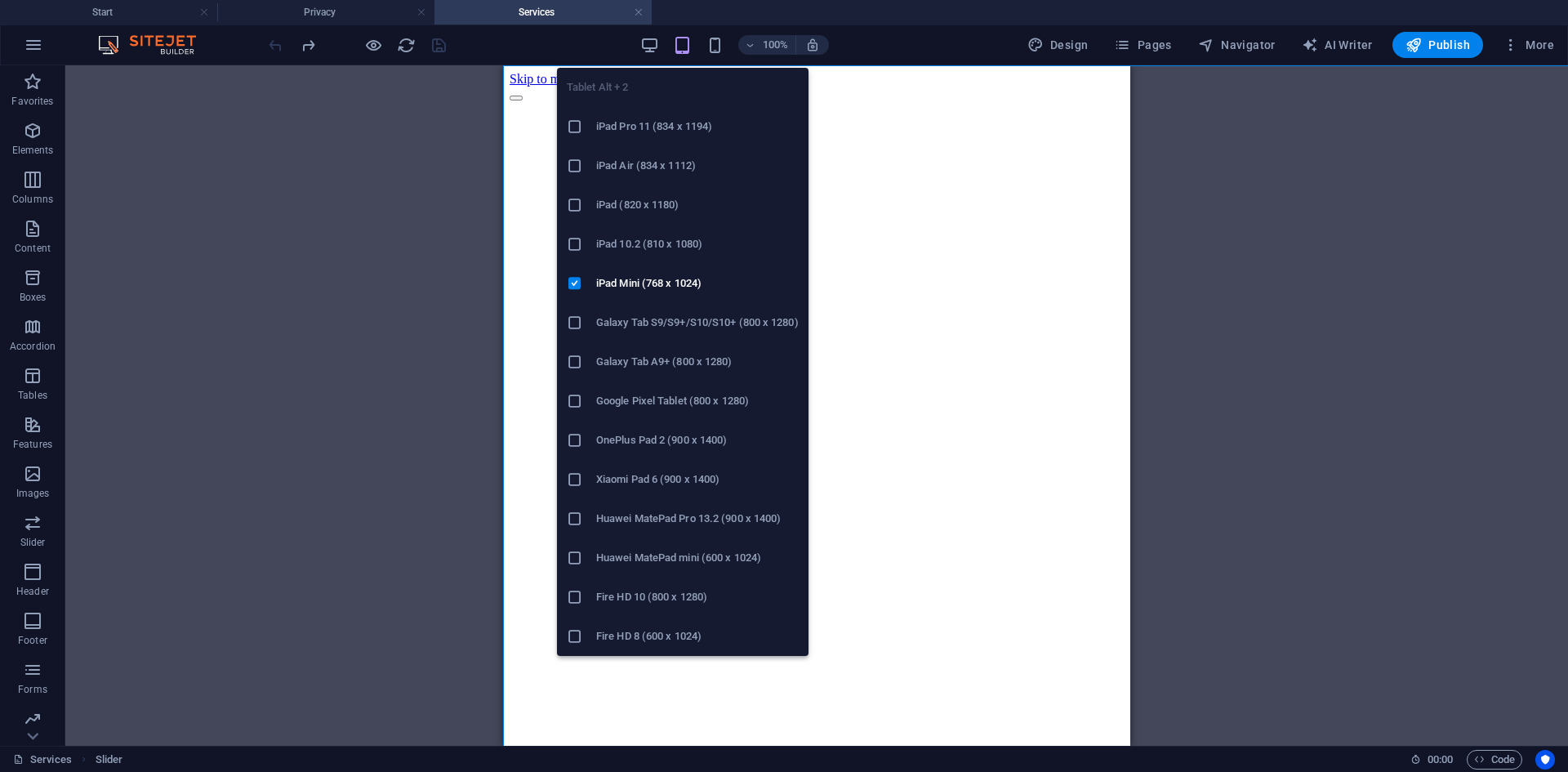
click at [679, 47] on icon "button" at bounding box center [682, 45] width 19 height 19
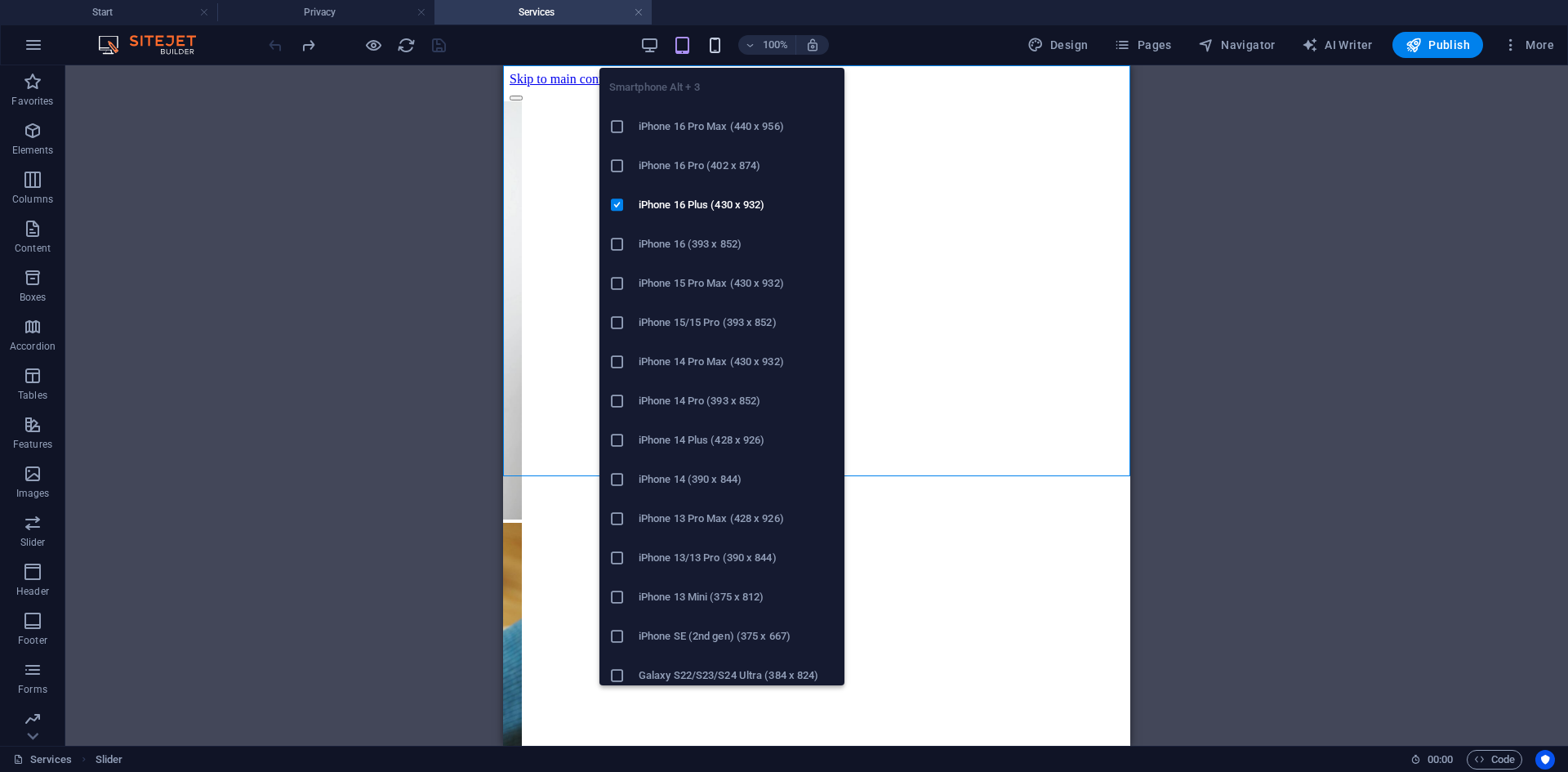
click at [722, 40] on icon "button" at bounding box center [715, 45] width 19 height 19
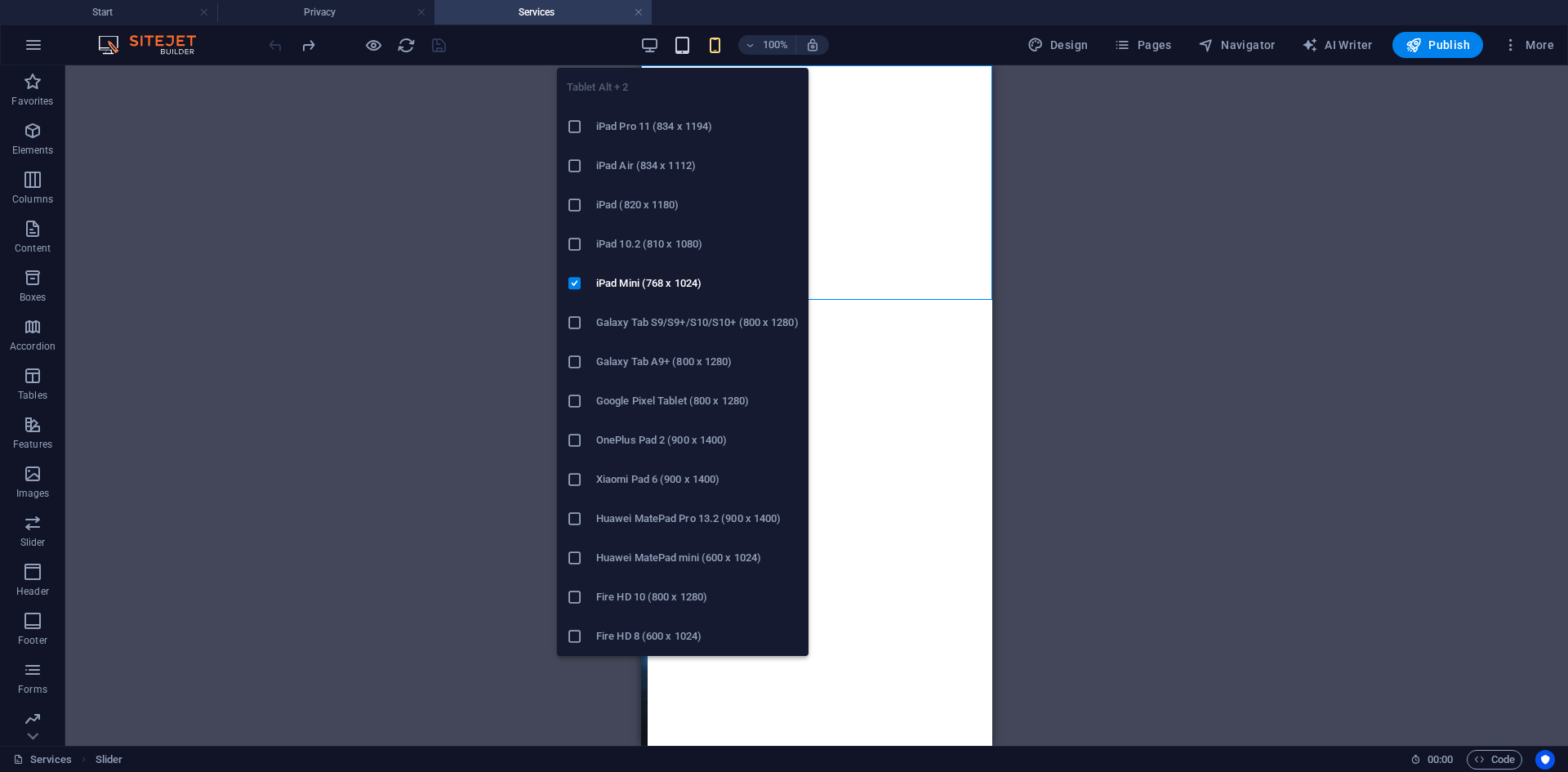
click at [692, 46] on icon "button" at bounding box center [682, 45] width 19 height 19
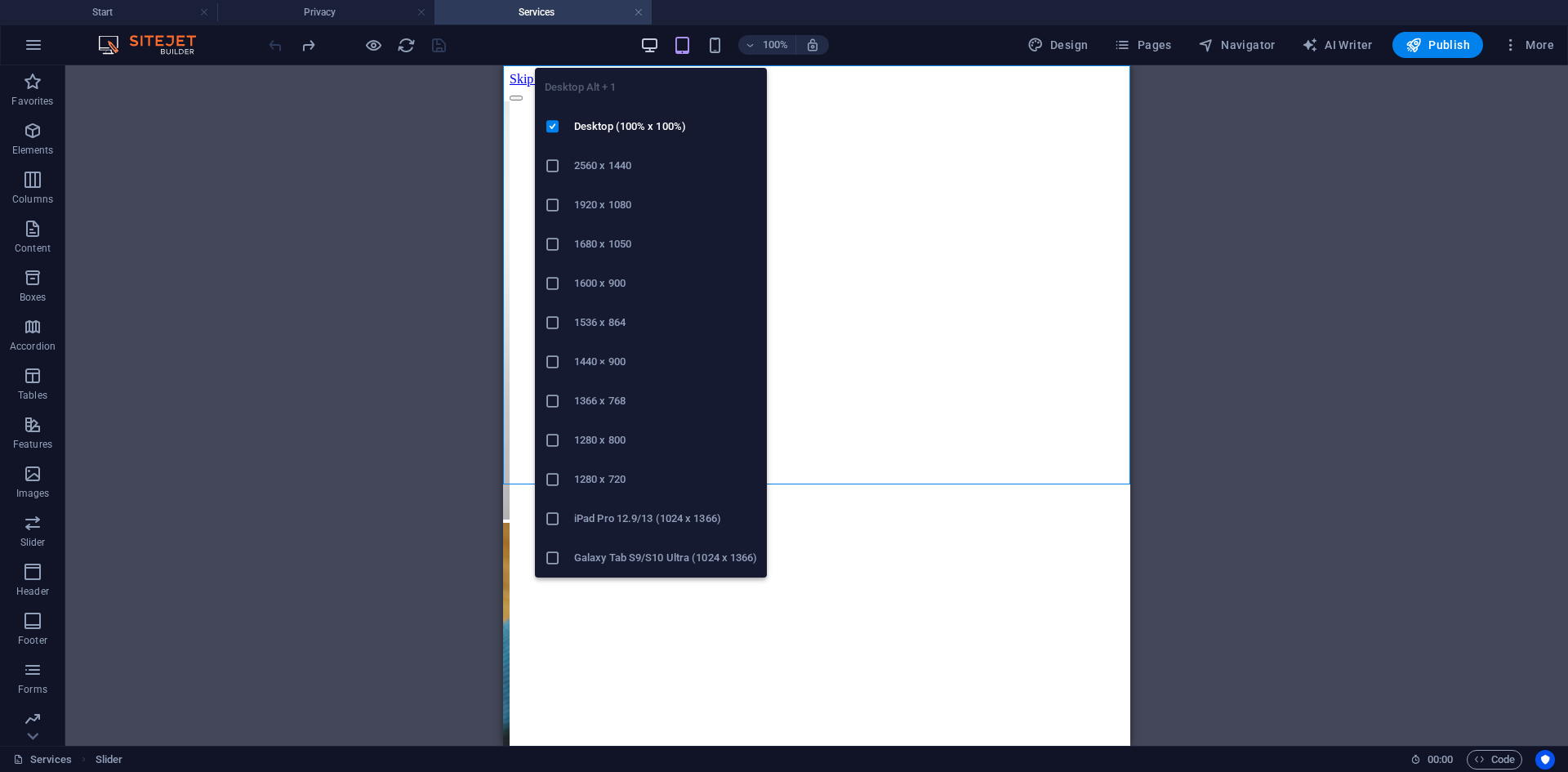
click at [655, 50] on icon "button" at bounding box center [649, 45] width 19 height 19
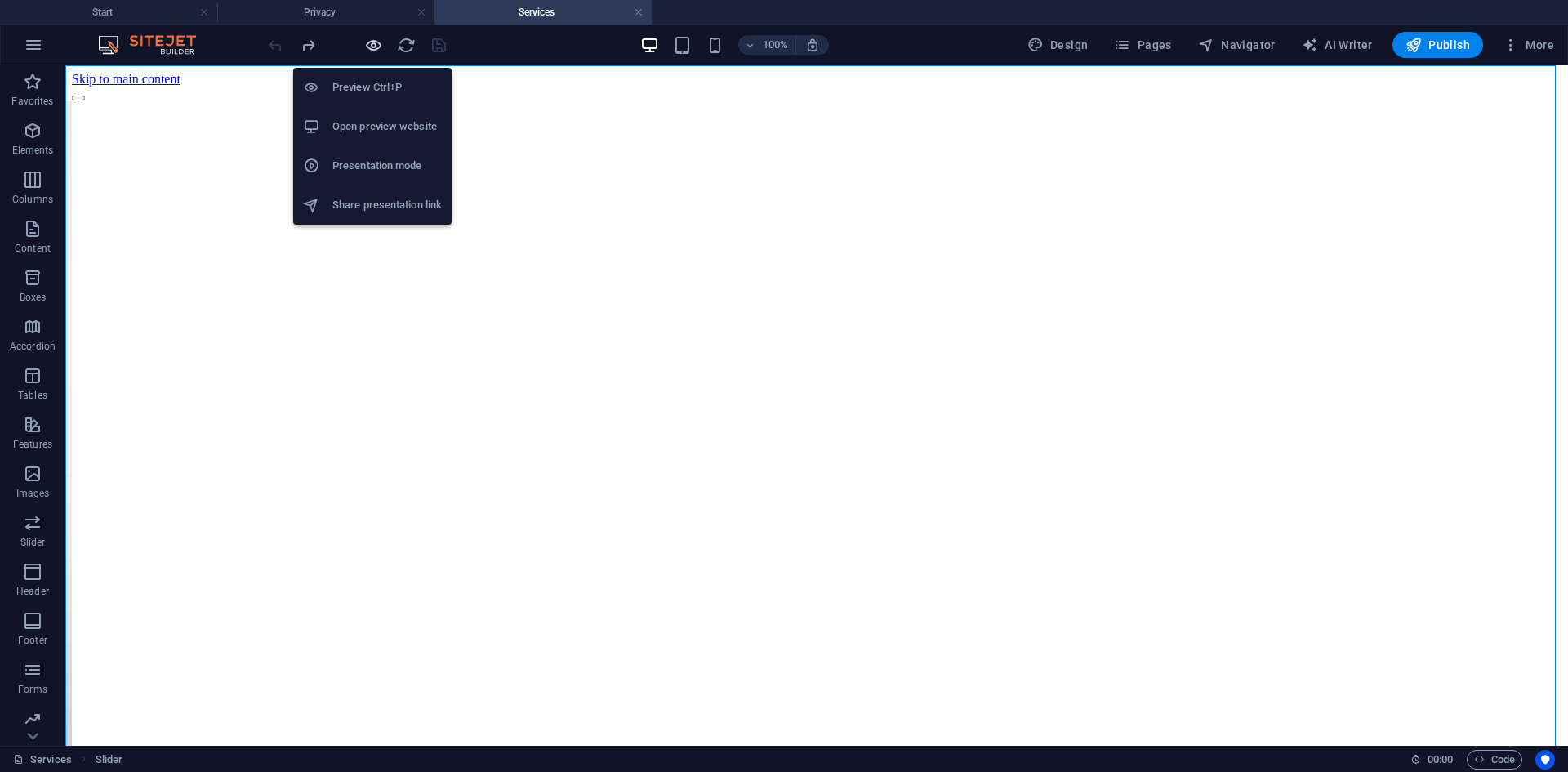
click at [375, 42] on icon "button" at bounding box center [374, 45] width 19 height 19
